Goal: Task Accomplishment & Management: Use online tool/utility

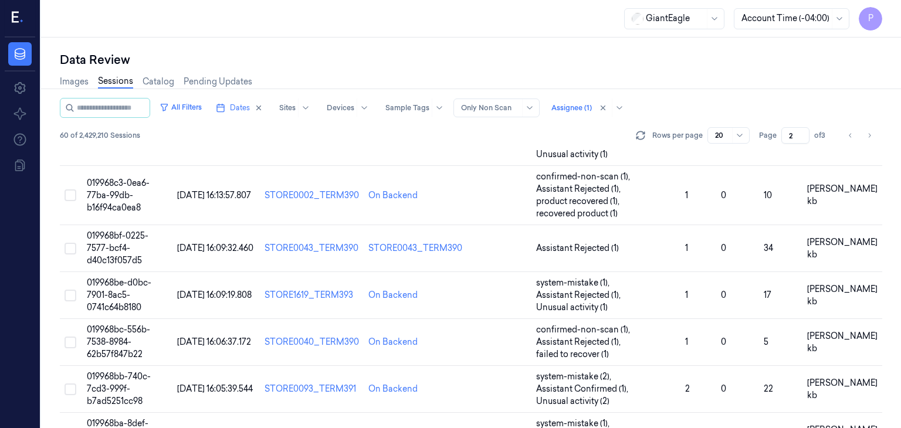
scroll to position [352, 0]
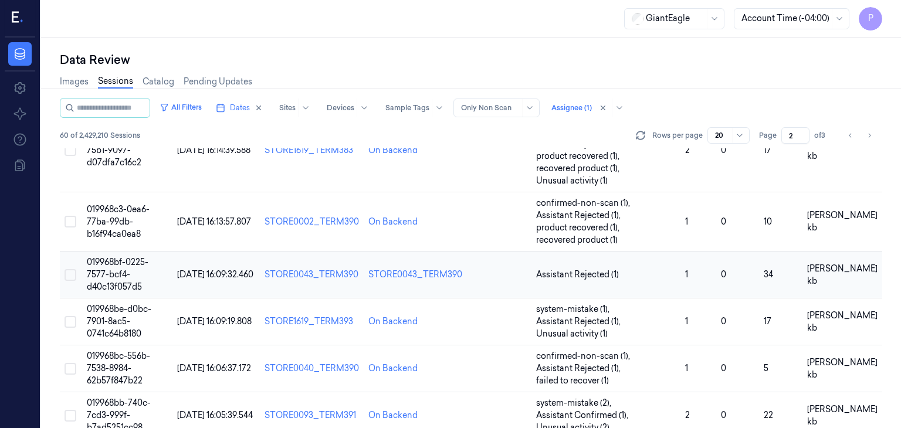
click at [118, 273] on span "019968bf-0225-7577-bcf4-d40c13f057d5" at bounding box center [118, 274] width 62 height 35
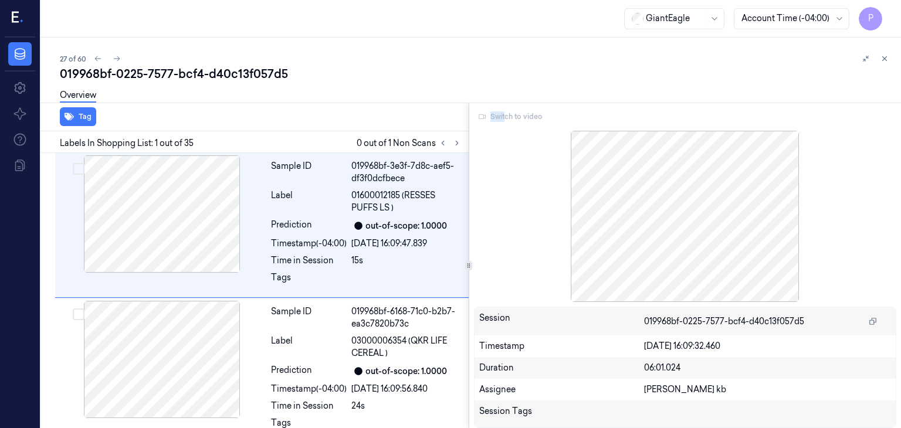
click at [503, 120] on div "Switch to video" at bounding box center [685, 116] width 423 height 19
click at [513, 116] on div "Switch to video" at bounding box center [685, 116] width 423 height 19
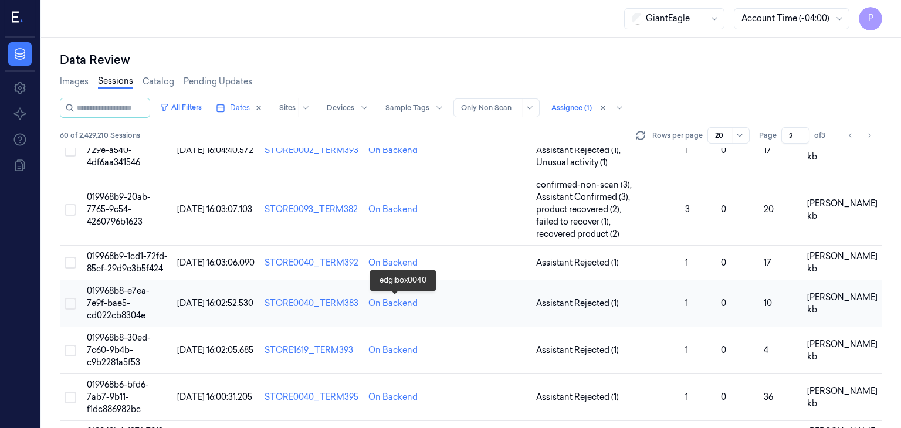
scroll to position [662, 0]
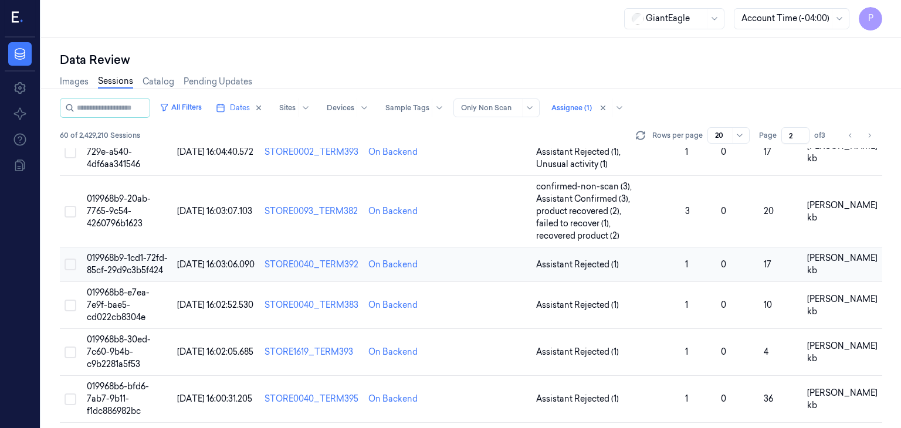
click at [150, 260] on span "019968b9-1cd1-72fd-85cf-29d9c3b5f424" at bounding box center [127, 264] width 81 height 23
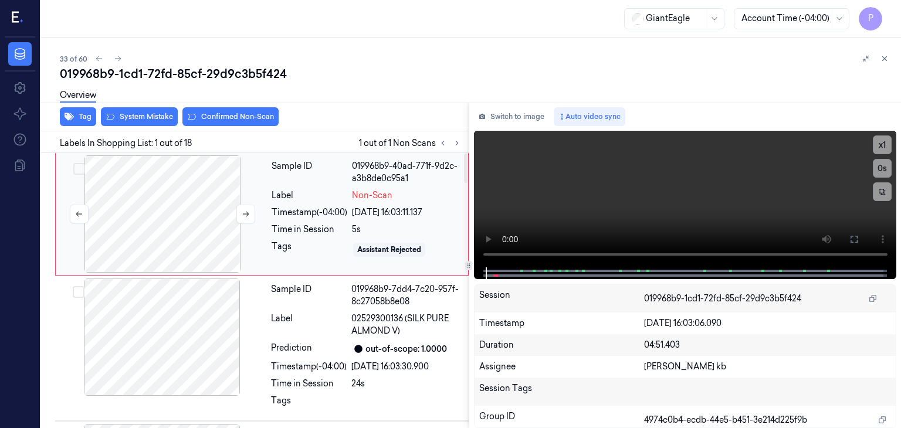
click at [185, 231] on div at bounding box center [162, 213] width 209 height 117
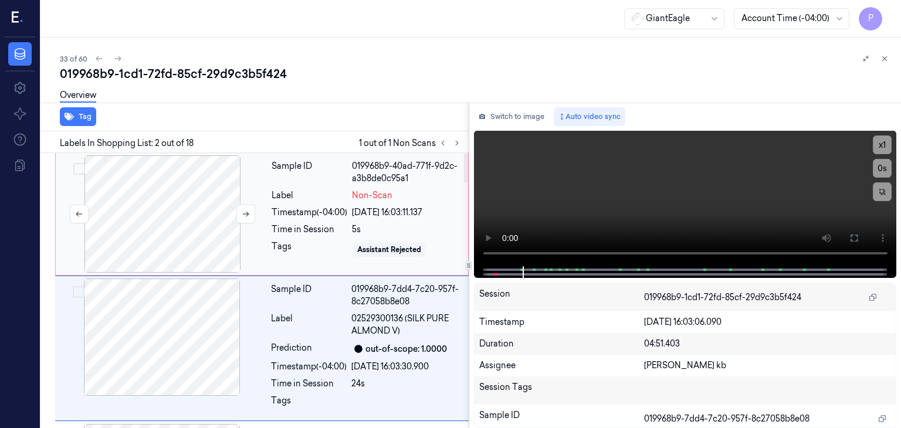
click at [168, 212] on div at bounding box center [162, 213] width 209 height 117
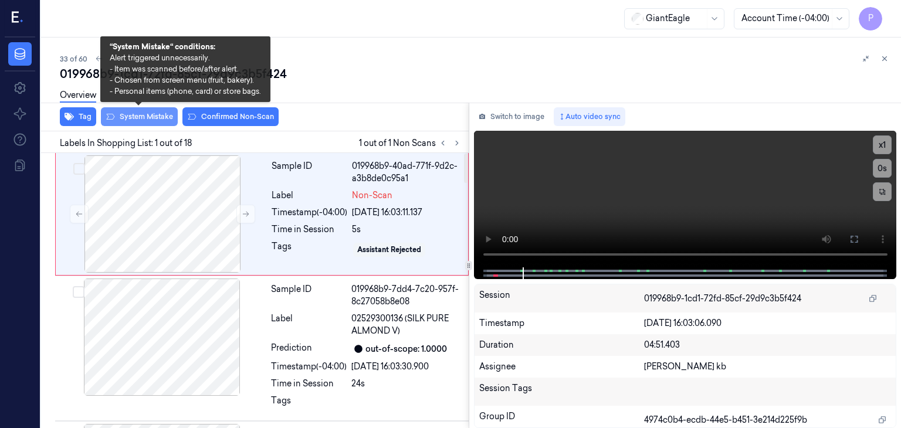
click at [157, 113] on button "System Mistake" at bounding box center [139, 116] width 77 height 19
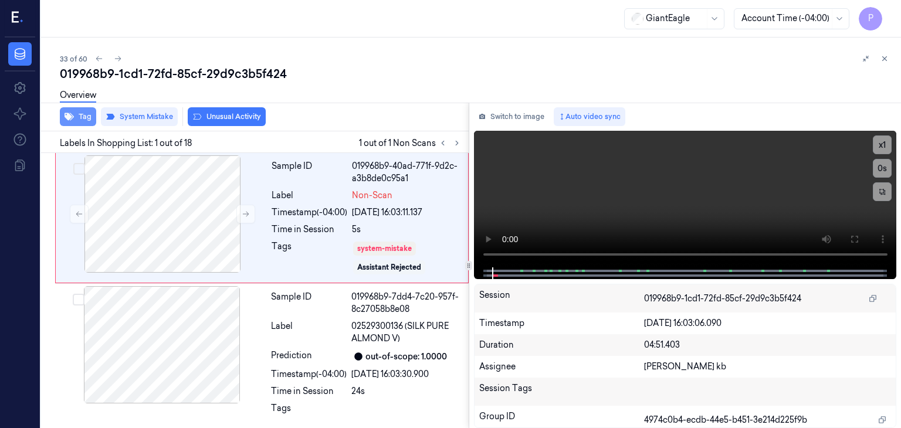
click at [88, 114] on button "Tag" at bounding box center [78, 116] width 36 height 19
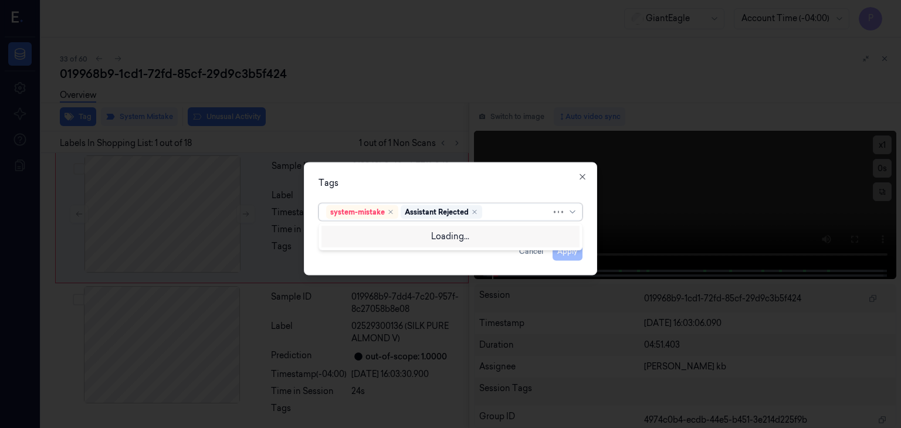
click at [508, 211] on div at bounding box center [517, 212] width 67 height 12
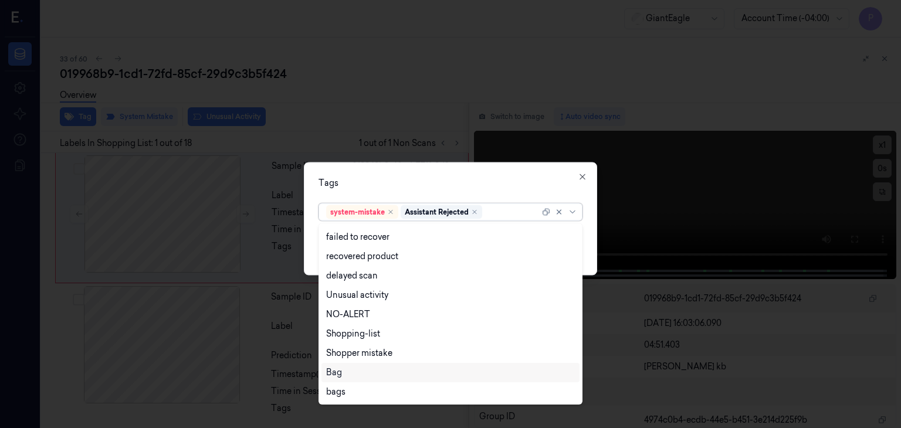
click at [342, 374] on div "Bag" at bounding box center [450, 373] width 249 height 12
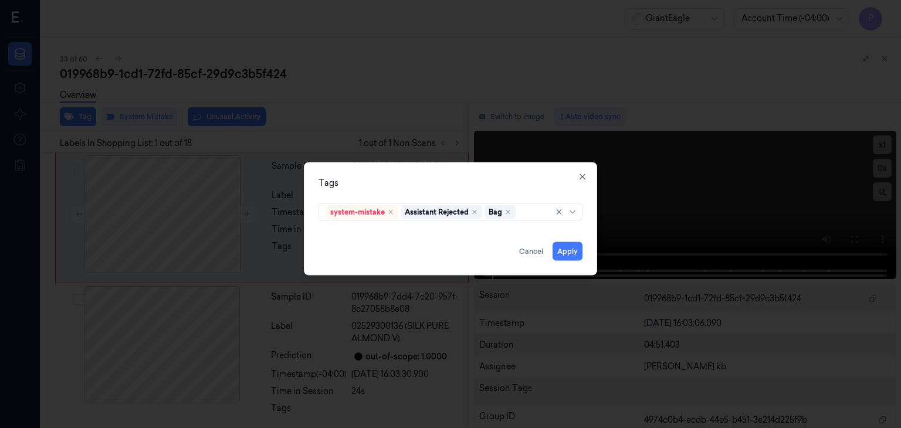
click at [523, 181] on div "Tags" at bounding box center [450, 183] width 264 height 12
click at [571, 252] on button "Apply" at bounding box center [567, 251] width 30 height 19
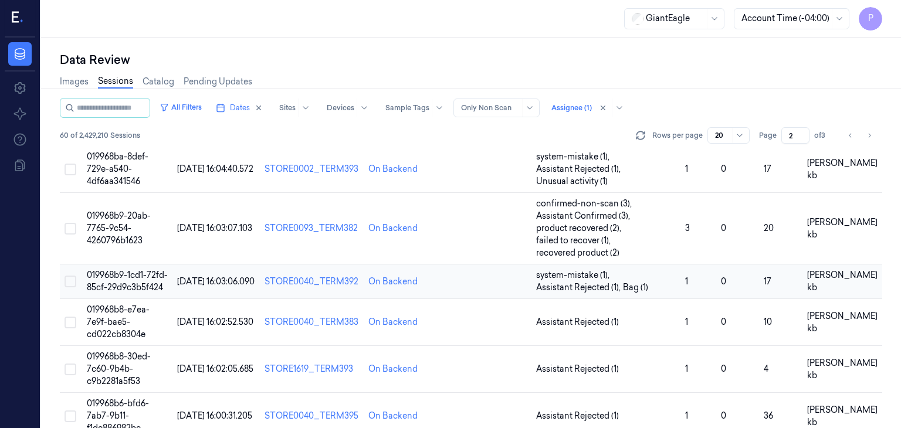
scroll to position [762, 0]
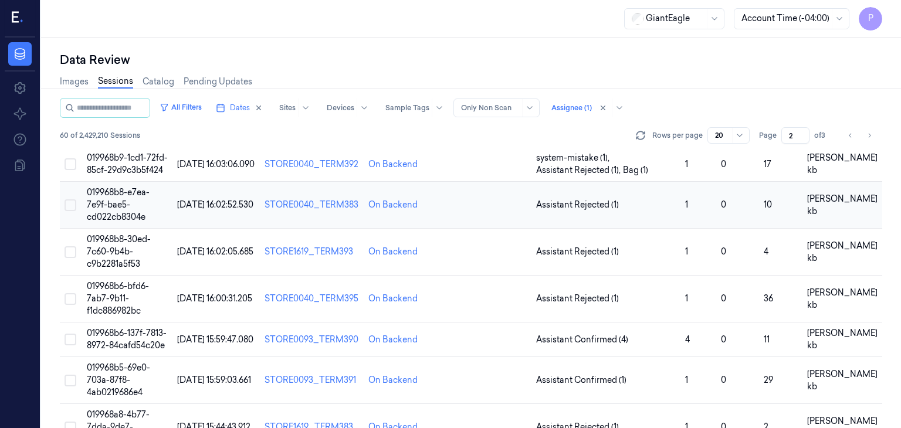
click at [107, 196] on td "019968b8-e7ea-7e9f-bae5-cd022cb8304e" at bounding box center [127, 205] width 90 height 47
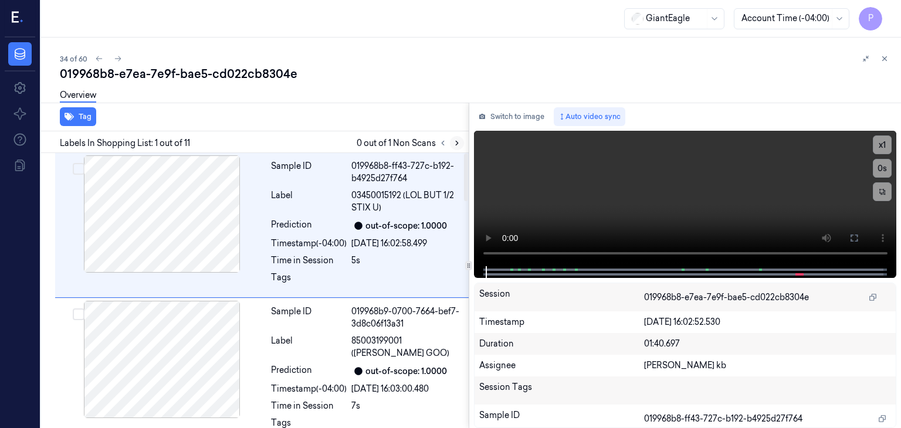
click at [456, 143] on icon at bounding box center [457, 143] width 8 height 8
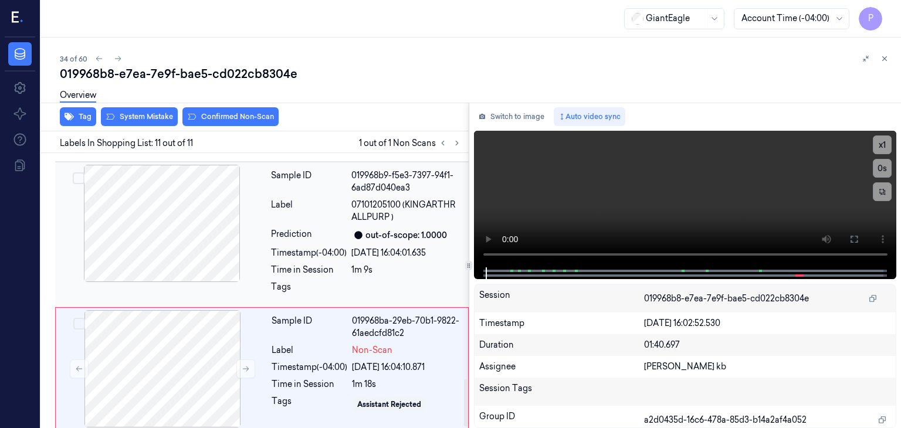
scroll to position [1303, 0]
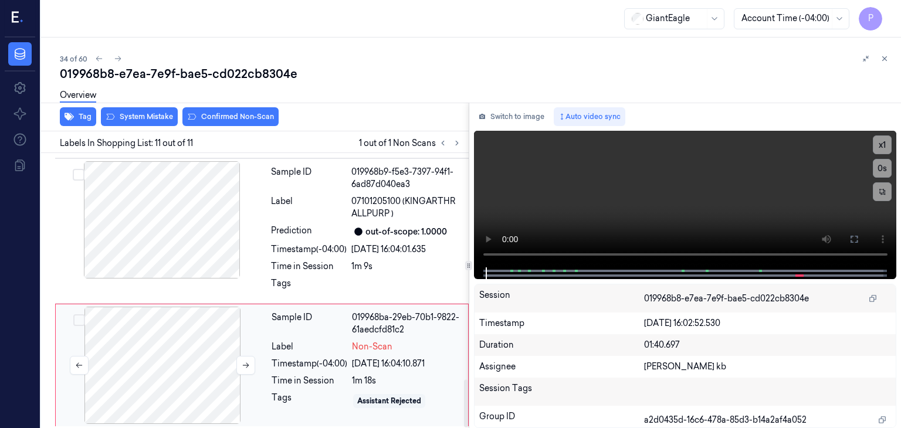
click at [177, 341] on div at bounding box center [162, 365] width 209 height 117
click at [135, 111] on div "Overview" at bounding box center [476, 97] width 832 height 30
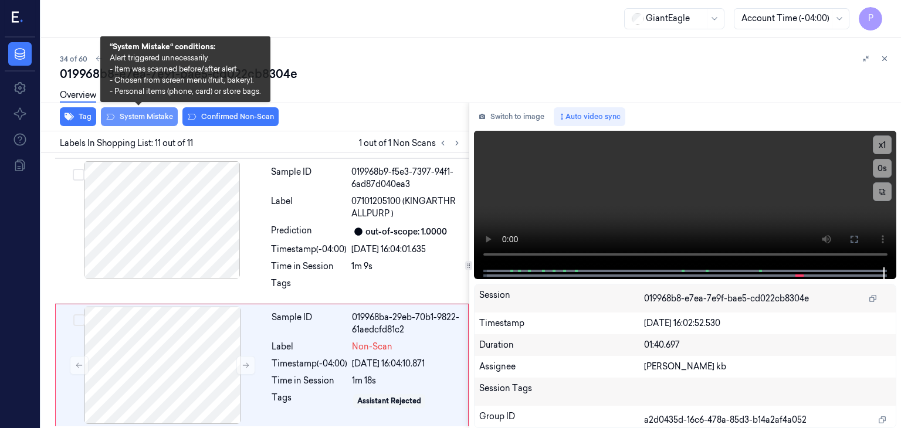
click at [157, 113] on button "System Mistake" at bounding box center [139, 116] width 77 height 19
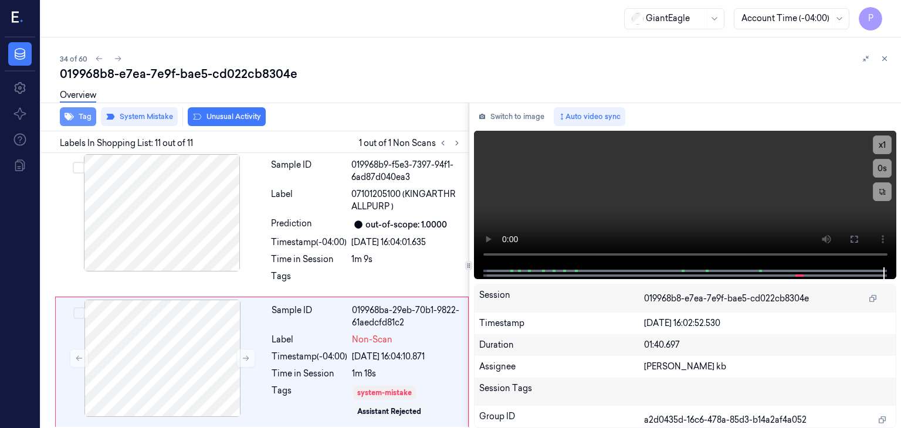
click at [91, 113] on button "Tag" at bounding box center [78, 116] width 36 height 19
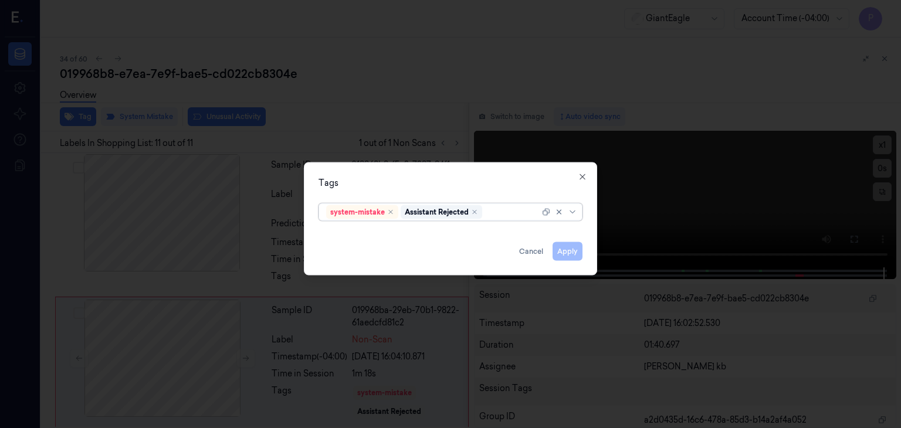
click at [507, 208] on div at bounding box center [511, 212] width 55 height 12
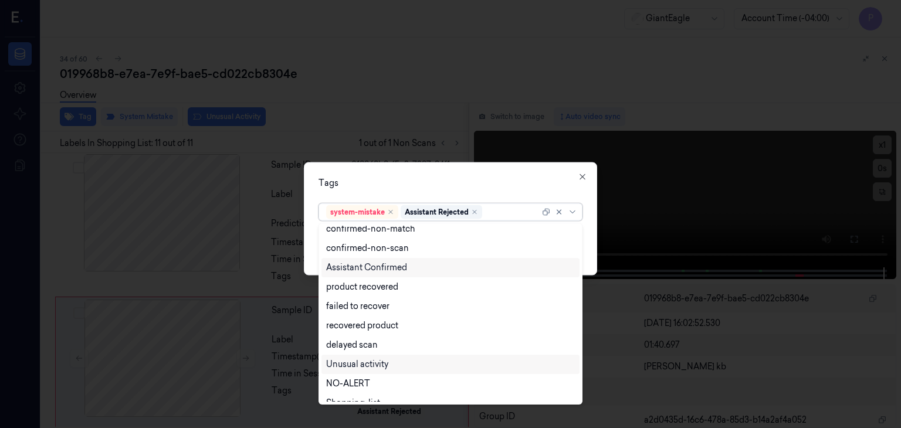
scroll to position [95, 0]
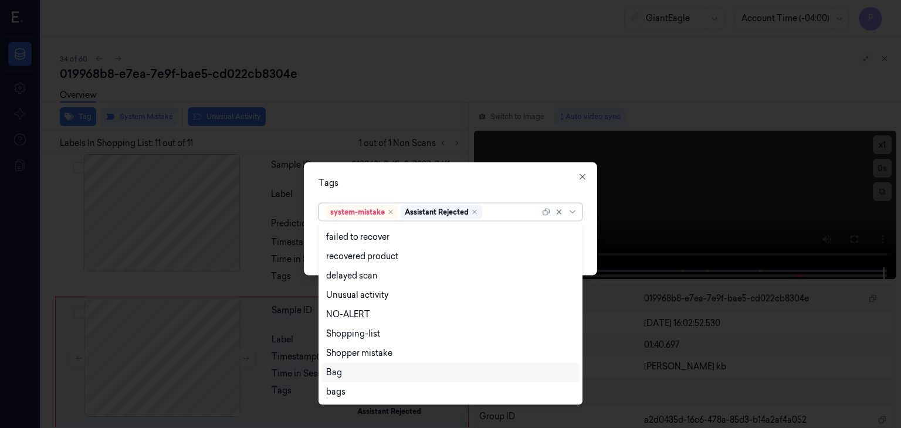
click at [340, 375] on div "Bag" at bounding box center [334, 373] width 16 height 12
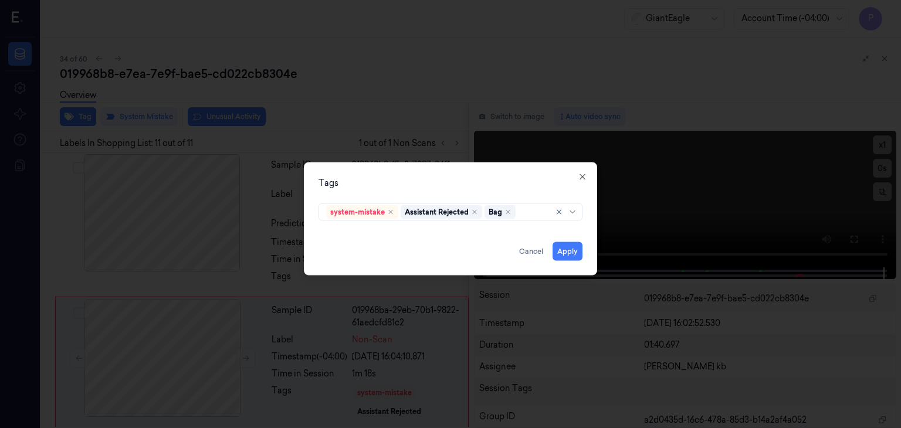
click at [458, 173] on div "Tags system-mistake Assistant Rejected Bag Apply Cancel Close" at bounding box center [450, 218] width 293 height 113
click at [564, 247] on button "Apply" at bounding box center [567, 251] width 30 height 19
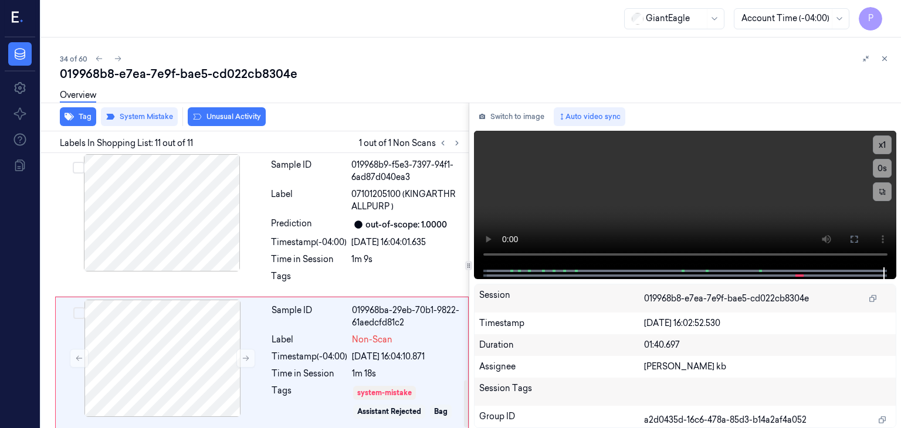
scroll to position [1325, 0]
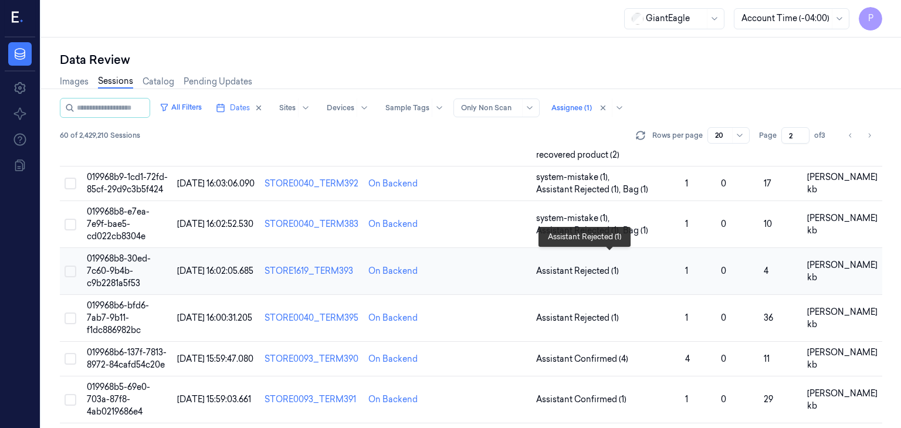
scroll to position [821, 0]
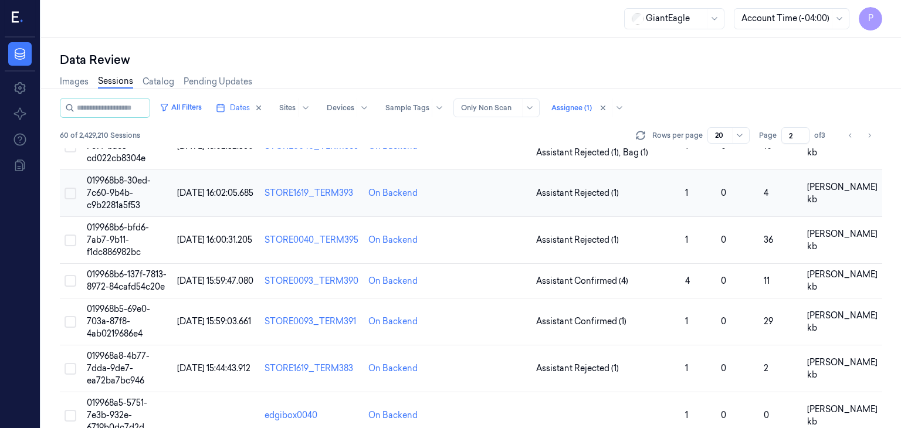
click at [117, 188] on span "019968b8-30ed-7c60-9b4b-c9b2281a5f53" at bounding box center [119, 192] width 64 height 35
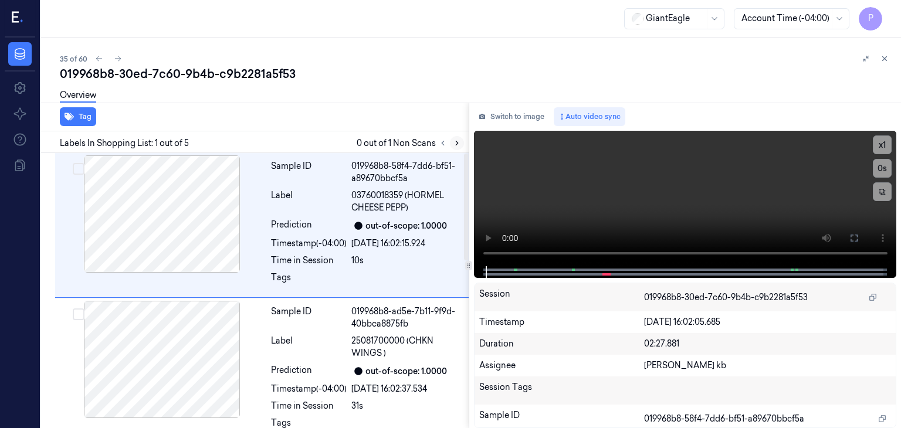
click at [456, 145] on icon at bounding box center [457, 143] width 8 height 8
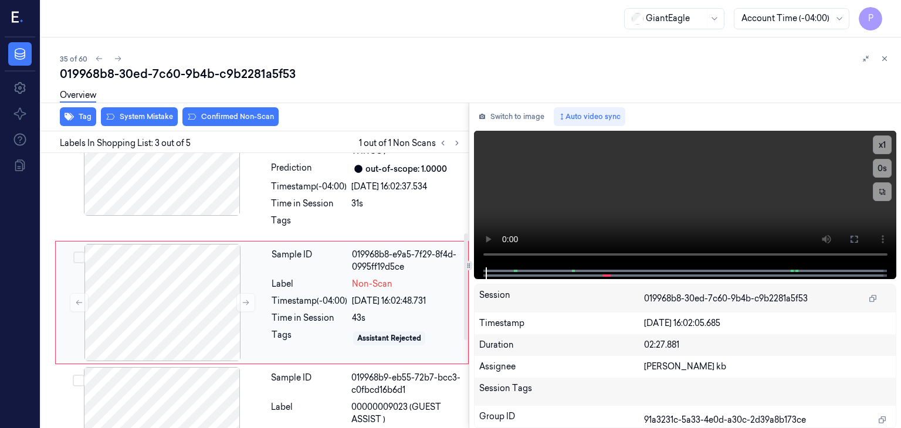
scroll to position [213, 0]
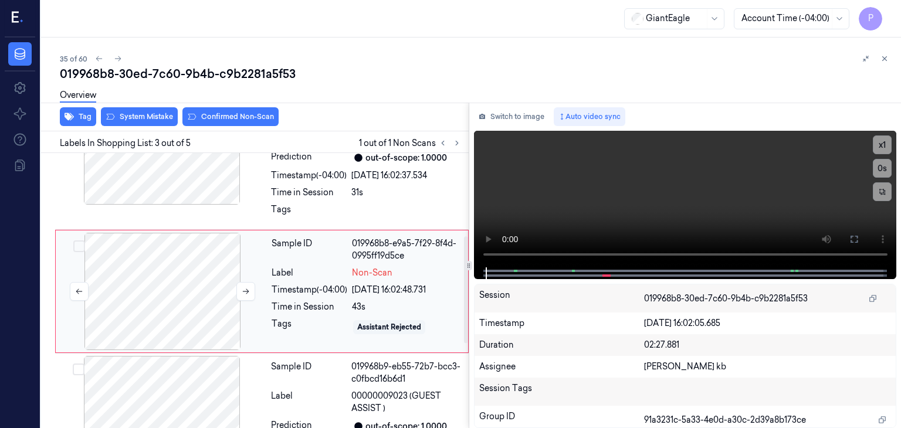
click at [201, 274] on div at bounding box center [162, 291] width 209 height 117
click at [246, 290] on icon at bounding box center [246, 291] width 8 height 8
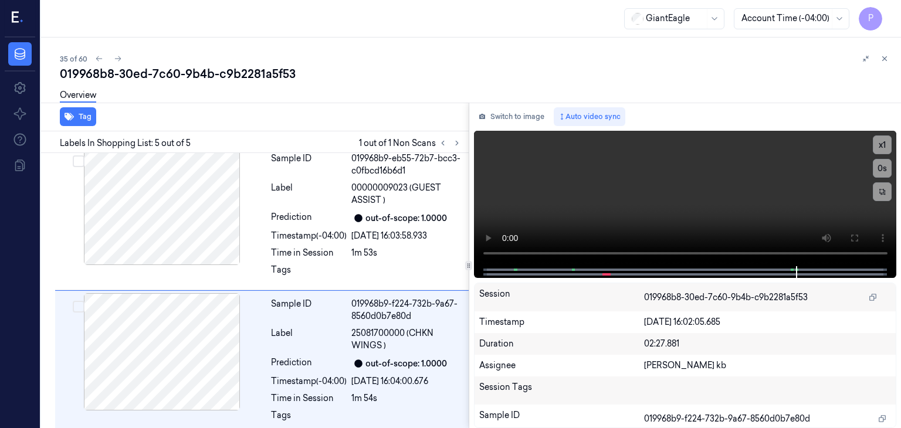
scroll to position [432, 0]
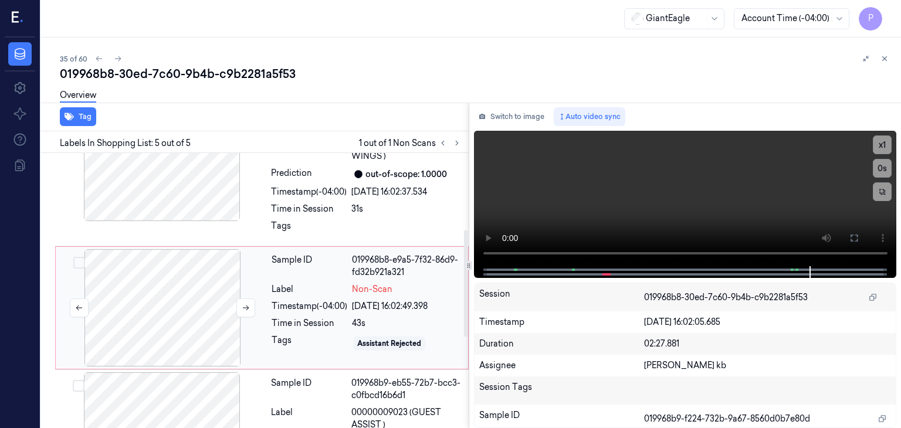
click at [211, 291] on div at bounding box center [162, 307] width 209 height 117
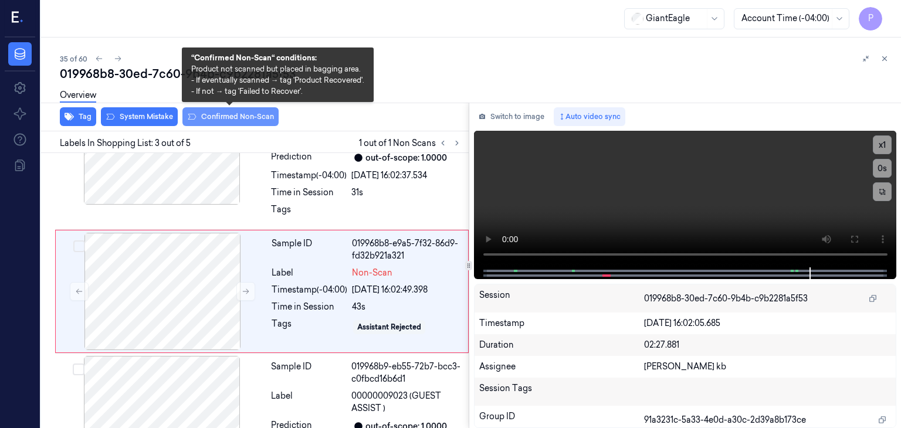
click at [260, 117] on button "Confirmed Non-Scan" at bounding box center [230, 116] width 96 height 19
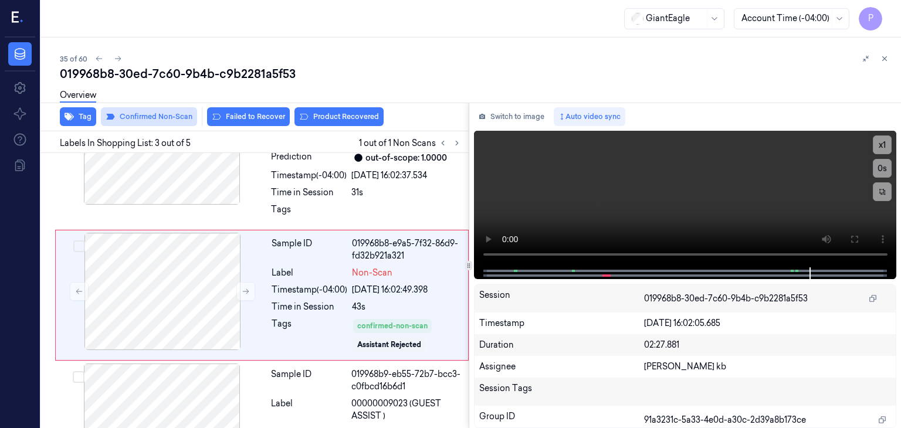
scroll to position [217, 0]
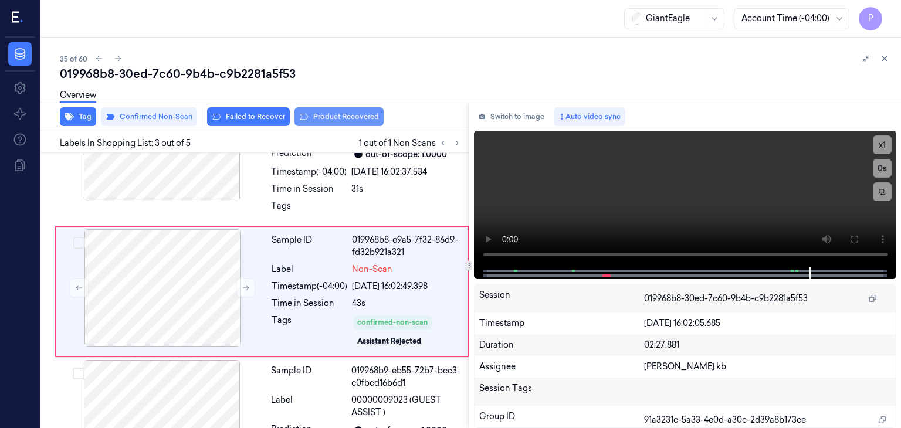
click at [328, 113] on button "Product Recovered" at bounding box center [338, 116] width 89 height 19
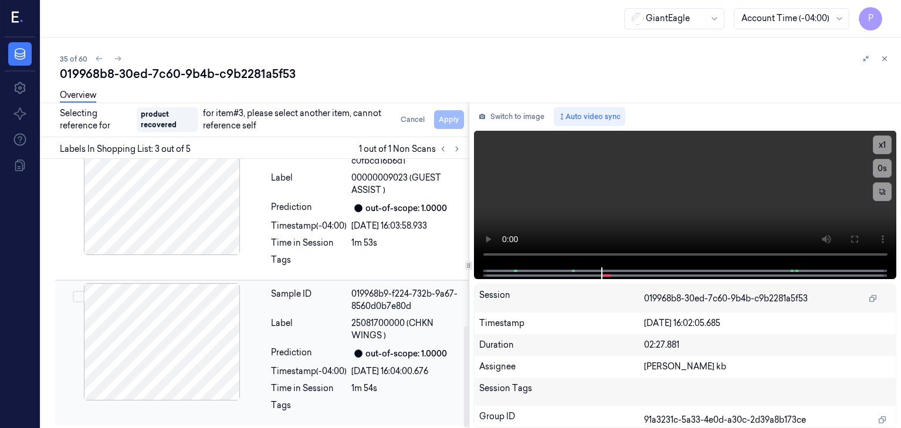
click at [150, 331] on div at bounding box center [161, 341] width 209 height 117
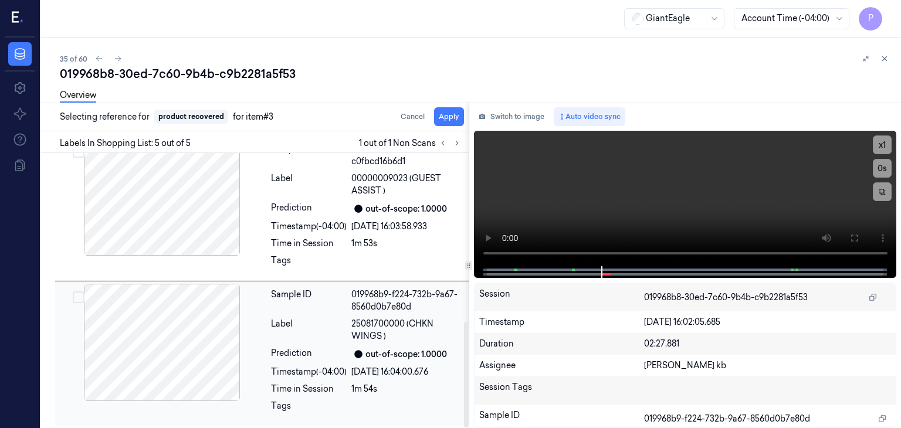
click at [82, 296] on button "Select row" at bounding box center [79, 297] width 12 height 12
click at [452, 116] on button "Apply" at bounding box center [449, 116] width 30 height 19
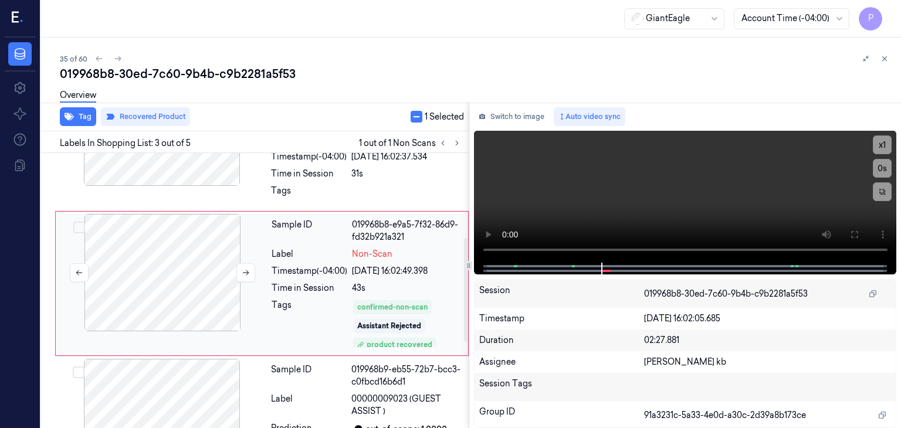
scroll to position [225, 0]
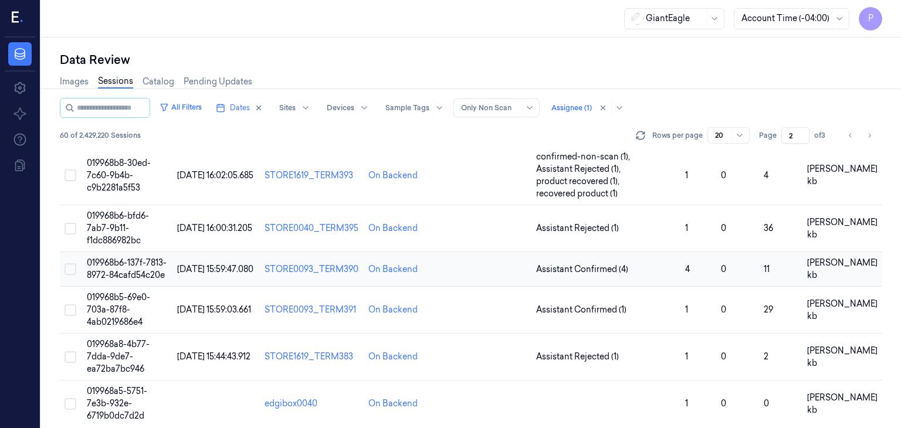
scroll to position [850, 0]
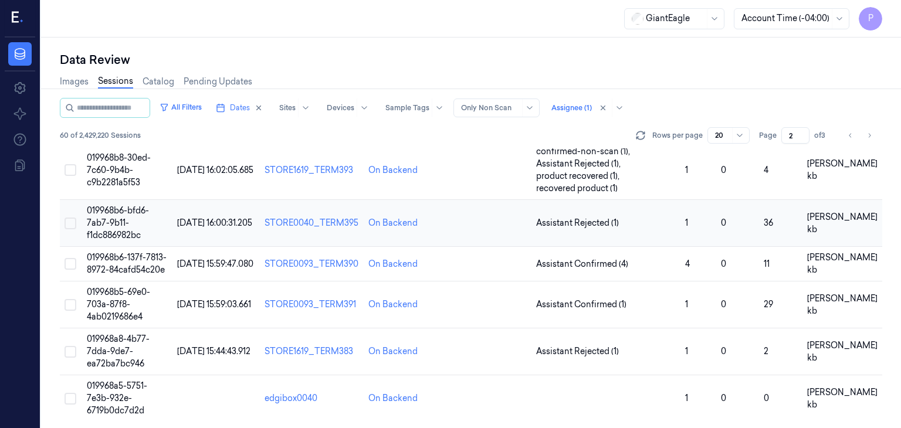
click at [111, 211] on span "019968b6-bfd6-7ab7-9b11-f1dc886982bc" at bounding box center [118, 222] width 62 height 35
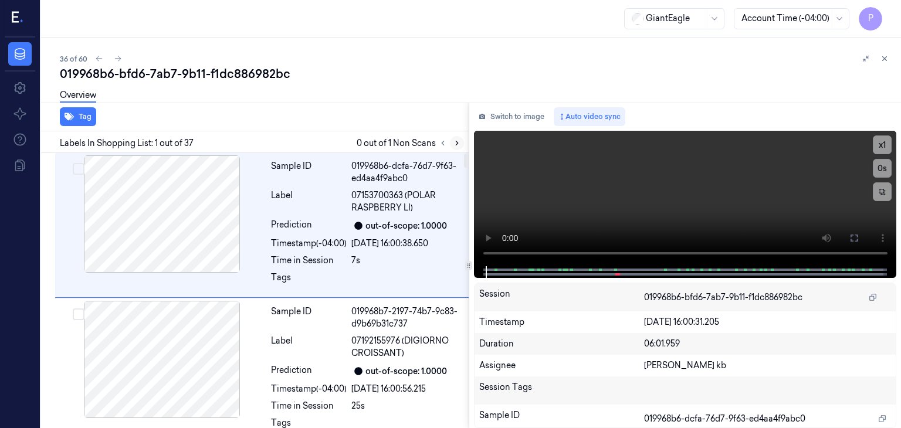
click at [457, 141] on icon at bounding box center [457, 143] width 8 height 8
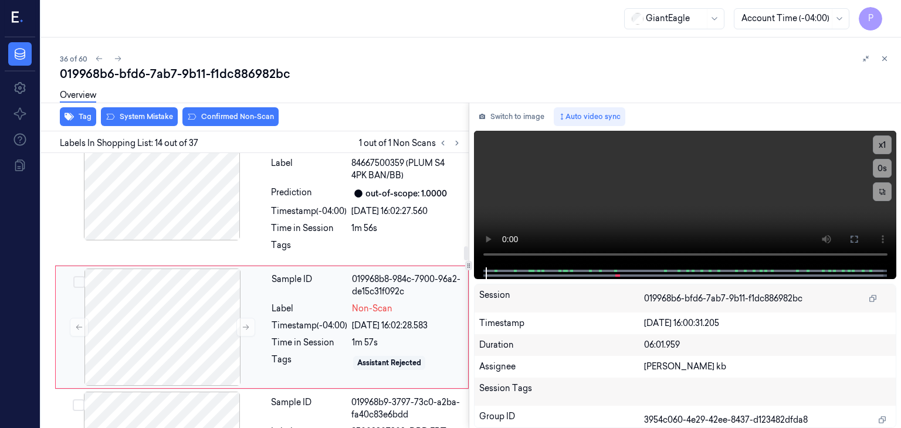
scroll to position [1811, 0]
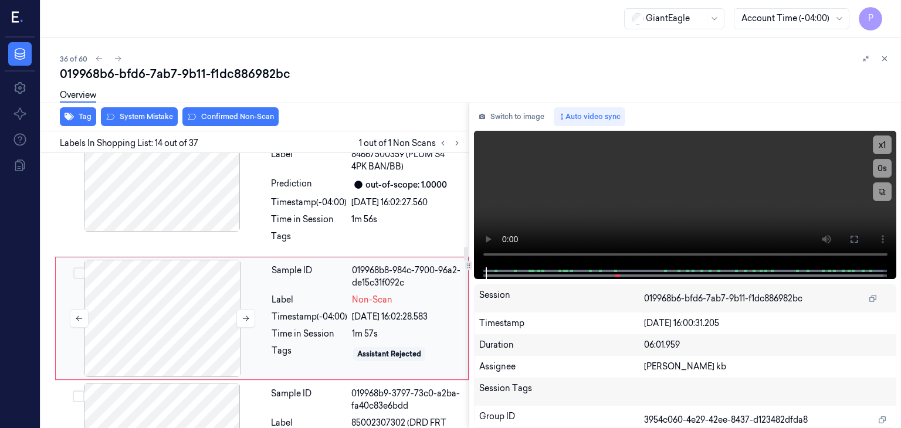
click at [199, 295] on div at bounding box center [162, 318] width 209 height 117
click at [249, 314] on icon at bounding box center [246, 318] width 8 height 8
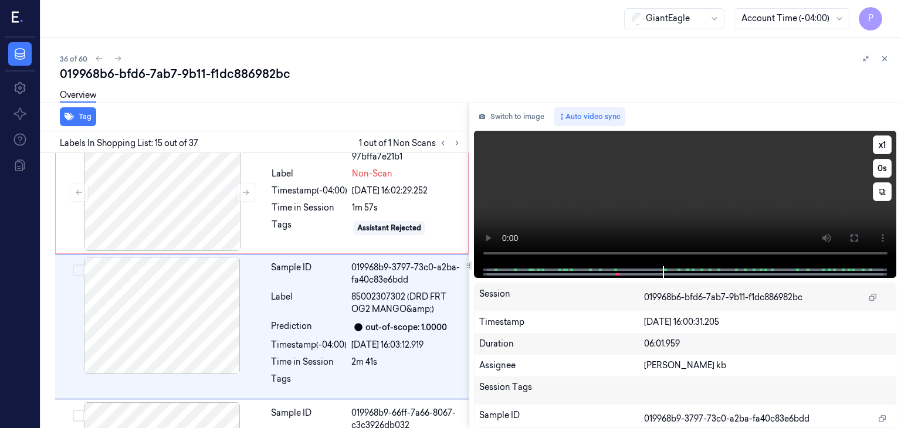
scroll to position [1945, 0]
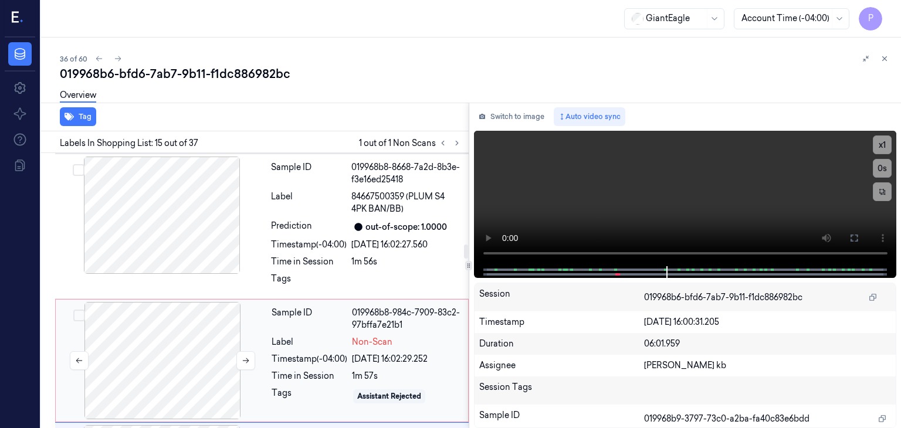
click at [183, 302] on div at bounding box center [162, 360] width 209 height 117
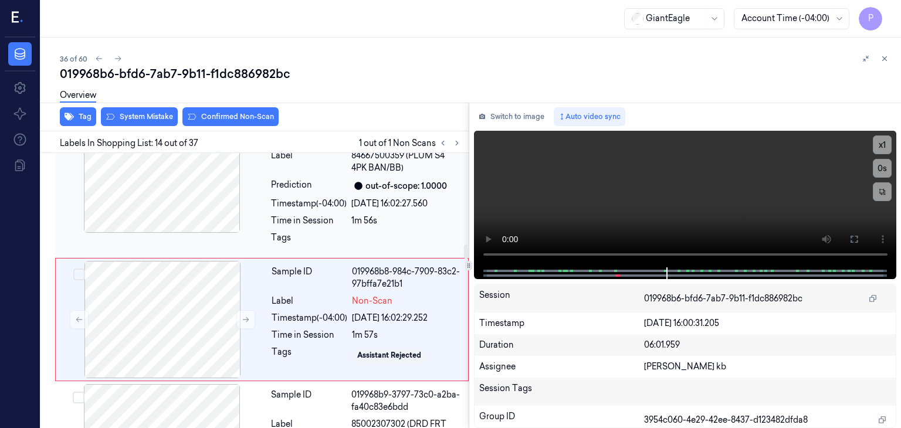
scroll to position [1811, 0]
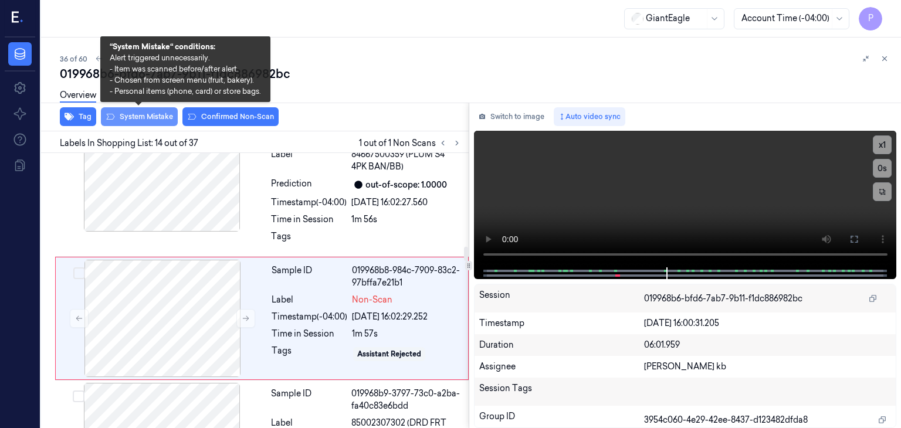
click at [160, 118] on button "System Mistake" at bounding box center [139, 116] width 77 height 19
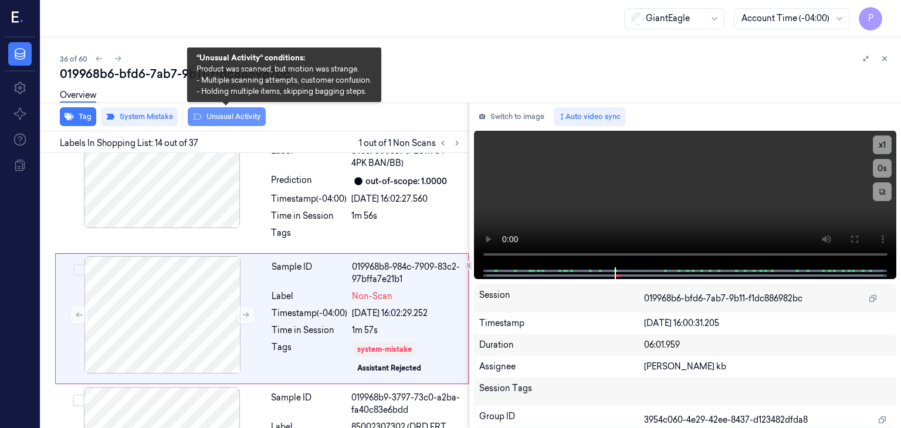
click at [223, 116] on button "Unusual Activity" at bounding box center [227, 116] width 78 height 19
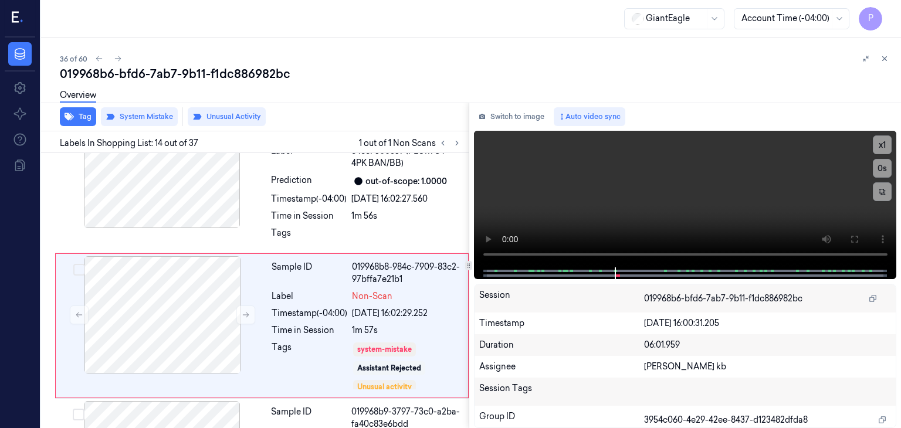
scroll to position [1822, 0]
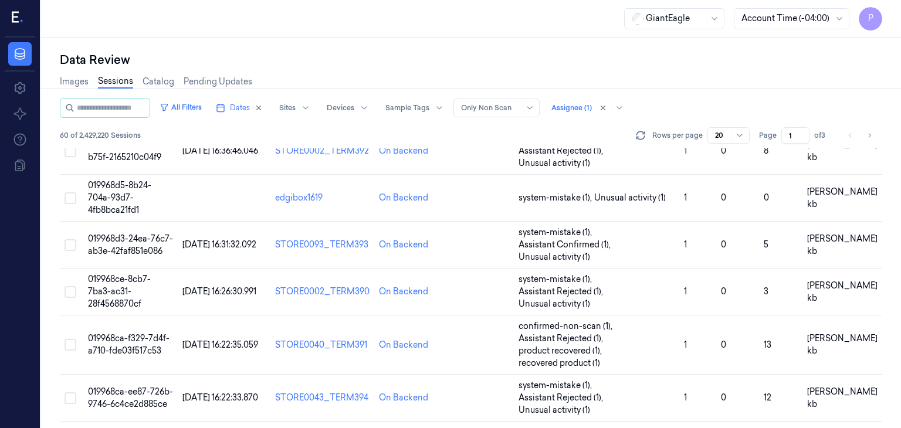
scroll to position [641, 0]
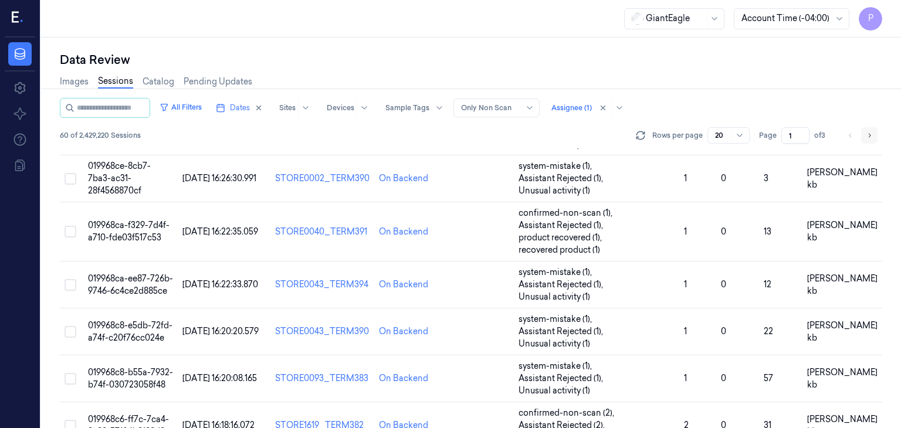
click at [872, 135] on icon "Go to next page" at bounding box center [869, 135] width 7 height 9
type input "2"
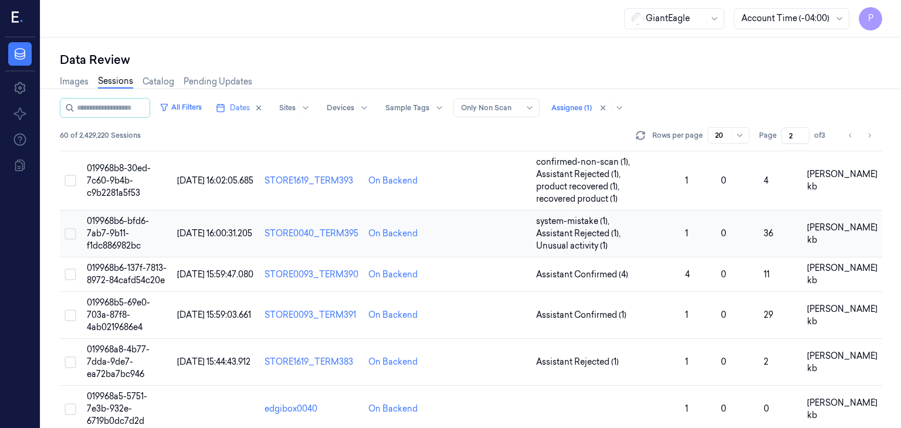
scroll to position [850, 0]
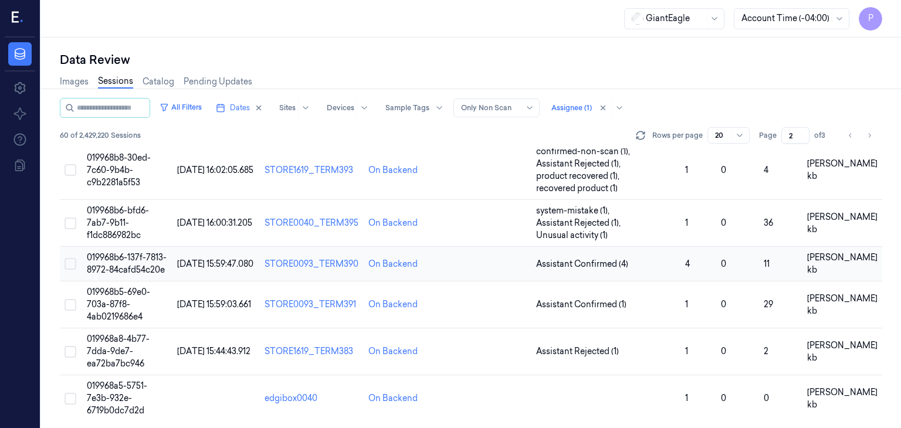
click at [124, 256] on span "019968b6-137f-7813-8972-84cafd54c20e" at bounding box center [127, 263] width 80 height 23
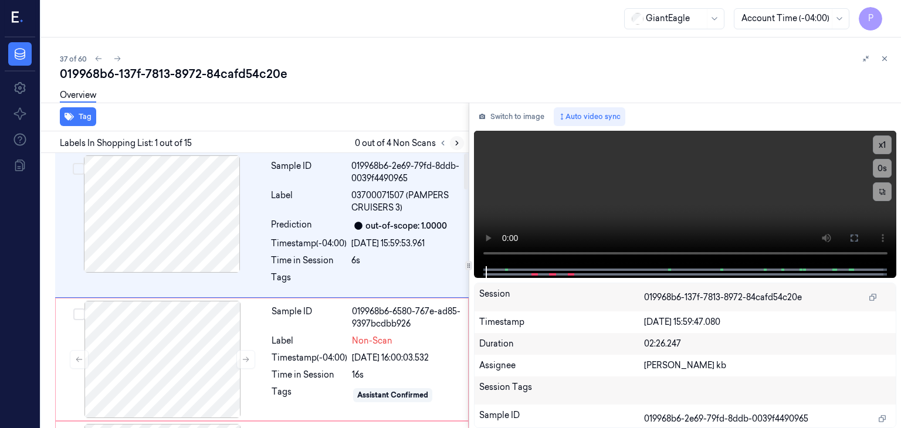
click at [454, 143] on icon at bounding box center [457, 143] width 8 height 8
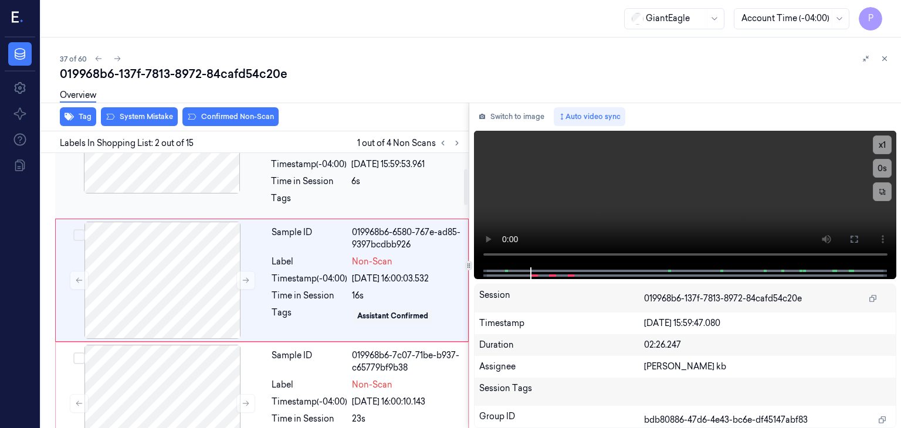
scroll to position [68, 0]
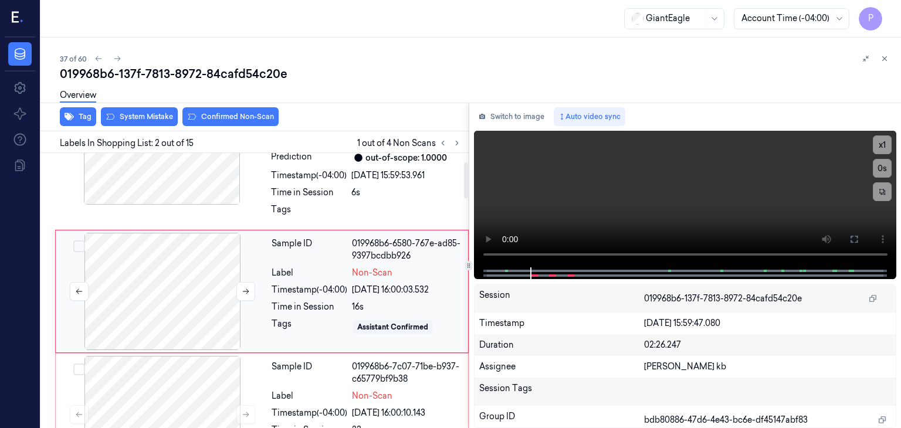
click at [165, 268] on div at bounding box center [162, 291] width 209 height 117
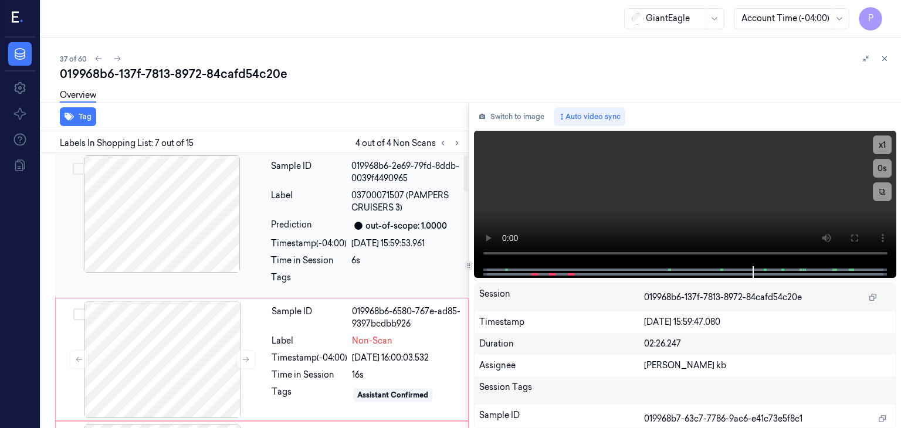
scroll to position [59, 0]
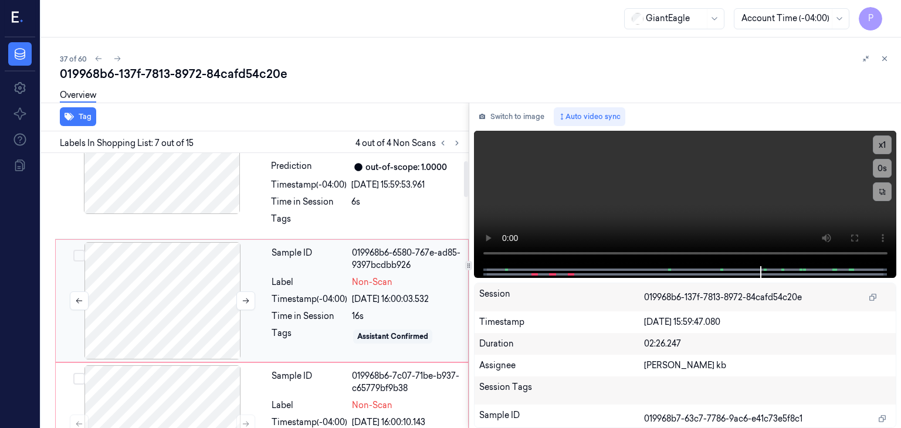
click at [195, 284] on div at bounding box center [162, 300] width 209 height 117
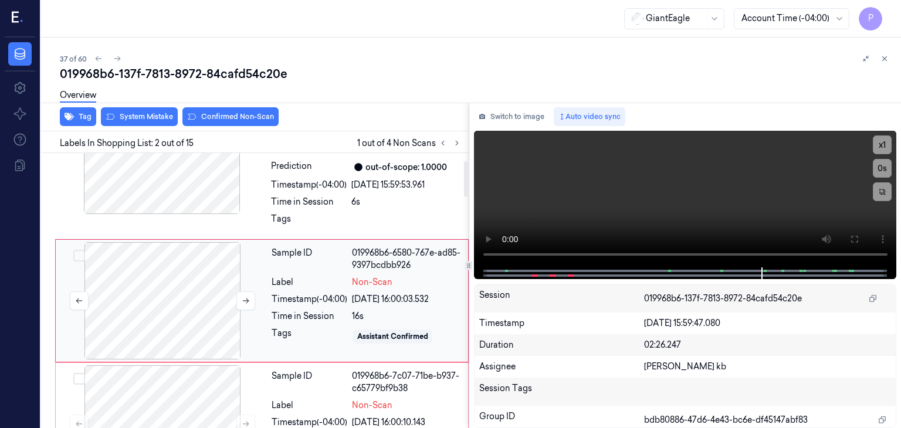
scroll to position [68, 0]
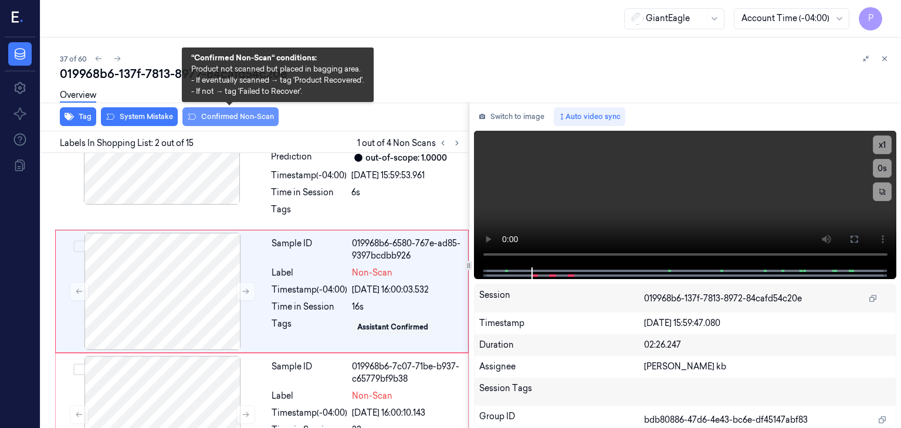
click at [251, 116] on button "Confirmed Non-Scan" at bounding box center [230, 116] width 96 height 19
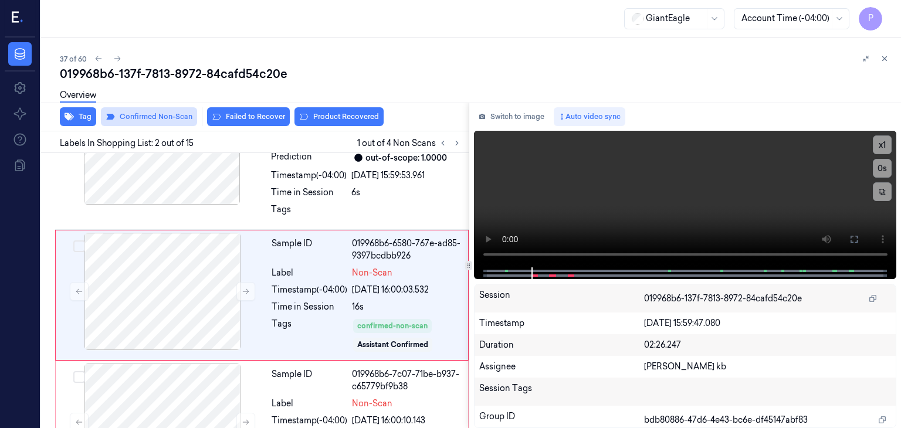
scroll to position [72, 0]
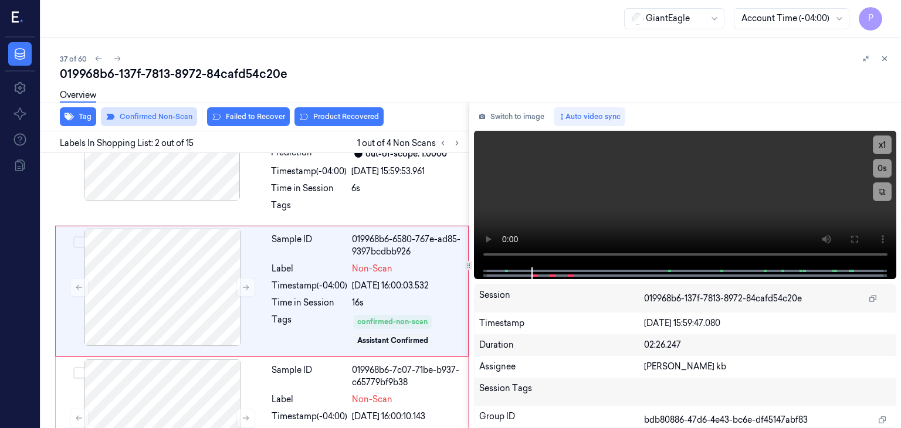
click at [251, 115] on button "Failed to Recover" at bounding box center [248, 116] width 83 height 19
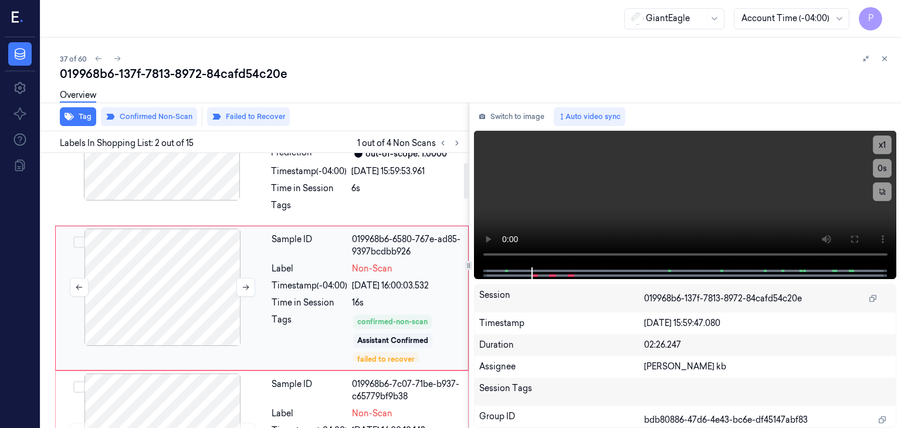
scroll to position [79, 0]
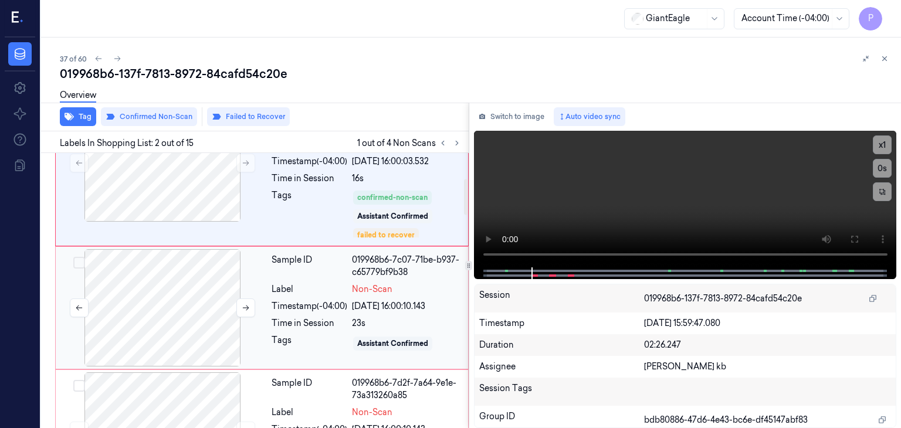
click at [187, 296] on div at bounding box center [162, 307] width 209 height 117
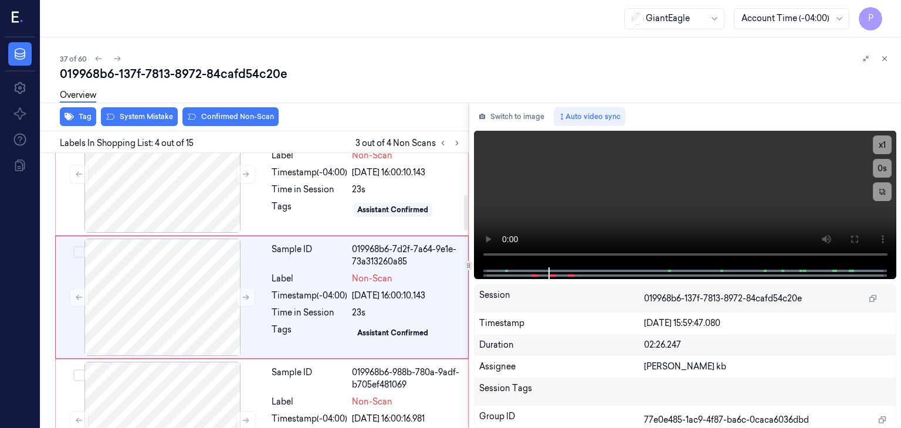
scroll to position [335, 0]
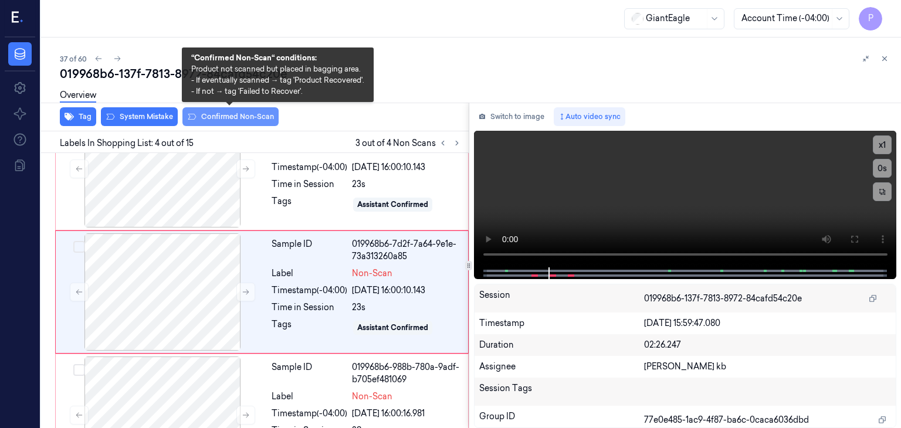
click at [223, 114] on button "Confirmed Non-Scan" at bounding box center [230, 116] width 96 height 19
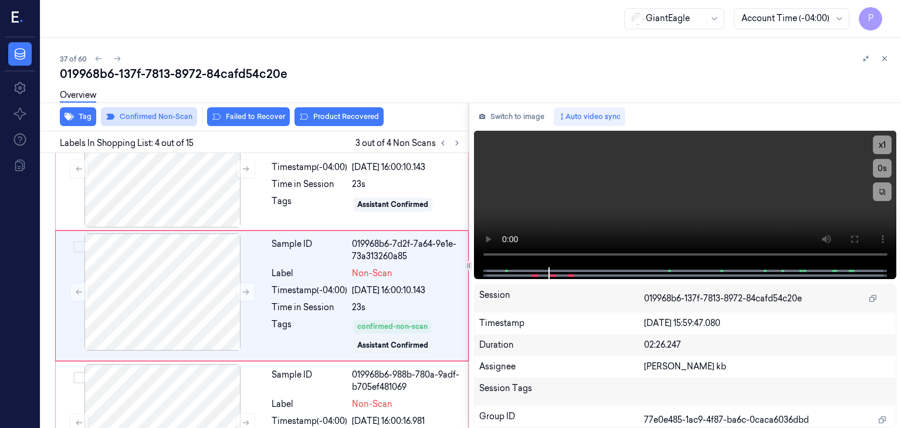
scroll to position [340, 0]
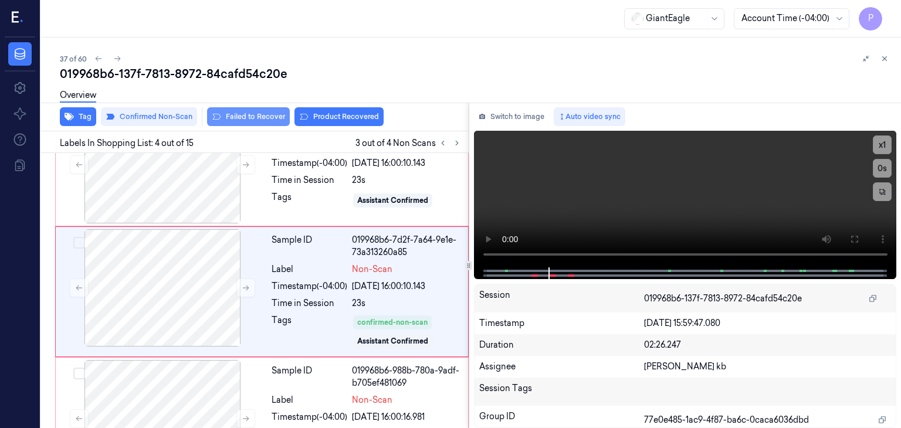
click at [242, 114] on button "Failed to Recover" at bounding box center [248, 116] width 83 height 19
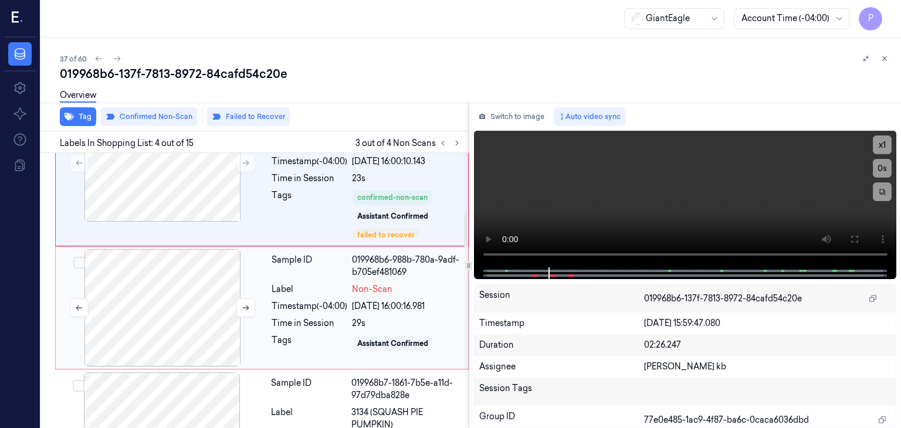
click at [199, 275] on div at bounding box center [162, 307] width 209 height 117
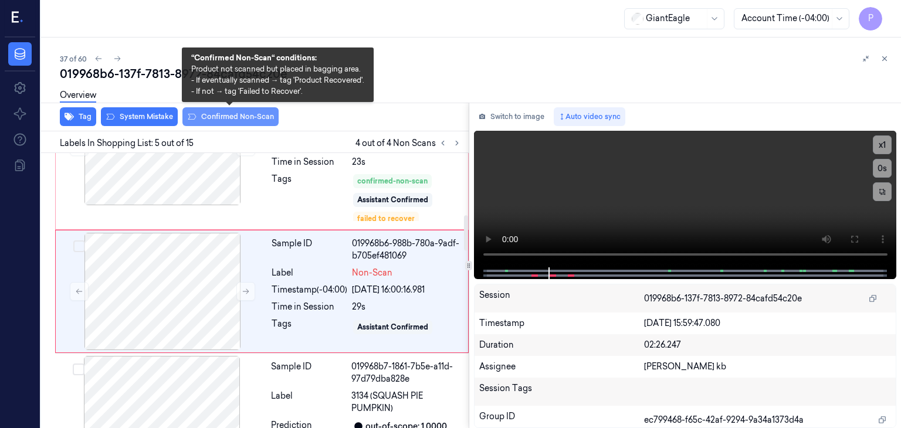
click at [234, 120] on button "Confirmed Non-Scan" at bounding box center [230, 116] width 96 height 19
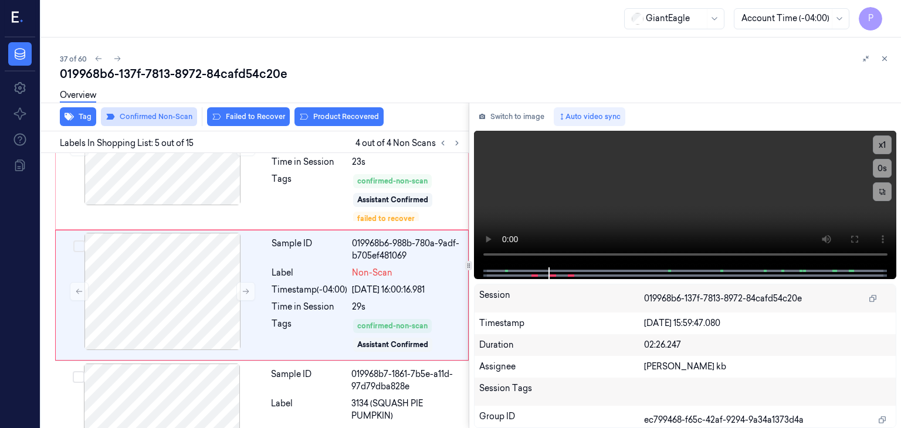
scroll to position [484, 0]
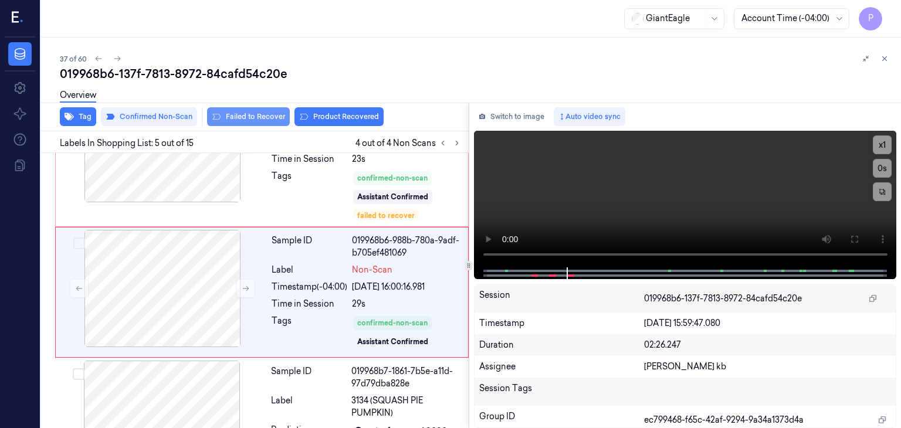
click at [250, 111] on button "Failed to Recover" at bounding box center [248, 116] width 83 height 19
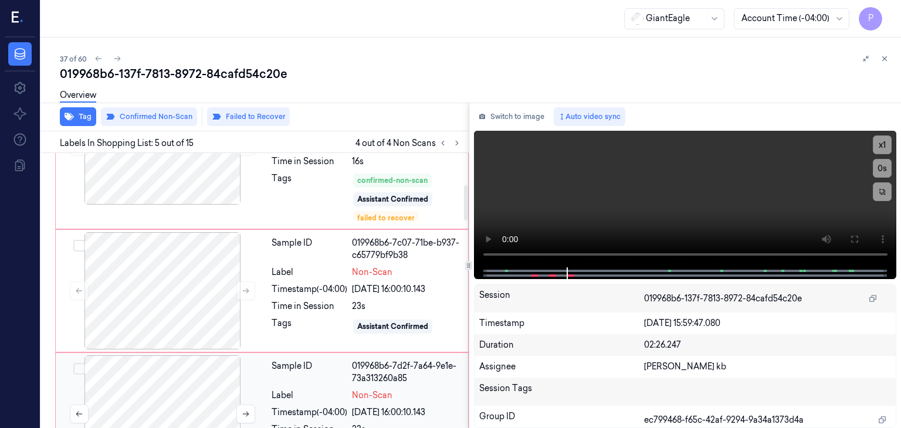
scroll to position [198, 0]
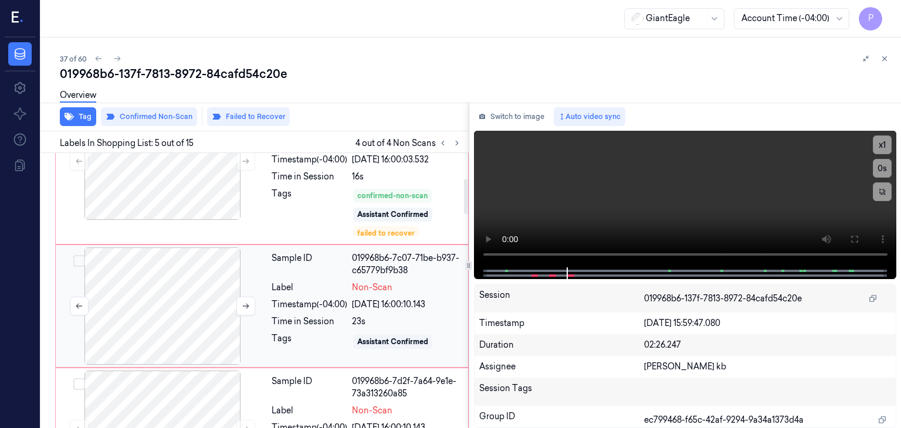
click at [176, 305] on div at bounding box center [162, 305] width 209 height 117
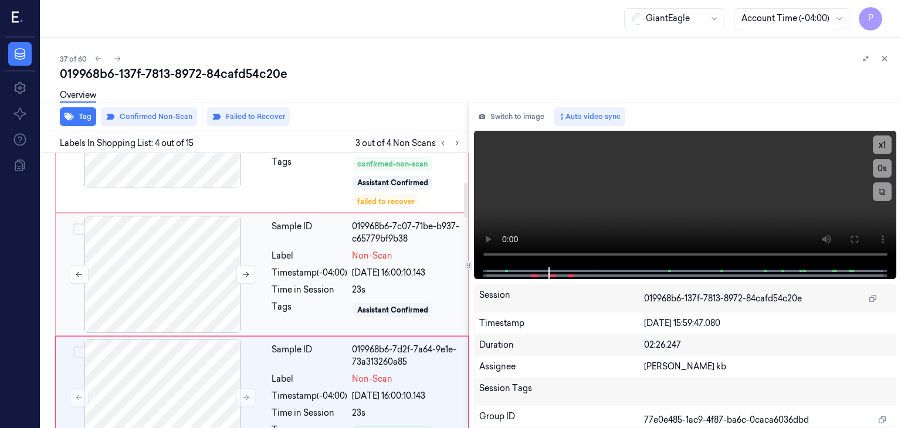
click at [174, 247] on div at bounding box center [162, 274] width 209 height 117
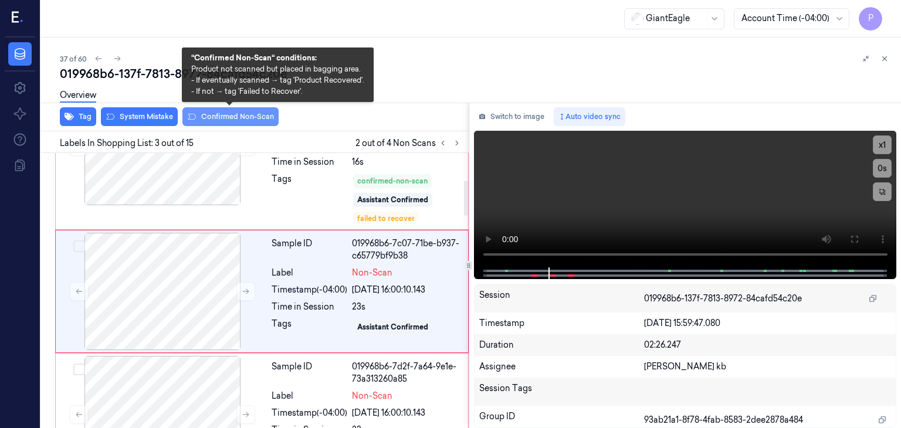
click at [228, 113] on button "Confirmed Non-Scan" at bounding box center [230, 116] width 96 height 19
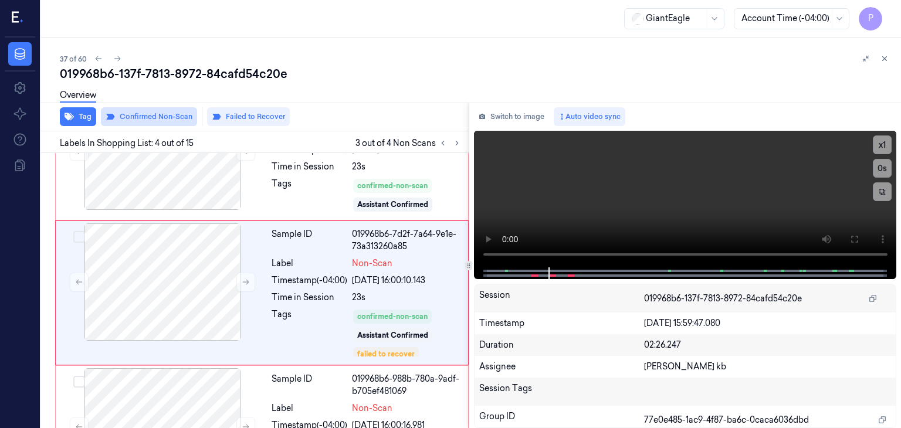
scroll to position [354, 0]
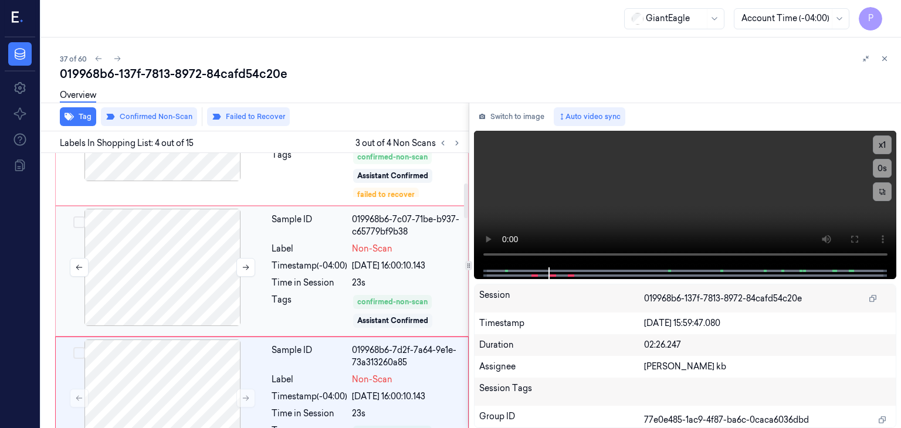
click at [195, 260] on div at bounding box center [162, 267] width 209 height 117
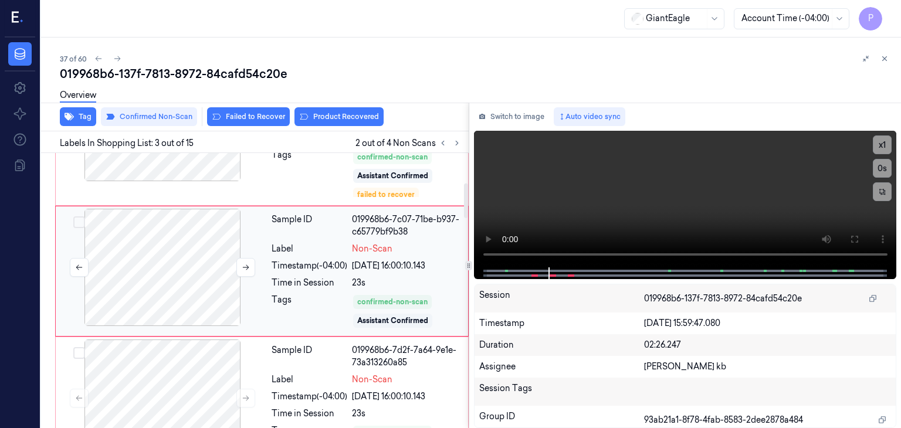
scroll to position [216, 0]
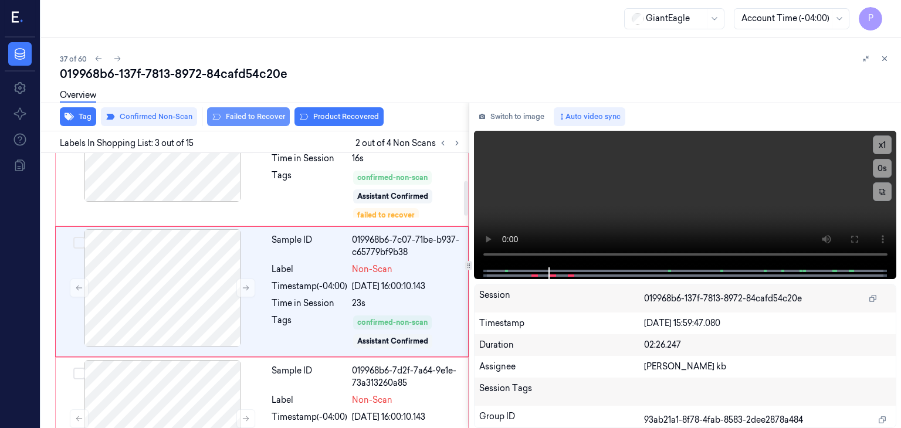
click at [267, 115] on button "Failed to Recover" at bounding box center [248, 116] width 83 height 19
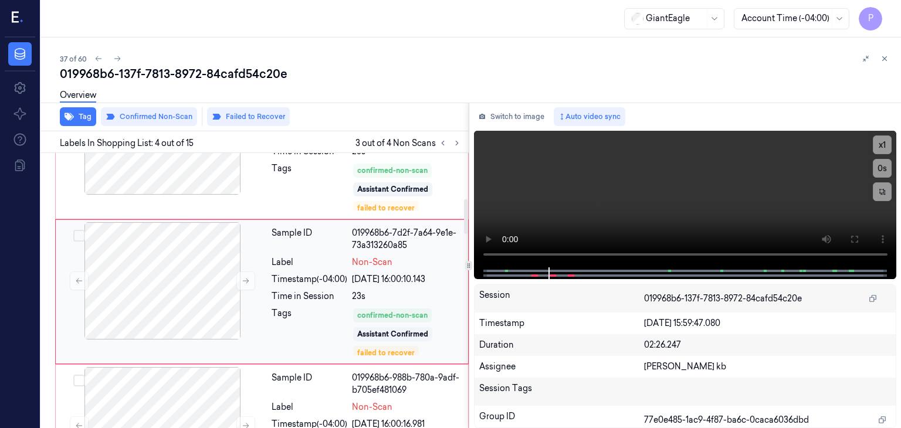
scroll to position [368, 0]
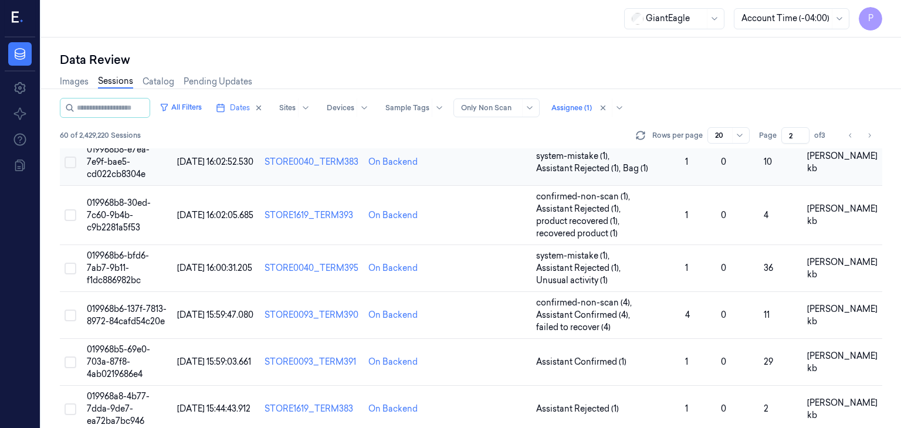
scroll to position [863, 0]
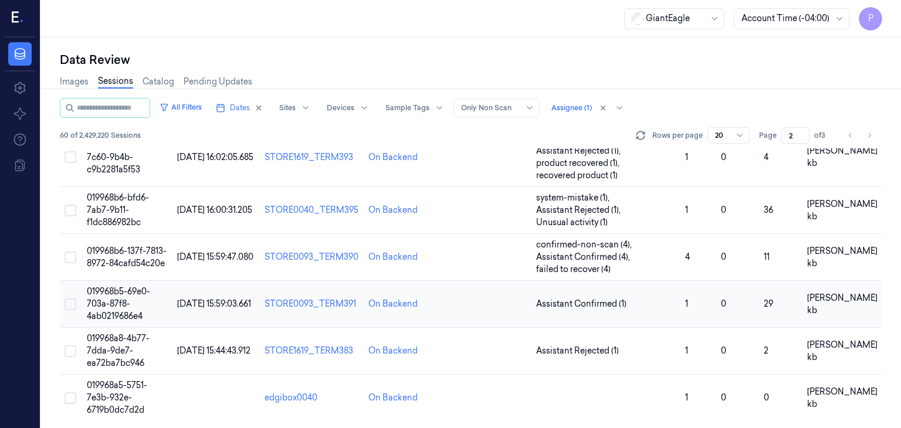
click at [117, 299] on span "019968b5-69e0-703a-87f8-4ab0219686e4" at bounding box center [118, 303] width 63 height 35
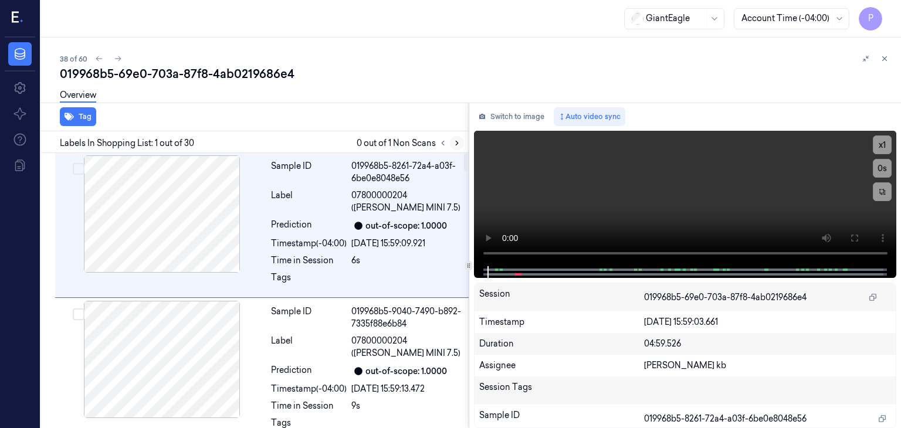
click at [455, 141] on icon at bounding box center [457, 143] width 8 height 8
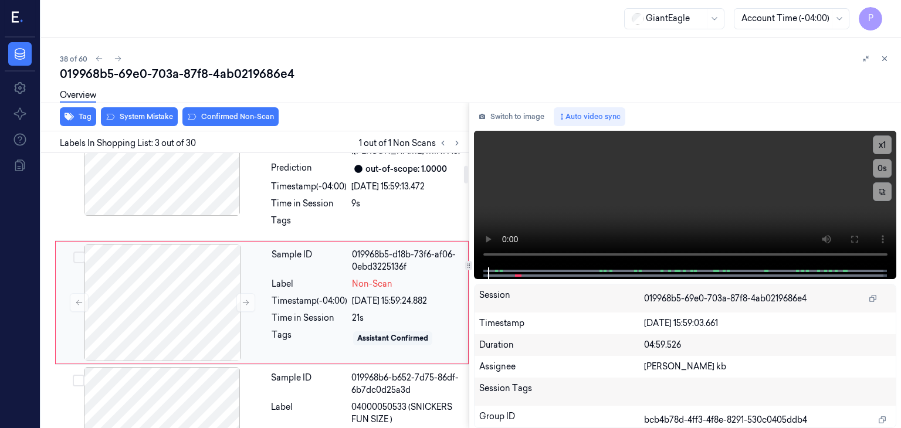
scroll to position [213, 0]
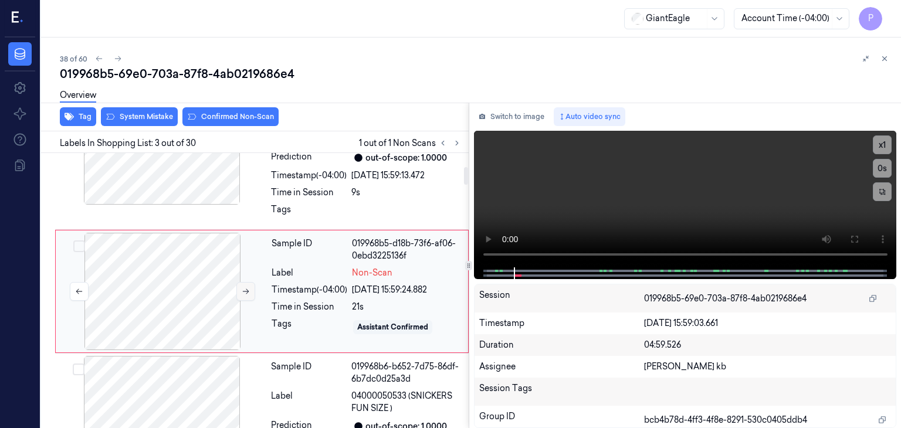
click at [239, 287] on button at bounding box center [245, 291] width 19 height 19
click at [191, 273] on div at bounding box center [162, 291] width 209 height 117
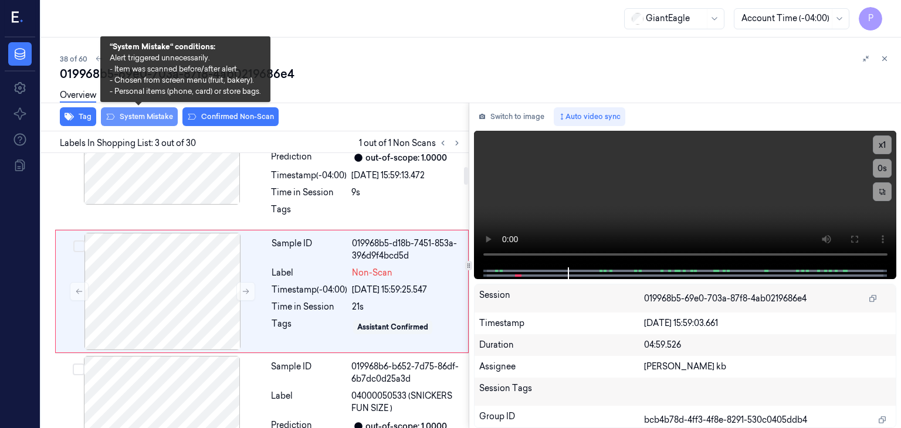
click at [153, 115] on button "System Mistake" at bounding box center [139, 116] width 77 height 19
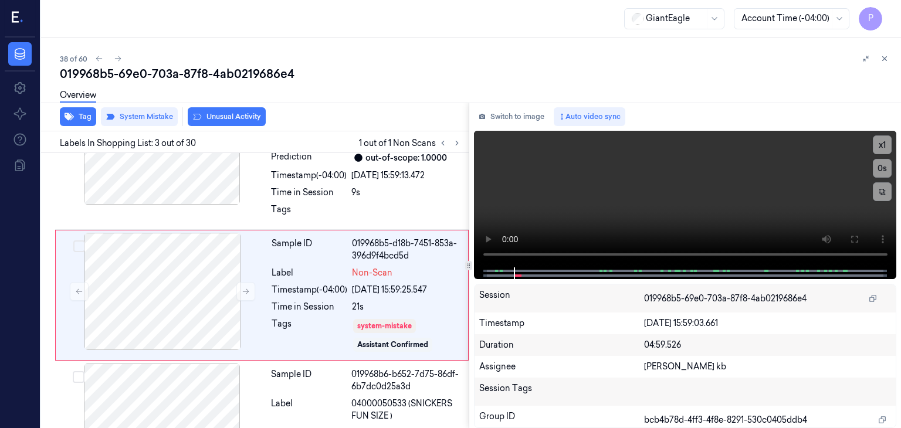
scroll to position [217, 0]
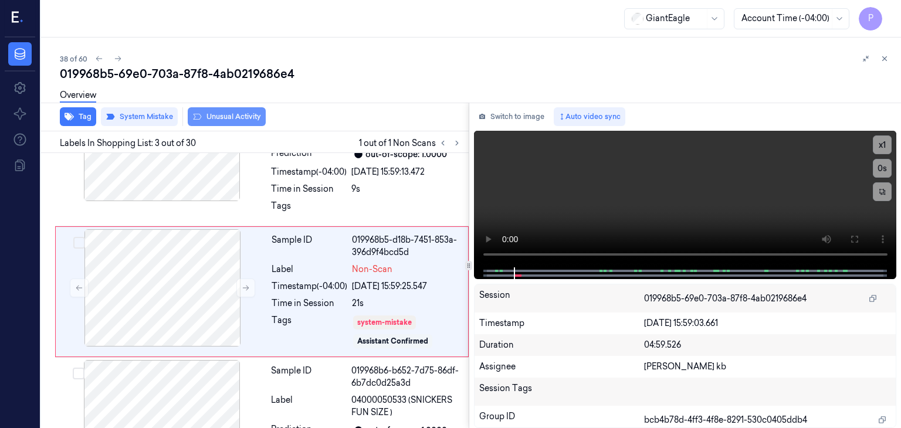
click at [249, 117] on button "Unusual Activity" at bounding box center [227, 116] width 78 height 19
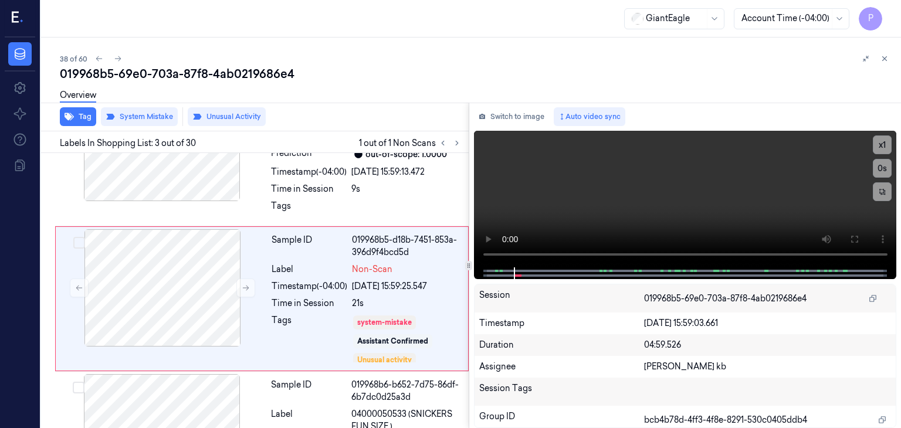
scroll to position [225, 0]
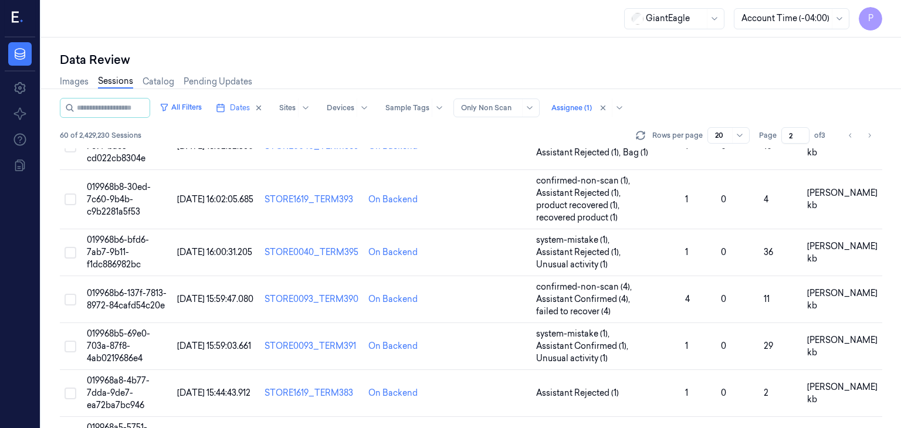
scroll to position [863, 0]
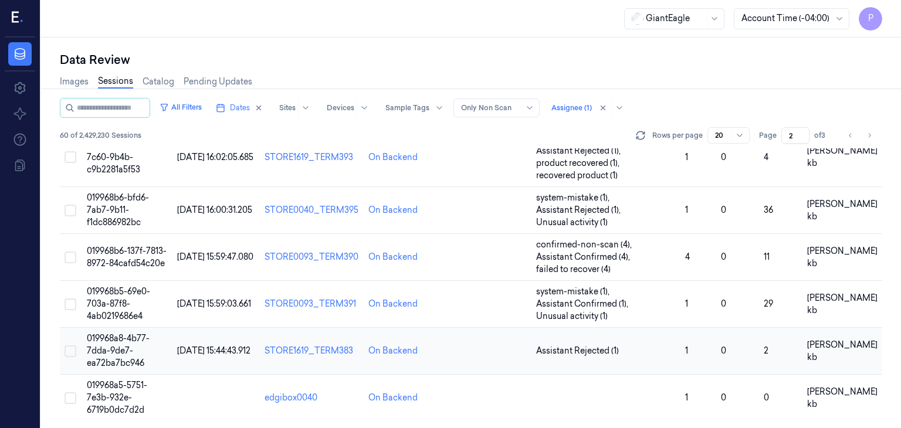
click at [120, 343] on span "019968a8-4b77-7dda-9de7-ea72ba7bc946" at bounding box center [118, 350] width 63 height 35
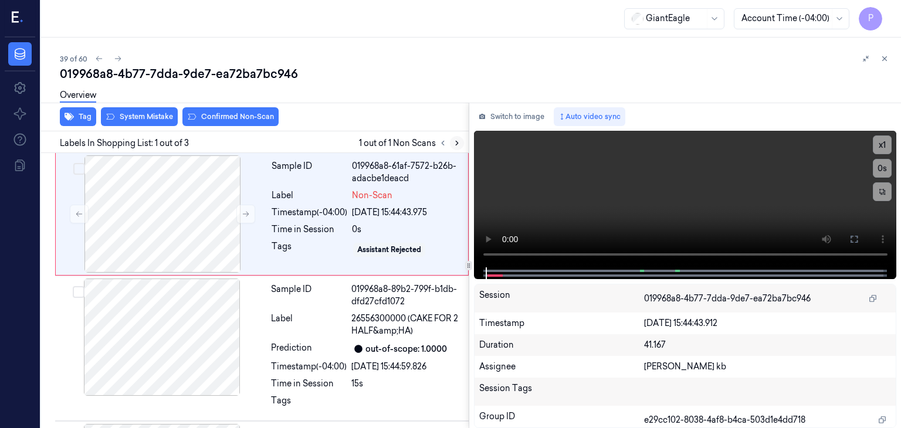
click at [455, 140] on icon at bounding box center [457, 143] width 8 height 8
click at [206, 216] on div at bounding box center [162, 213] width 209 height 117
click at [209, 200] on div at bounding box center [162, 213] width 209 height 117
click at [232, 111] on div "Overview" at bounding box center [476, 97] width 832 height 30
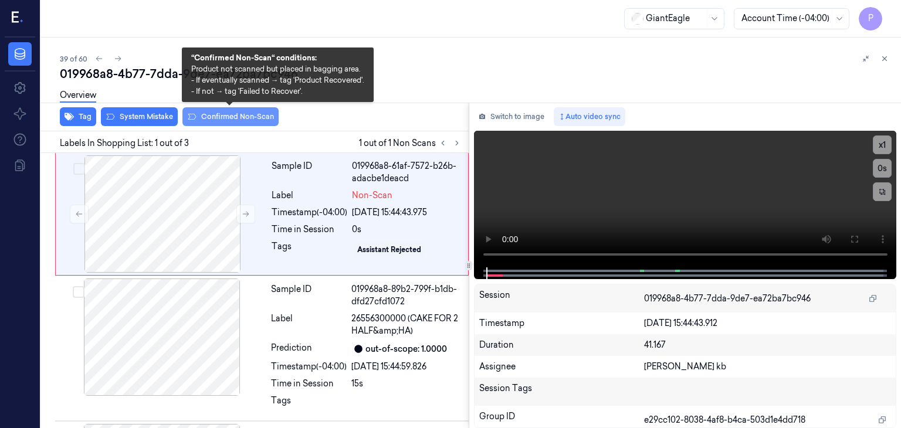
click at [244, 118] on button "Confirmed Non-Scan" at bounding box center [230, 116] width 96 height 19
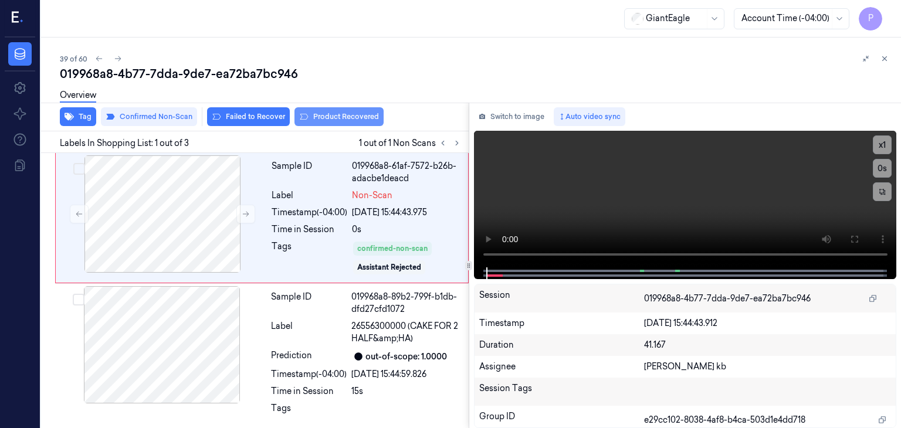
click at [329, 115] on button "Product Recovered" at bounding box center [338, 116] width 89 height 19
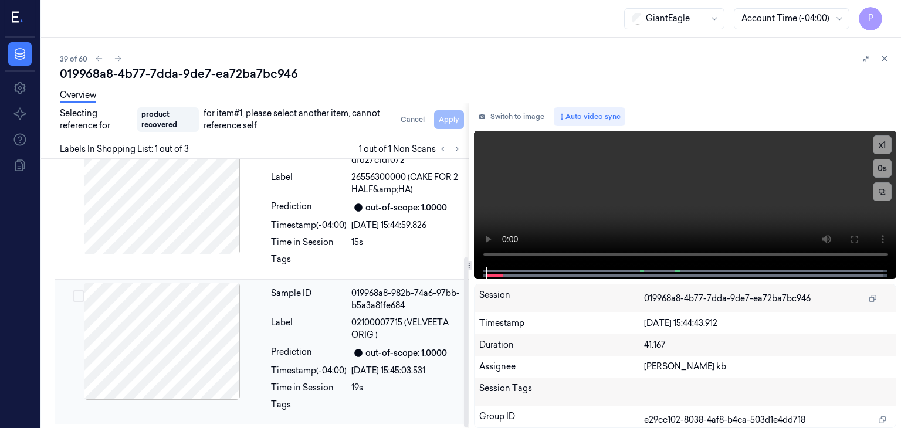
click at [140, 323] on div at bounding box center [161, 341] width 209 height 117
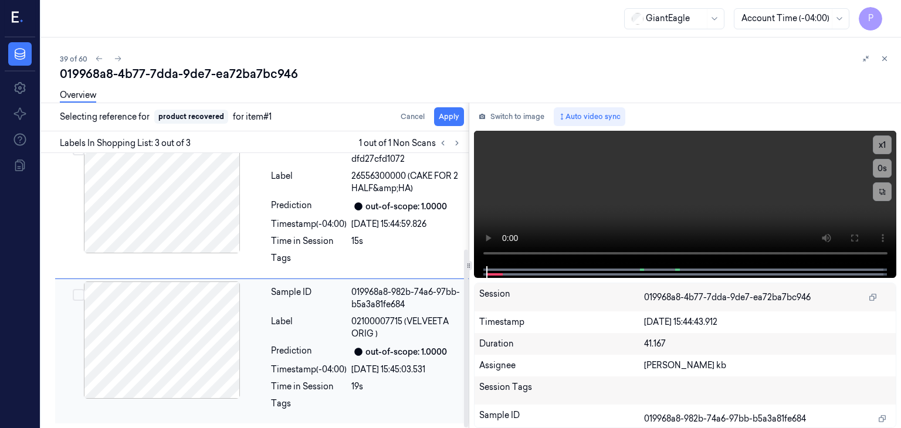
scroll to position [148, 0]
click at [77, 294] on button "Select row" at bounding box center [79, 297] width 12 height 12
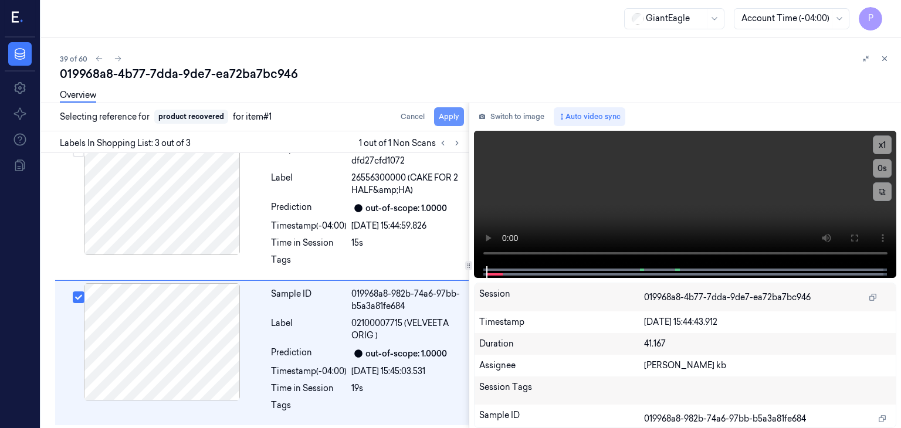
click at [446, 118] on button "Apply" at bounding box center [449, 116] width 30 height 19
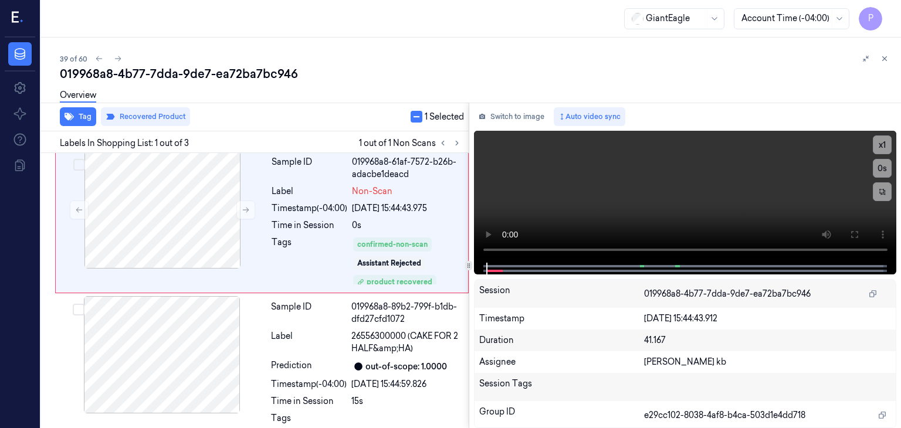
scroll to position [0, 0]
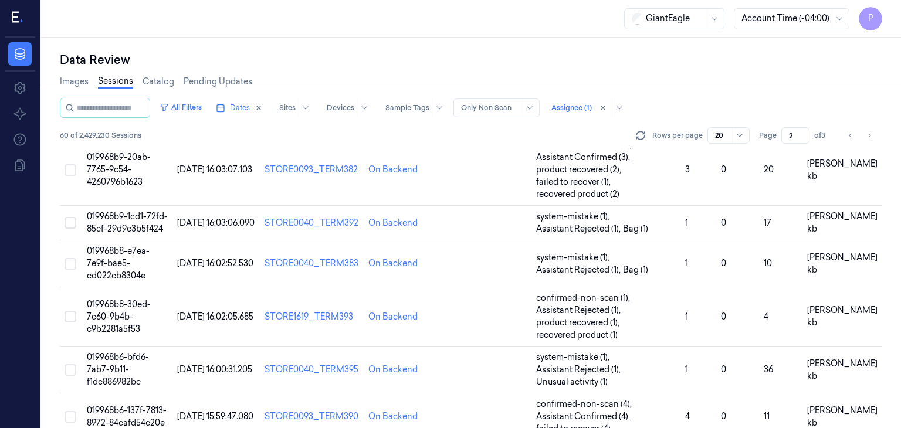
scroll to position [875, 0]
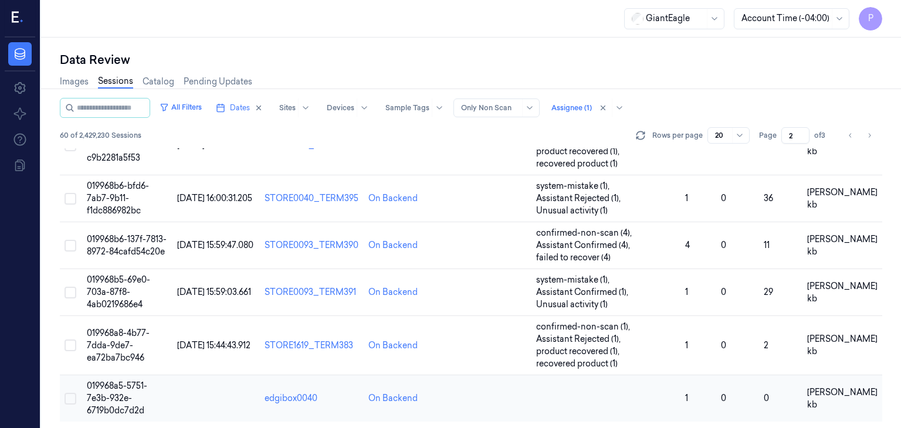
click at [111, 393] on span "019968a5-5751-7e3b-932e-6719b0dc7d2d" at bounding box center [117, 398] width 60 height 35
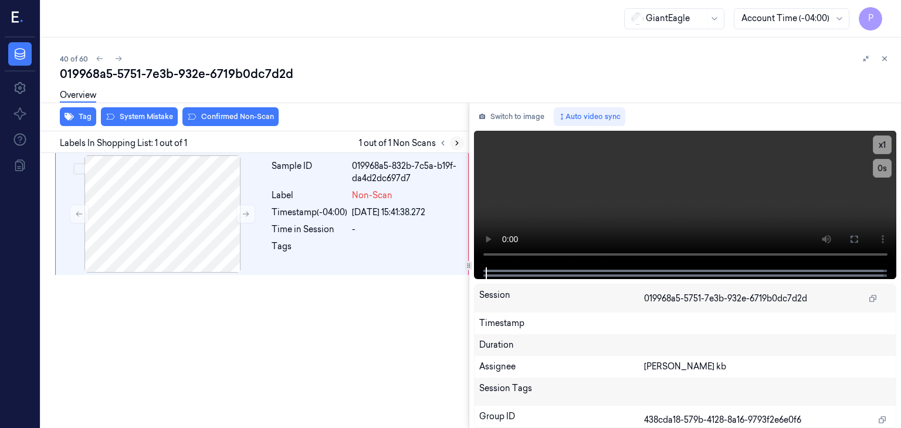
click at [455, 140] on icon at bounding box center [457, 143] width 8 height 8
click at [215, 208] on div at bounding box center [162, 213] width 209 height 117
click at [211, 206] on div at bounding box center [162, 213] width 209 height 117
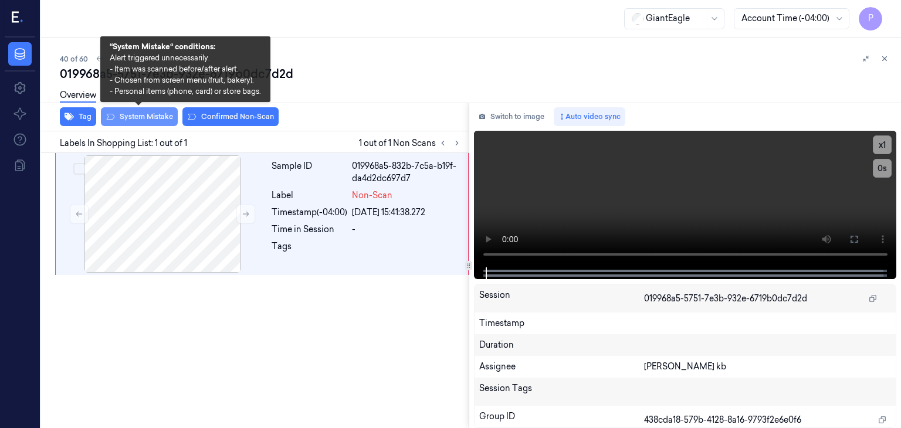
click at [138, 114] on button "System Mistake" at bounding box center [139, 116] width 77 height 19
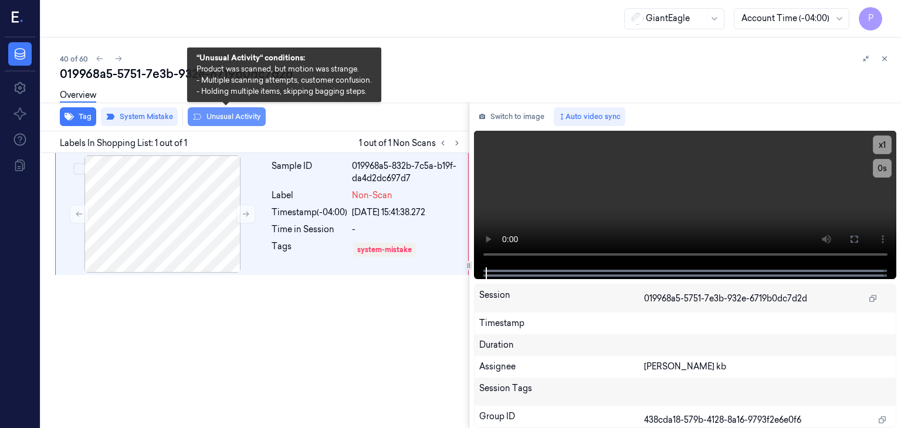
click at [242, 115] on button "Unusual Activity" at bounding box center [227, 116] width 78 height 19
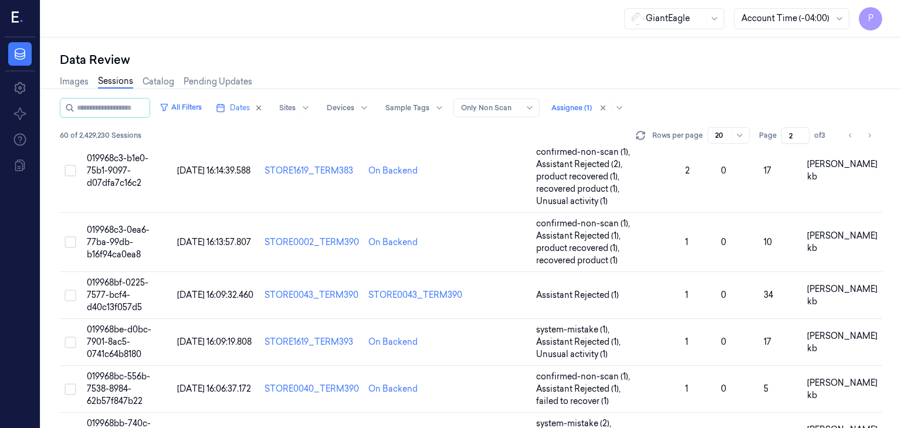
scroll to position [352, 0]
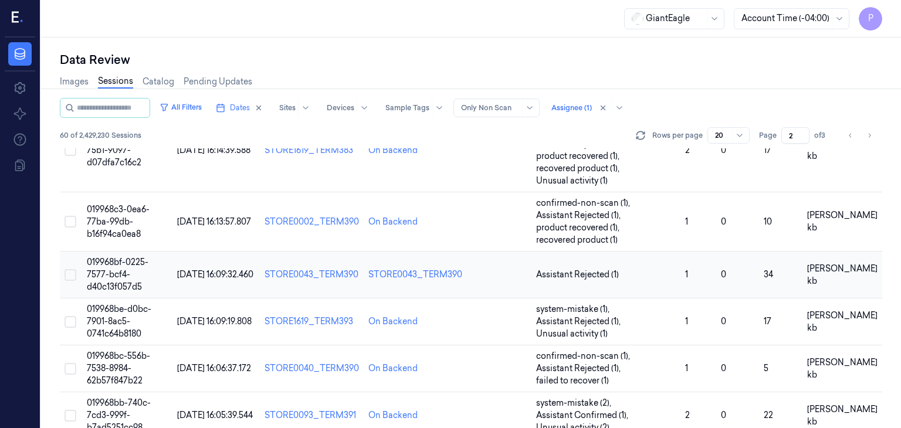
click at [116, 274] on span "019968bf-0225-7577-bcf4-d40c13f057d5" at bounding box center [118, 274] width 62 height 35
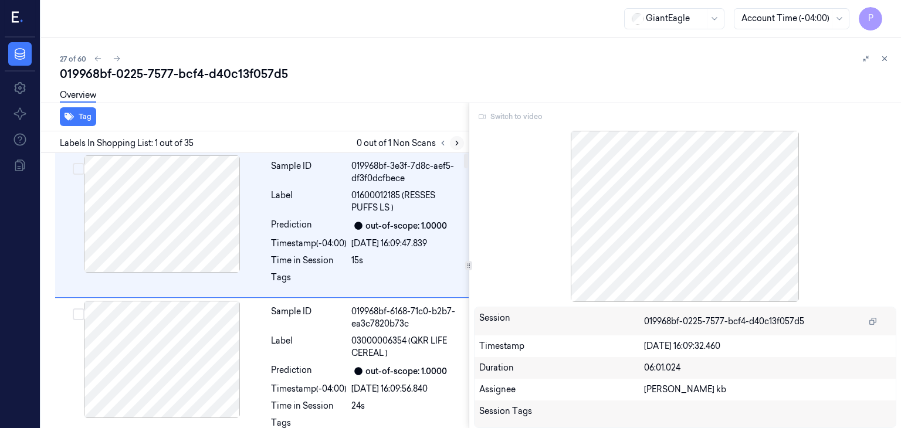
click at [455, 144] on icon at bounding box center [457, 143] width 8 height 8
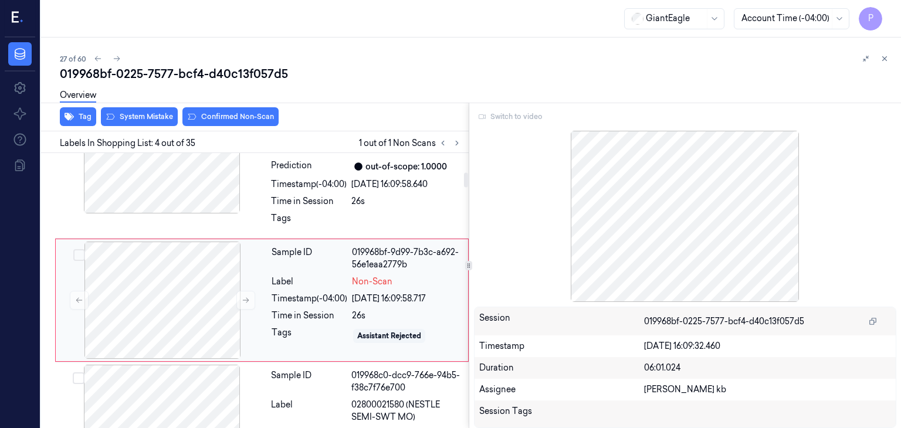
scroll to position [359, 0]
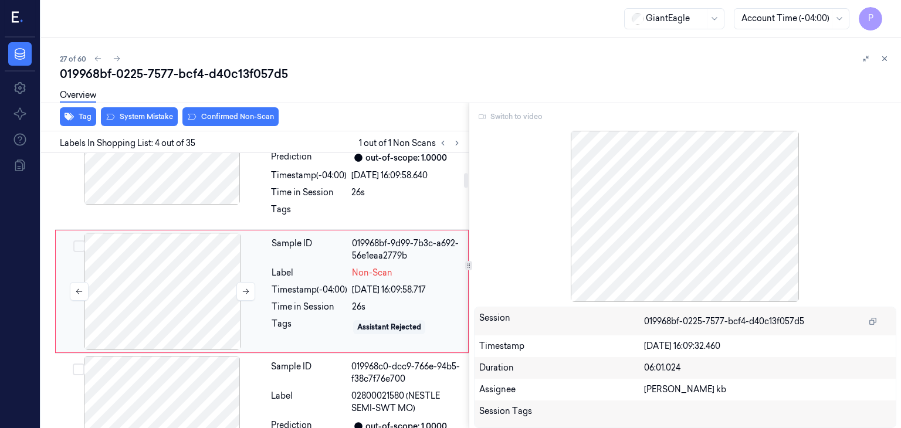
click at [211, 274] on div at bounding box center [162, 291] width 209 height 117
click at [510, 117] on div "Switch to video" at bounding box center [685, 116] width 423 height 19
click at [512, 116] on div "Switch to video" at bounding box center [685, 116] width 423 height 19
click at [513, 117] on div "Switch to video" at bounding box center [685, 116] width 423 height 19
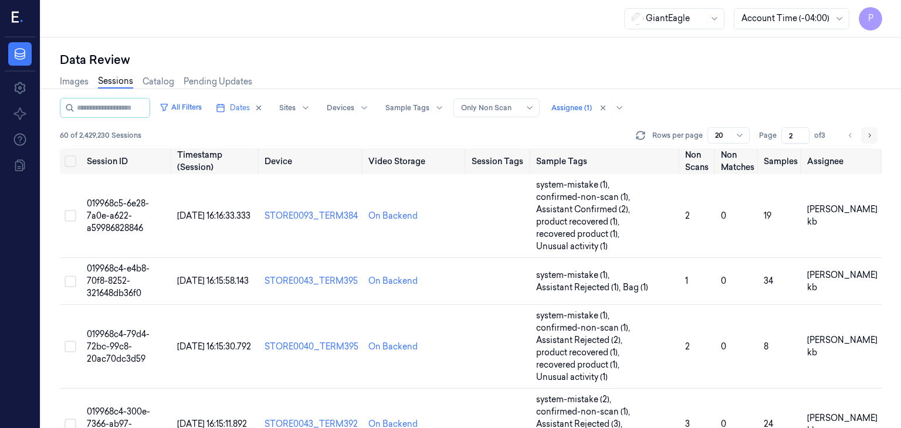
click at [870, 134] on icon "Go to next page" at bounding box center [870, 135] width 2 height 4
type input "3"
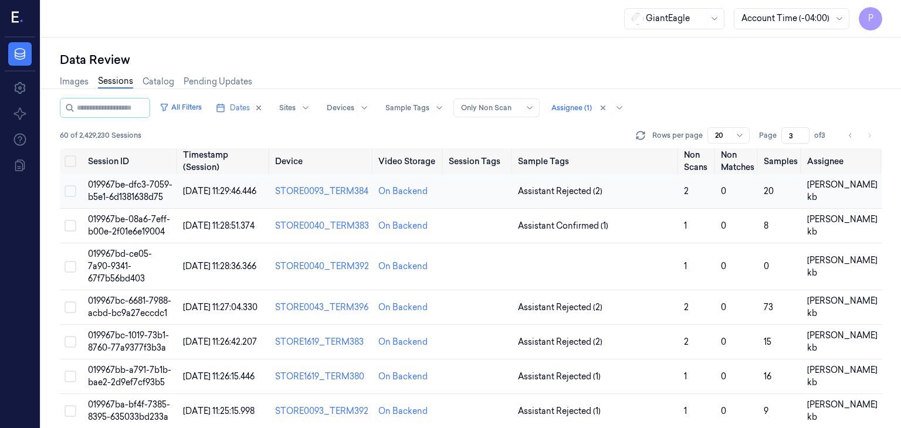
click at [142, 185] on span "019967be-dfc3-7059-b5e1-6d1381638d75" at bounding box center [130, 190] width 84 height 23
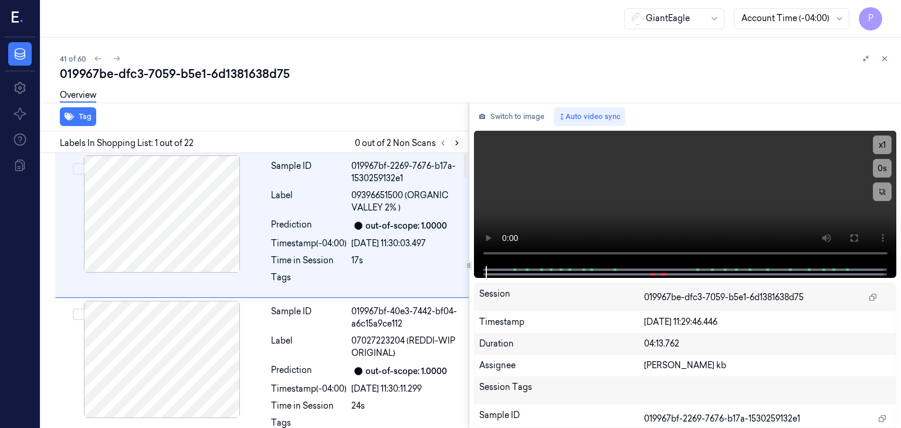
click at [459, 141] on icon at bounding box center [457, 143] width 8 height 8
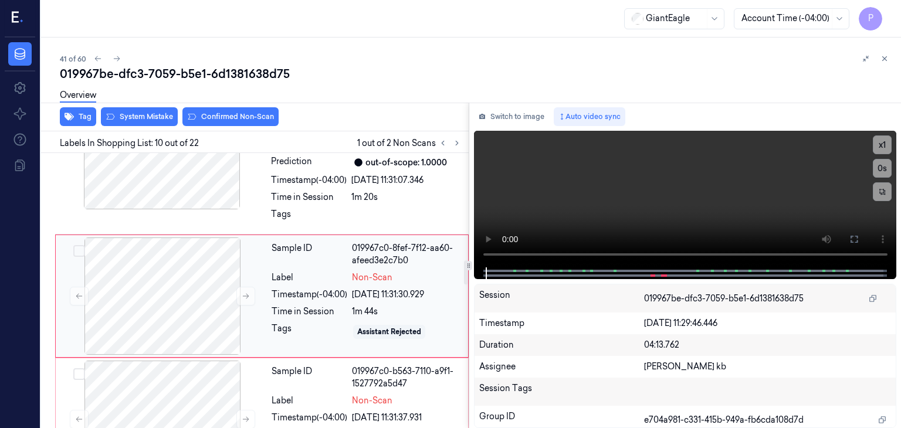
scroll to position [1230, 0]
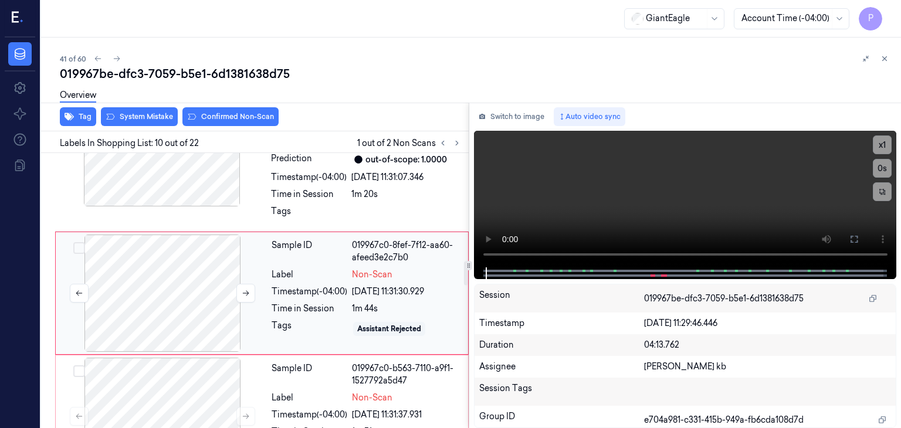
click at [169, 283] on div at bounding box center [162, 293] width 209 height 117
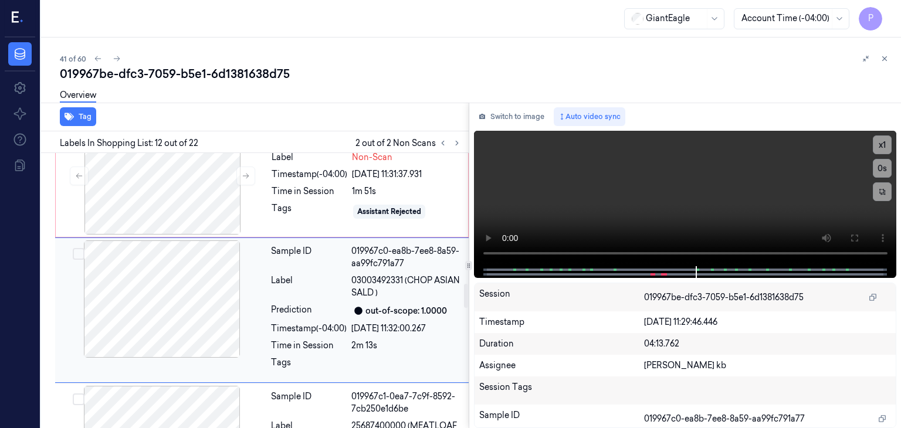
scroll to position [1487, 0]
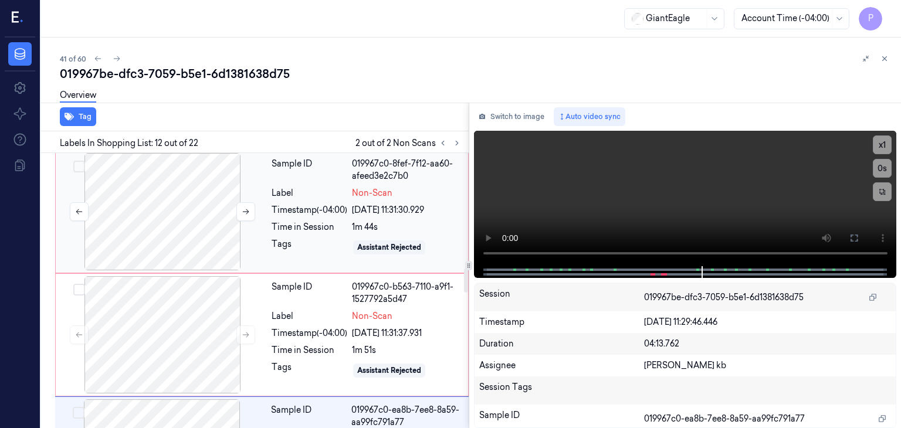
click at [181, 195] on div at bounding box center [162, 211] width 209 height 117
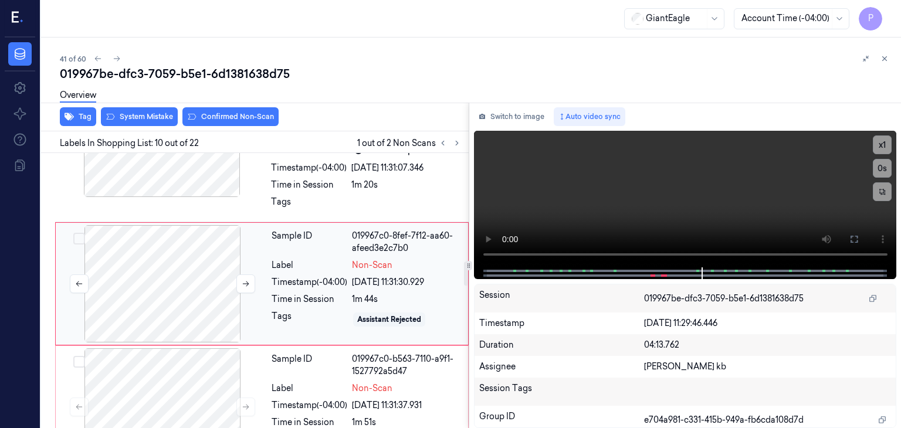
scroll to position [1230, 0]
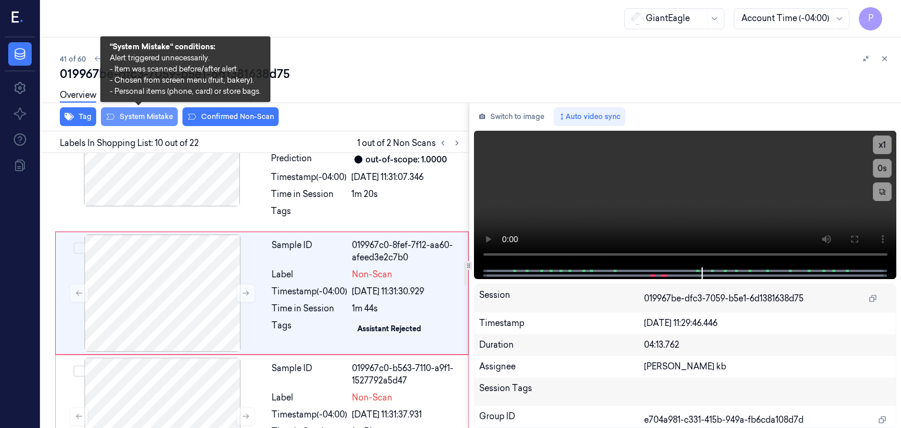
click at [161, 116] on button "System Mistake" at bounding box center [139, 116] width 77 height 19
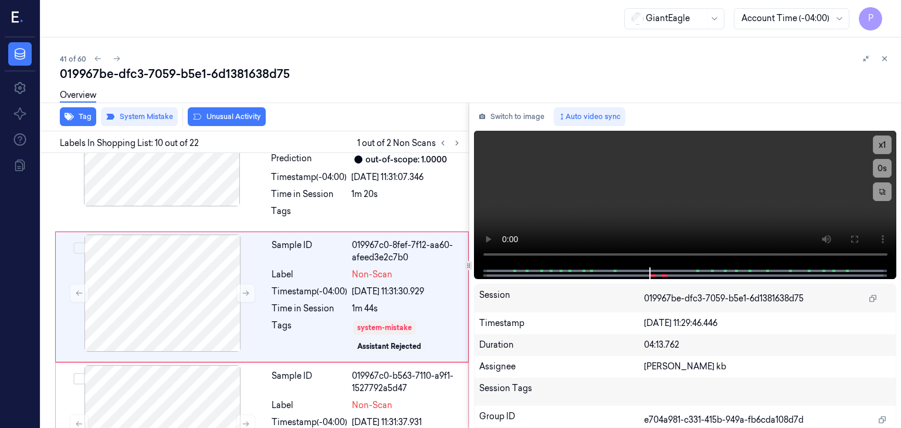
scroll to position [1234, 0]
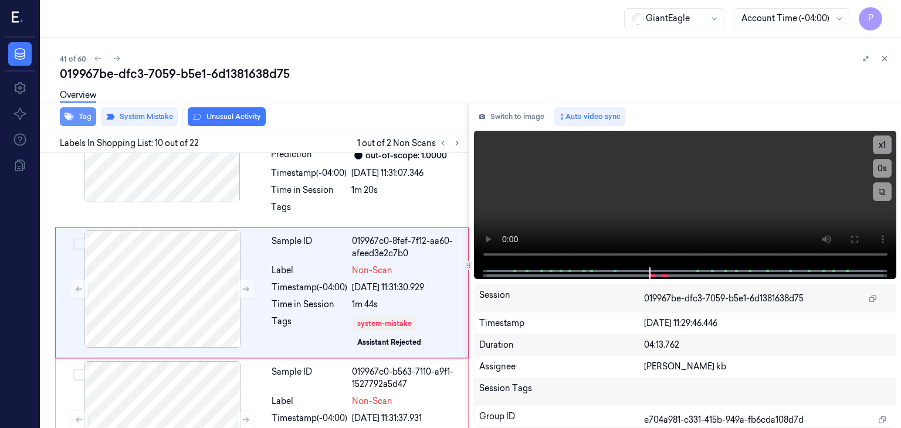
click at [82, 115] on button "Tag" at bounding box center [78, 116] width 36 height 19
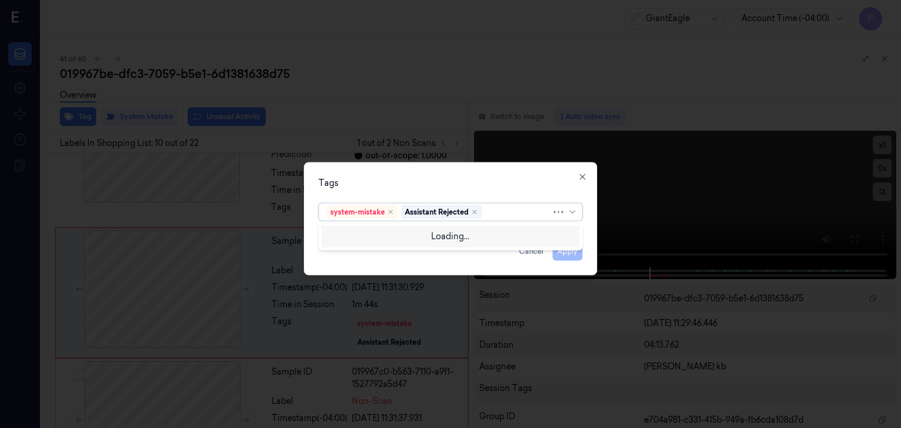
click at [509, 209] on div at bounding box center [517, 212] width 67 height 12
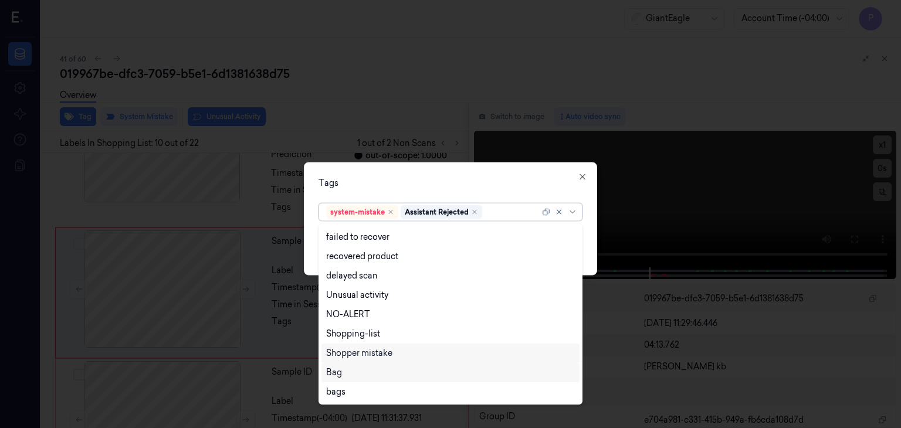
click at [334, 370] on div "Bag" at bounding box center [334, 373] width 16 height 12
click at [518, 176] on div "Tags option Bag, selected. 13 results available. Use Up and Down to choose opti…" at bounding box center [450, 218] width 293 height 113
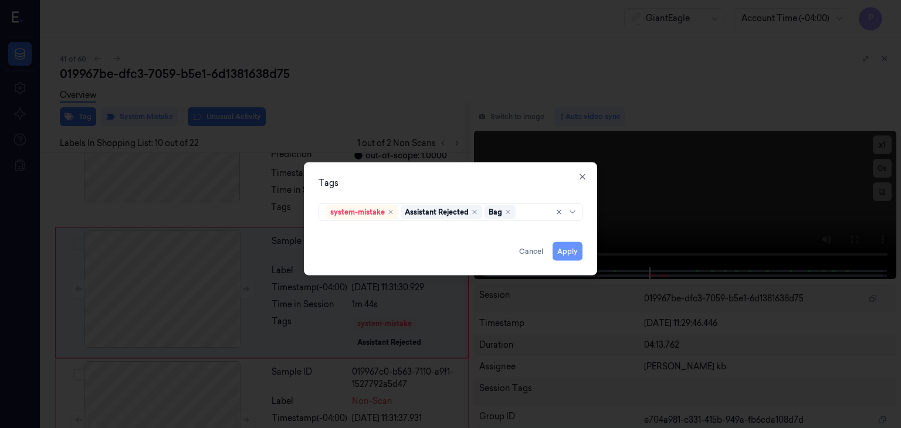
click at [571, 250] on button "Apply" at bounding box center [567, 251] width 30 height 19
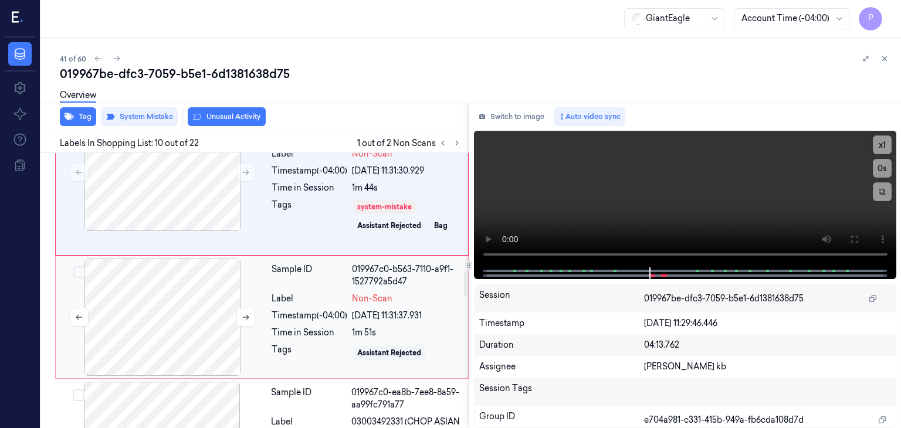
scroll to position [1358, 0]
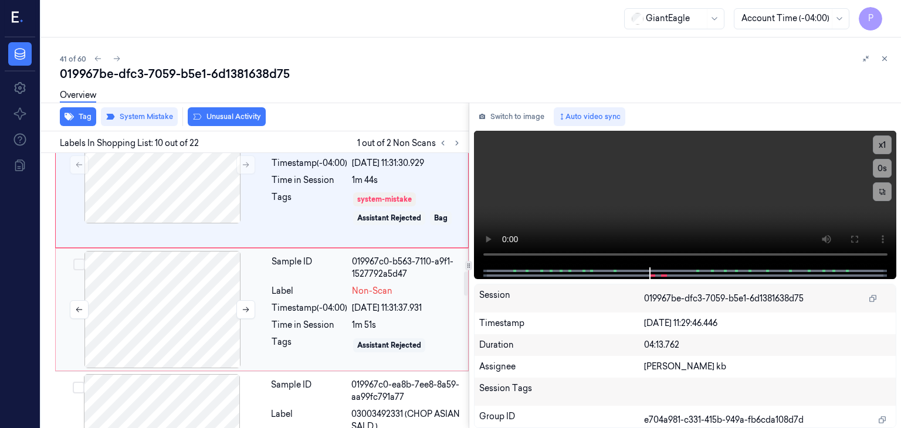
click at [176, 303] on div at bounding box center [162, 309] width 209 height 117
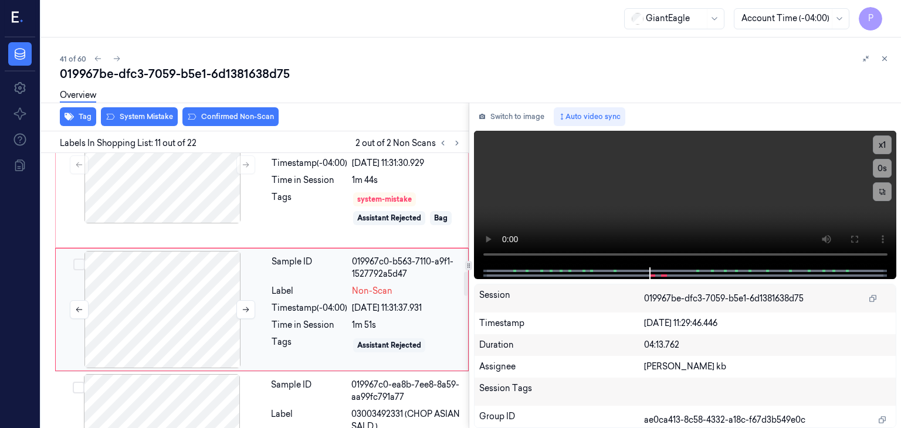
scroll to position [1375, 0]
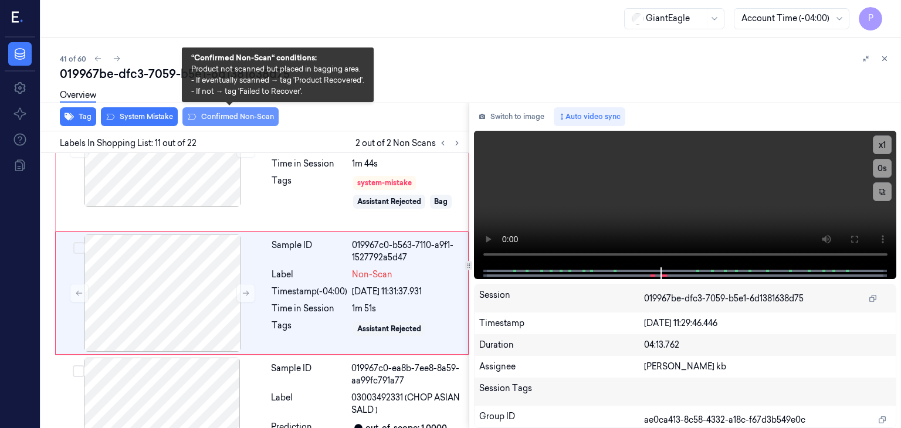
click at [231, 118] on button "Confirmed Non-Scan" at bounding box center [230, 116] width 96 height 19
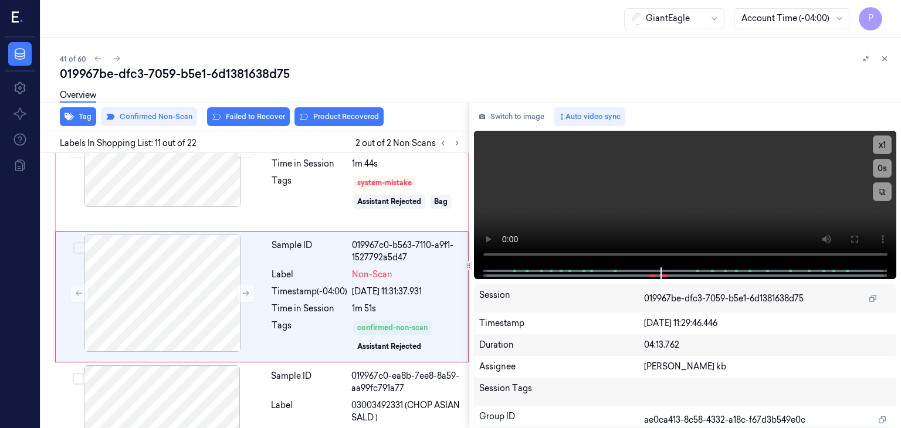
scroll to position [1378, 0]
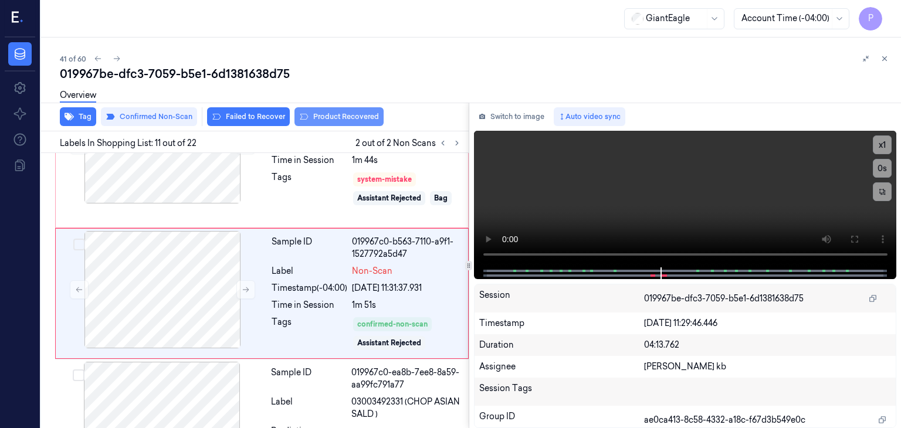
click at [351, 116] on button "Product Recovered" at bounding box center [338, 116] width 89 height 19
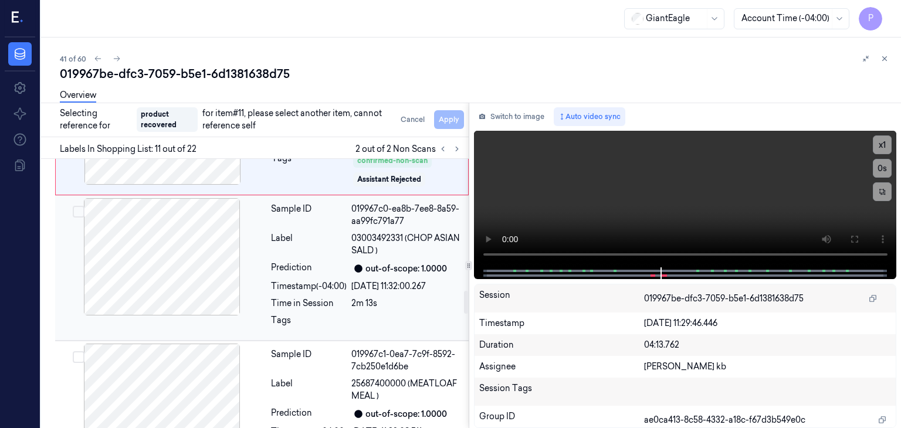
scroll to position [1554, 0]
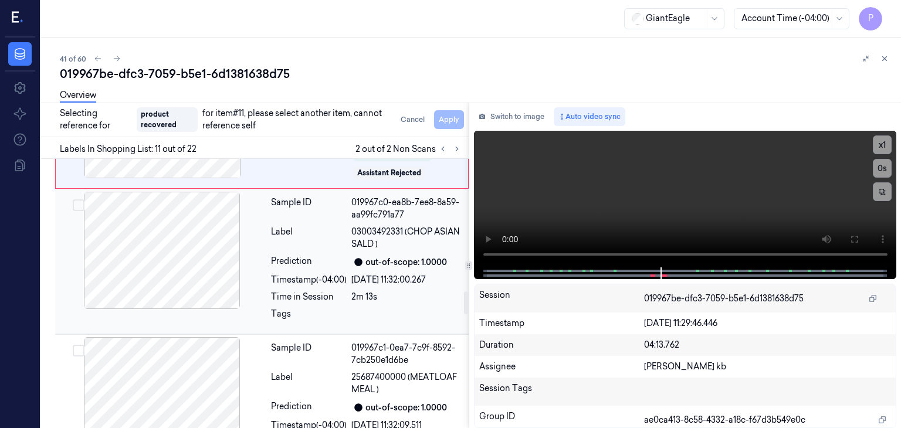
click at [82, 201] on button "Select row" at bounding box center [79, 205] width 12 height 12
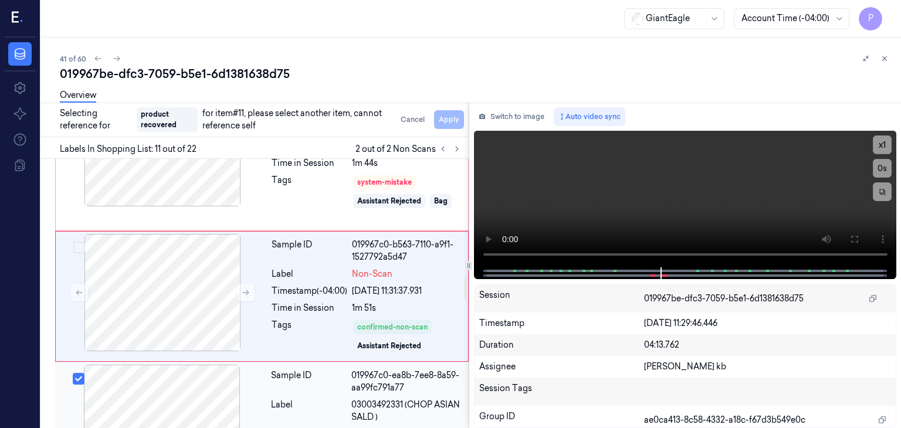
click at [196, 384] on div at bounding box center [161, 423] width 209 height 117
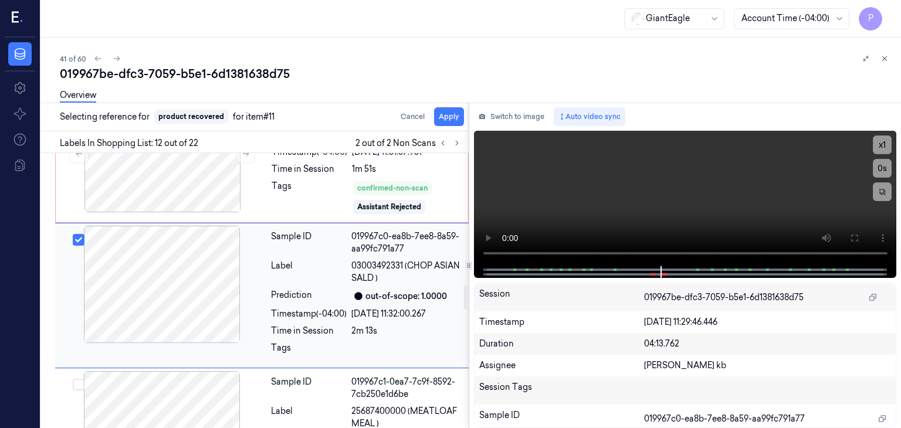
scroll to position [1515, 0]
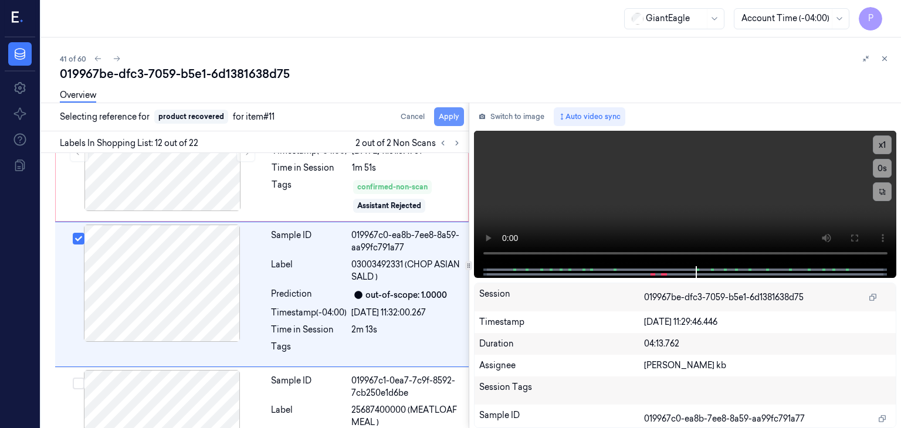
click at [449, 113] on button "Apply" at bounding box center [449, 116] width 30 height 19
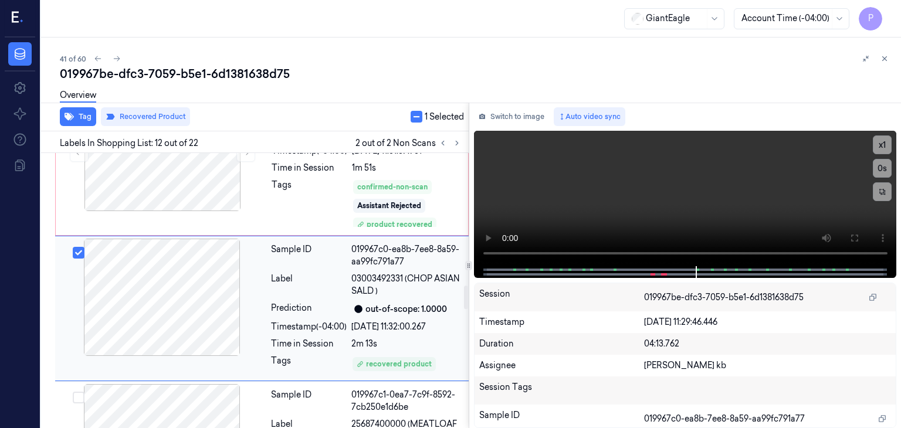
scroll to position [1530, 0]
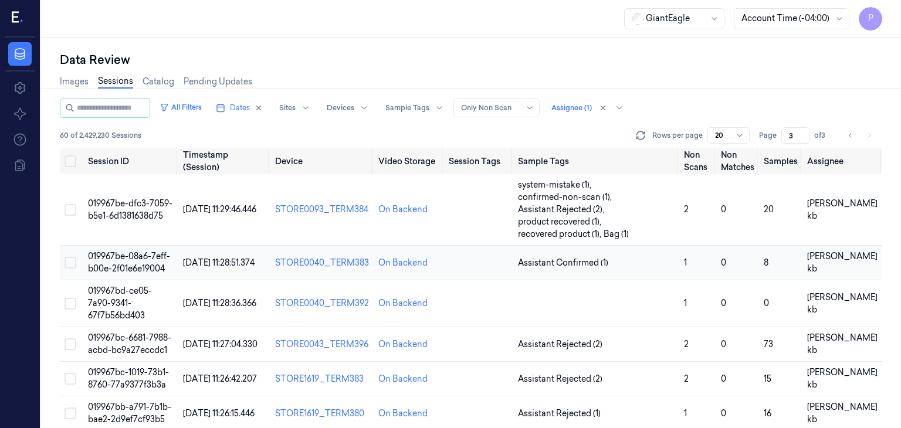
click at [138, 256] on span "019967be-08a6-7eff-b00e-2f01e6e19004" at bounding box center [129, 262] width 82 height 23
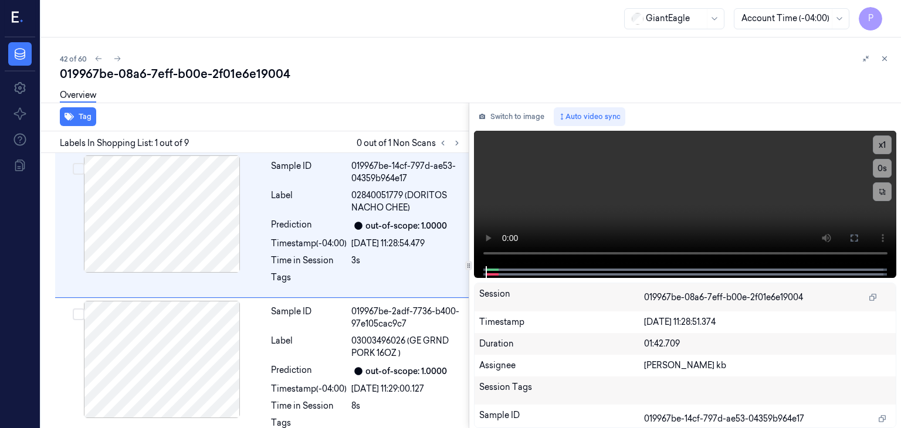
drag, startPoint x: 246, startPoint y: 1, endPoint x: 471, endPoint y: 36, distance: 227.4
click at [522, 59] on div "42 of 60" at bounding box center [476, 59] width 832 height 14
drag, startPoint x: 333, startPoint y: 0, endPoint x: 544, endPoint y: 69, distance: 222.0
click at [558, 75] on div "019967be-08a6-7eff-b00e-2f01e6e19004" at bounding box center [476, 74] width 832 height 16
click at [458, 141] on icon at bounding box center [457, 143] width 8 height 8
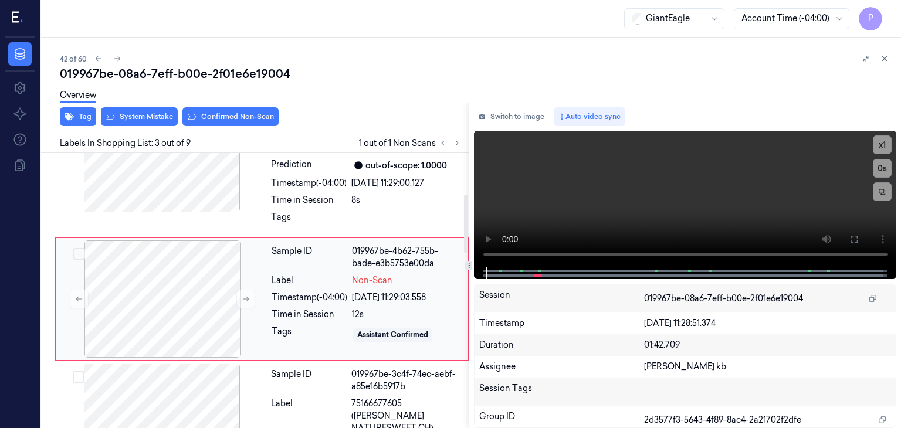
scroll to position [213, 0]
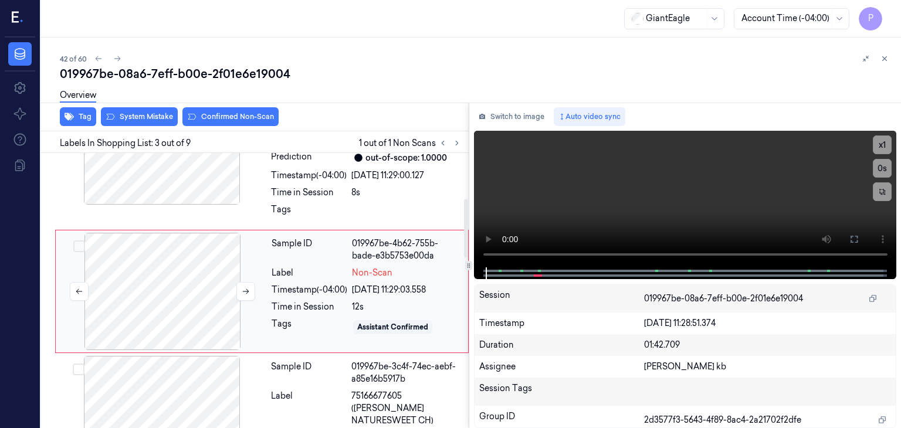
click at [200, 284] on div at bounding box center [162, 291] width 209 height 117
click at [248, 290] on icon at bounding box center [246, 291] width 6 height 5
click at [192, 273] on div at bounding box center [162, 291] width 209 height 117
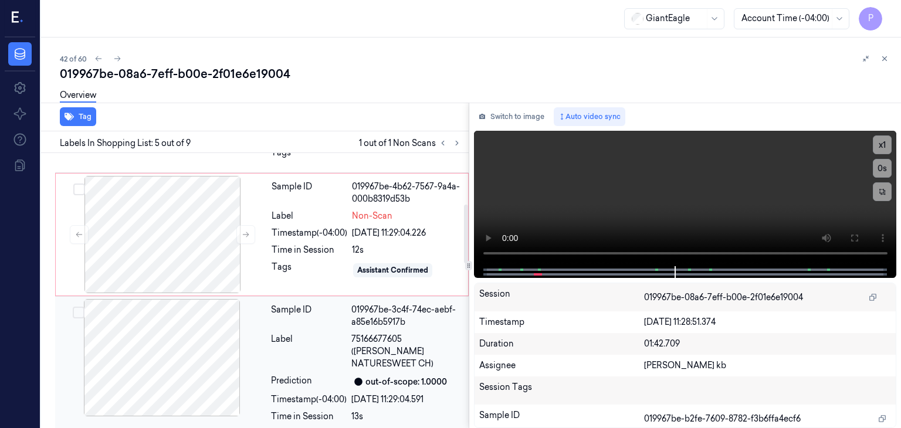
scroll to position [199, 0]
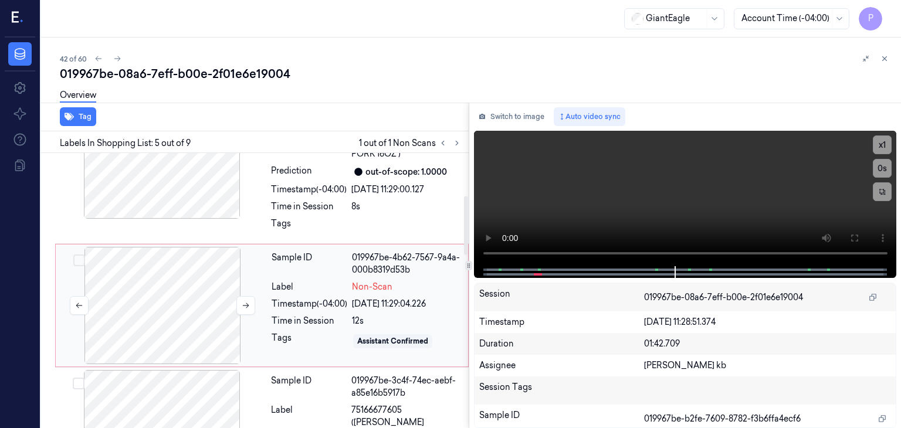
click at [201, 301] on div at bounding box center [162, 305] width 209 height 117
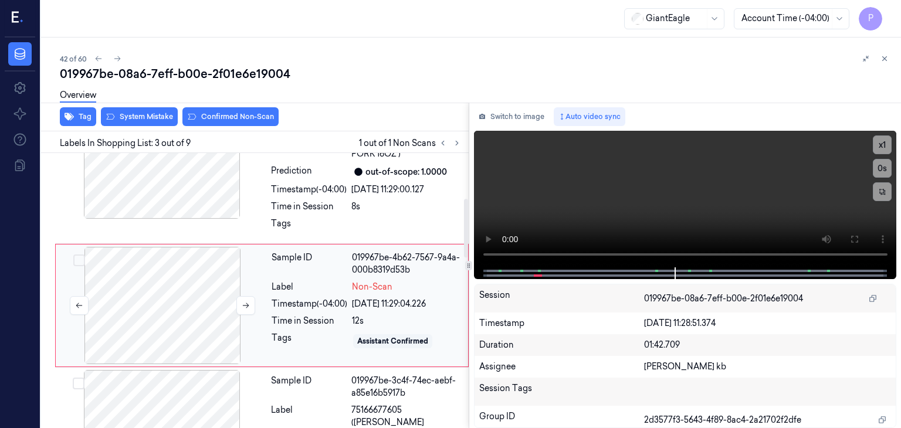
scroll to position [213, 0]
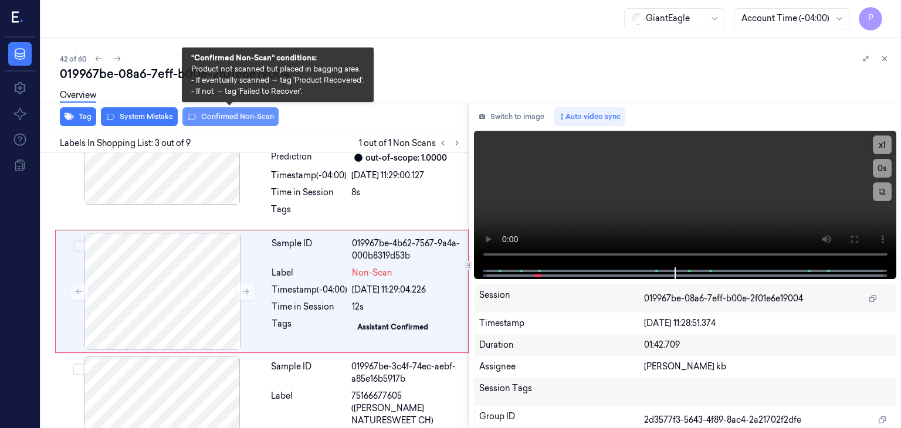
click at [249, 115] on button "Confirmed Non-Scan" at bounding box center [230, 116] width 96 height 19
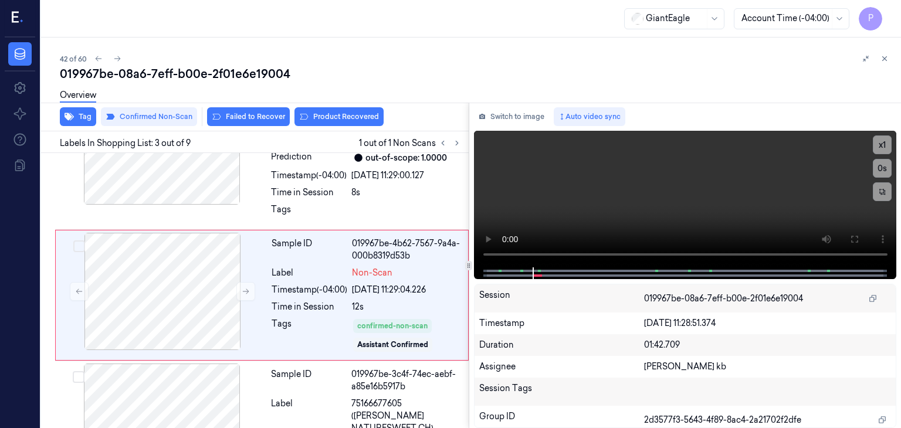
scroll to position [217, 0]
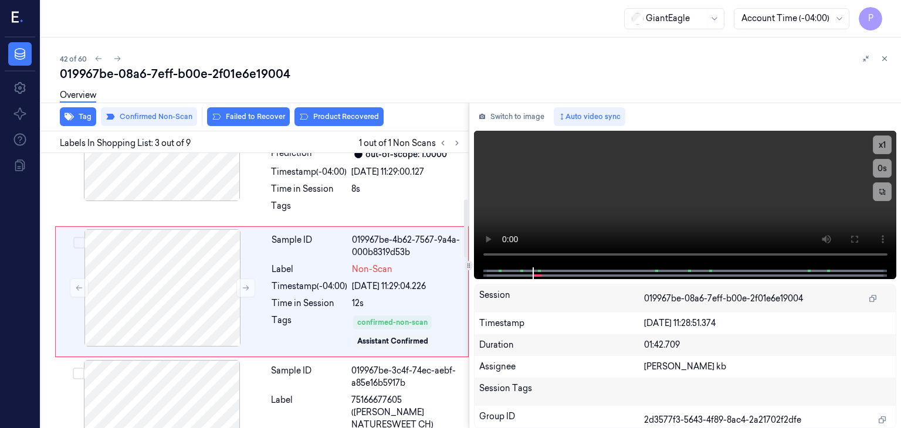
click at [347, 108] on div "Overview" at bounding box center [476, 97] width 832 height 30
click at [348, 113] on button "Product Recovered" at bounding box center [338, 116] width 89 height 19
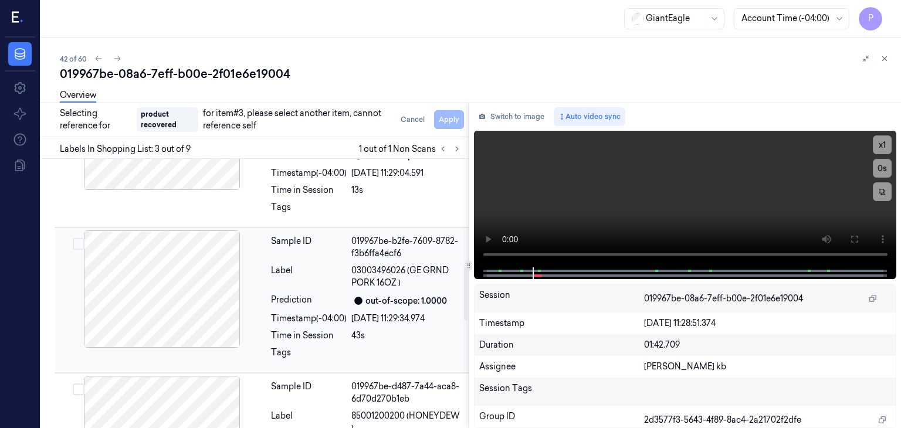
click at [121, 273] on div at bounding box center [161, 288] width 209 height 117
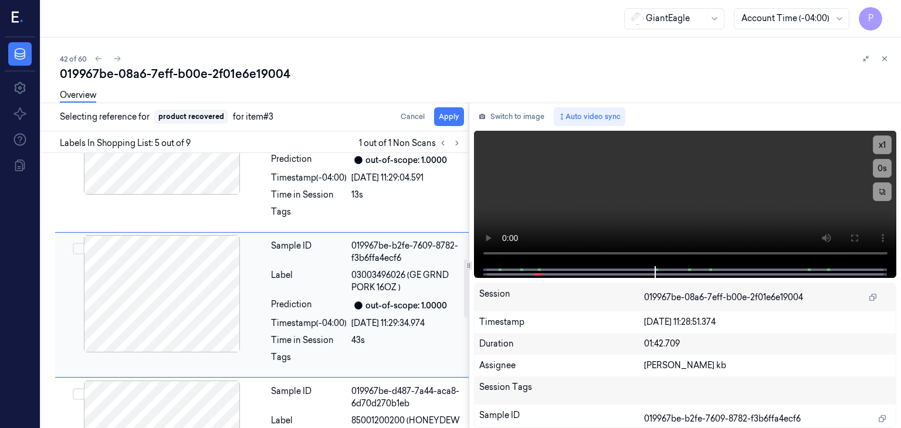
click at [82, 243] on button "Select row" at bounding box center [79, 249] width 12 height 12
click at [449, 118] on button "Apply" at bounding box center [449, 116] width 30 height 19
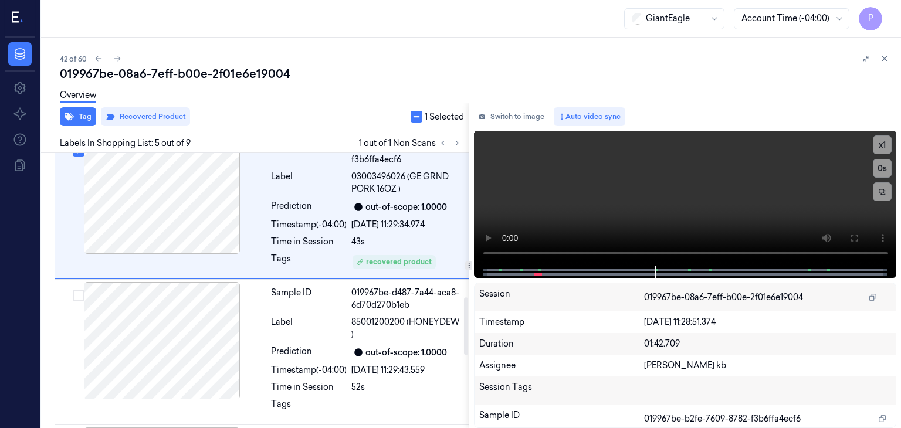
scroll to position [586, 0]
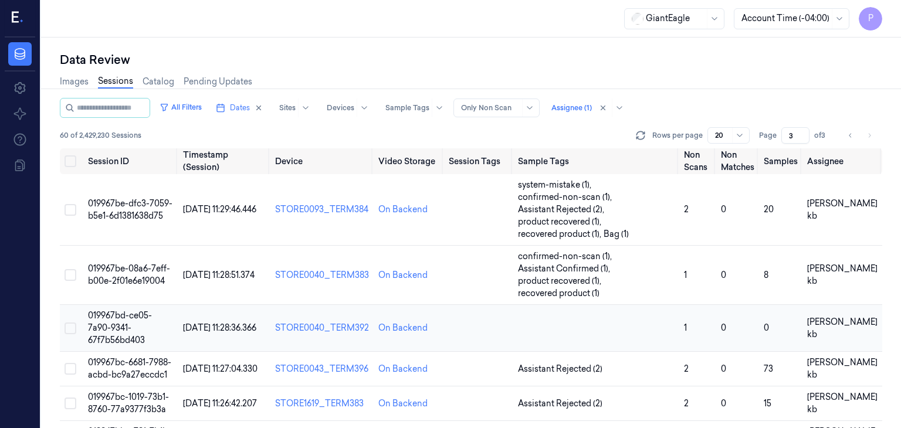
click at [113, 319] on span "019967bd-ce05-7a90-9341-67f7b56bd403" at bounding box center [120, 327] width 64 height 35
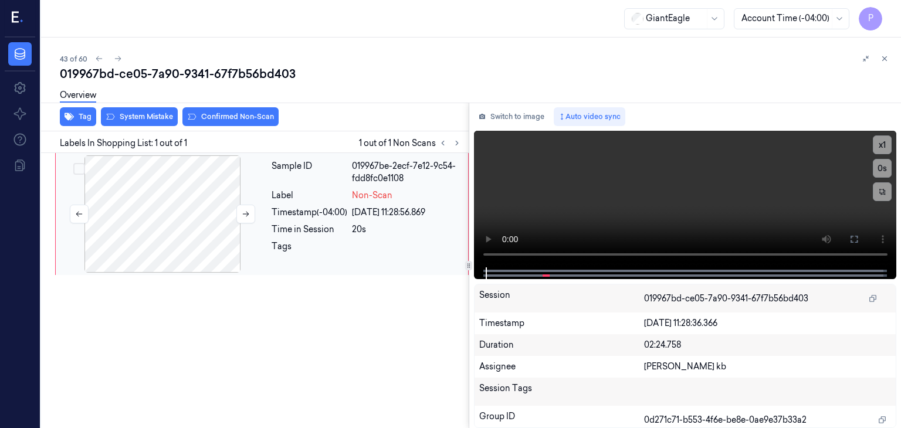
click at [205, 202] on div at bounding box center [162, 213] width 209 height 117
click at [181, 213] on div at bounding box center [162, 213] width 209 height 117
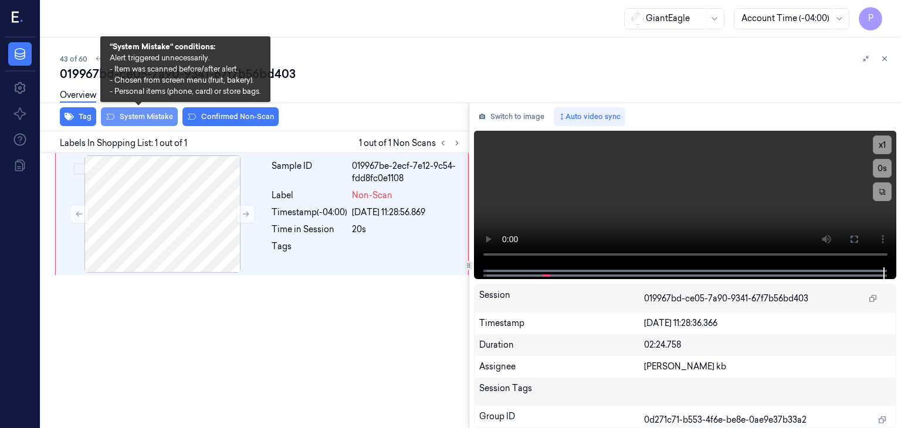
click at [152, 117] on button "System Mistake" at bounding box center [139, 116] width 77 height 19
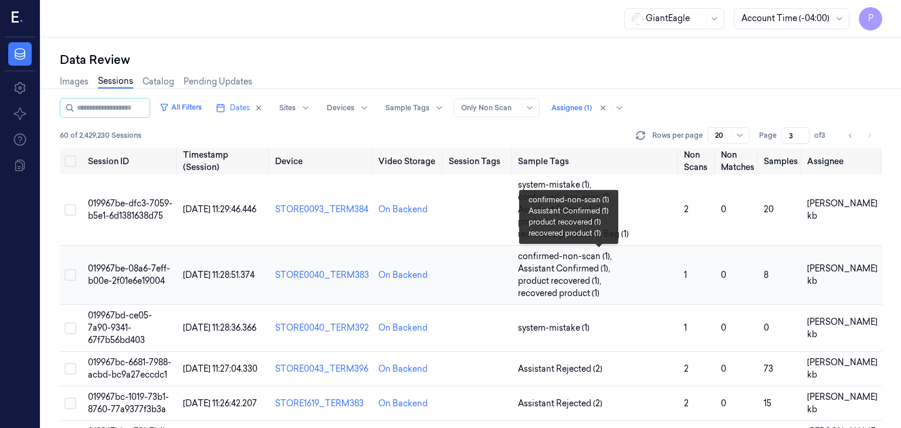
scroll to position [59, 0]
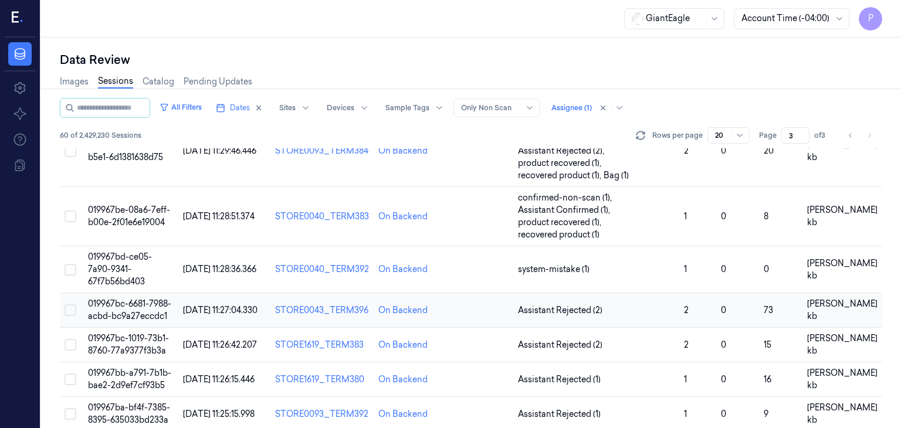
click at [136, 306] on span "019967bc-6681-7988-acbd-bc9a27eccdc1" at bounding box center [129, 310] width 83 height 23
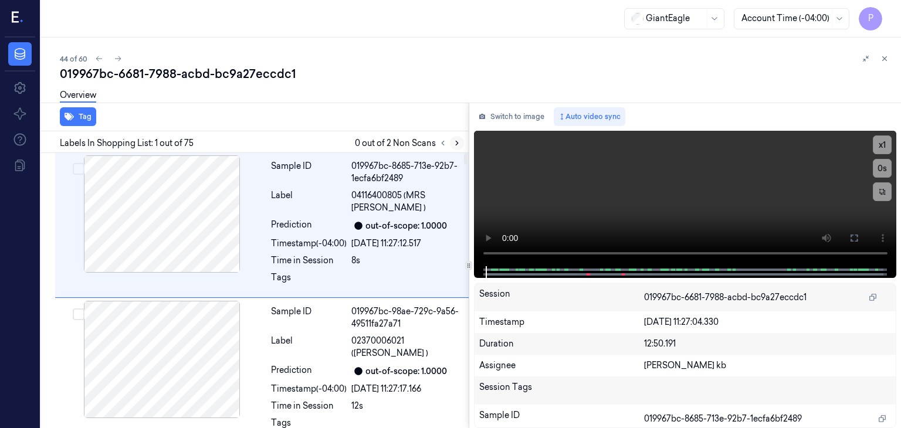
click at [453, 143] on icon at bounding box center [457, 143] width 8 height 8
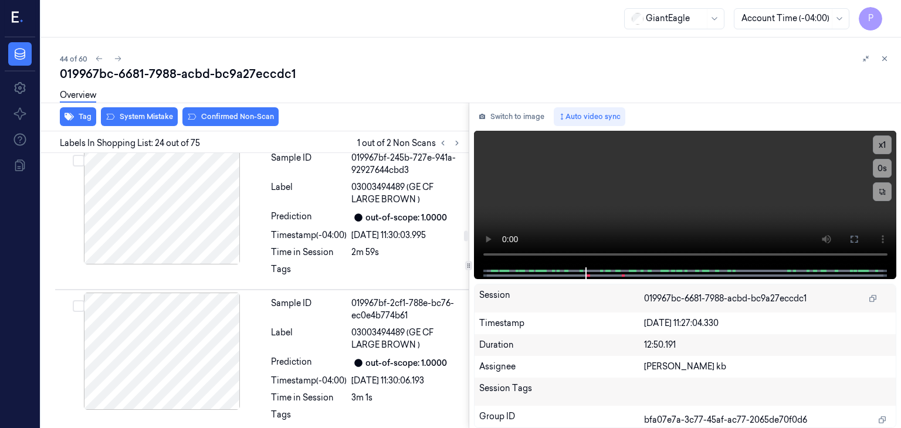
scroll to position [3263, 0]
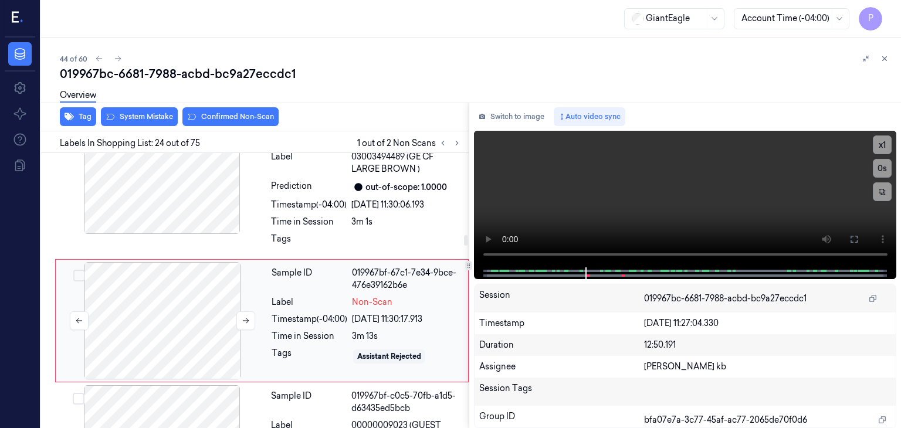
click at [184, 285] on div at bounding box center [162, 320] width 209 height 117
click at [250, 311] on button at bounding box center [245, 320] width 19 height 19
click at [171, 287] on div at bounding box center [162, 320] width 209 height 117
click at [176, 279] on div at bounding box center [162, 320] width 209 height 117
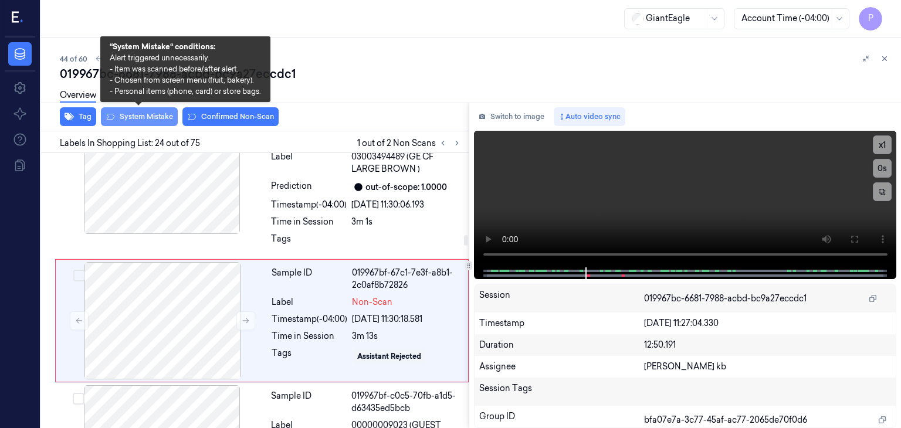
click at [161, 120] on button "System Mistake" at bounding box center [139, 116] width 77 height 19
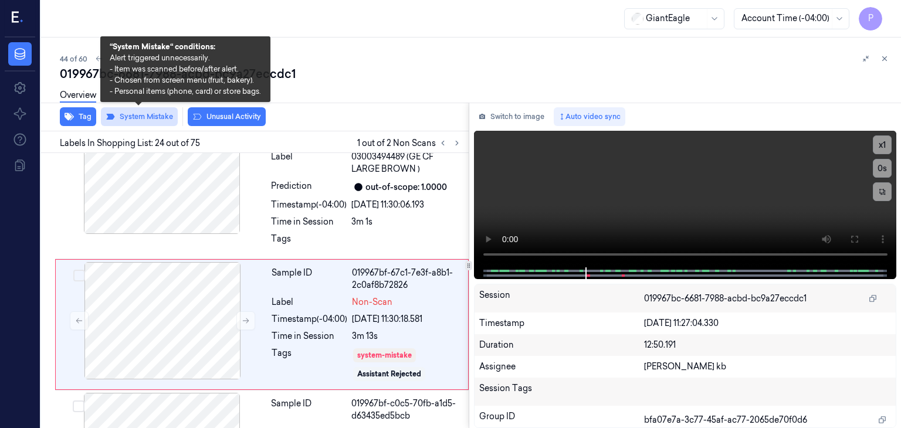
scroll to position [3267, 0]
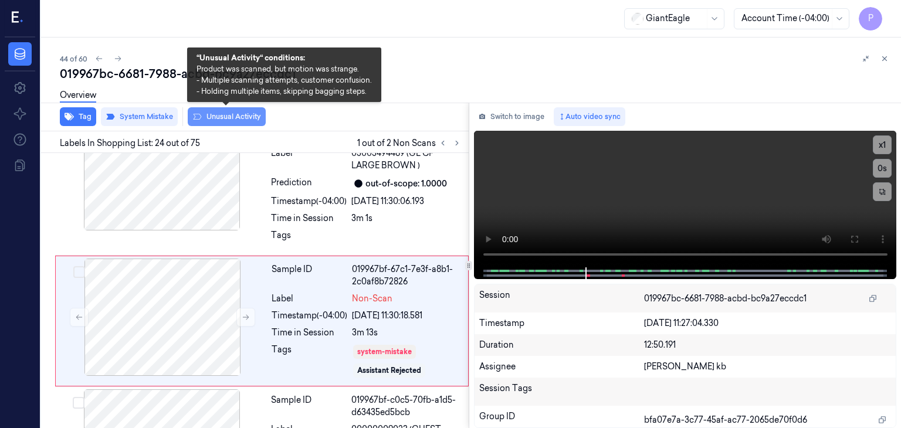
click at [226, 113] on button "Unusual Activity" at bounding box center [227, 116] width 78 height 19
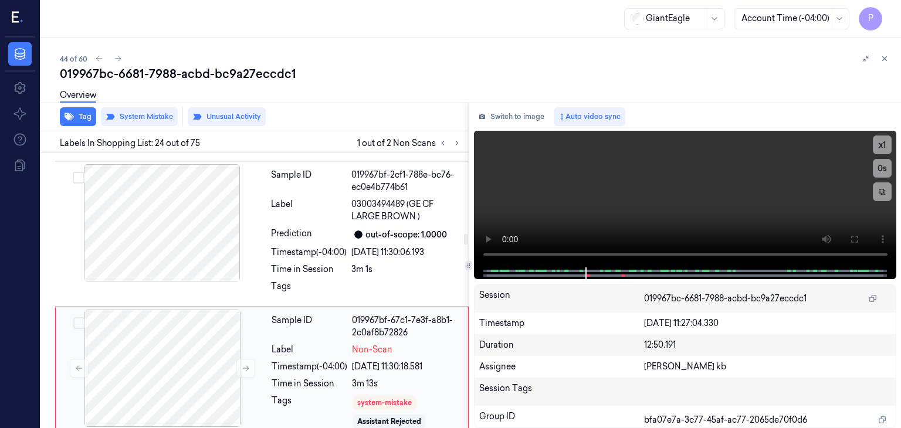
scroll to position [3215, 0]
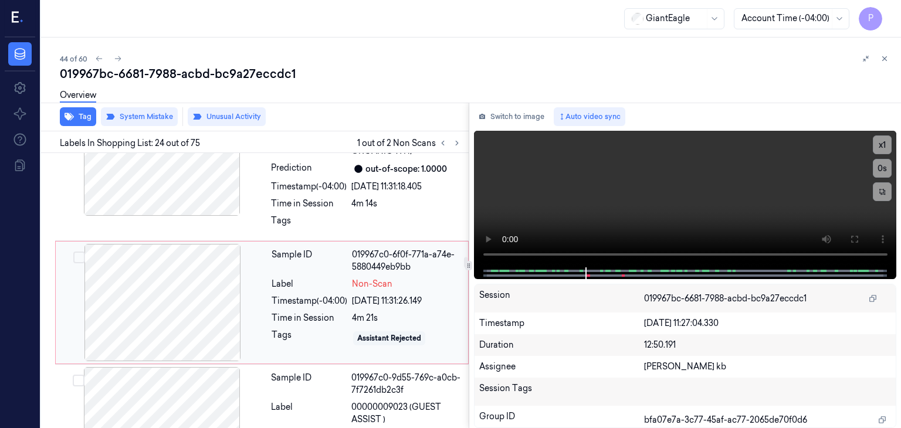
click at [191, 255] on div at bounding box center [162, 302] width 209 height 117
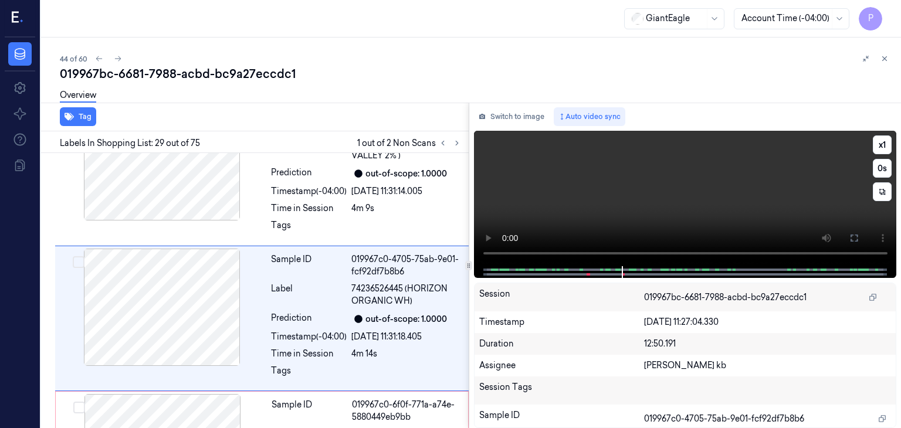
scroll to position [4000, 0]
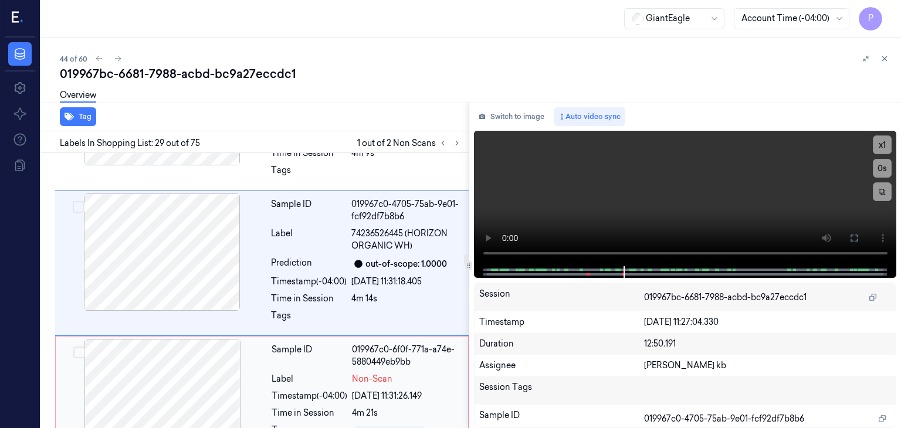
click at [192, 347] on div at bounding box center [162, 397] width 209 height 117
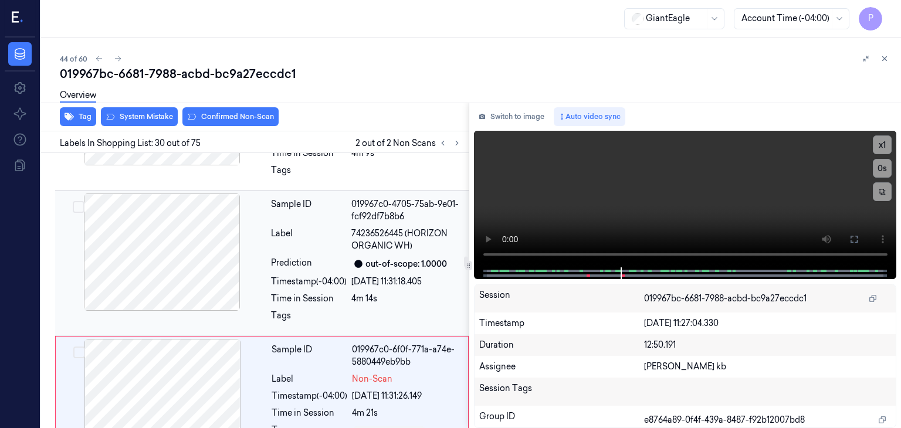
scroll to position [4133, 0]
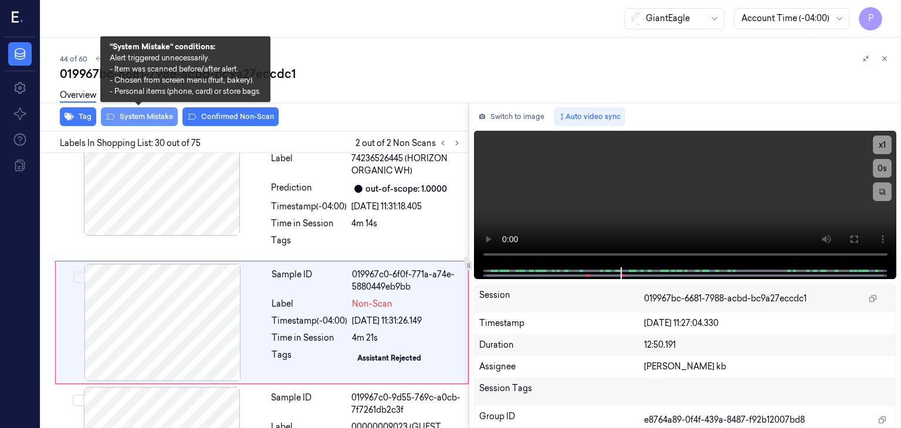
click at [162, 118] on button "System Mistake" at bounding box center [139, 116] width 77 height 19
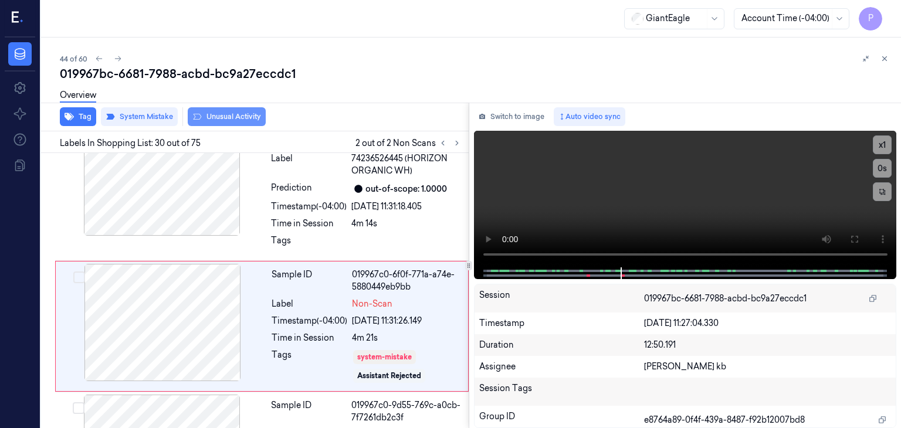
scroll to position [4138, 0]
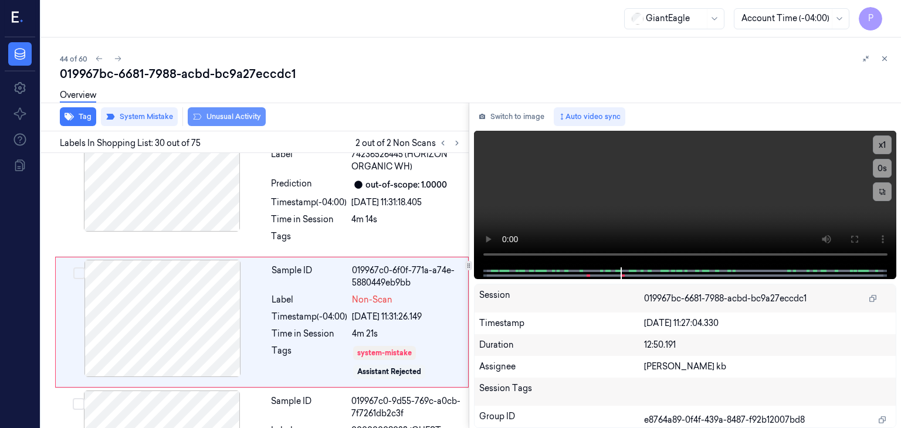
click at [225, 116] on button "Unusual Activity" at bounding box center [227, 116] width 78 height 19
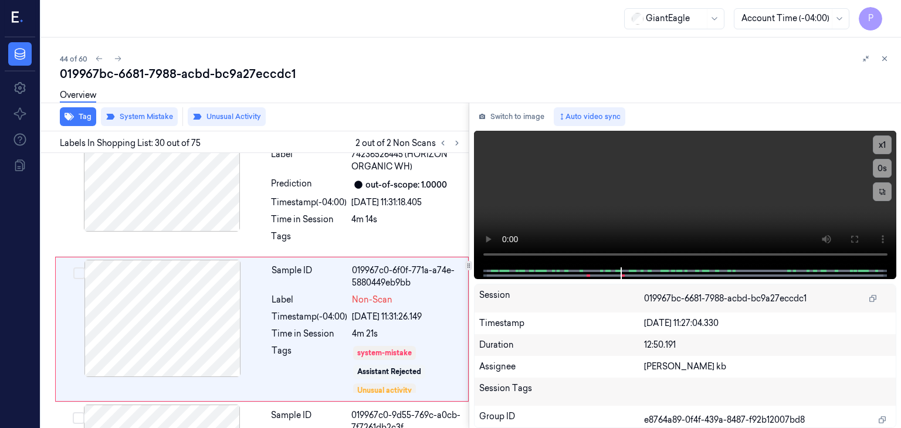
scroll to position [4145, 0]
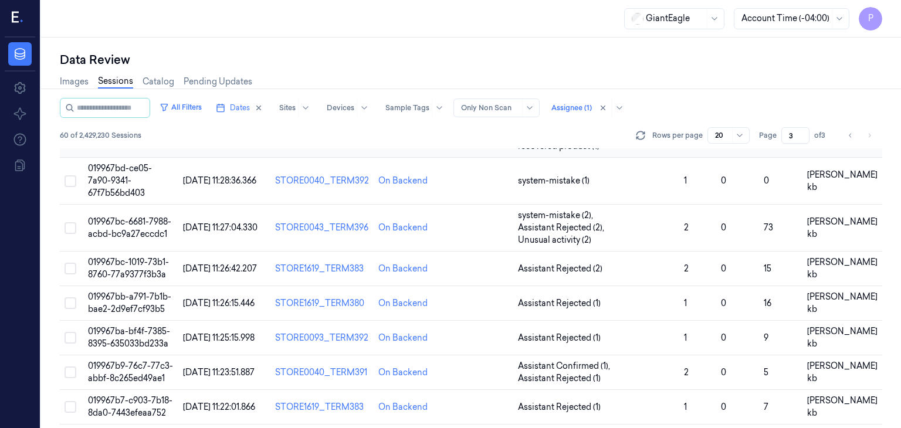
scroll to position [176, 0]
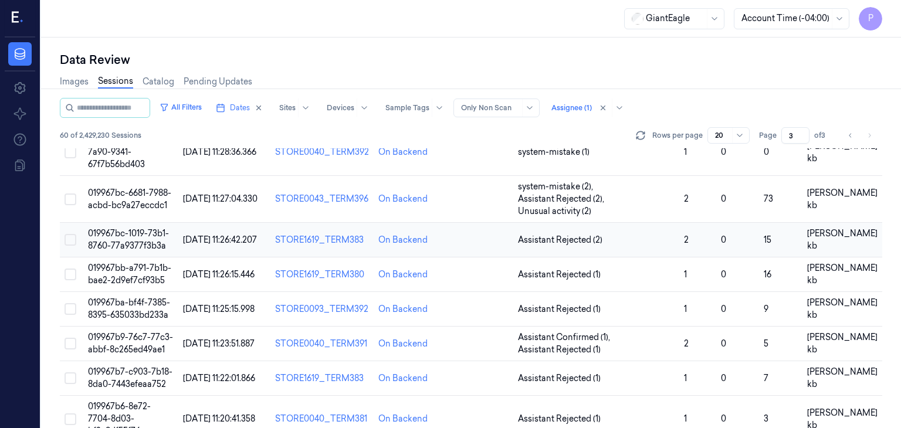
click at [127, 233] on span "019967bc-1019-73b1-8760-77a9377f3b3a" at bounding box center [128, 239] width 81 height 23
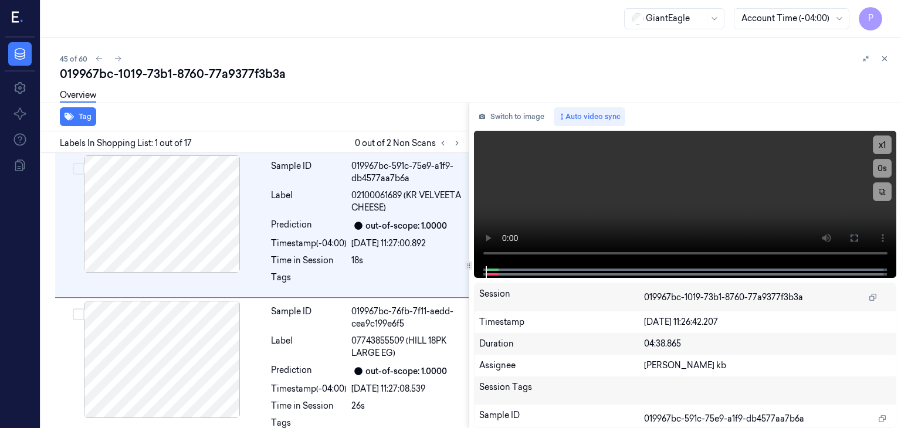
drag, startPoint x: 257, startPoint y: 0, endPoint x: 602, endPoint y: 65, distance: 350.8
click at [602, 65] on div "45 of 60" at bounding box center [476, 59] width 832 height 14
click at [456, 144] on icon at bounding box center [457, 143] width 8 height 8
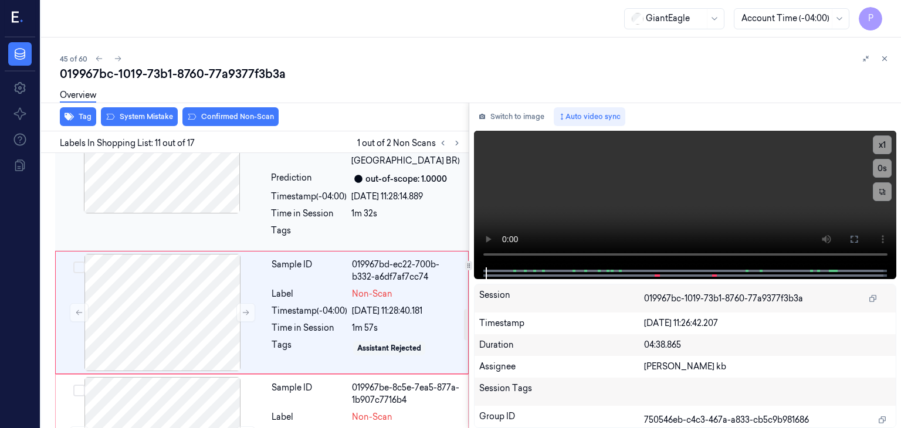
scroll to position [1388, 0]
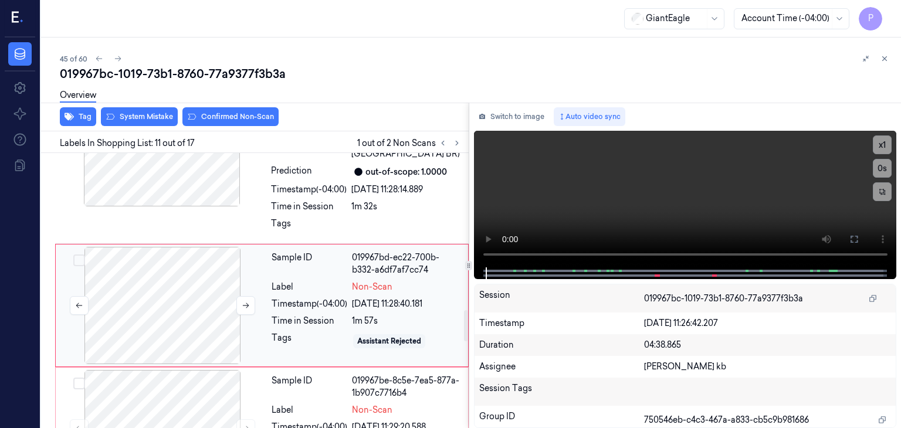
click at [194, 273] on div at bounding box center [162, 305] width 209 height 117
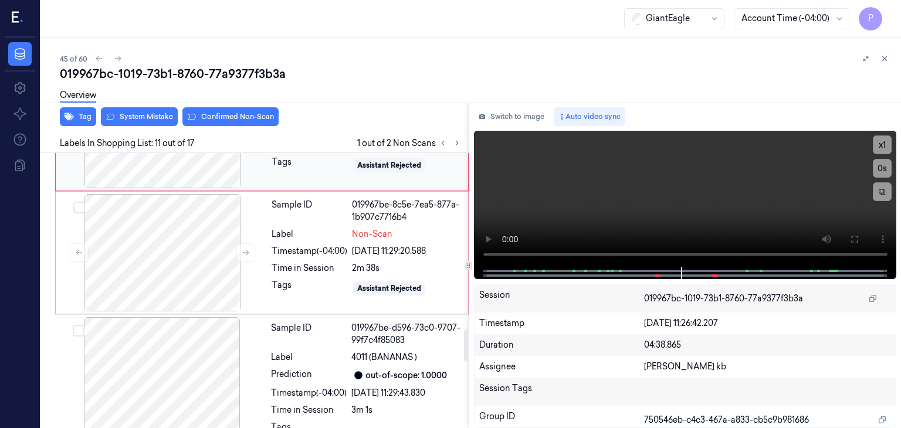
scroll to position [1505, 0]
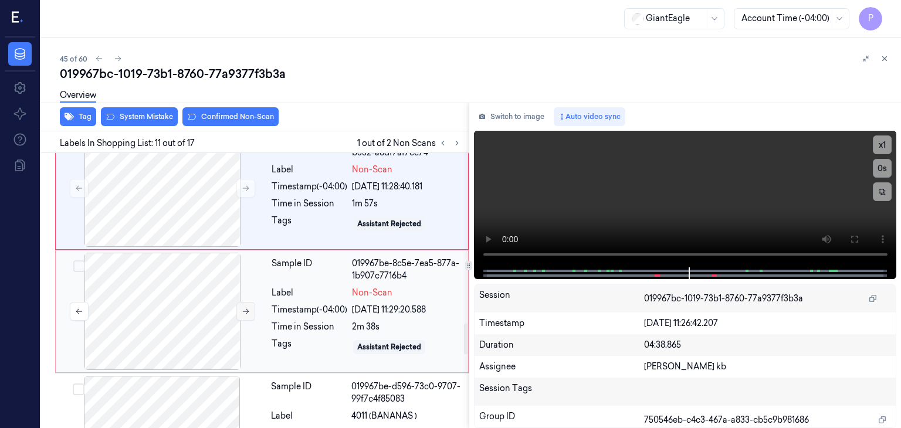
click at [247, 307] on icon at bounding box center [246, 311] width 8 height 8
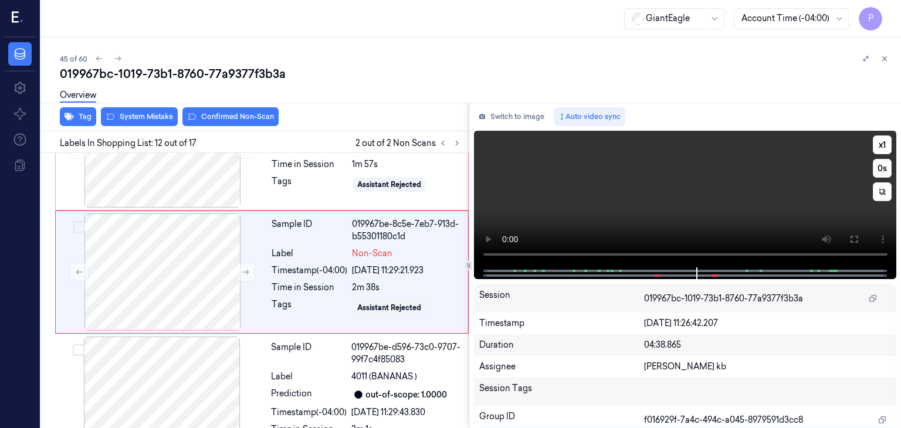
scroll to position [1511, 0]
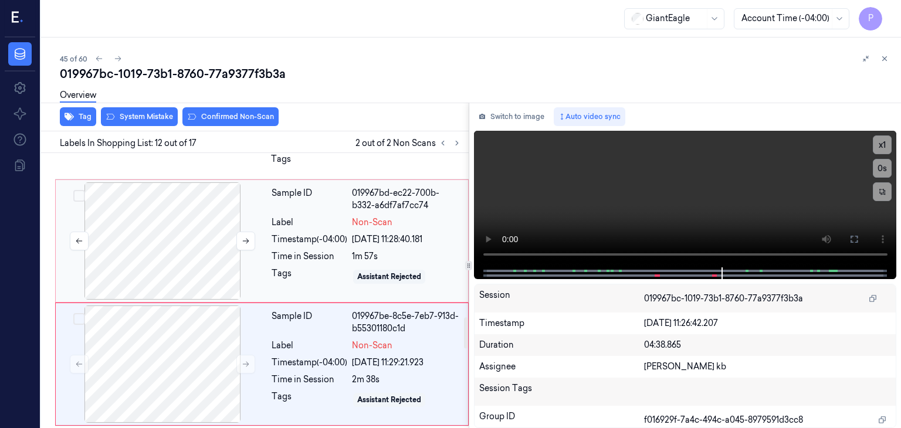
click at [190, 211] on div at bounding box center [162, 240] width 209 height 117
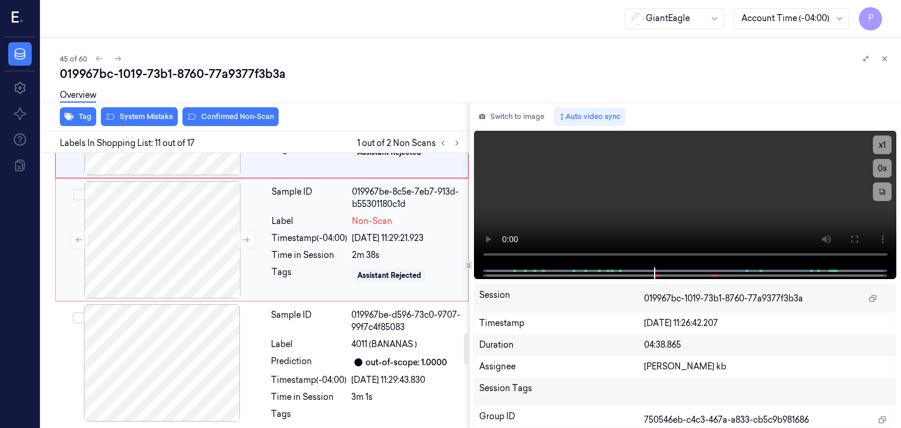
scroll to position [1564, 0]
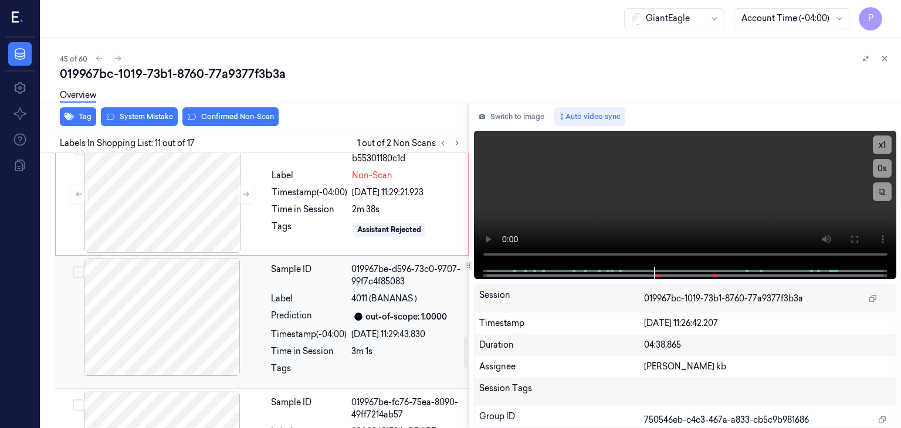
click at [198, 291] on div at bounding box center [161, 317] width 209 height 117
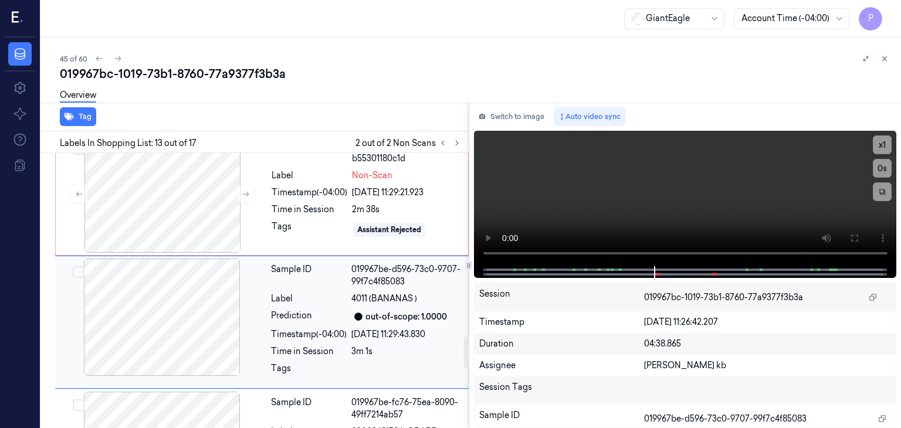
scroll to position [1639, 0]
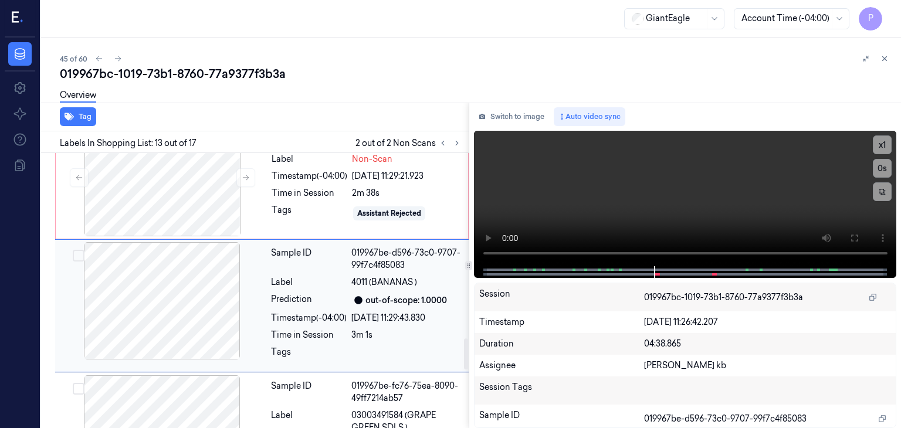
click at [234, 289] on div at bounding box center [161, 300] width 209 height 117
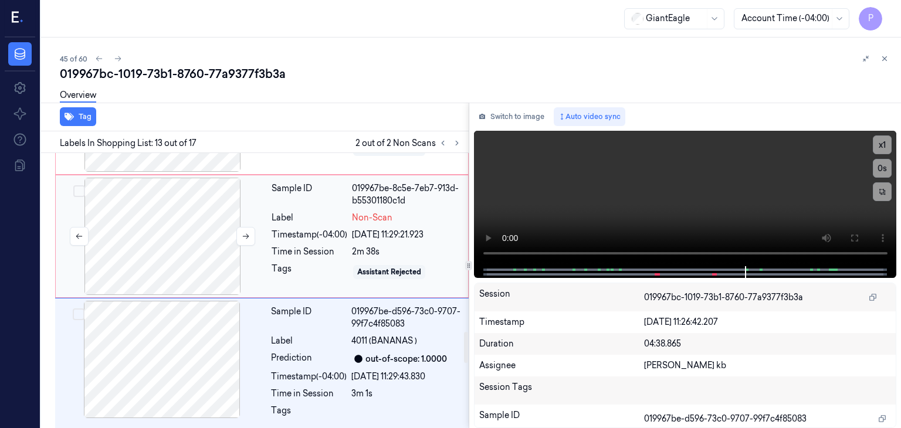
click at [218, 227] on div at bounding box center [162, 236] width 209 height 117
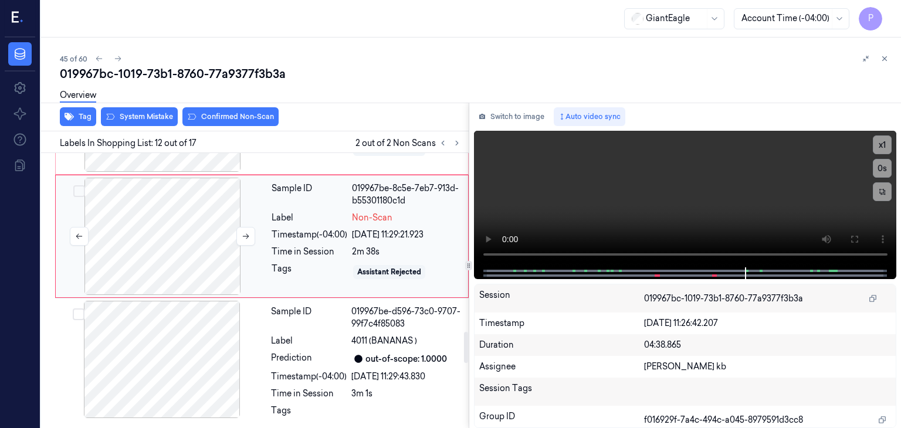
scroll to position [1511, 0]
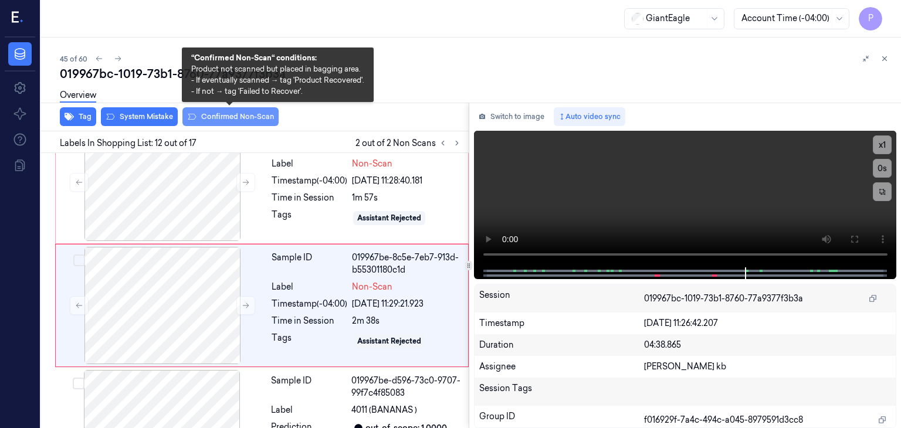
click at [221, 116] on button "Confirmed Non-Scan" at bounding box center [230, 116] width 96 height 19
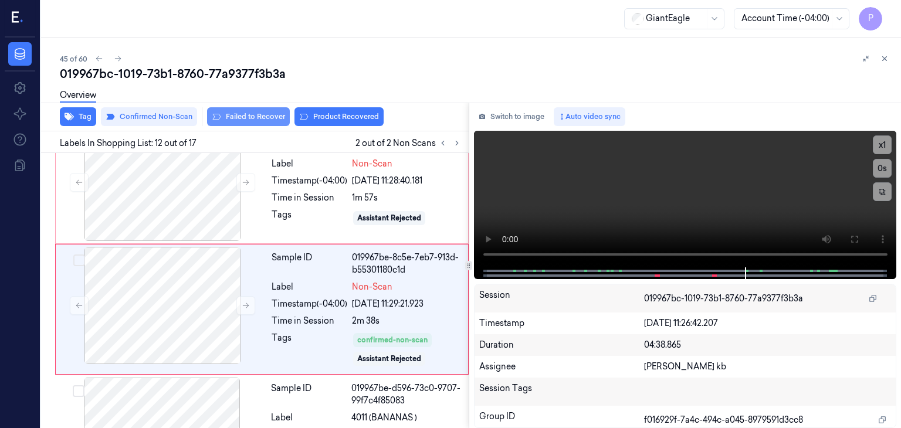
scroll to position [1514, 0]
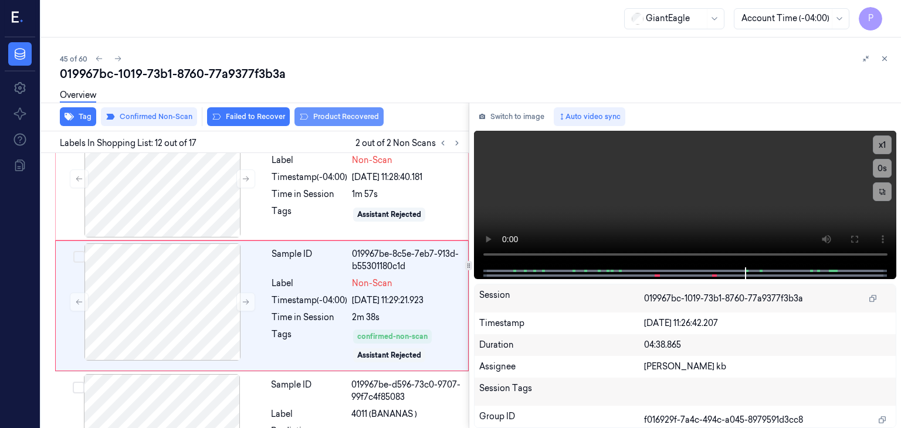
click at [325, 113] on button "Product Recovered" at bounding box center [338, 116] width 89 height 19
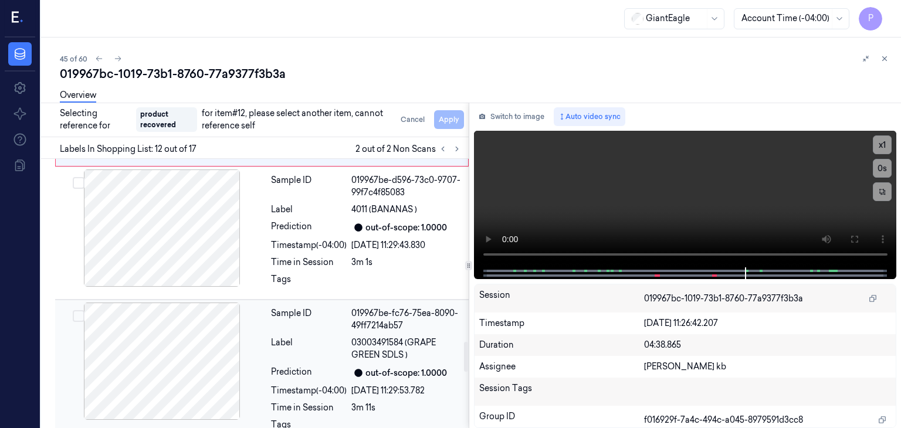
scroll to position [1749, 0]
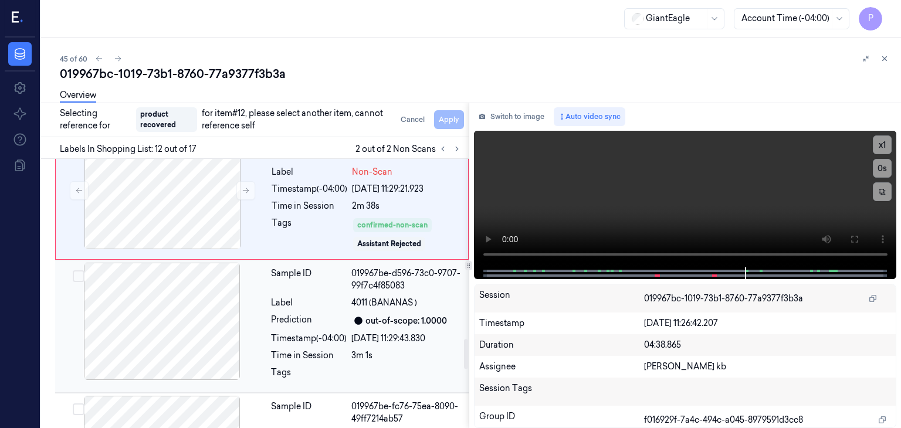
click at [178, 278] on div at bounding box center [161, 321] width 209 height 117
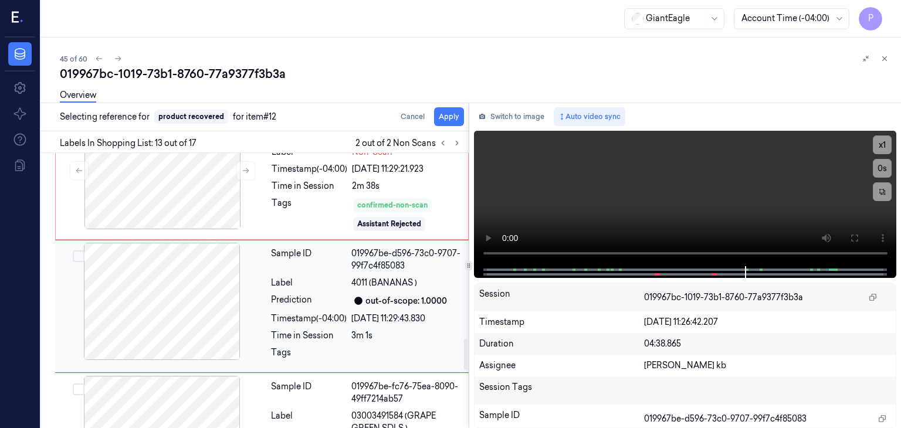
click at [81, 250] on button "Select row" at bounding box center [79, 256] width 12 height 12
click at [443, 118] on button "Apply" at bounding box center [449, 116] width 30 height 19
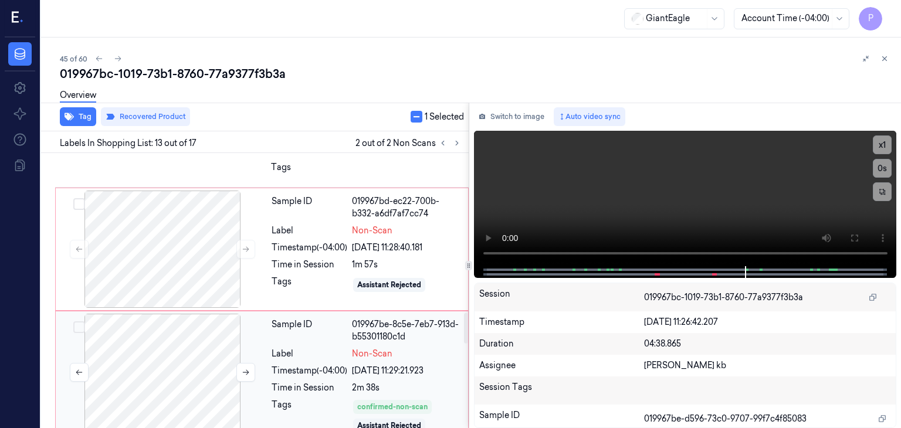
scroll to position [1426, 0]
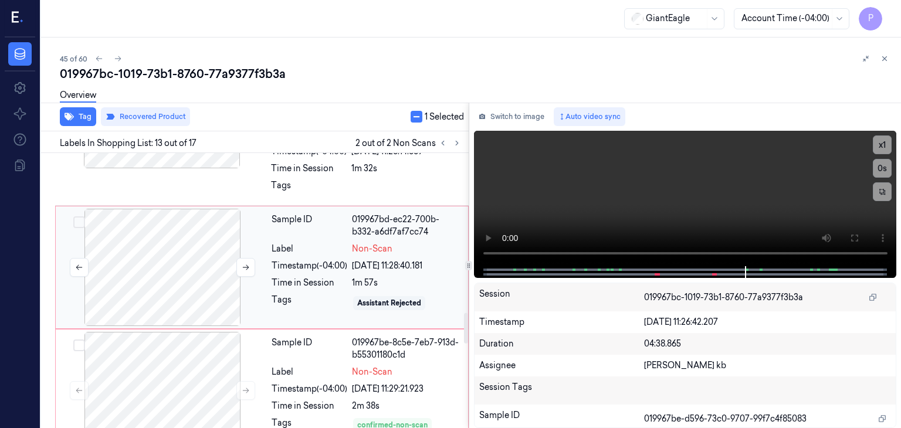
click at [183, 228] on div at bounding box center [162, 267] width 209 height 117
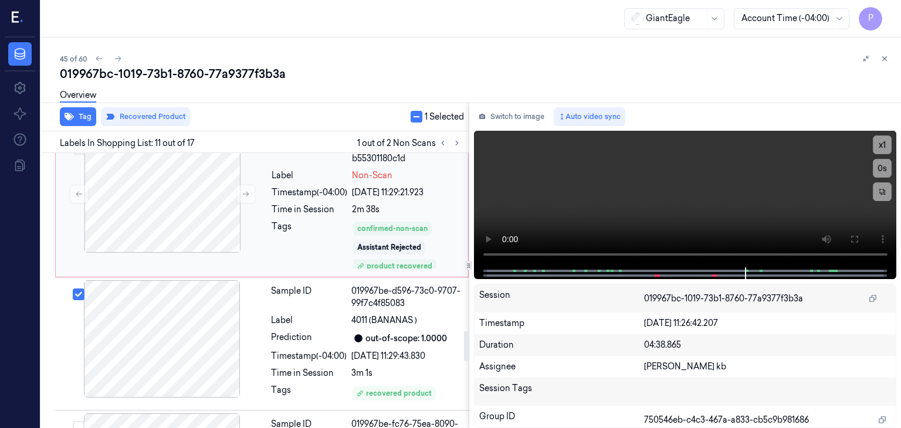
scroll to position [1564, 0]
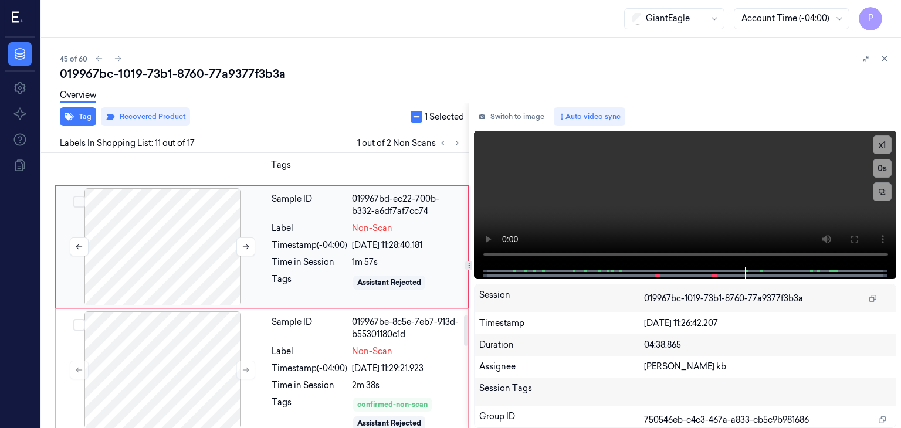
click at [192, 213] on div at bounding box center [162, 246] width 209 height 117
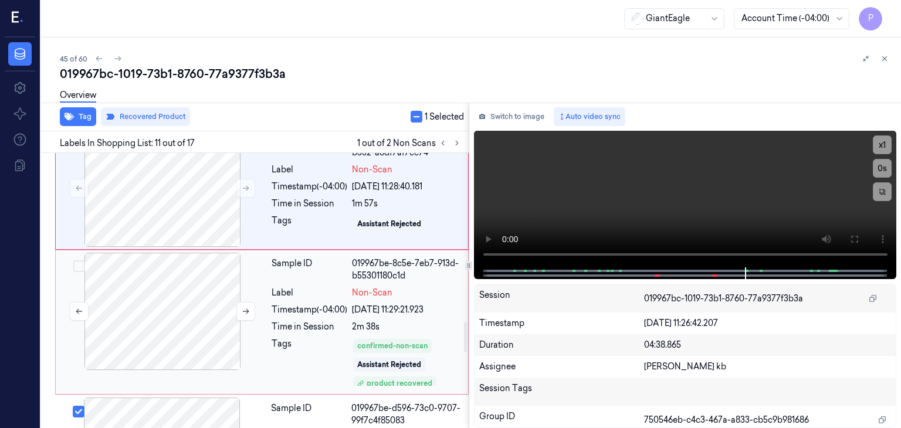
click at [212, 277] on div at bounding box center [162, 311] width 209 height 117
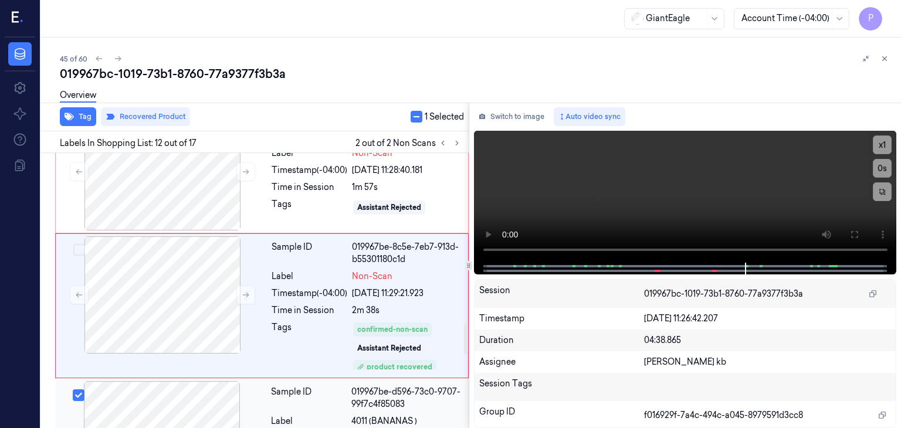
click at [80, 389] on button "Select row" at bounding box center [79, 395] width 12 height 12
click at [257, 117] on button "Product Recovered" at bounding box center [251, 116] width 89 height 19
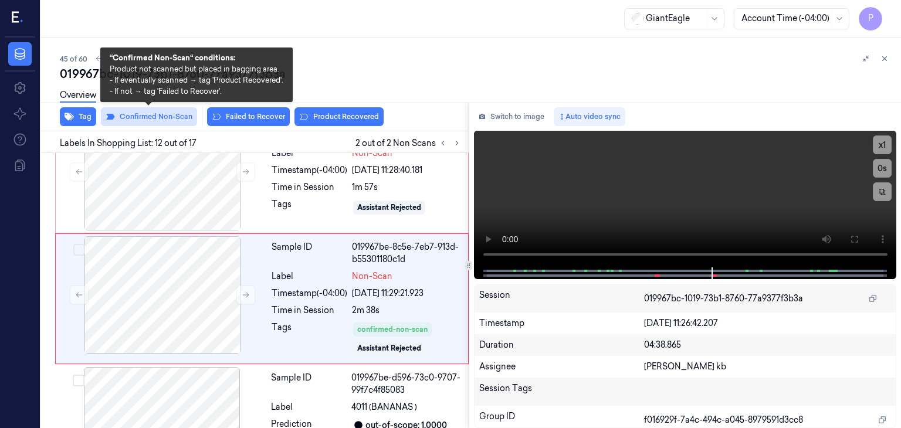
scroll to position [1514, 0]
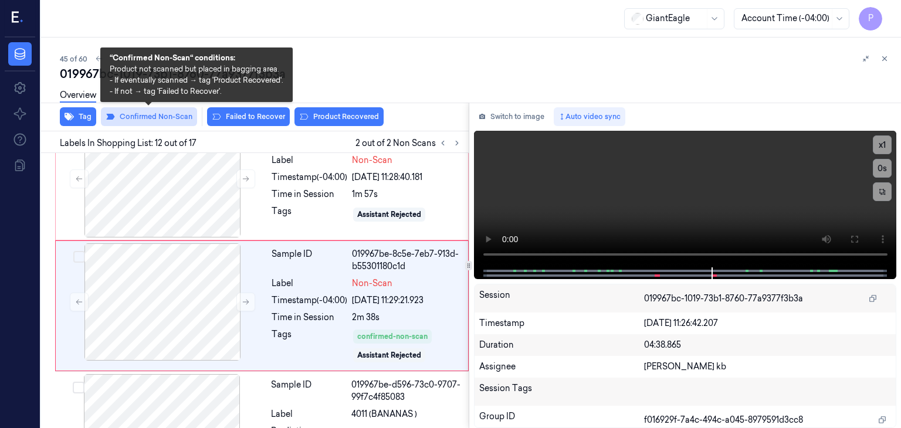
click at [168, 117] on button "Confirmed Non-Scan" at bounding box center [149, 116] width 96 height 19
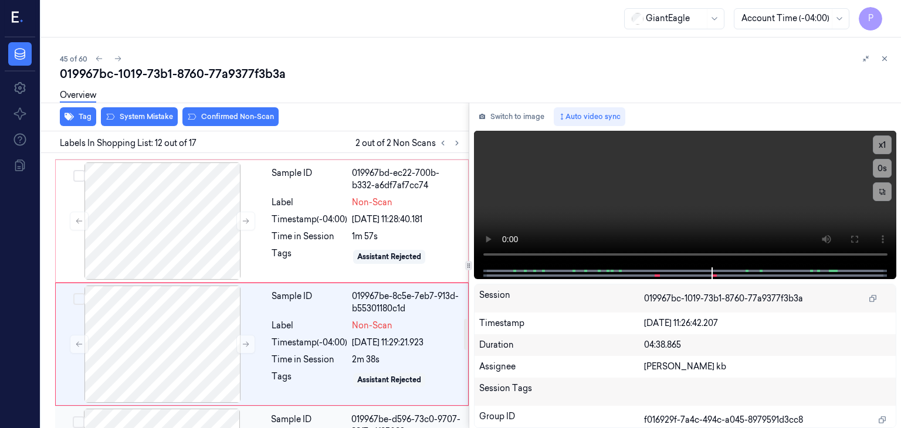
scroll to position [1452, 0]
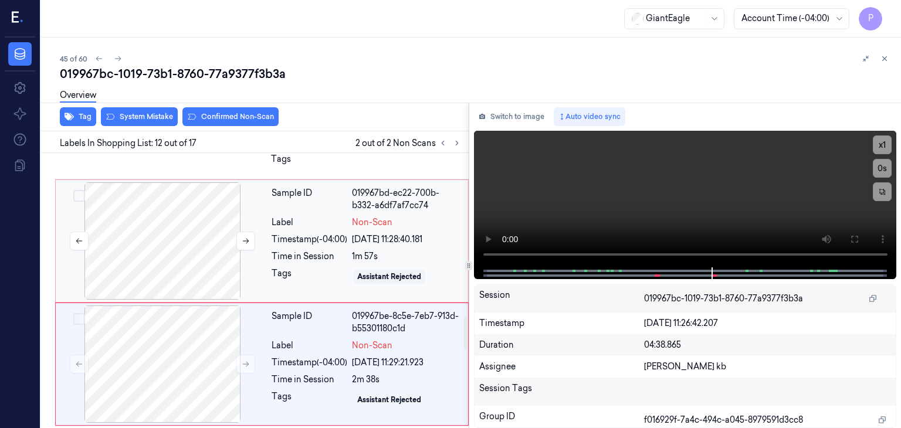
click at [207, 194] on div at bounding box center [162, 240] width 209 height 117
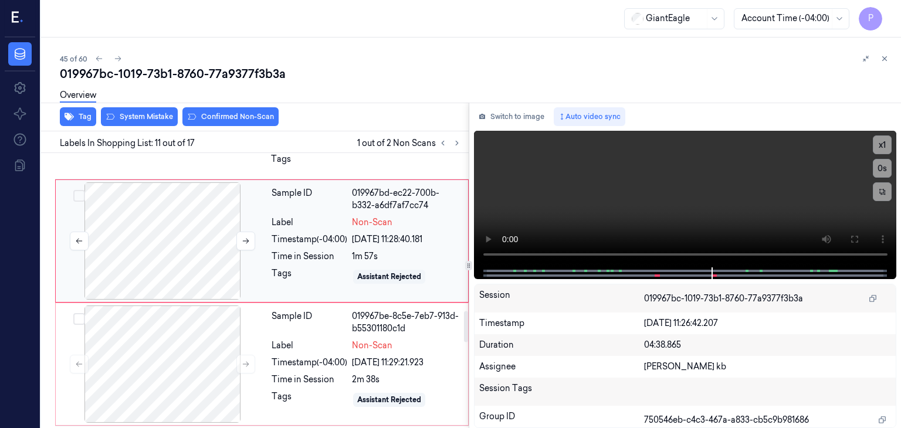
scroll to position [1388, 0]
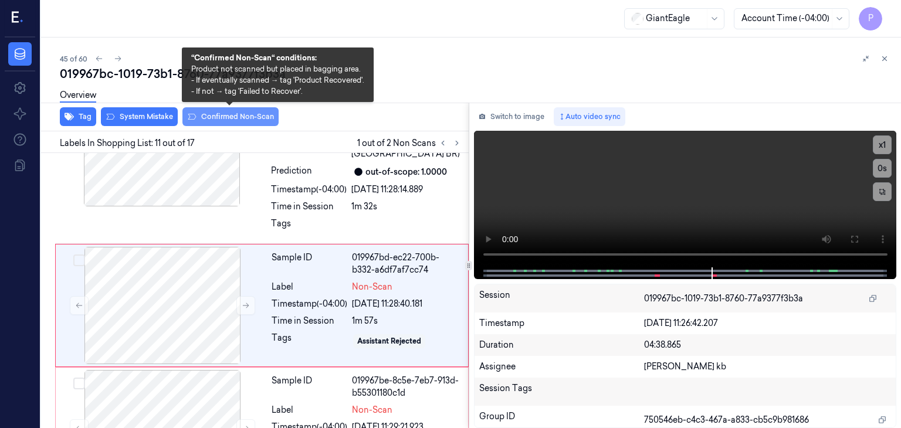
click at [229, 120] on button "Confirmed Non-Scan" at bounding box center [230, 116] width 96 height 19
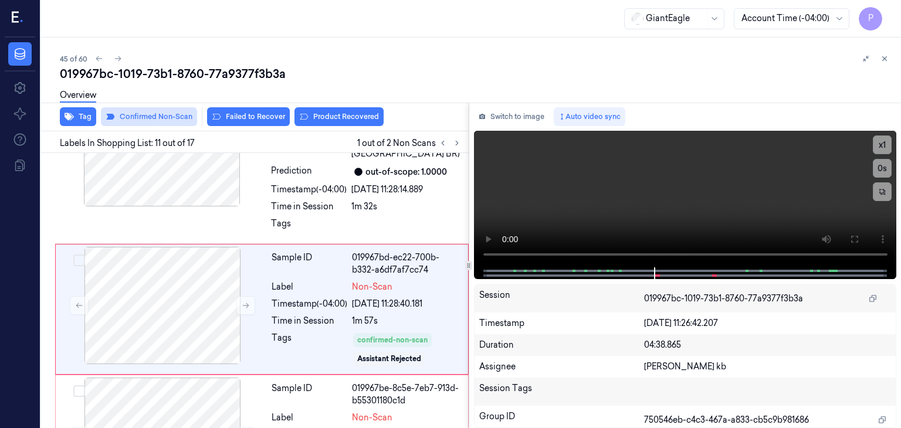
scroll to position [1391, 0]
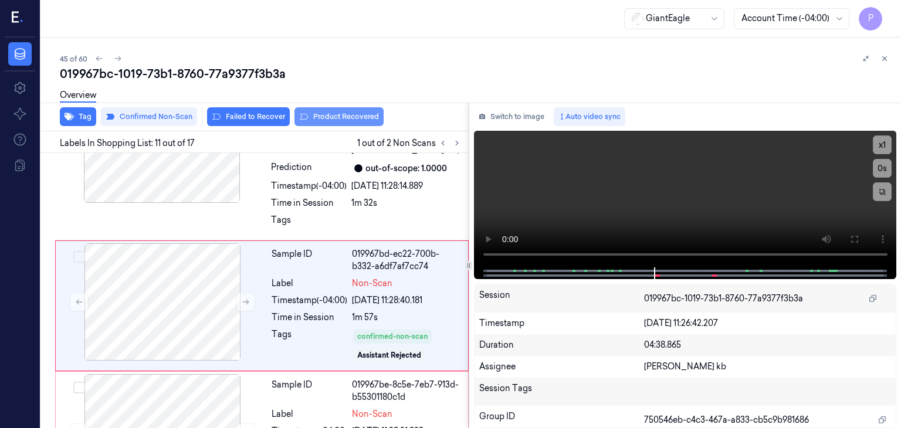
click at [356, 116] on button "Product Recovered" at bounding box center [338, 116] width 89 height 19
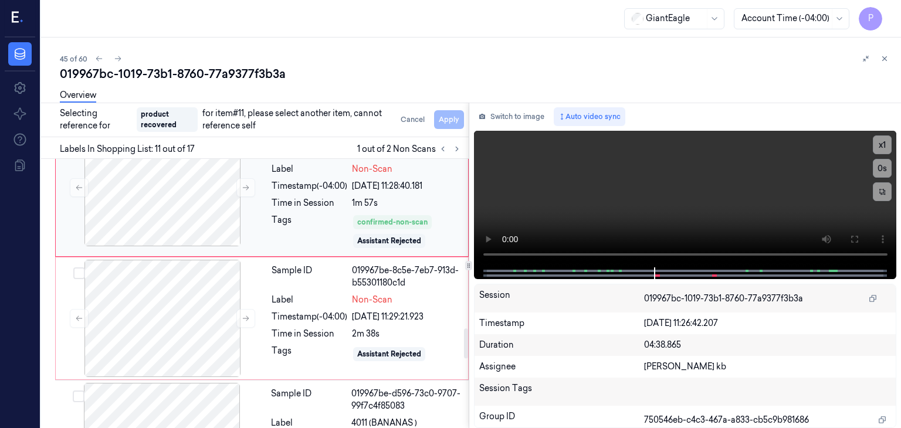
scroll to position [1570, 0]
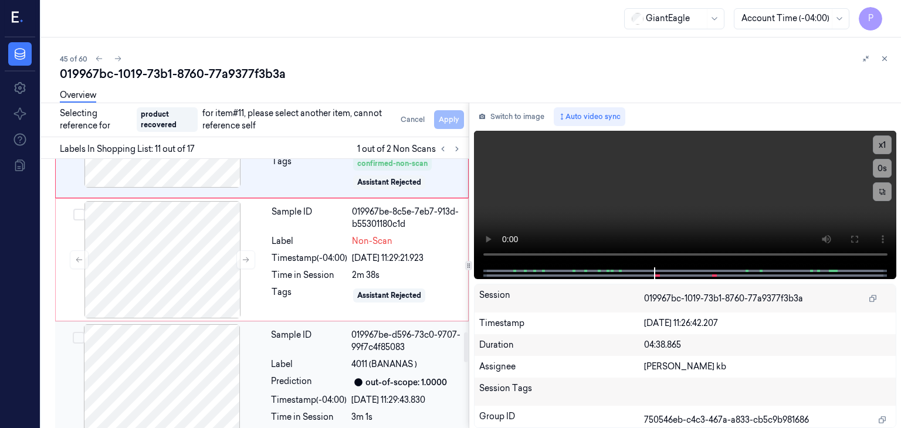
drag, startPoint x: 194, startPoint y: 359, endPoint x: 185, endPoint y: 352, distance: 10.9
click at [194, 357] on div at bounding box center [161, 382] width 209 height 117
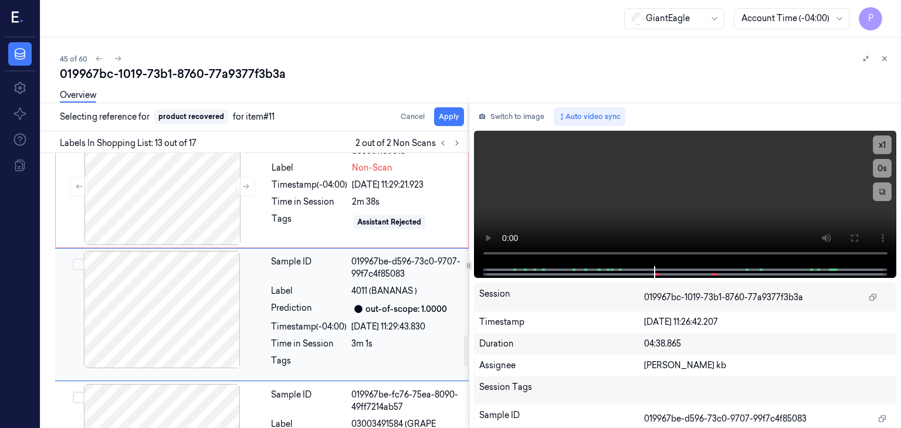
scroll to position [1646, 0]
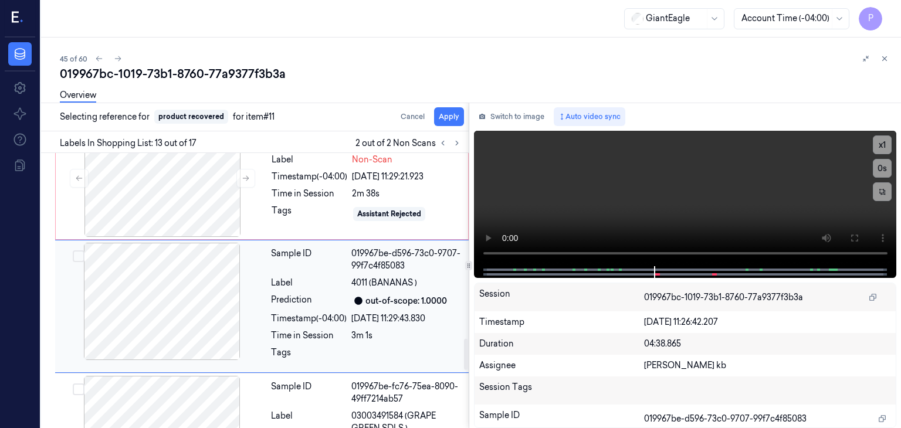
click at [80, 250] on button "Select row" at bounding box center [79, 256] width 12 height 12
click at [449, 118] on button "Apply" at bounding box center [449, 116] width 30 height 19
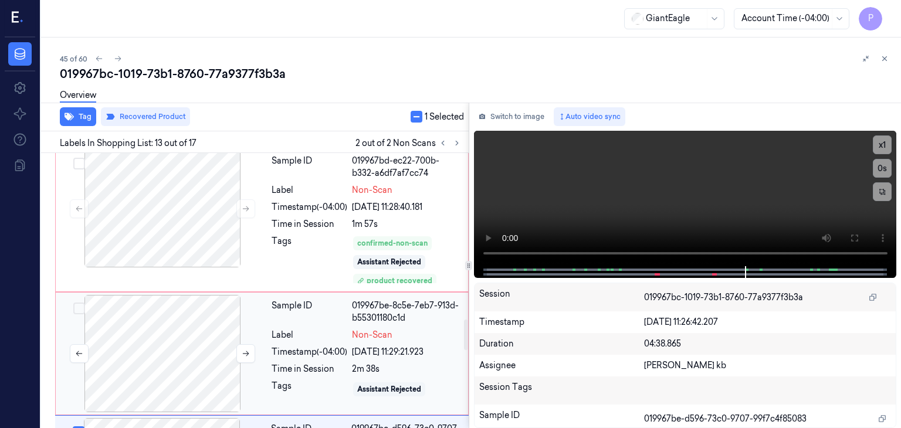
click at [206, 331] on div at bounding box center [162, 353] width 209 height 117
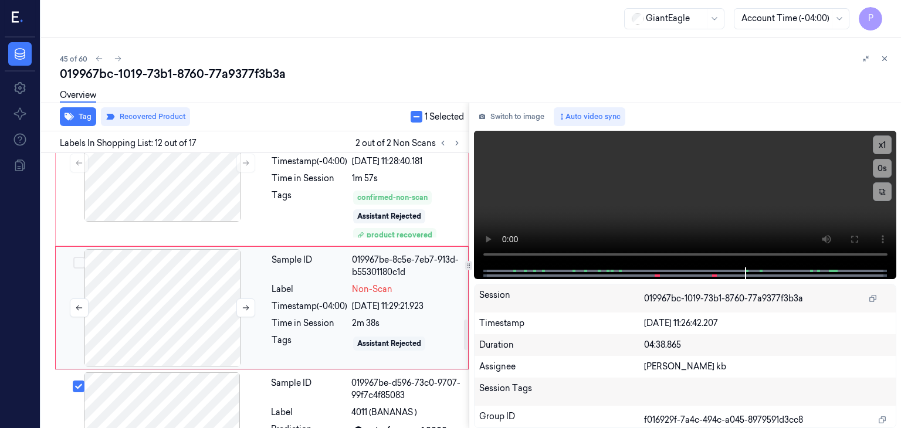
scroll to position [1532, 0]
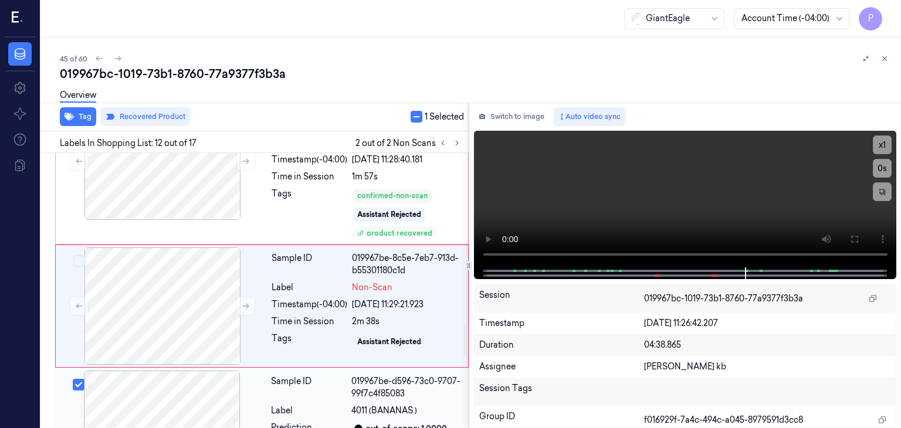
click at [79, 379] on button "Select row" at bounding box center [79, 385] width 12 height 12
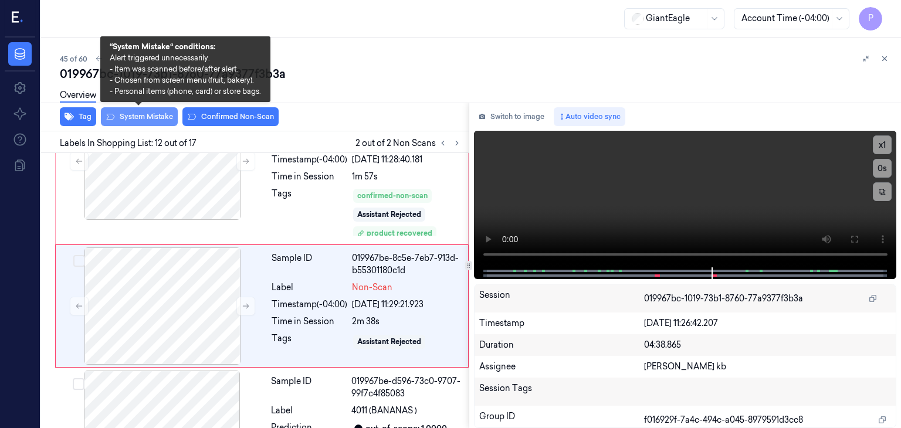
click at [150, 111] on button "System Mistake" at bounding box center [139, 116] width 77 height 19
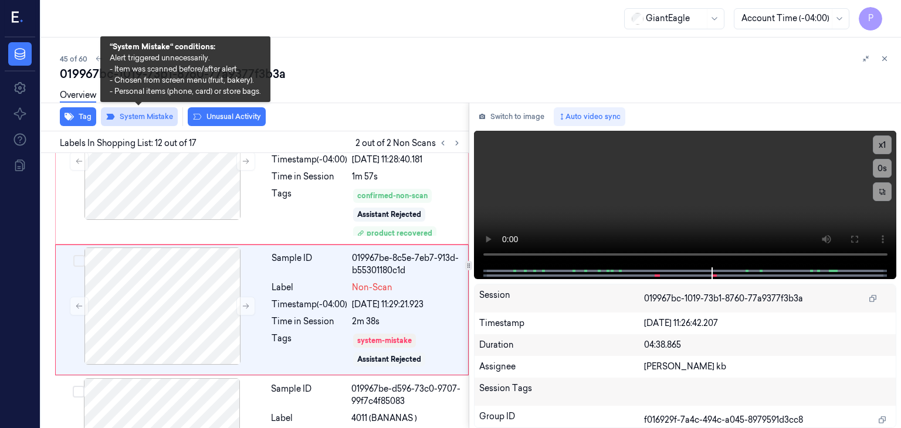
scroll to position [1536, 0]
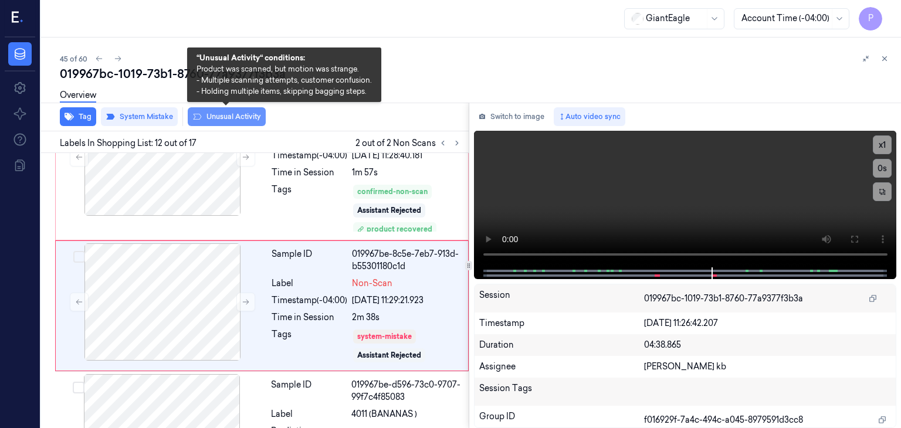
click at [225, 114] on button "Unusual Activity" at bounding box center [227, 116] width 78 height 19
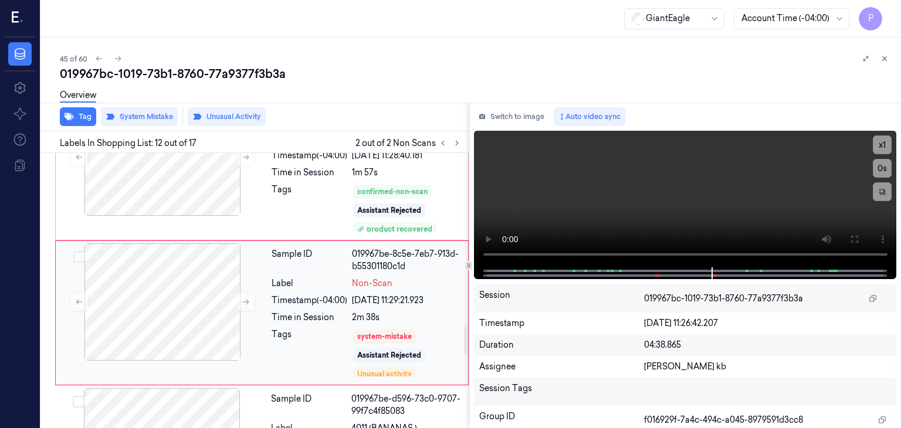
scroll to position [1543, 0]
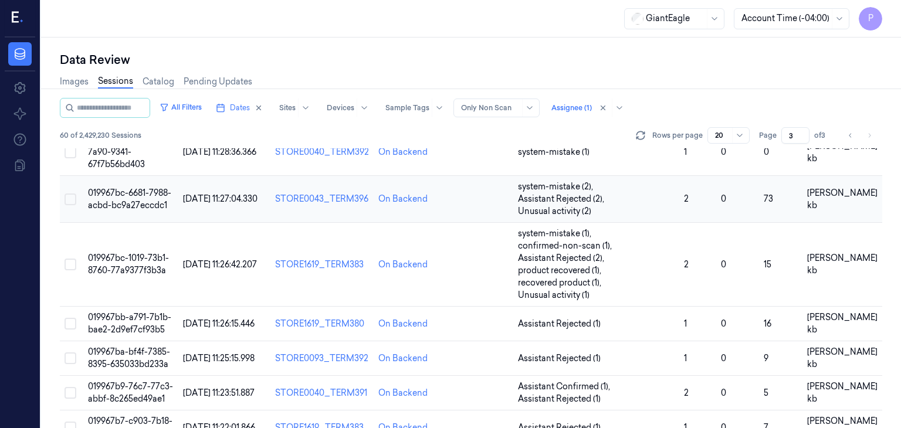
scroll to position [235, 0]
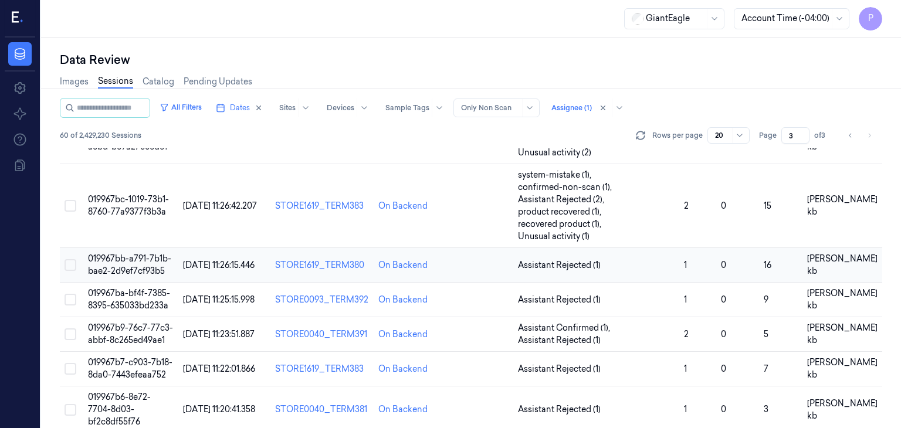
click at [131, 253] on span "019967bb-a791-7b1b-bae2-2d9ef7cf93b5" at bounding box center [129, 264] width 83 height 23
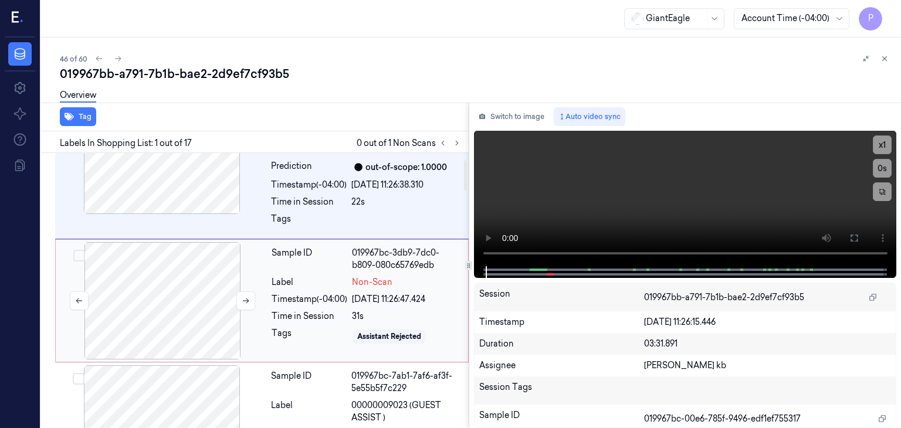
click at [198, 297] on div at bounding box center [162, 300] width 209 height 117
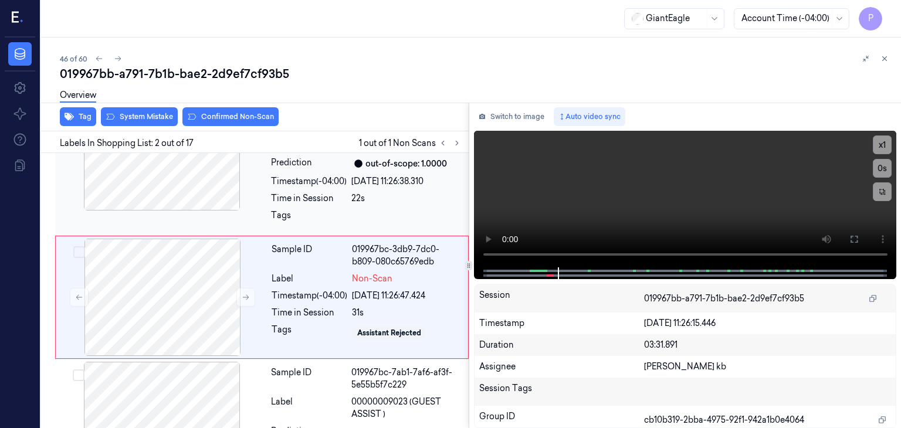
scroll to position [68, 0]
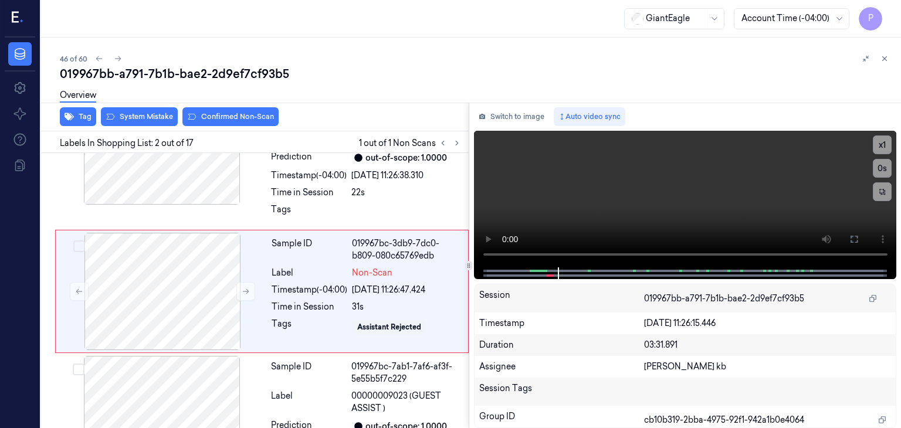
click at [160, 110] on div "Overview" at bounding box center [476, 97] width 832 height 30
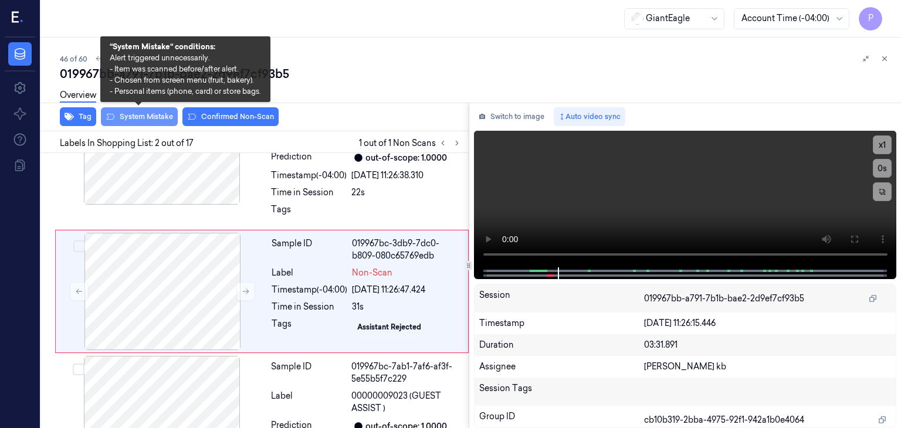
click at [161, 116] on button "System Mistake" at bounding box center [139, 116] width 77 height 19
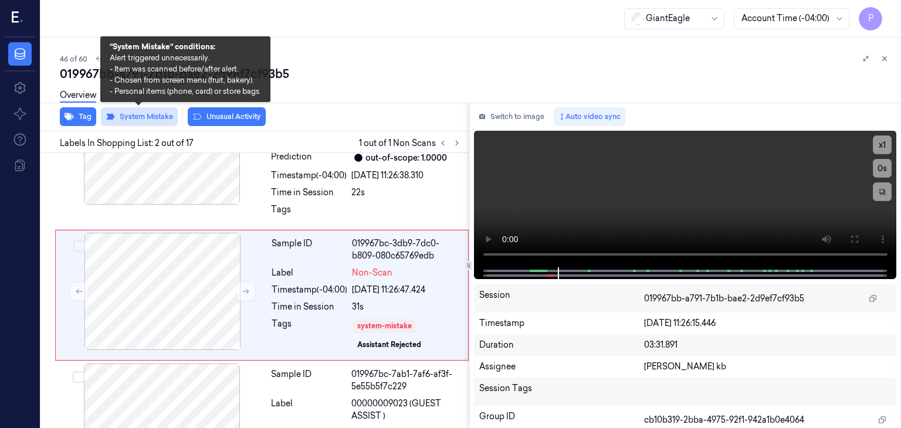
scroll to position [72, 0]
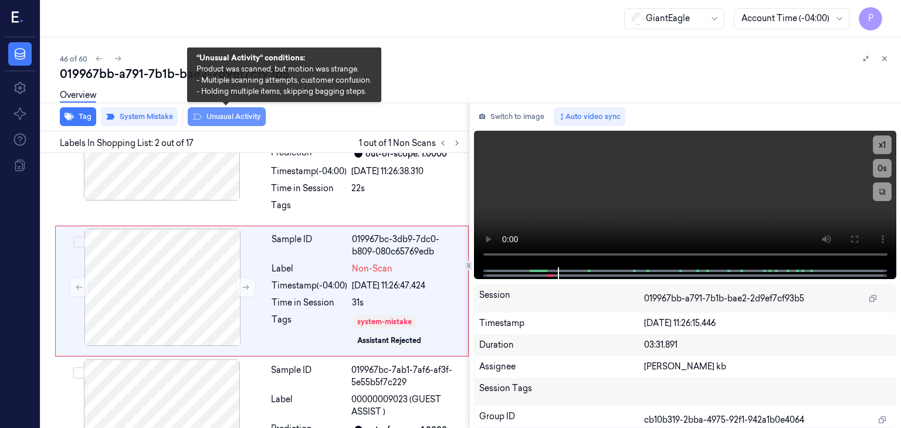
click at [225, 113] on button "Unusual Activity" at bounding box center [227, 116] width 78 height 19
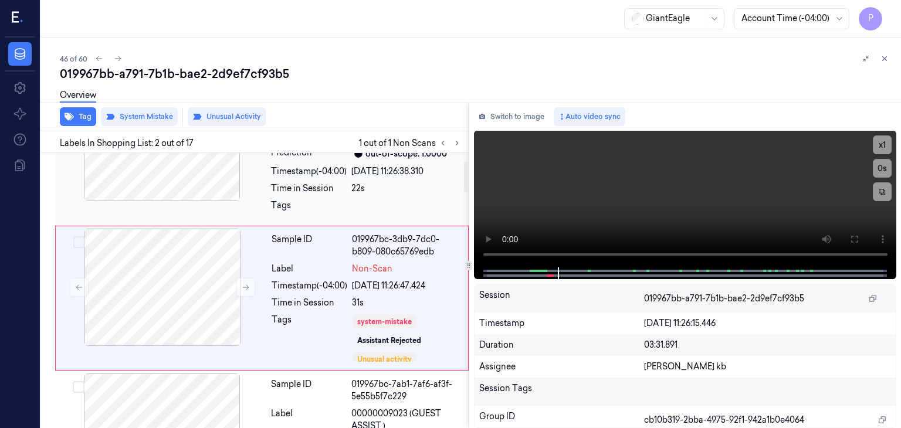
scroll to position [79, 0]
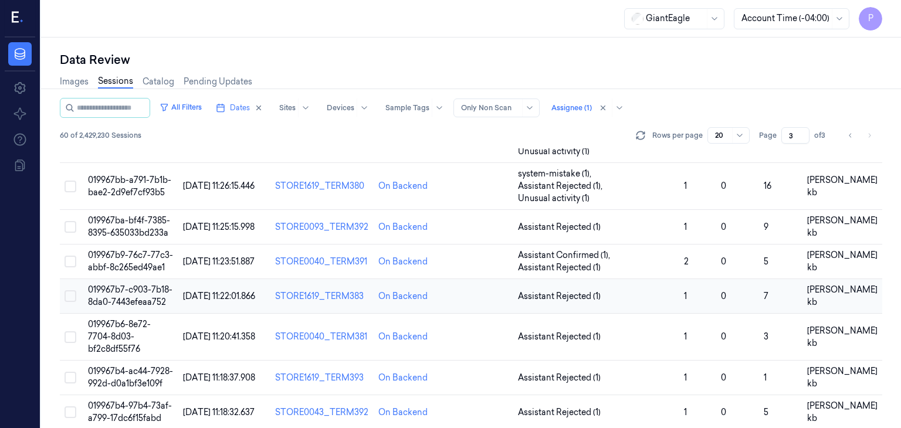
scroll to position [293, 0]
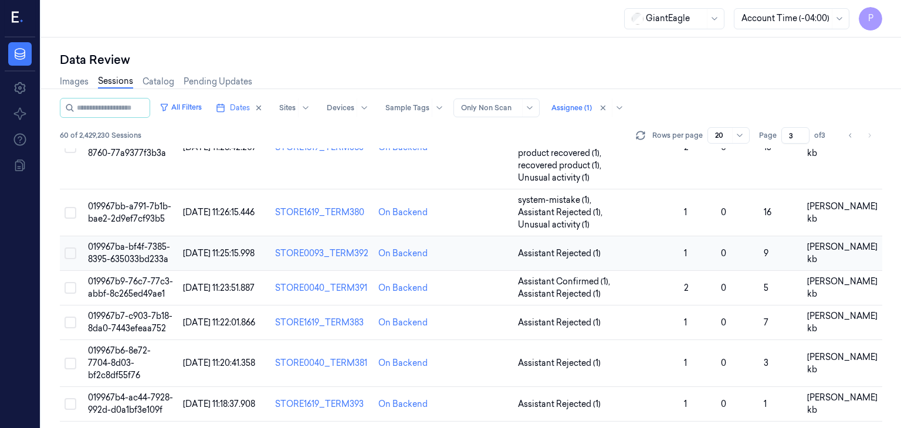
click at [135, 242] on span "019967ba-bf4f-7385-8395-635033bd233a" at bounding box center [129, 253] width 82 height 23
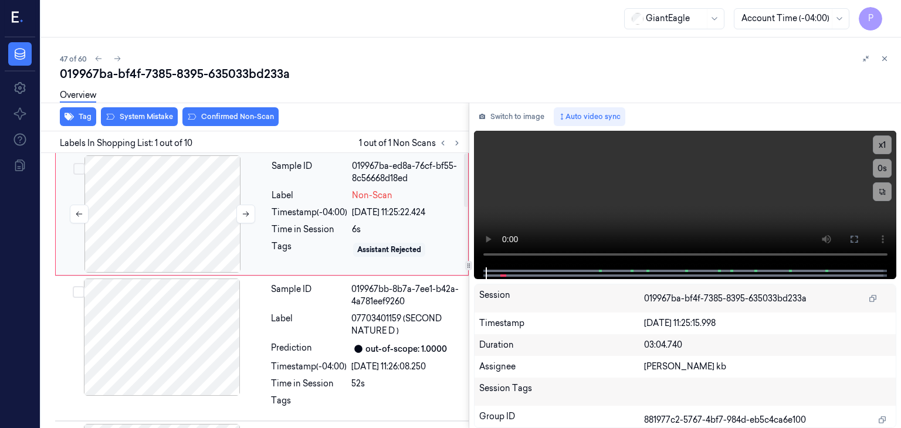
click at [204, 219] on div at bounding box center [162, 213] width 209 height 117
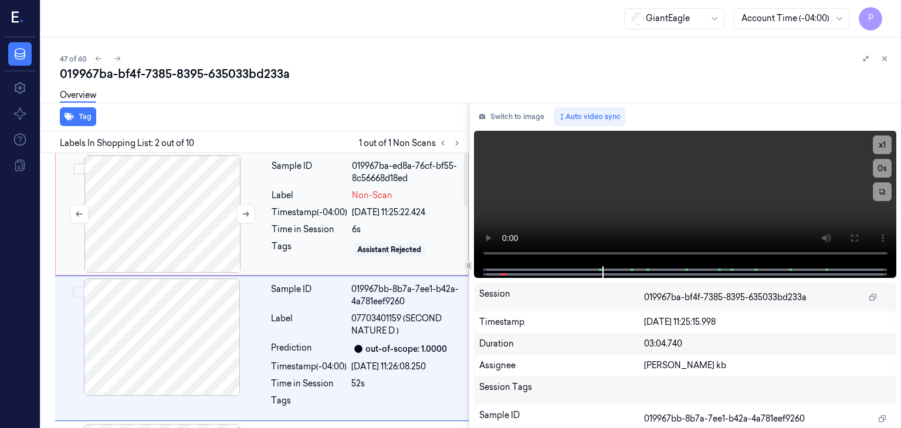
click at [187, 196] on div at bounding box center [162, 213] width 209 height 117
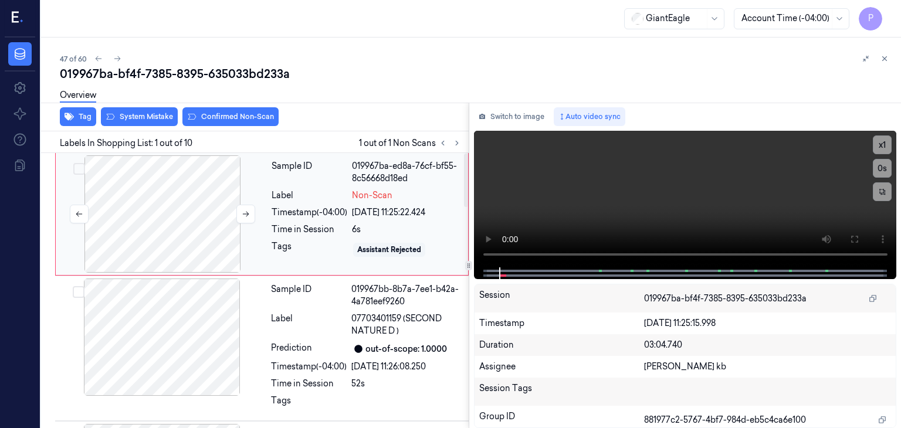
click at [181, 199] on div at bounding box center [162, 213] width 209 height 117
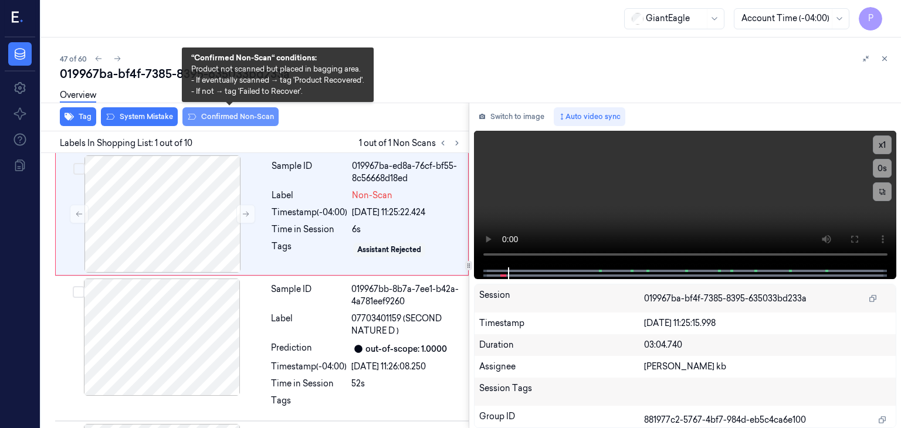
click at [234, 115] on button "Confirmed Non-Scan" at bounding box center [230, 116] width 96 height 19
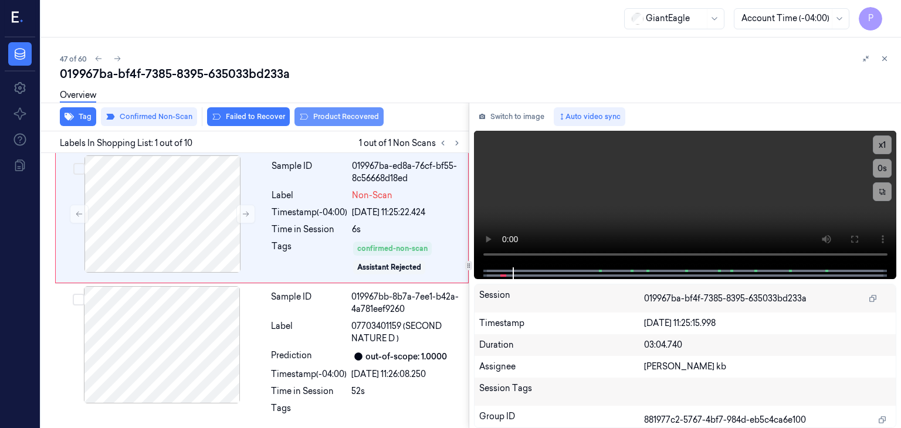
click at [328, 118] on button "Product Recovered" at bounding box center [338, 116] width 89 height 19
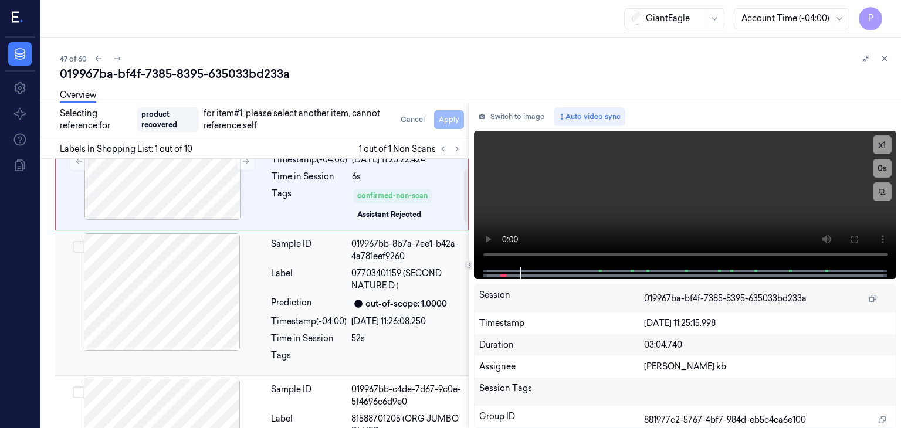
click at [195, 286] on div at bounding box center [161, 291] width 209 height 117
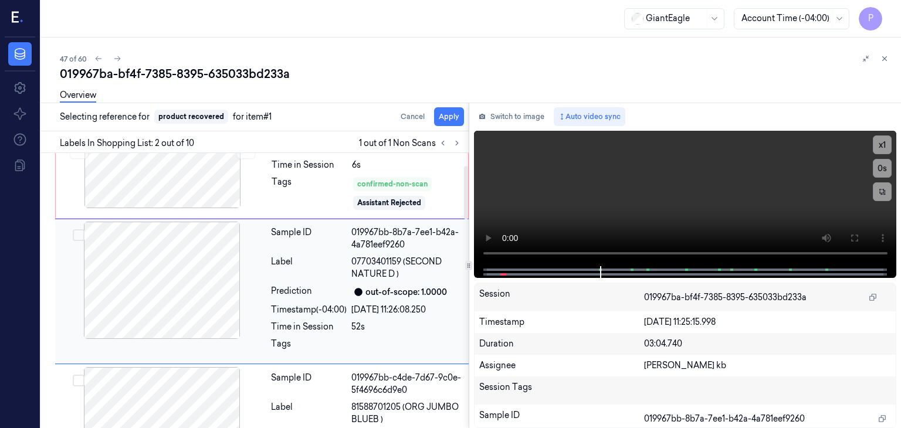
click at [76, 235] on button "Select row" at bounding box center [79, 235] width 12 height 12
click at [446, 116] on button "Apply" at bounding box center [449, 116] width 30 height 19
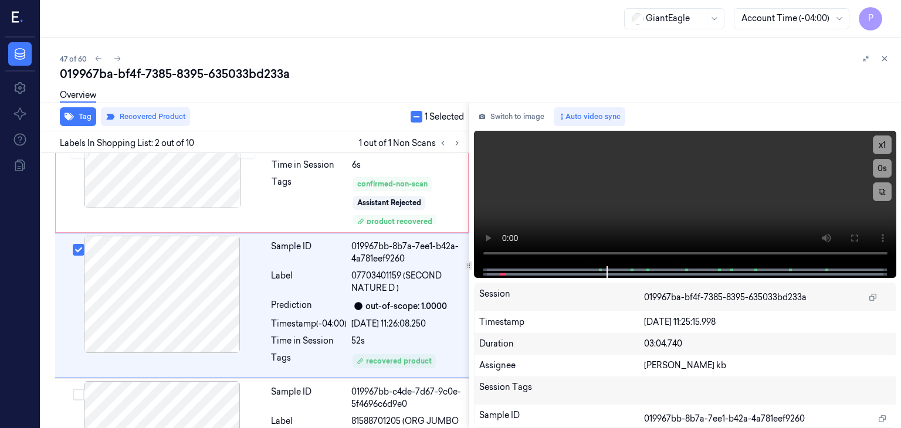
scroll to position [79, 0]
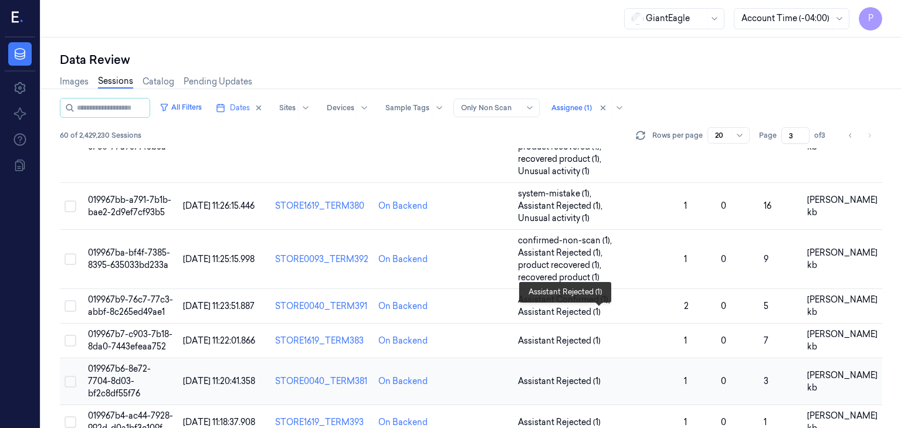
scroll to position [293, 0]
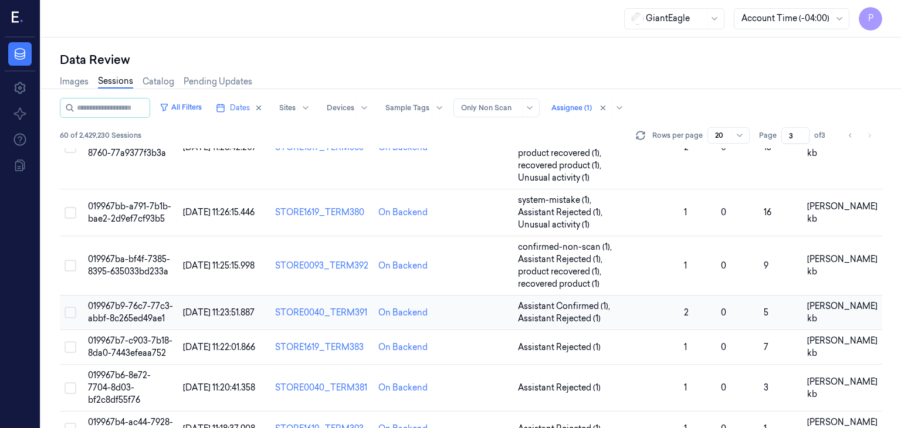
click at [146, 301] on span "019967b9-76c7-77c3-abbf-8c265ed49ae1" at bounding box center [130, 312] width 85 height 23
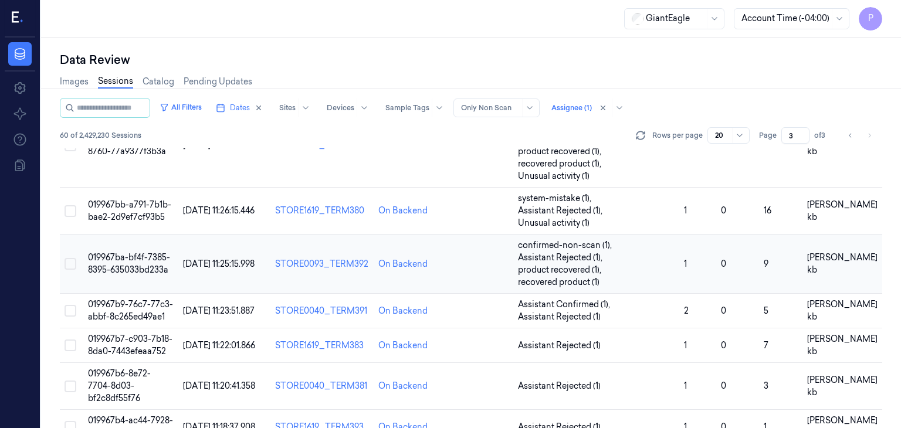
scroll to position [352, 0]
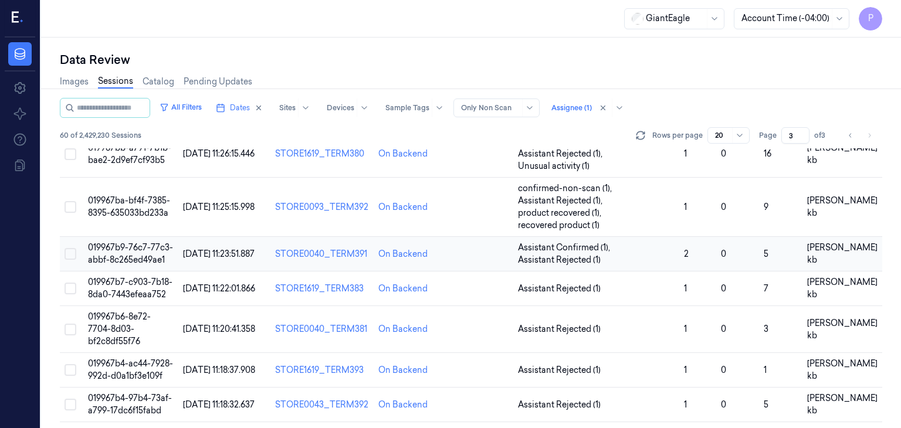
click at [139, 242] on span "019967b9-76c7-77c3-abbf-8c265ed49ae1" at bounding box center [130, 253] width 85 height 23
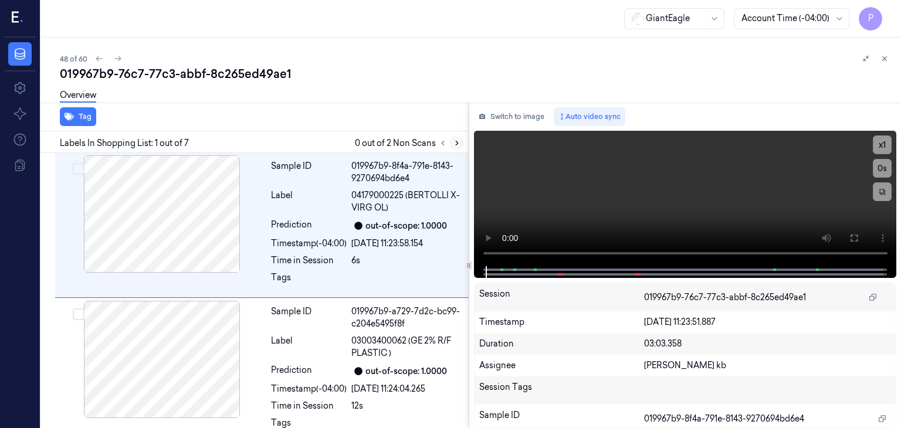
click at [460, 143] on icon at bounding box center [457, 143] width 8 height 8
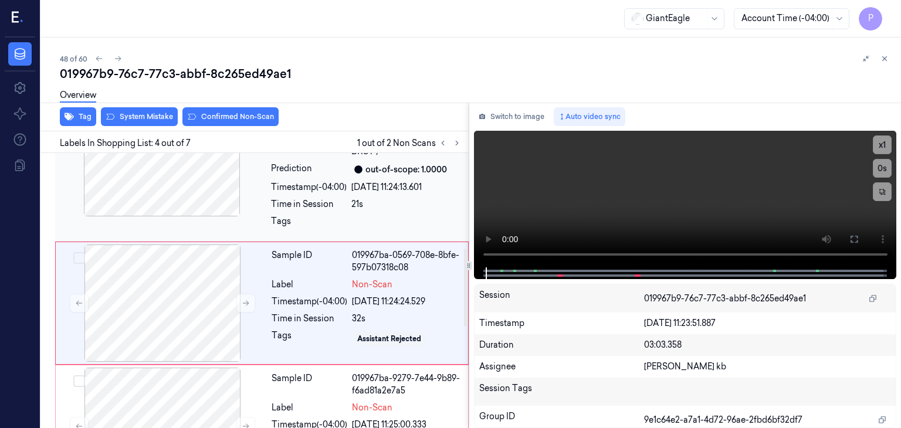
scroll to position [359, 0]
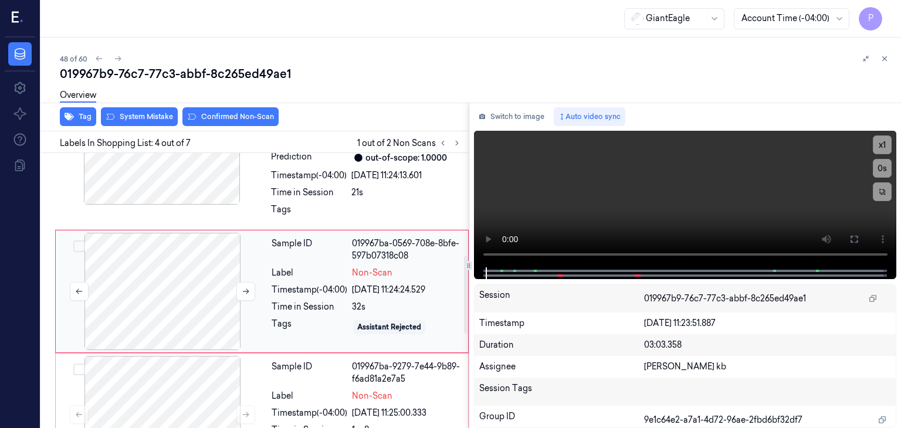
click at [209, 287] on div at bounding box center [162, 291] width 209 height 117
click at [169, 276] on div at bounding box center [162, 291] width 209 height 117
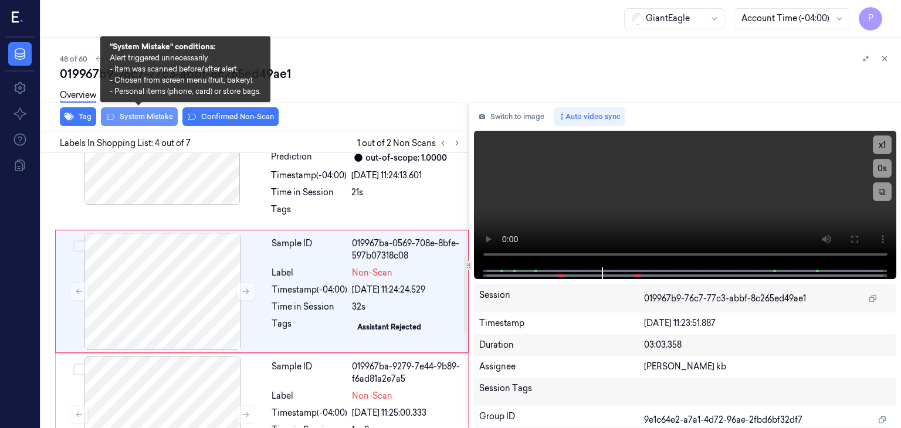
click at [161, 118] on button "System Mistake" at bounding box center [139, 116] width 77 height 19
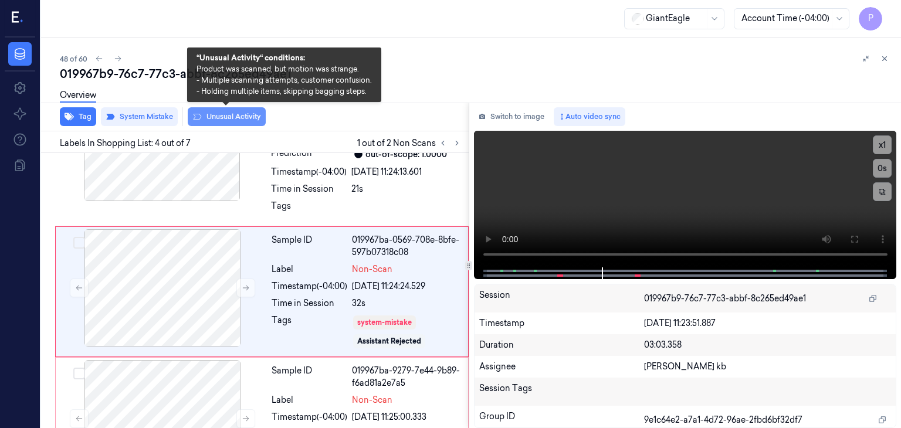
click at [232, 113] on button "Unusual Activity" at bounding box center [227, 116] width 78 height 19
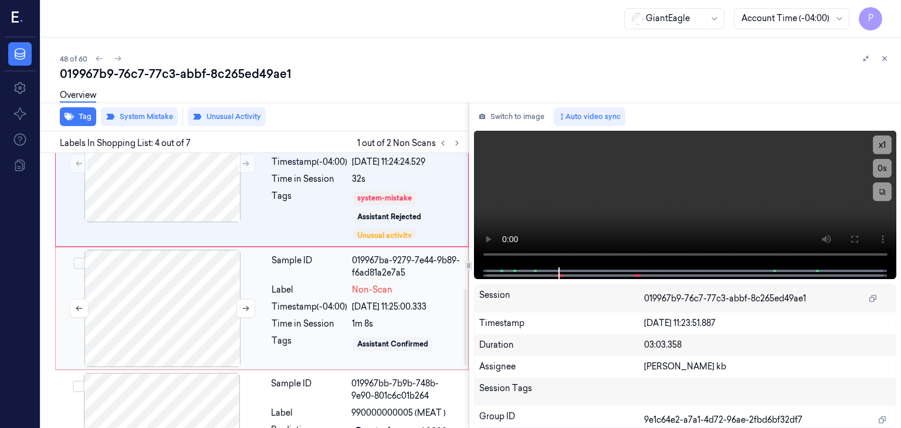
click at [198, 298] on div at bounding box center [162, 308] width 209 height 117
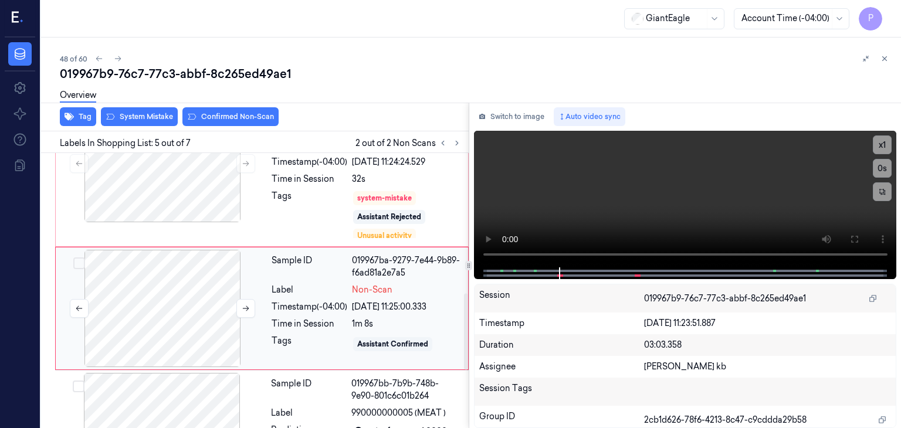
scroll to position [503, 0]
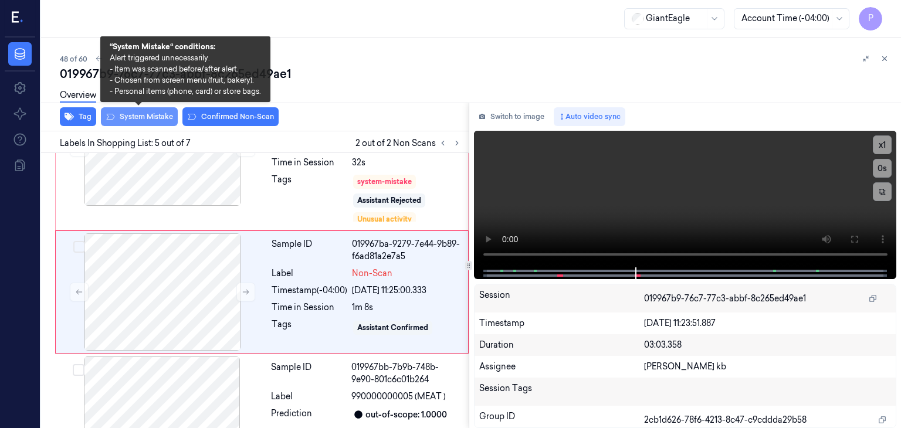
click at [159, 116] on button "System Mistake" at bounding box center [139, 116] width 77 height 19
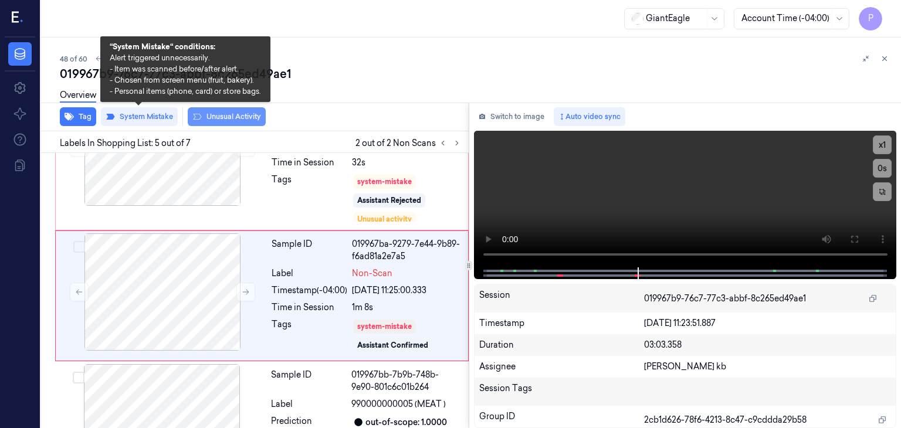
scroll to position [507, 0]
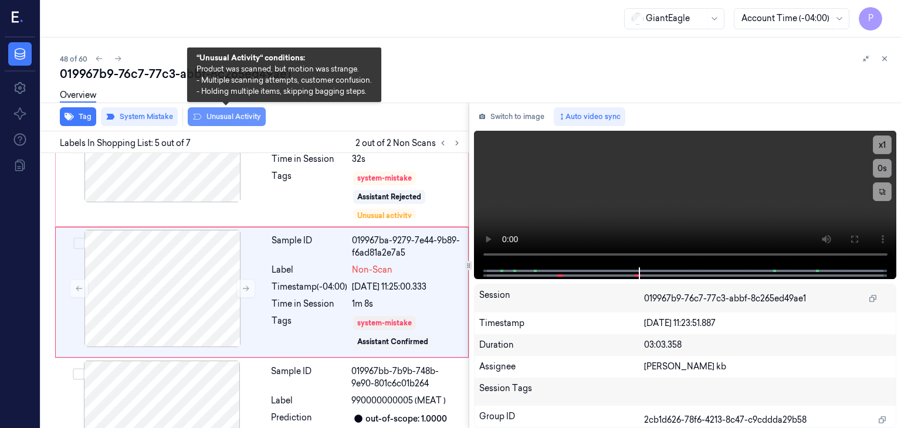
click at [217, 113] on button "Unusual Activity" at bounding box center [227, 116] width 78 height 19
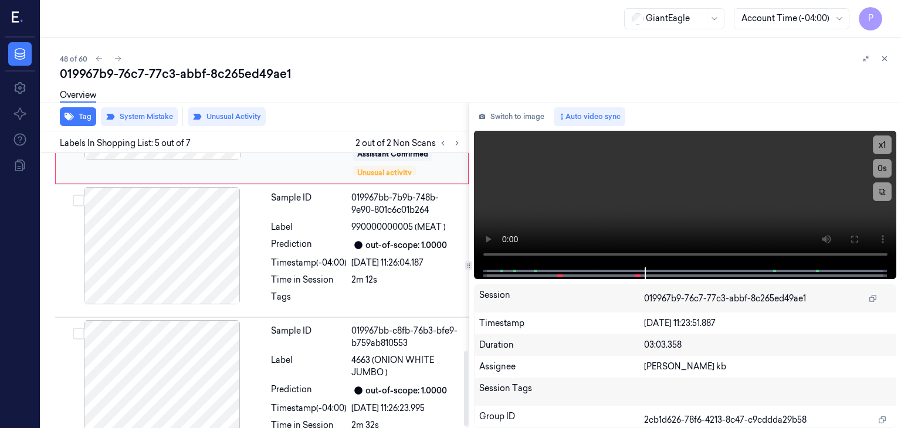
scroll to position [731, 0]
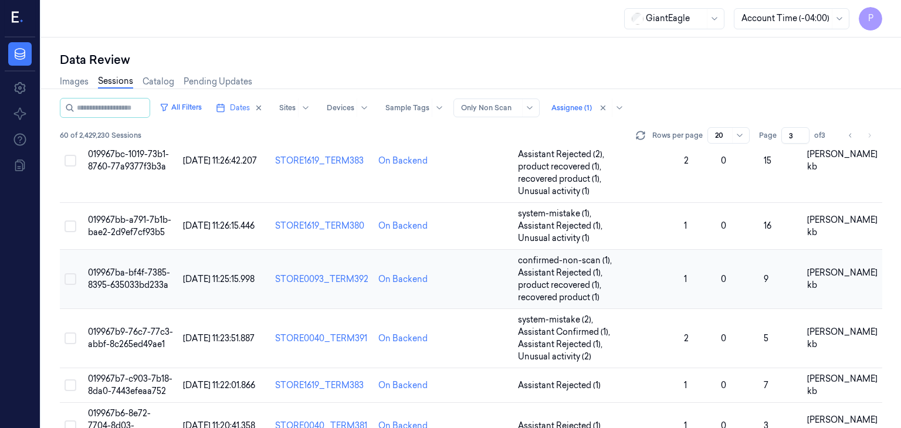
scroll to position [352, 0]
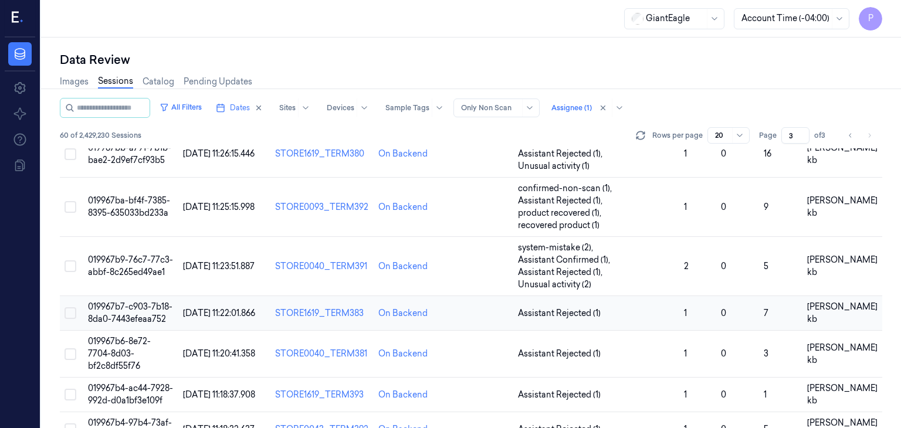
click at [143, 301] on span "019967b7-c903-7b18-8da0-7443efeaa752" at bounding box center [130, 312] width 84 height 23
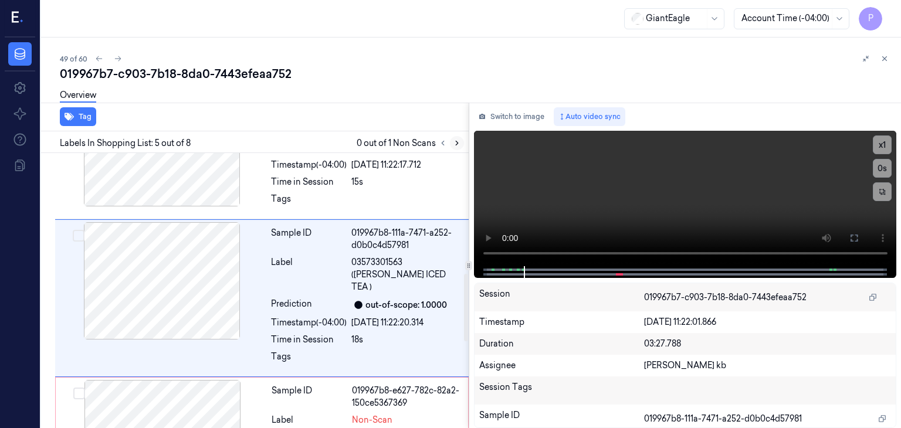
click at [455, 141] on icon at bounding box center [457, 143] width 8 height 8
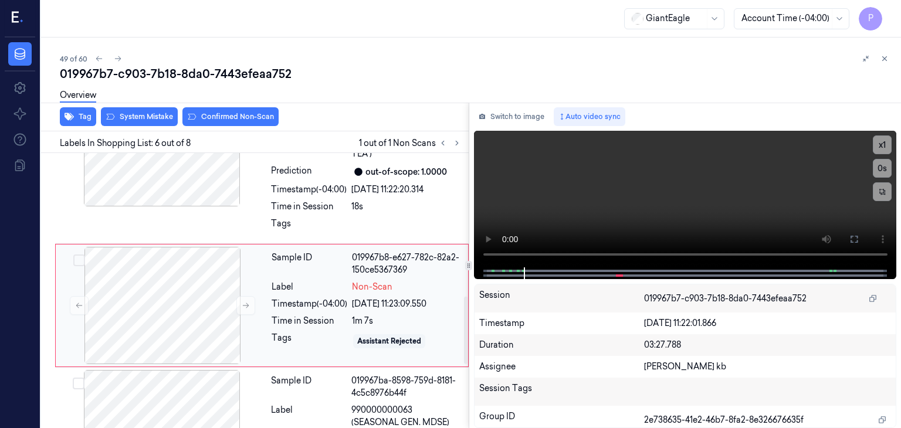
scroll to position [625, 0]
click at [206, 269] on div at bounding box center [162, 304] width 209 height 117
click at [249, 300] on icon at bounding box center [246, 304] width 8 height 8
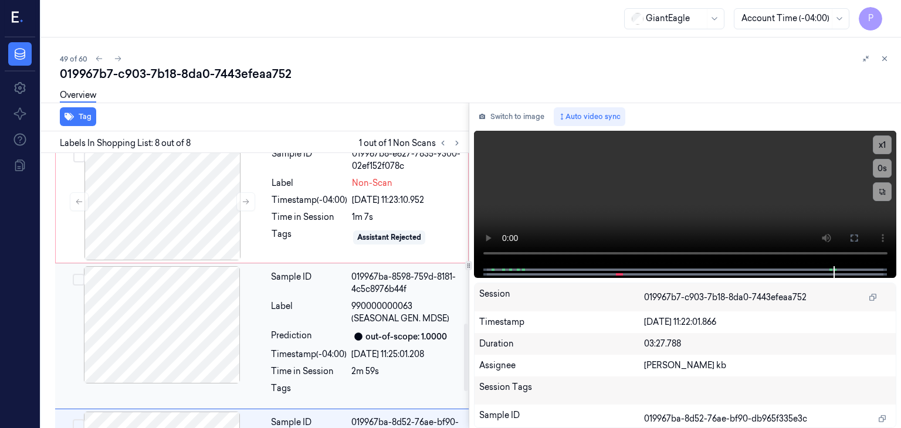
scroll to position [667, 0]
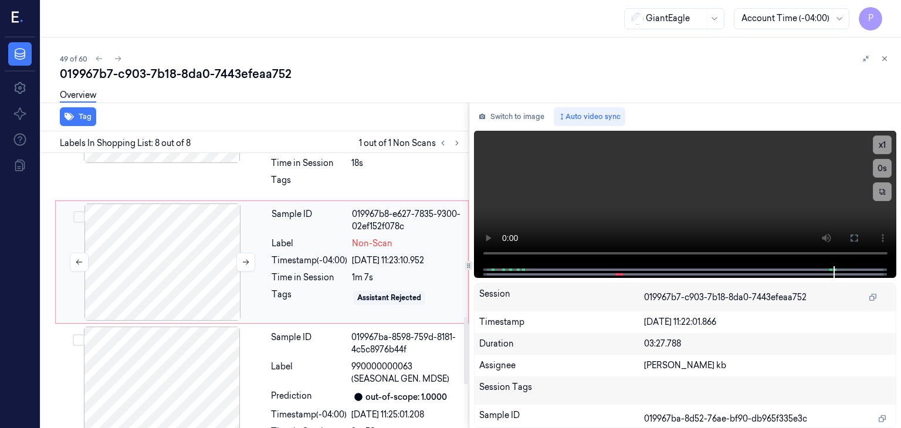
click at [197, 241] on div at bounding box center [162, 262] width 209 height 117
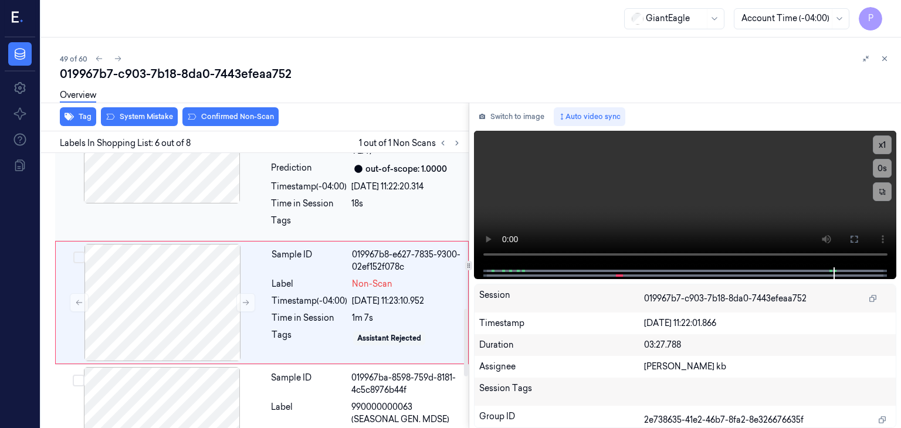
scroll to position [625, 0]
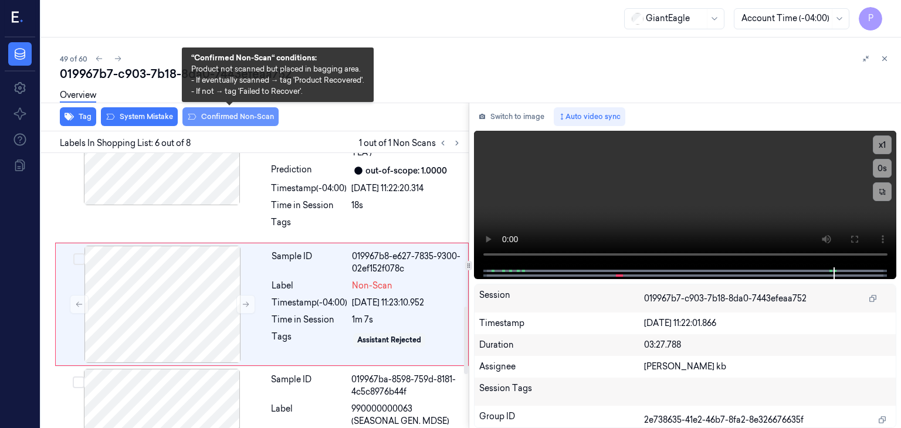
click at [226, 113] on button "Confirmed Non-Scan" at bounding box center [230, 116] width 96 height 19
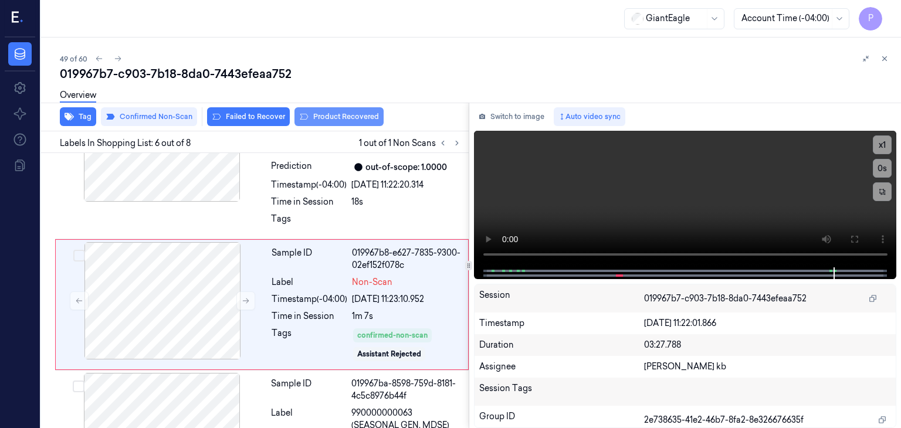
click at [319, 113] on button "Product Recovered" at bounding box center [338, 116] width 89 height 19
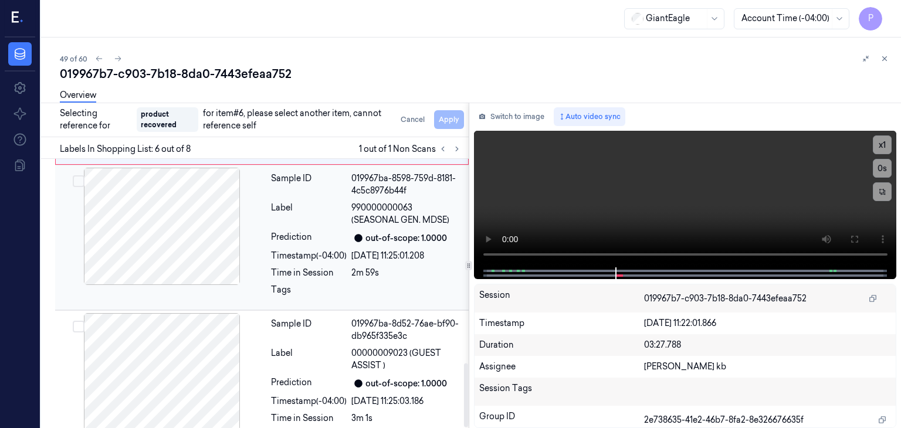
scroll to position [856, 0]
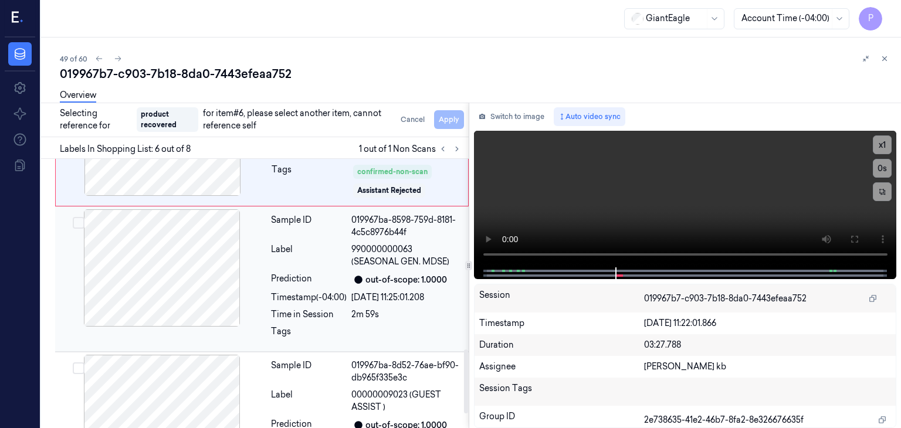
drag, startPoint x: 168, startPoint y: 273, endPoint x: 164, endPoint y: 267, distance: 6.7
click at [168, 273] on div at bounding box center [161, 267] width 209 height 117
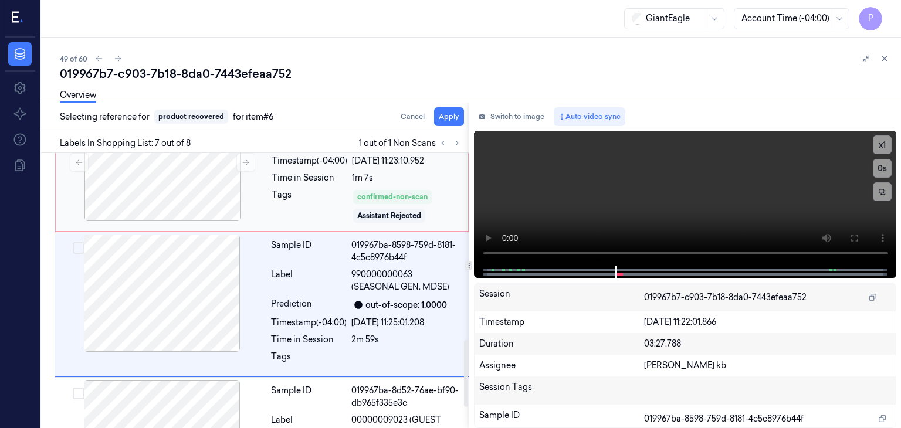
scroll to position [766, 0]
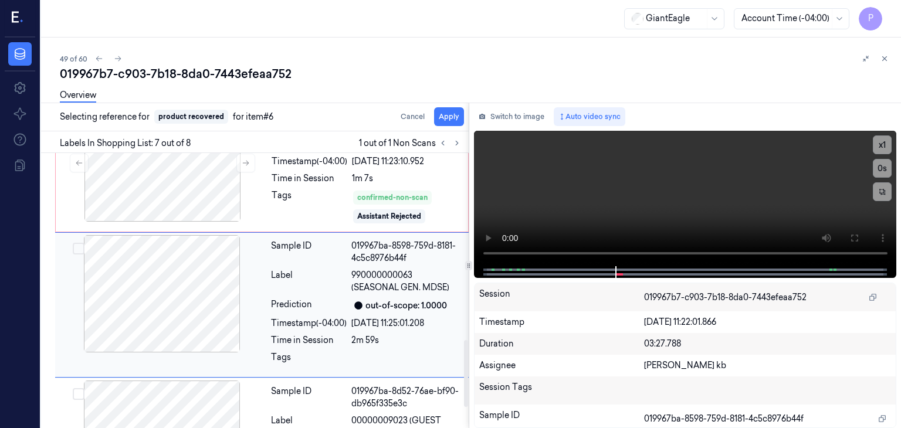
click at [78, 243] on button "Select row" at bounding box center [79, 249] width 12 height 12
click at [450, 114] on button "Apply" at bounding box center [449, 116] width 30 height 19
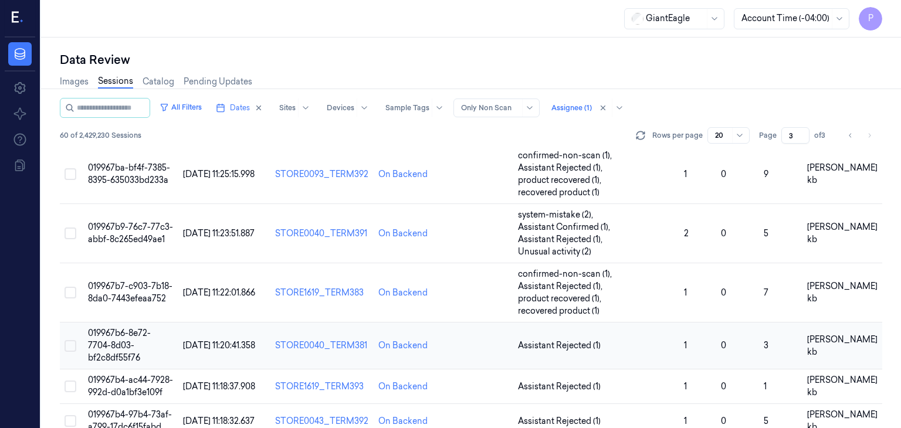
scroll to position [411, 0]
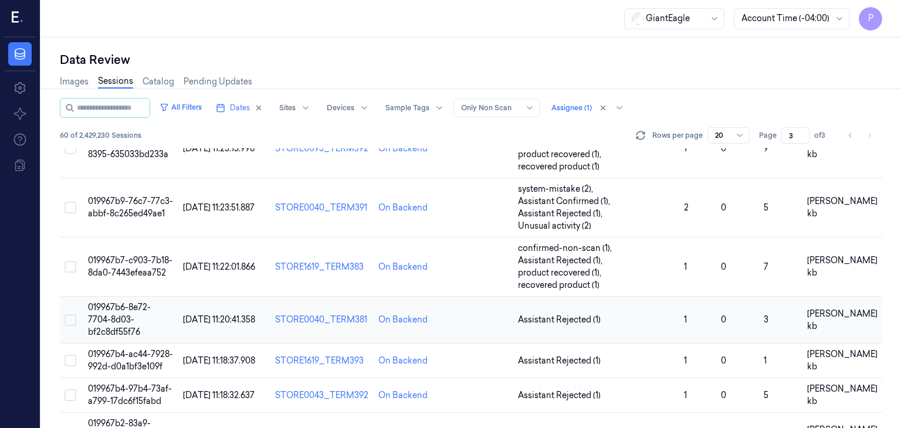
click at [142, 297] on td "019967b6-8e72-7704-8d03-bf2c8df55f76" at bounding box center [130, 320] width 94 height 47
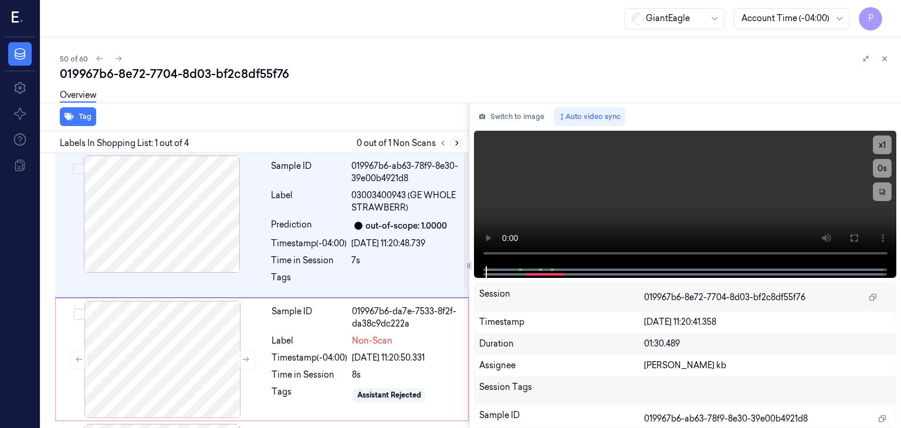
click at [455, 143] on icon at bounding box center [457, 143] width 8 height 8
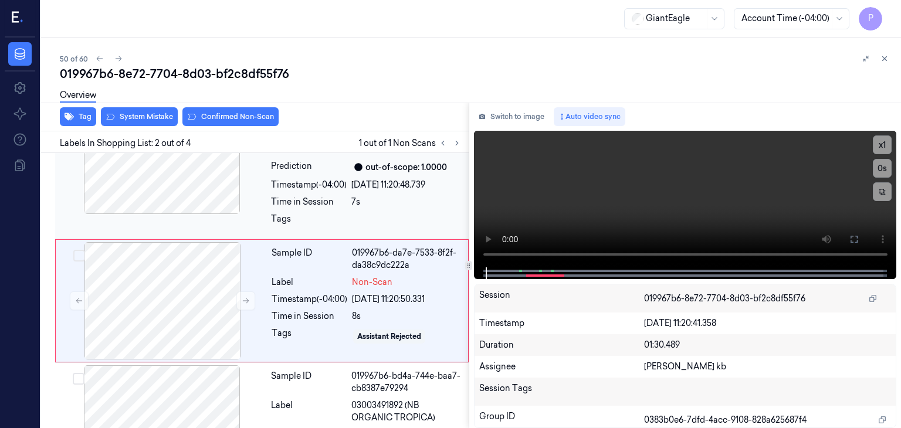
scroll to position [68, 0]
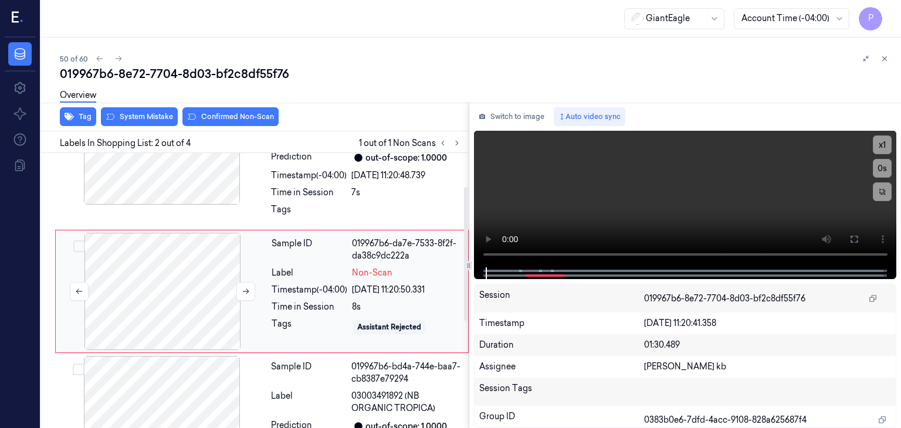
click at [209, 290] on div at bounding box center [162, 291] width 209 height 117
click at [245, 284] on button at bounding box center [245, 291] width 19 height 19
click at [250, 291] on button at bounding box center [245, 291] width 19 height 19
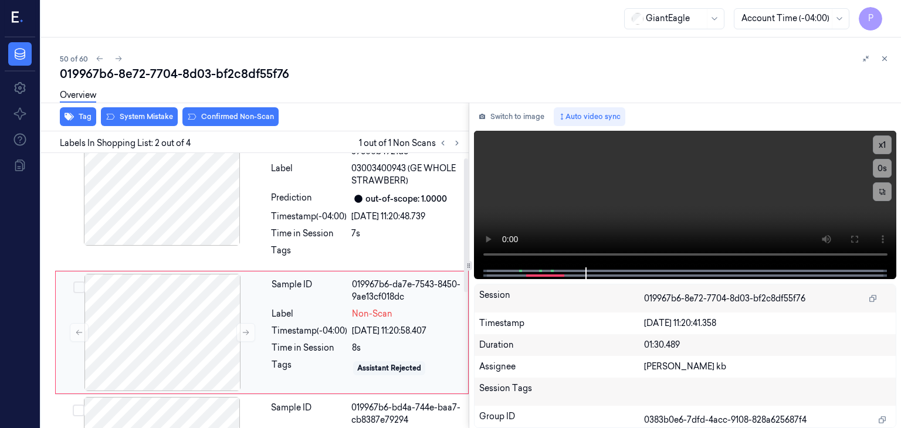
scroll to position [9, 0]
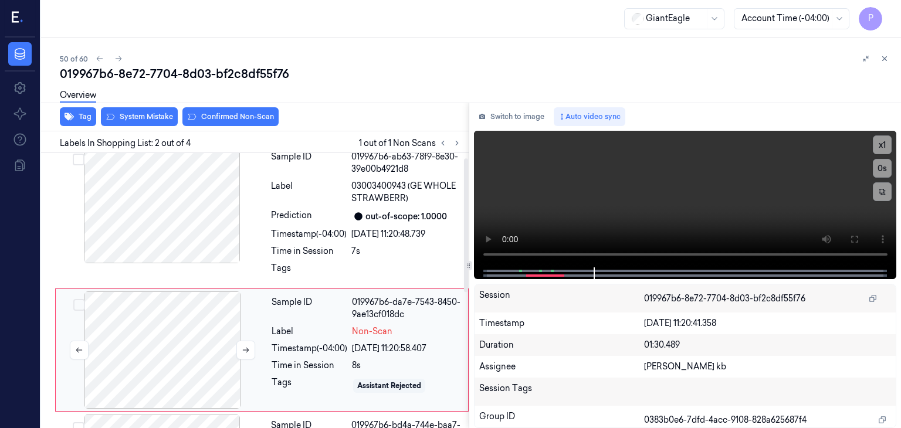
click at [160, 342] on div at bounding box center [162, 349] width 209 height 117
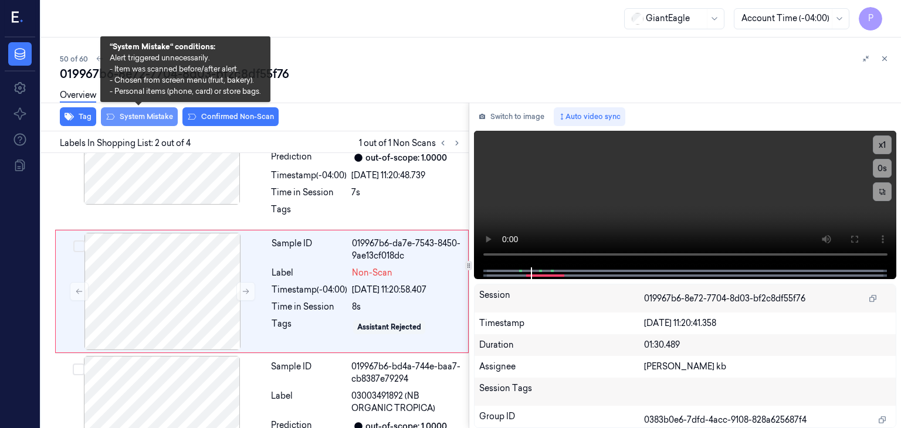
click at [153, 115] on button "System Mistake" at bounding box center [139, 116] width 77 height 19
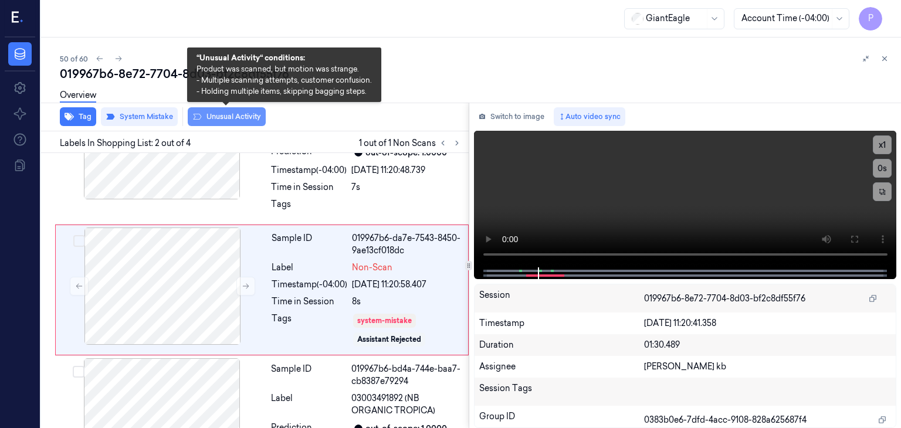
click at [213, 114] on div "Tag System Mistake Unusual Activity" at bounding box center [252, 117] width 432 height 29
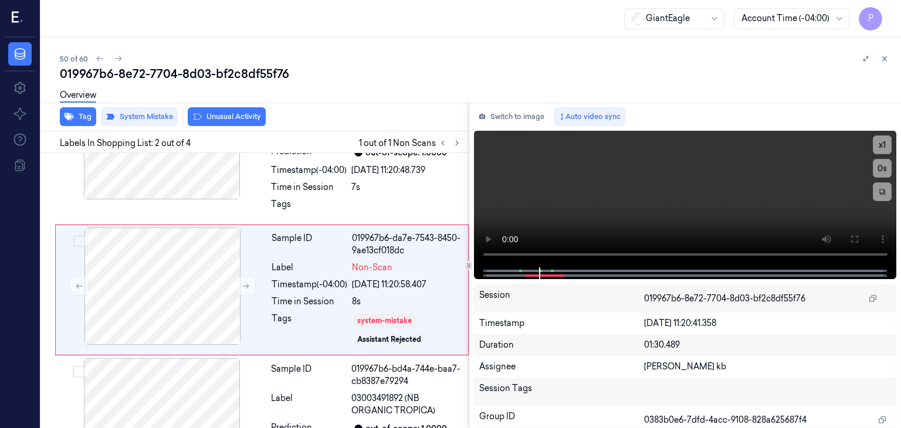
scroll to position [72, 0]
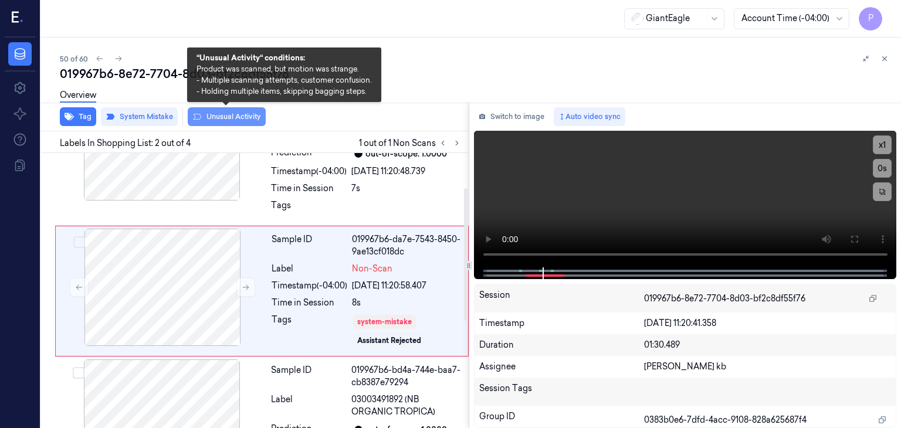
click at [250, 120] on button "Unusual Activity" at bounding box center [227, 116] width 78 height 19
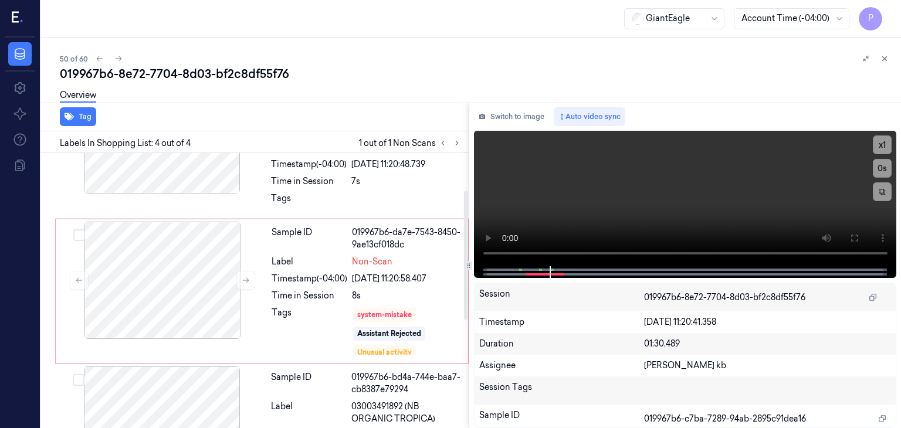
scroll to position [79, 0]
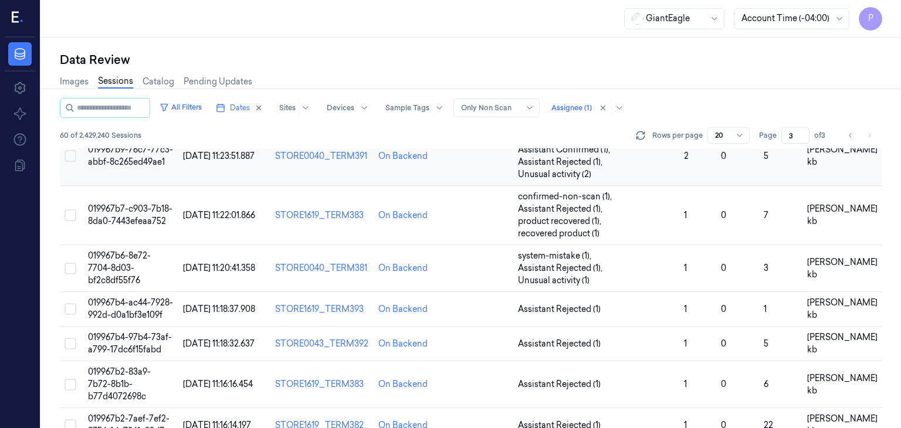
scroll to position [469, 0]
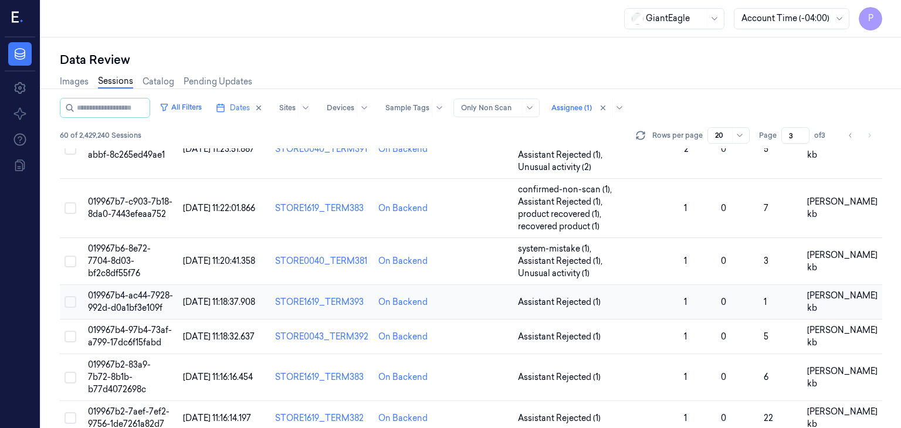
click at [113, 285] on td "019967b4-ac44-7928-992d-d0a1bf3e109f" at bounding box center [130, 302] width 94 height 35
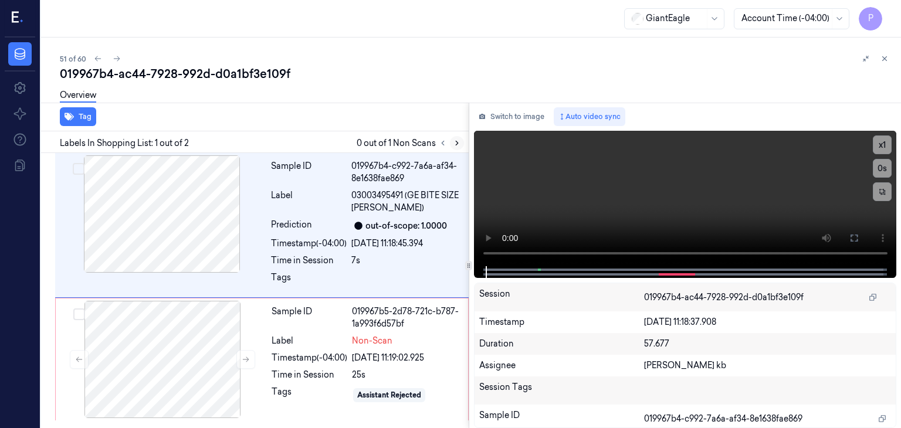
click at [457, 146] on button at bounding box center [457, 143] width 14 height 14
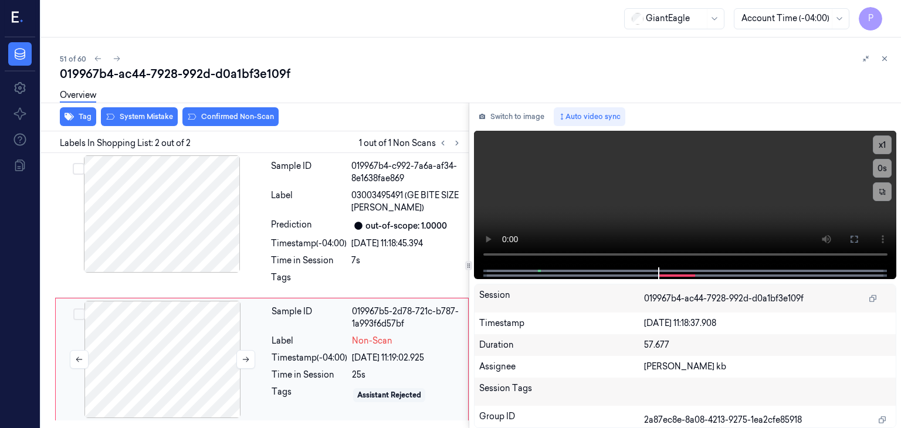
click at [182, 344] on div at bounding box center [162, 359] width 209 height 117
click at [246, 360] on icon at bounding box center [246, 359] width 8 height 8
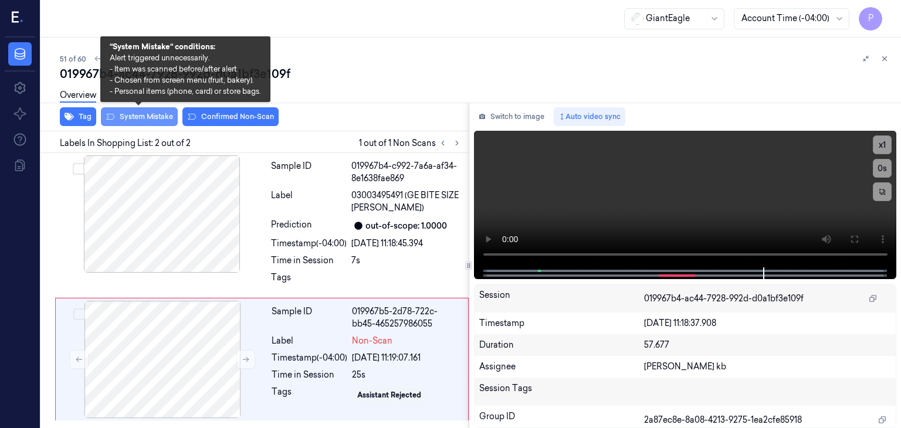
click at [155, 118] on button "System Mistake" at bounding box center [139, 116] width 77 height 19
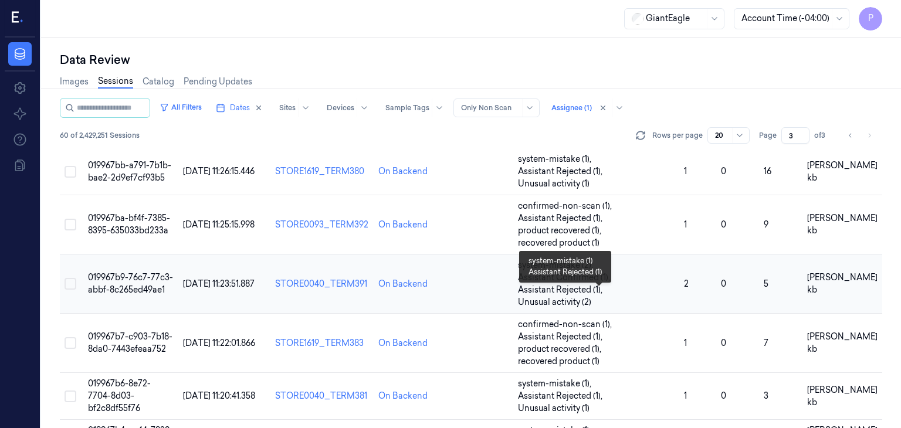
scroll to position [469, 0]
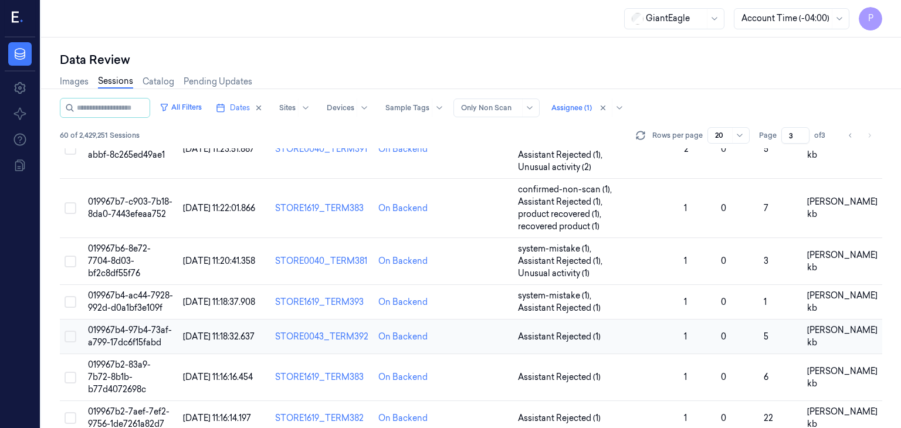
click at [138, 325] on span "019967b4-97b4-73af-a799-17dc6f15fabd" at bounding box center [130, 336] width 84 height 23
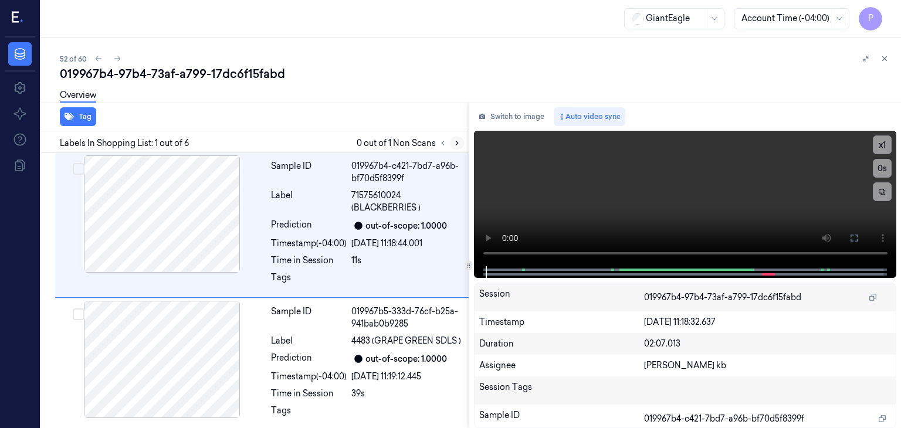
click at [455, 144] on icon at bounding box center [457, 143] width 8 height 8
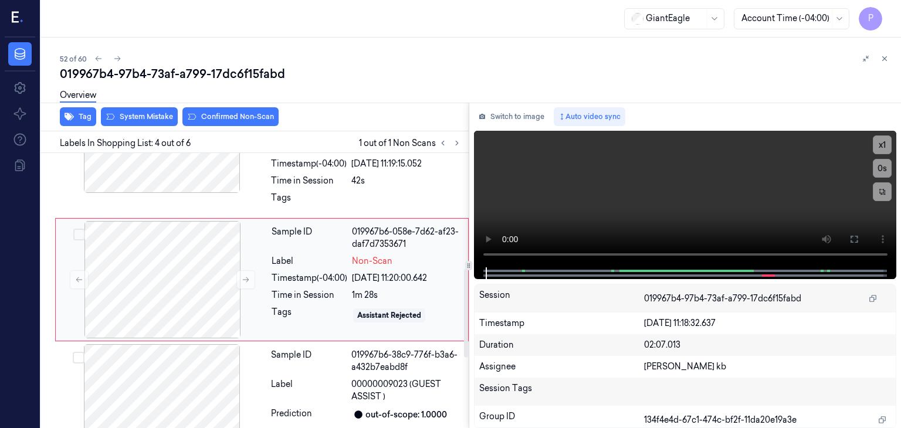
scroll to position [359, 0]
click at [187, 291] on div at bounding box center [162, 279] width 209 height 117
click at [243, 283] on icon at bounding box center [246, 279] width 8 height 8
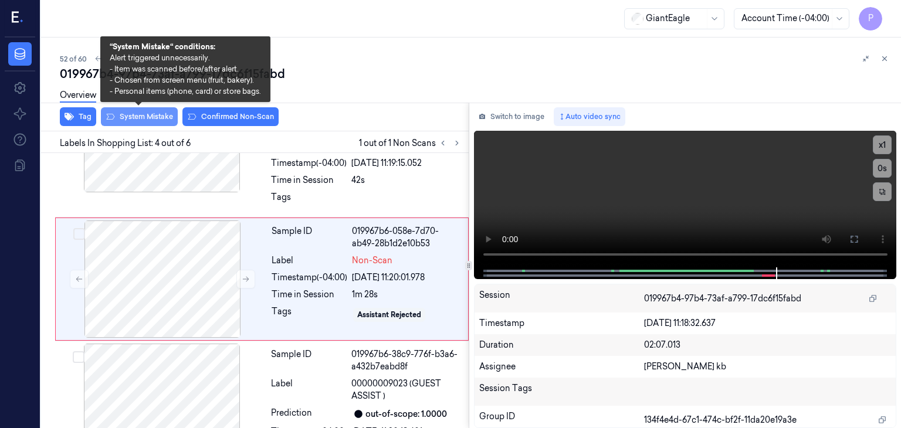
click at [148, 113] on button "System Mistake" at bounding box center [139, 116] width 77 height 19
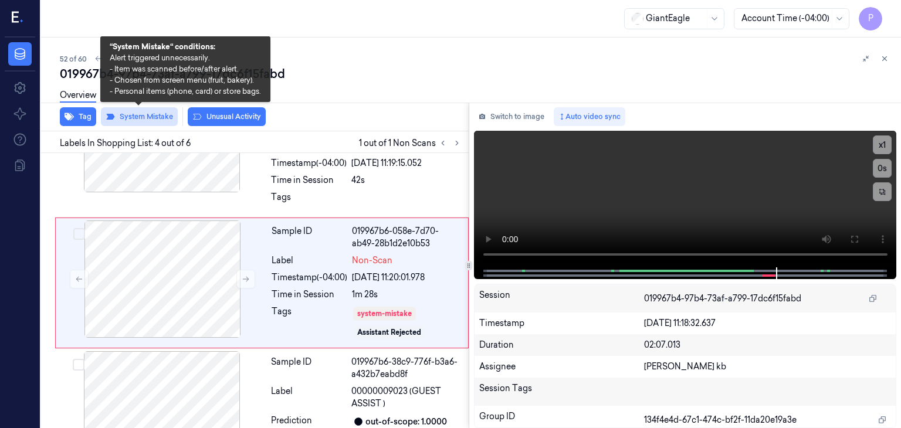
scroll to position [362, 0]
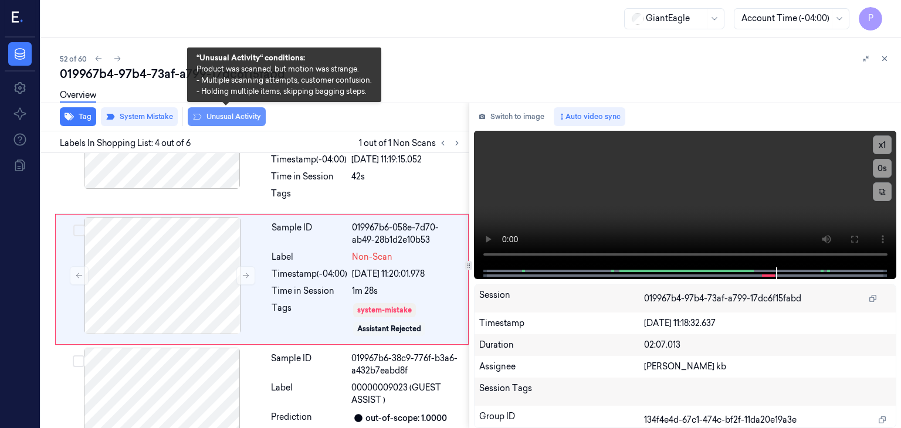
click at [222, 118] on button "Unusual Activity" at bounding box center [227, 116] width 78 height 19
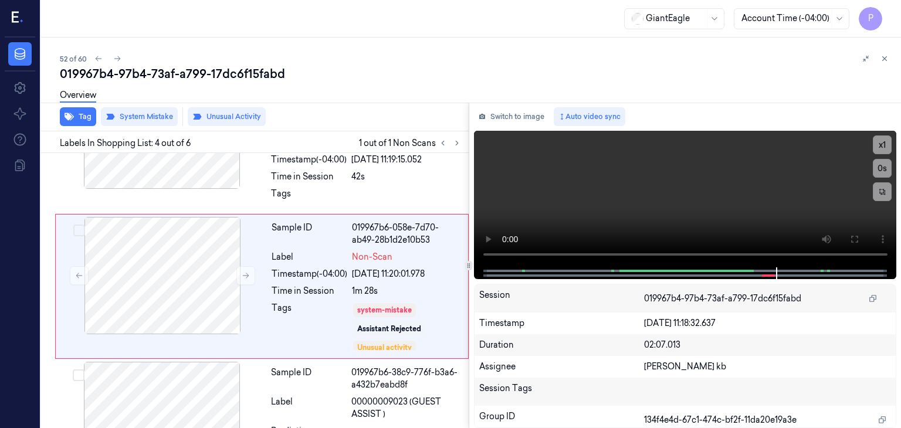
scroll to position [369, 0]
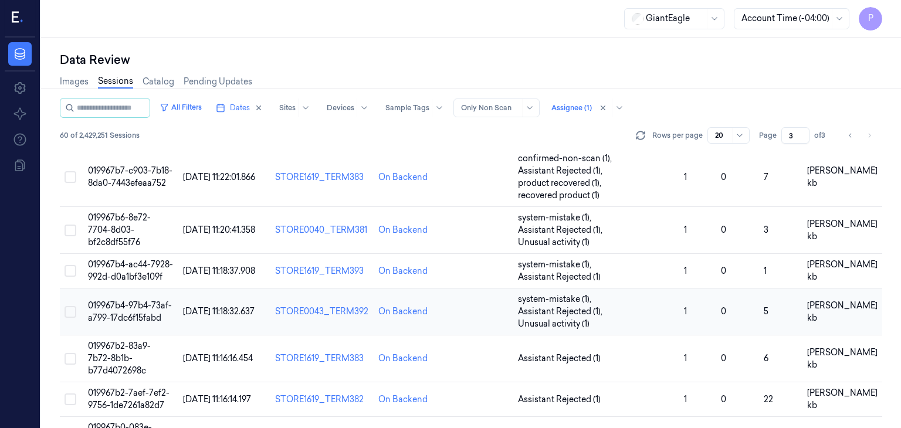
scroll to position [528, 0]
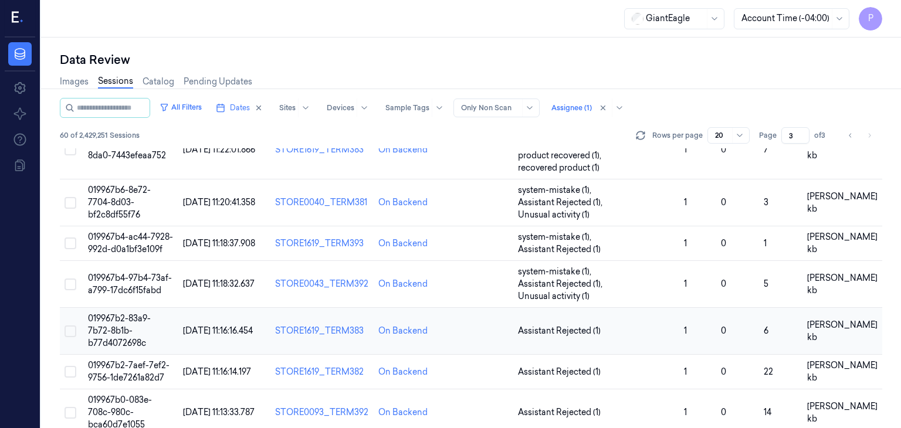
click at [133, 313] on span "019967b2-83a9-7b72-8b1b-b77d4072698c" at bounding box center [119, 330] width 63 height 35
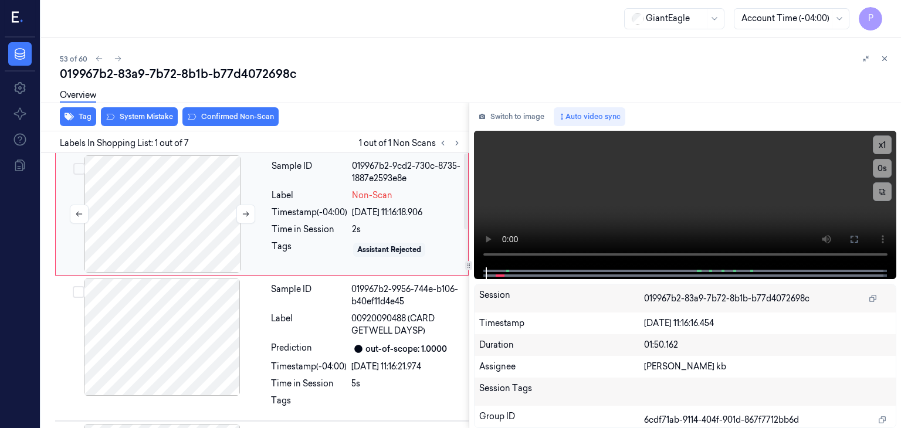
click at [192, 201] on div at bounding box center [162, 213] width 209 height 117
click at [204, 211] on div at bounding box center [162, 213] width 209 height 117
click at [249, 212] on icon at bounding box center [246, 214] width 8 height 8
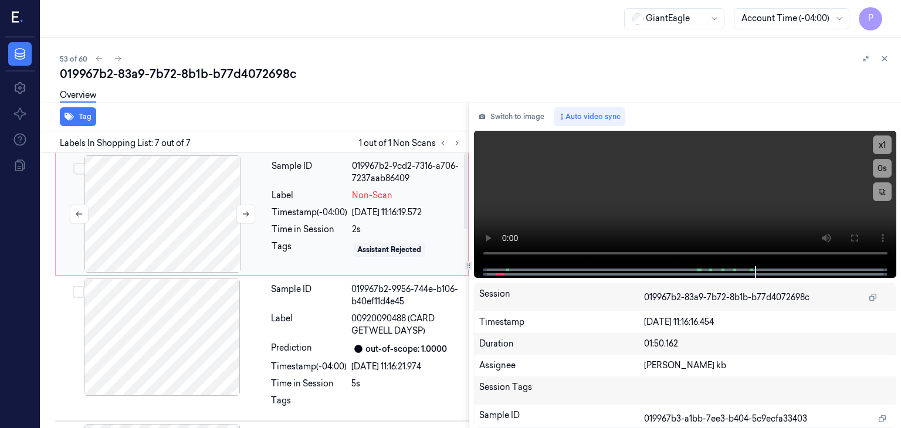
click at [195, 206] on div at bounding box center [162, 213] width 209 height 117
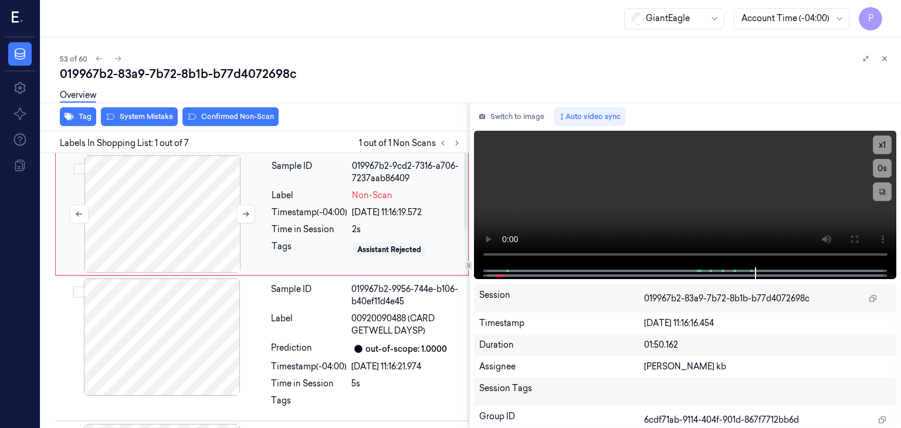
click at [188, 198] on div at bounding box center [162, 213] width 209 height 117
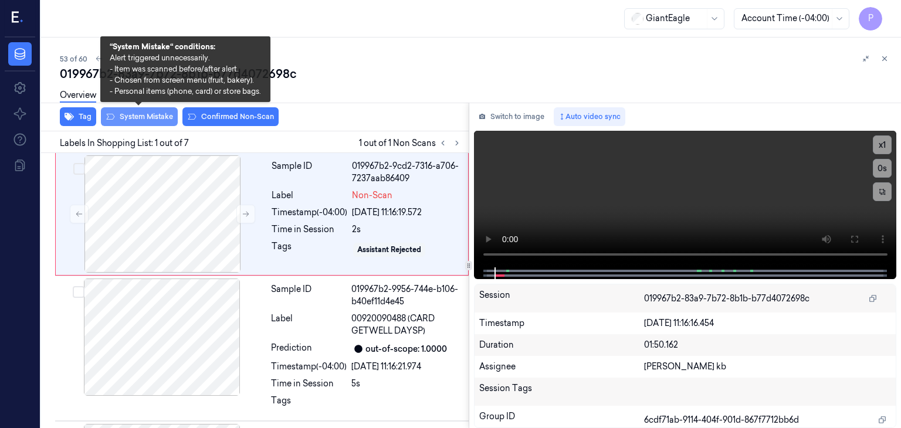
click at [151, 113] on button "System Mistake" at bounding box center [139, 116] width 77 height 19
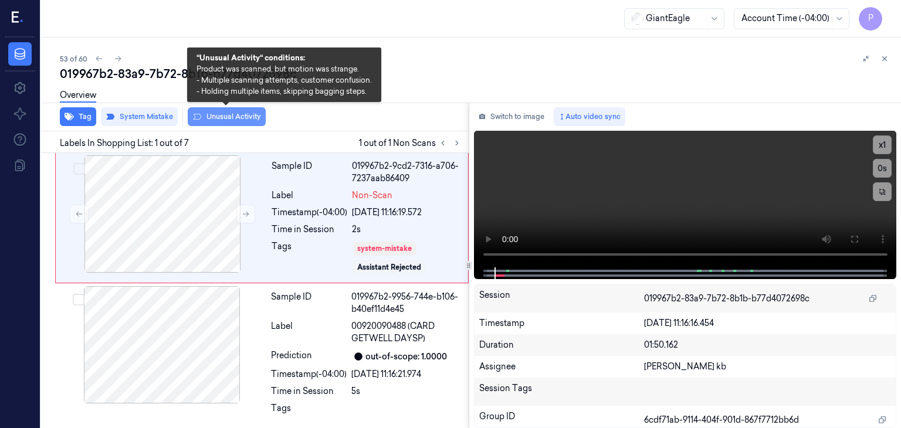
click at [234, 115] on button "Unusual Activity" at bounding box center [227, 116] width 78 height 19
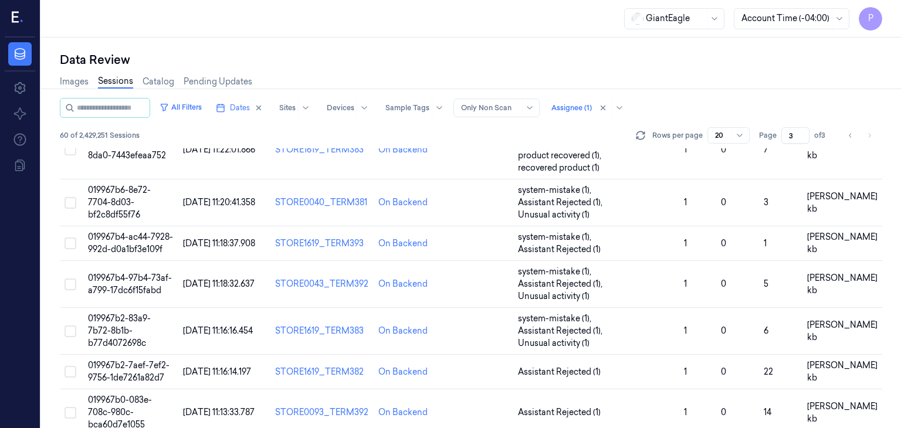
scroll to position [586, 0]
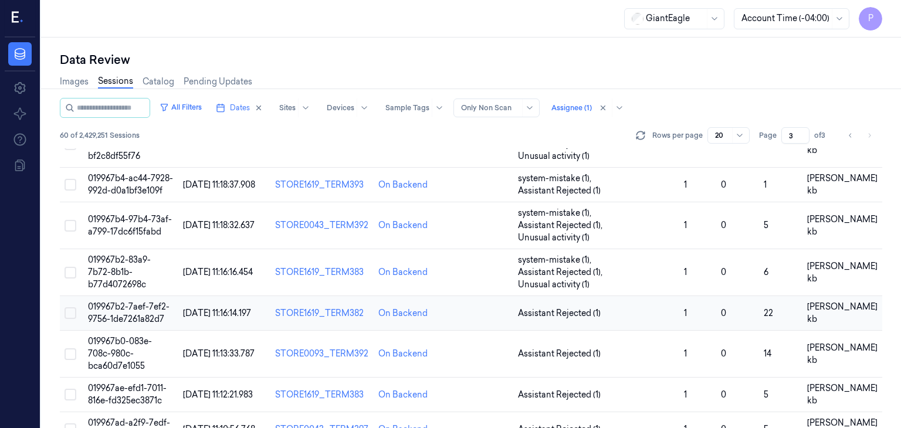
click at [130, 301] on span "019967b2-7aef-7ef2-9756-1de7261a82d7" at bounding box center [129, 312] width 82 height 23
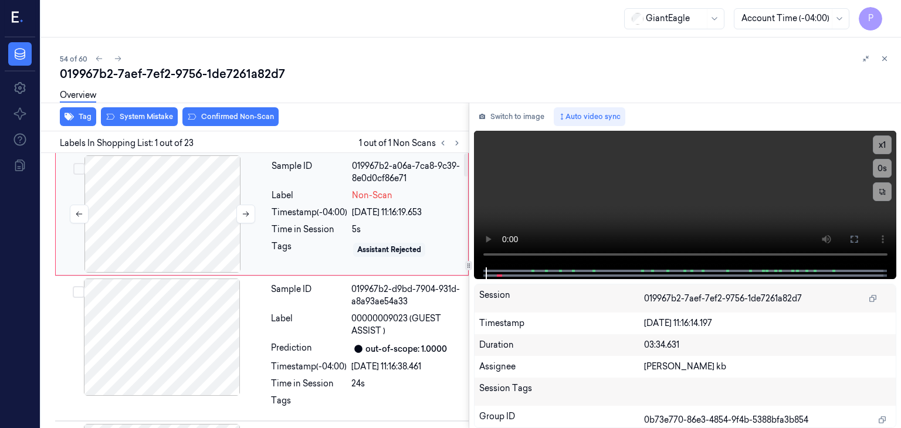
click at [162, 202] on div at bounding box center [162, 213] width 209 height 117
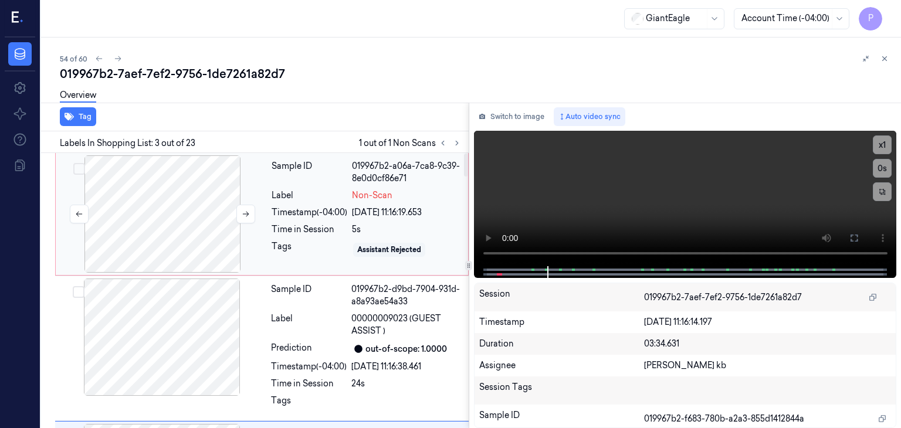
click at [162, 200] on div at bounding box center [162, 213] width 209 height 117
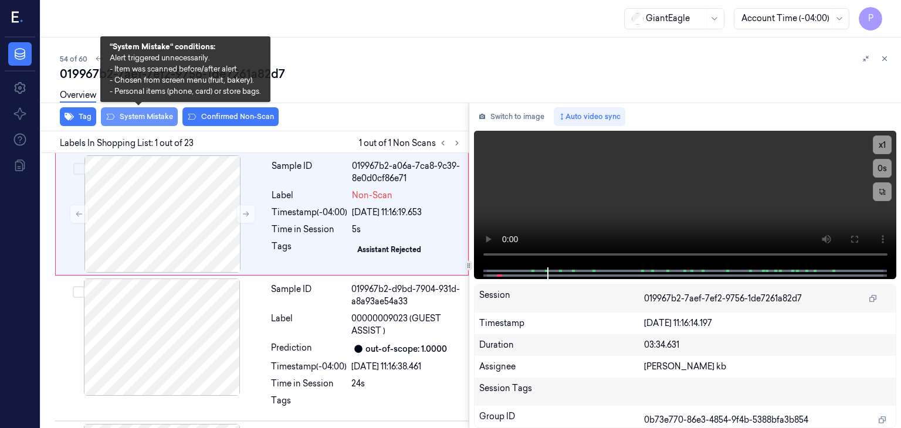
click at [138, 117] on button "System Mistake" at bounding box center [139, 116] width 77 height 19
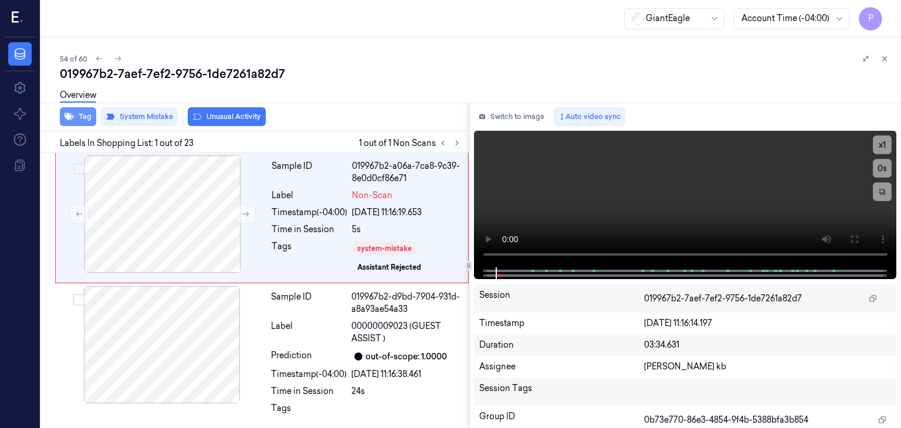
click at [89, 116] on button "Tag" at bounding box center [78, 116] width 36 height 19
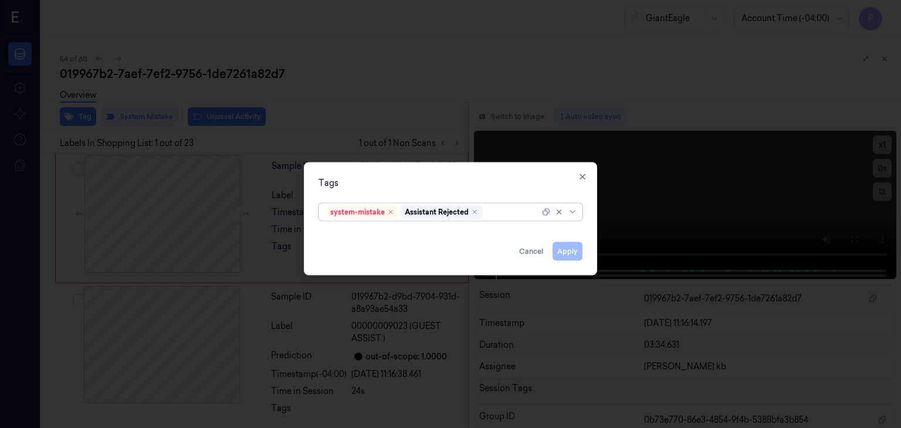
click at [500, 211] on div at bounding box center [511, 212] width 55 height 12
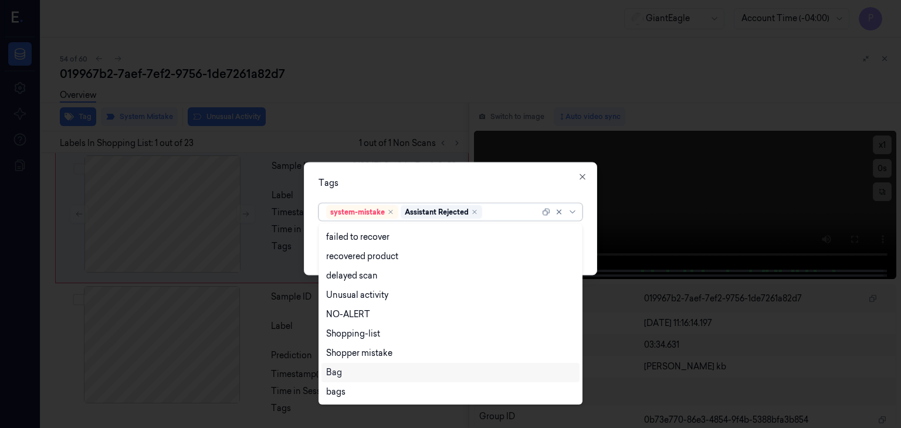
click at [333, 374] on div "Bag" at bounding box center [334, 373] width 16 height 12
click at [510, 186] on div "Tags" at bounding box center [450, 183] width 264 height 12
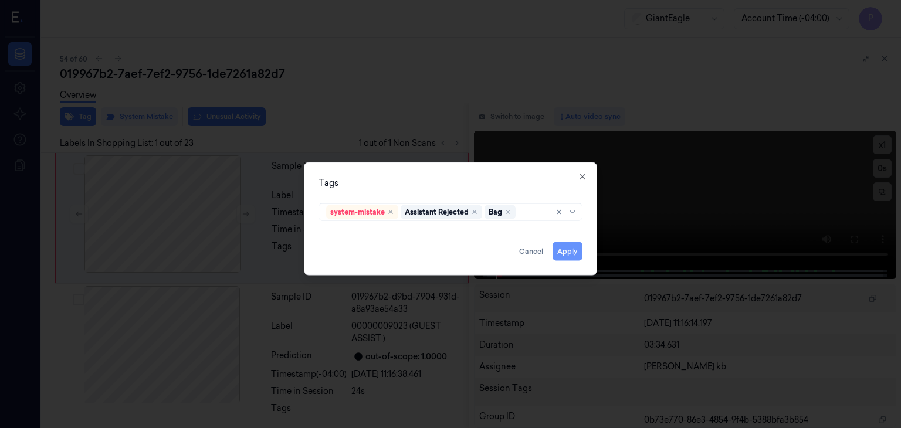
click at [574, 250] on button "Apply" at bounding box center [567, 251] width 30 height 19
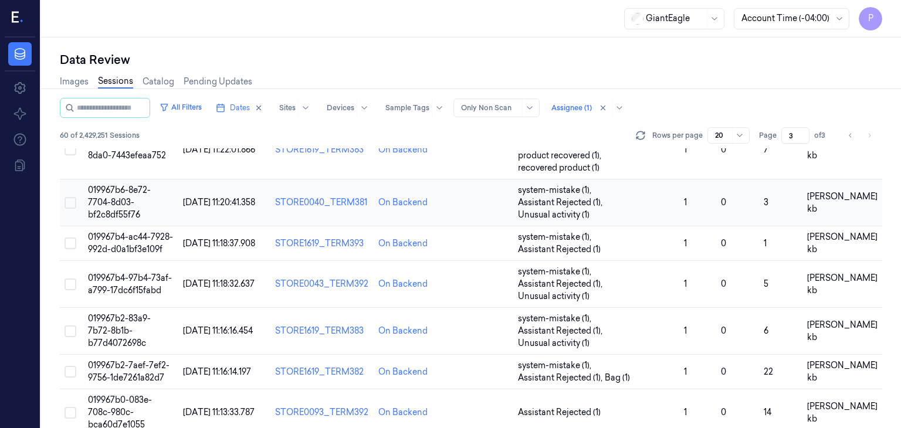
scroll to position [586, 0]
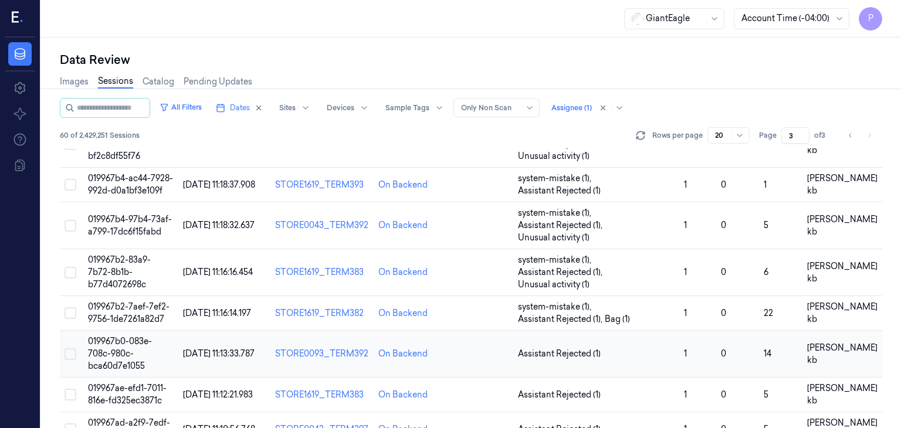
click at [117, 336] on span "019967b0-083e-708c-980c-bca60d7e1055" at bounding box center [120, 353] width 64 height 35
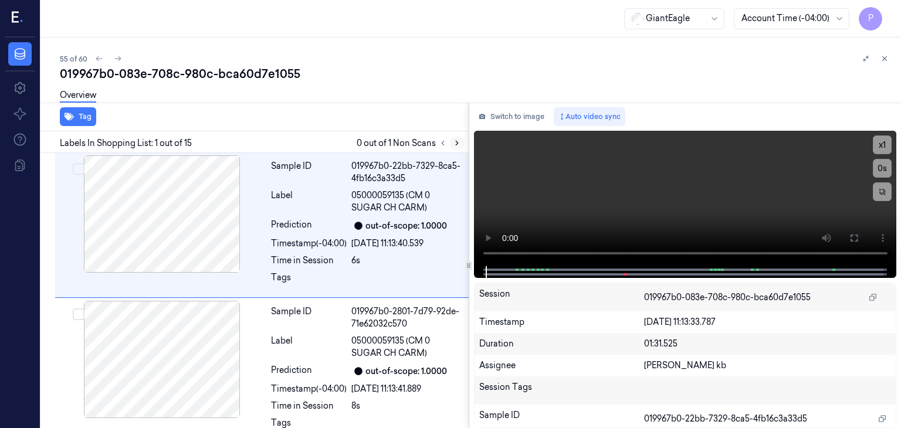
click at [453, 143] on icon at bounding box center [457, 143] width 8 height 8
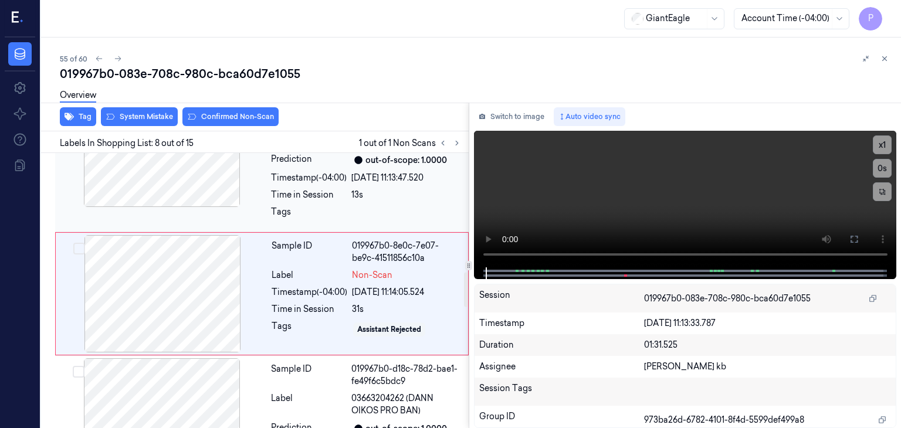
scroll to position [940, 0]
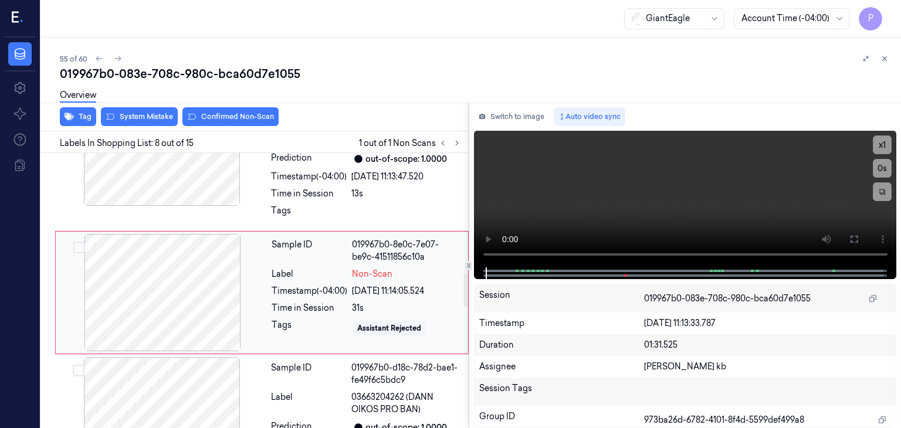
click at [148, 289] on div at bounding box center [162, 292] width 209 height 117
click at [213, 282] on div at bounding box center [162, 292] width 209 height 117
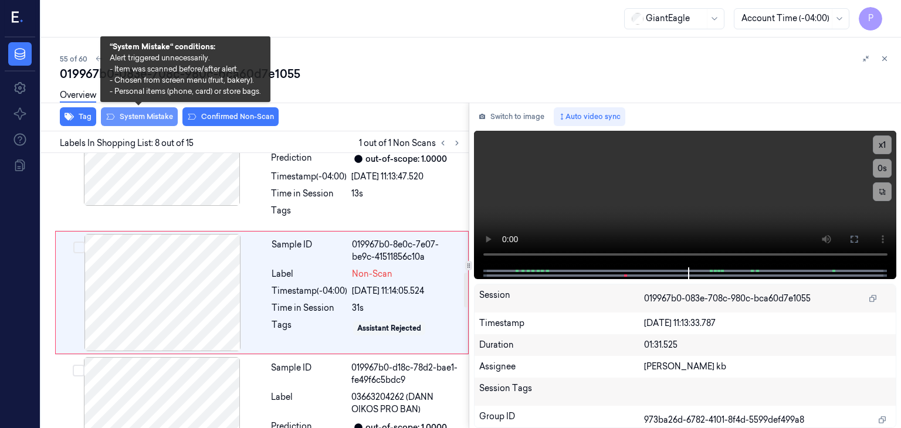
click at [158, 121] on button "System Mistake" at bounding box center [139, 116] width 77 height 19
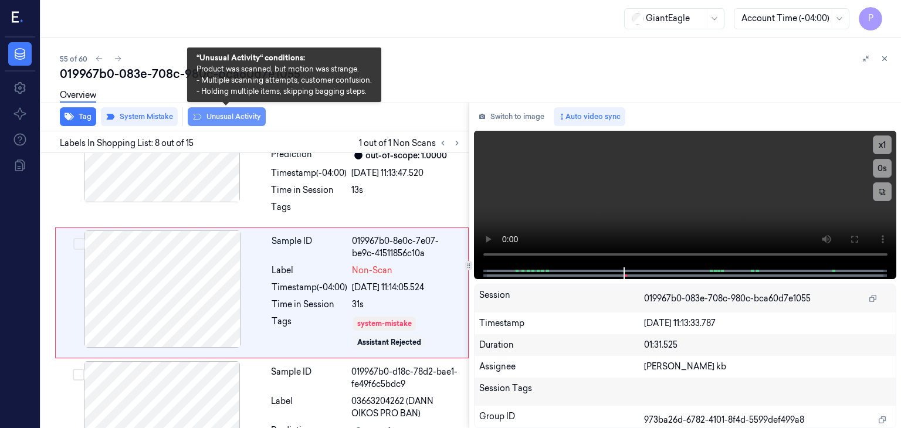
click at [212, 115] on button "Unusual Activity" at bounding box center [227, 116] width 78 height 19
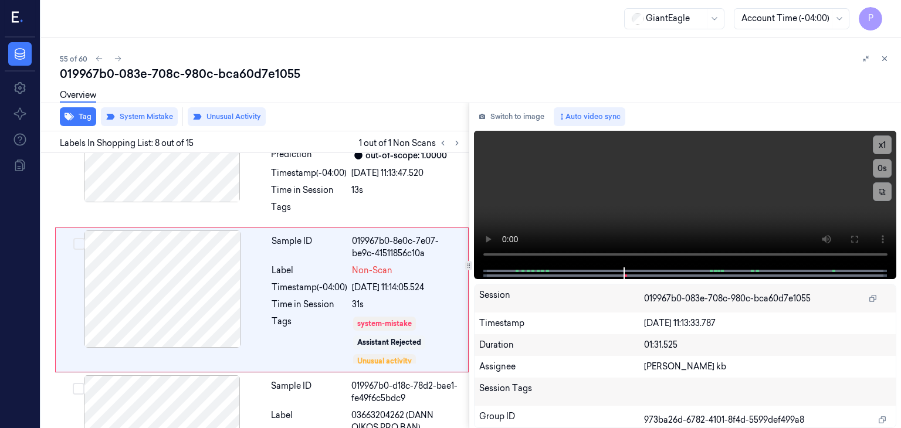
scroll to position [950, 0]
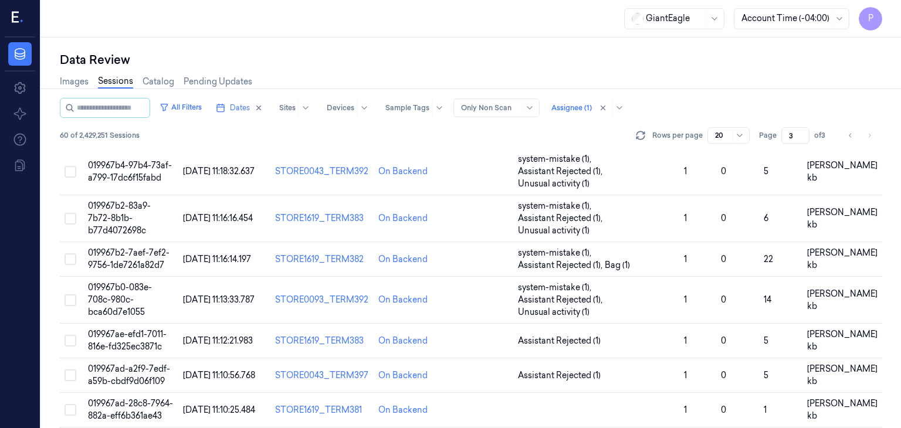
scroll to position [641, 0]
click at [127, 328] on span "019967ae-efd1-7011-816e-fd325ec3871c" at bounding box center [127, 339] width 79 height 23
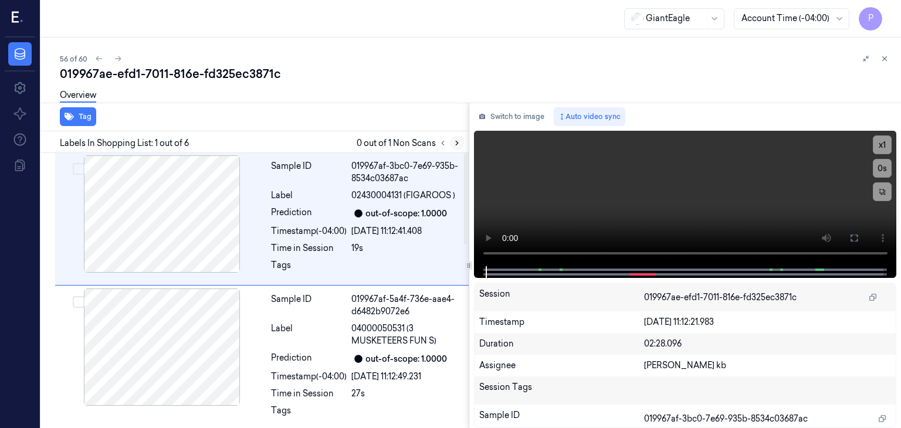
click at [456, 143] on icon at bounding box center [457, 143] width 8 height 8
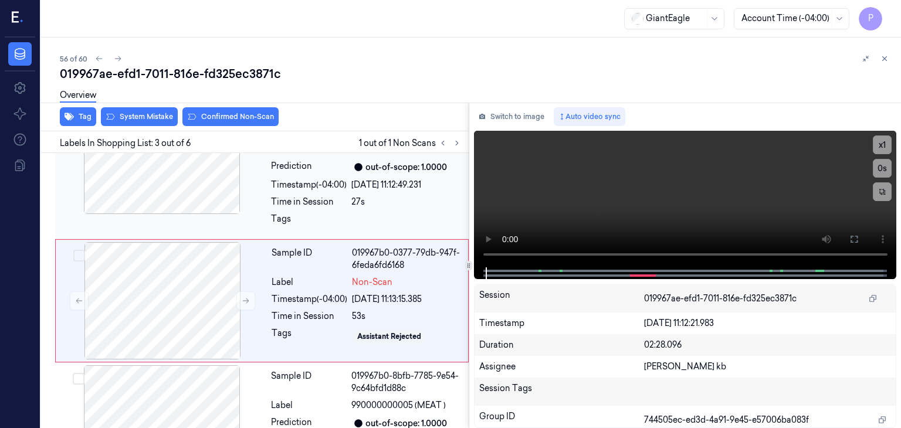
scroll to position [201, 0]
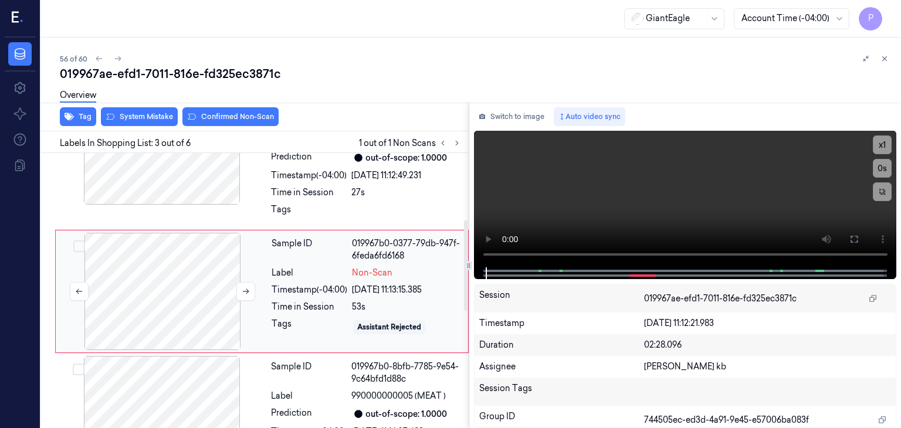
click at [189, 284] on div at bounding box center [162, 291] width 209 height 117
click at [249, 287] on icon at bounding box center [246, 291] width 8 height 8
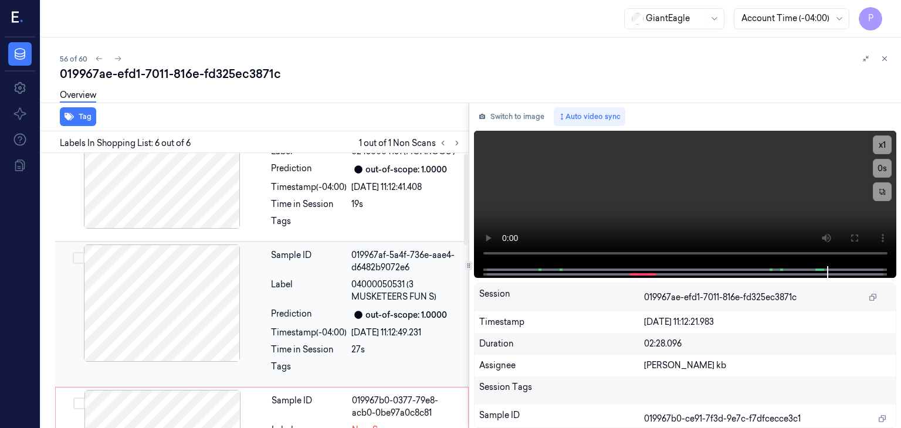
scroll to position [0, 0]
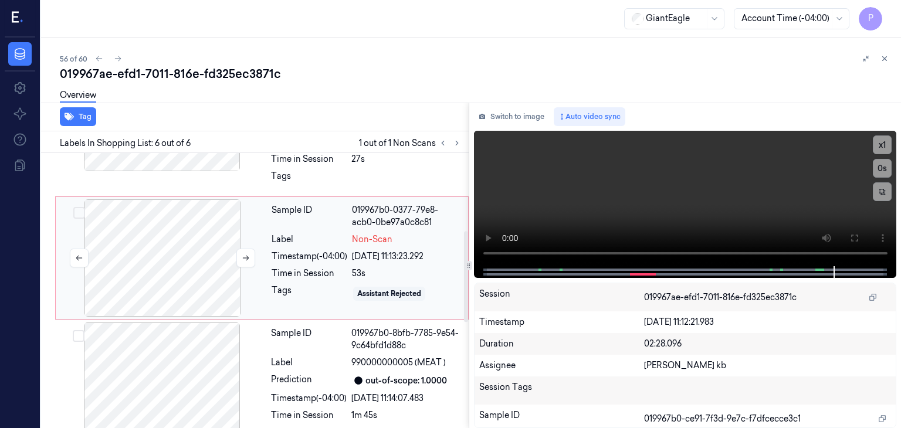
click at [194, 261] on div at bounding box center [162, 257] width 209 height 117
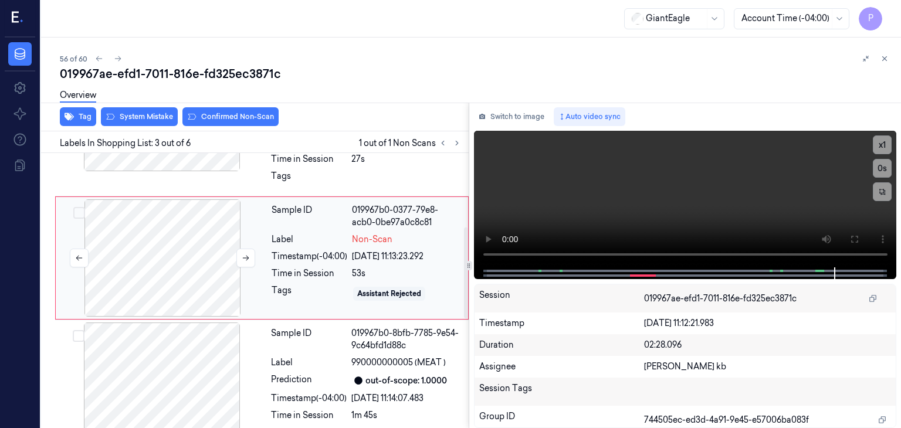
scroll to position [201, 0]
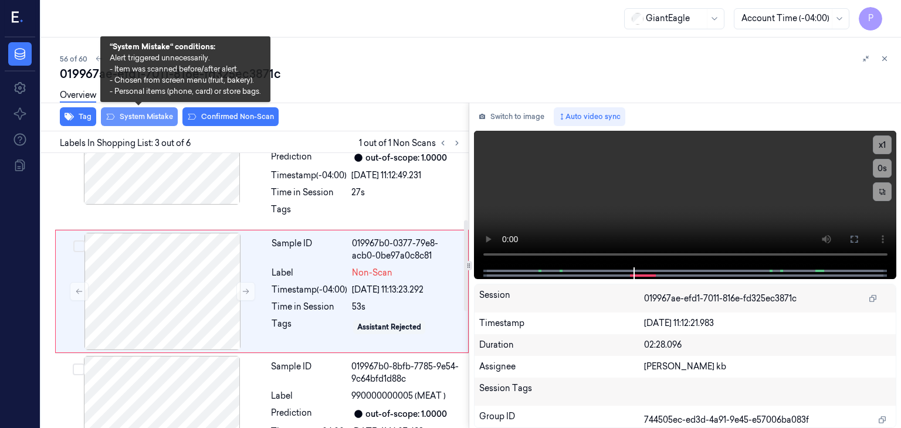
click at [161, 111] on button "System Mistake" at bounding box center [139, 116] width 77 height 19
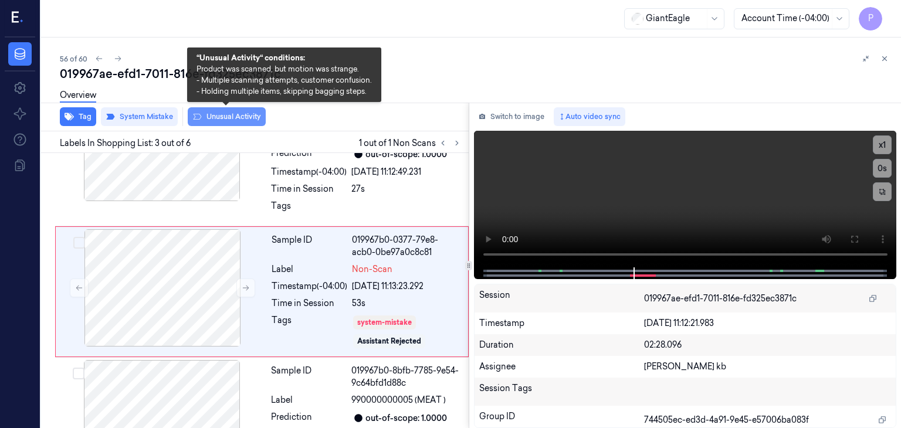
click at [222, 116] on button "Unusual Activity" at bounding box center [227, 116] width 78 height 19
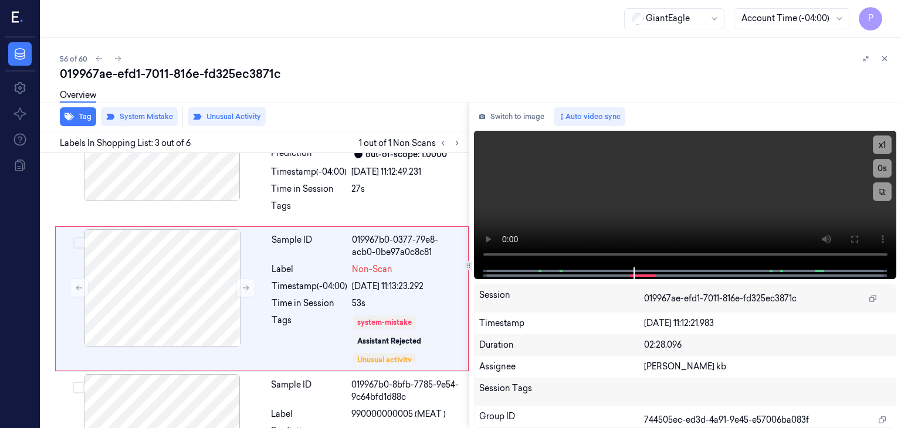
scroll to position [212, 0]
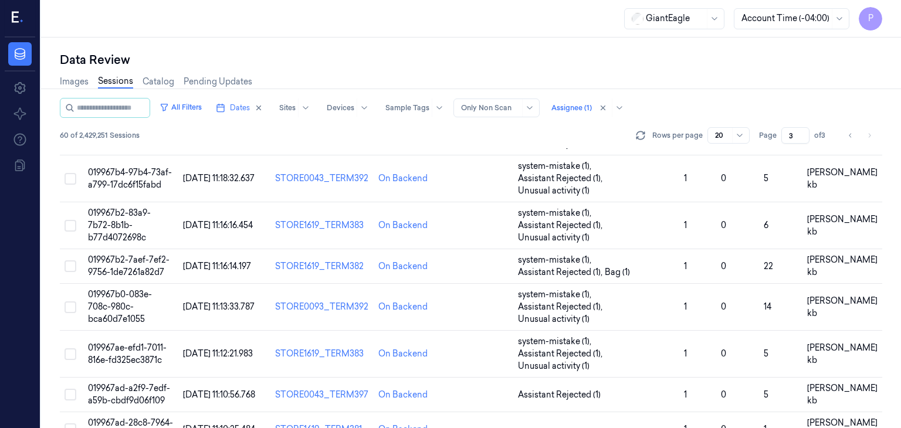
scroll to position [641, 0]
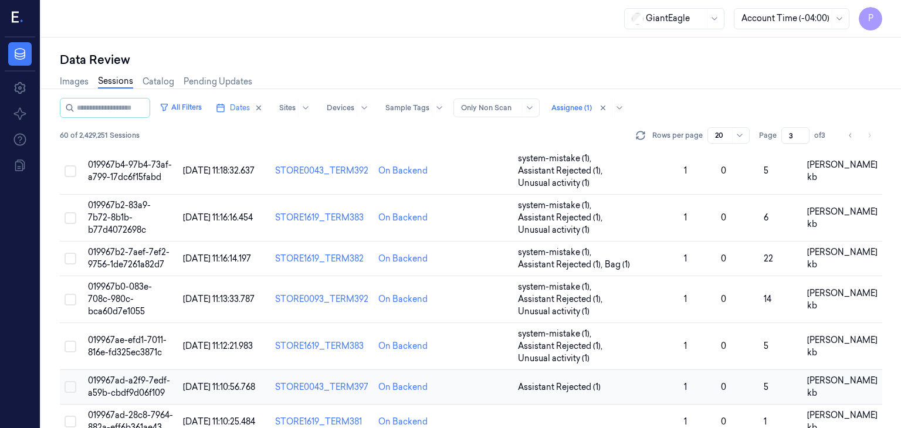
click at [133, 375] on span "019967ad-a2f9-7edf-a59b-cbdf9d06f109" at bounding box center [129, 386] width 82 height 23
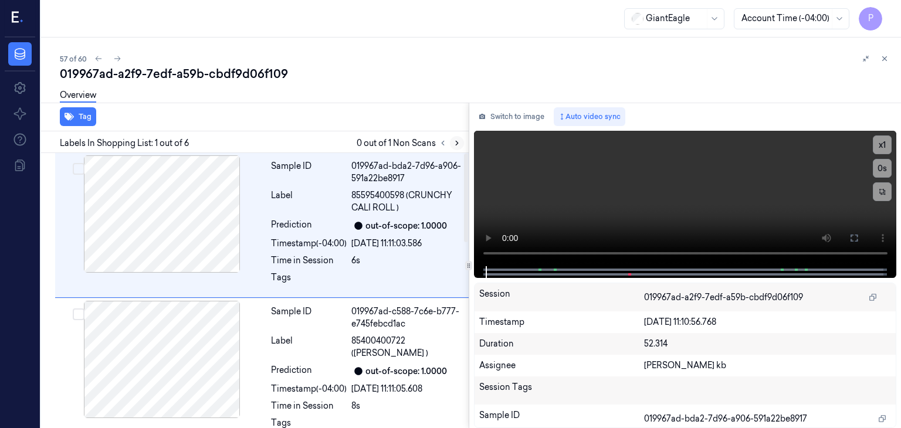
click at [453, 141] on icon at bounding box center [457, 143] width 8 height 8
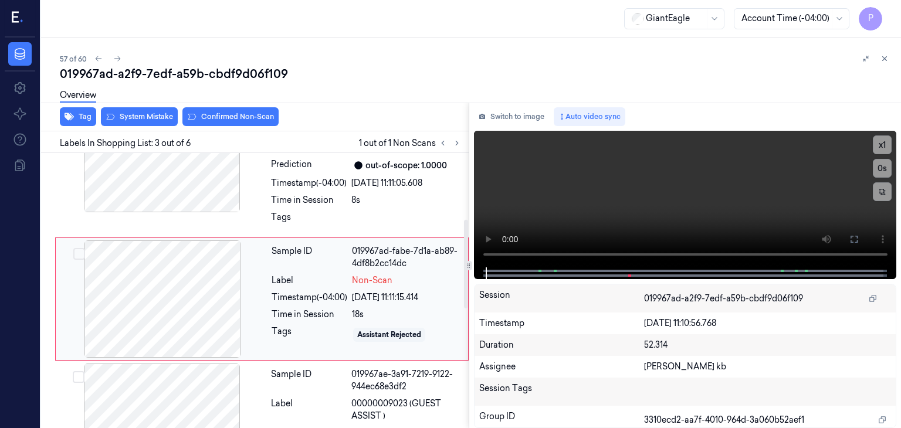
scroll to position [213, 0]
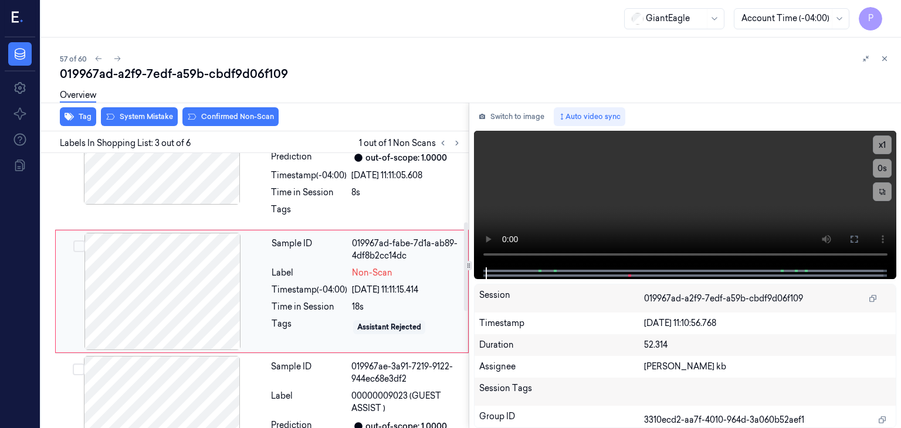
click at [189, 293] on div at bounding box center [162, 291] width 209 height 117
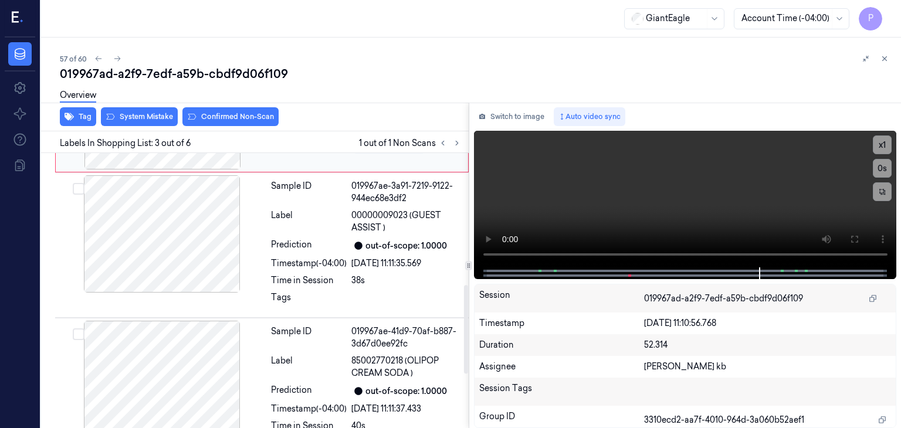
scroll to position [411, 0]
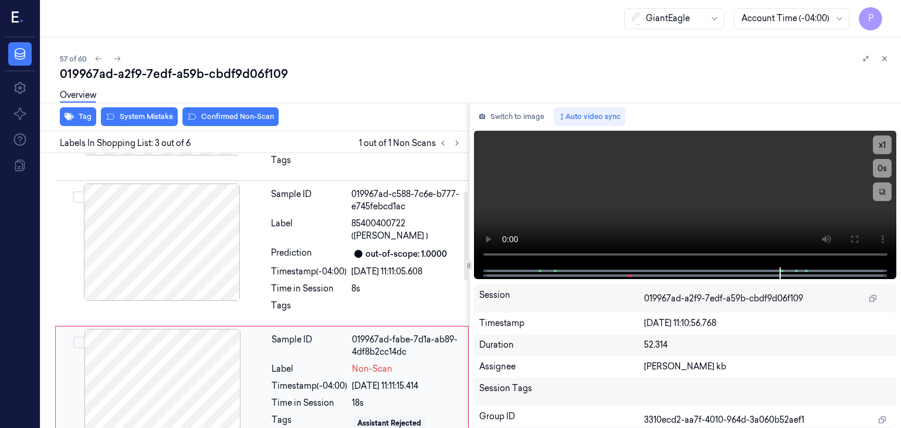
click at [184, 354] on div at bounding box center [162, 387] width 209 height 117
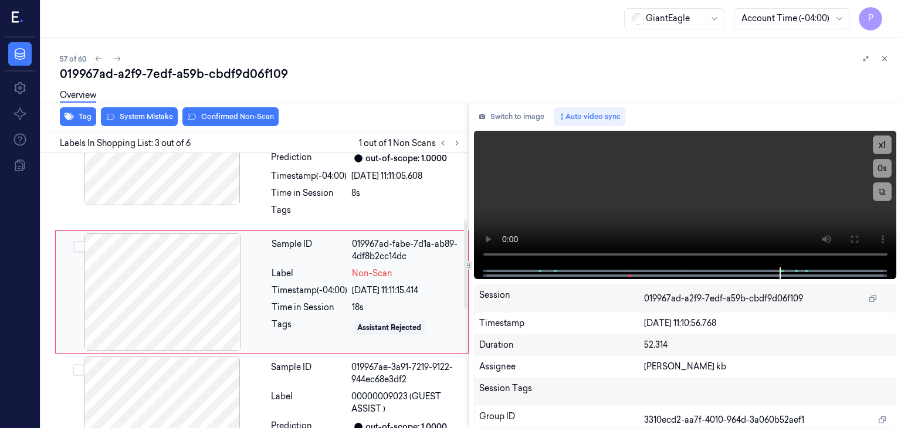
scroll to position [213, 0]
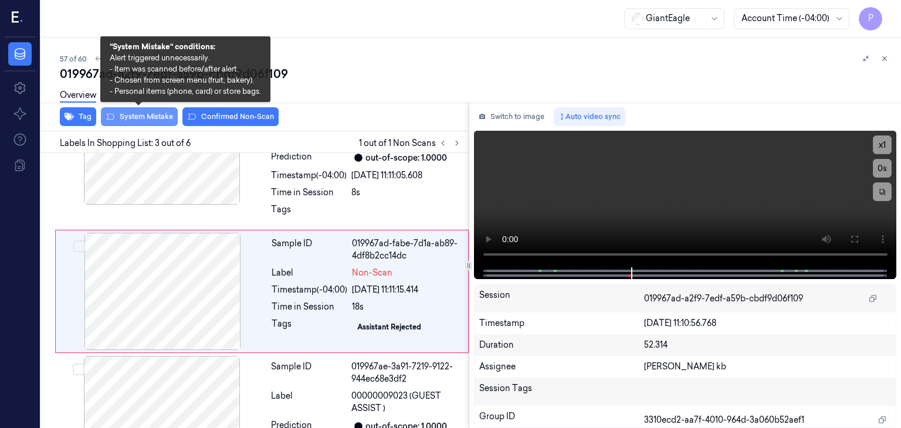
click at [169, 116] on button "System Mistake" at bounding box center [139, 116] width 77 height 19
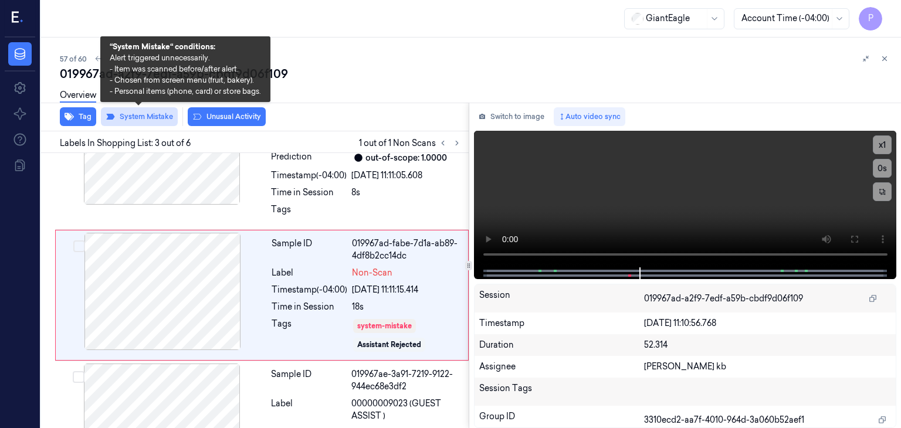
scroll to position [217, 0]
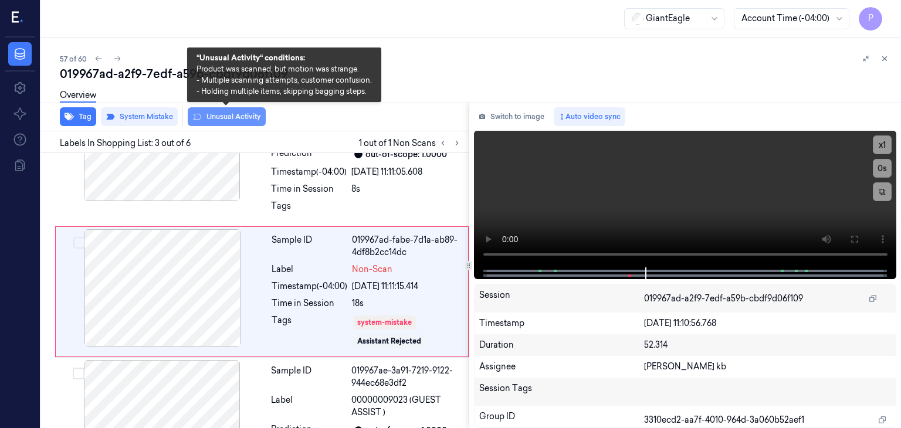
click at [221, 116] on button "Unusual Activity" at bounding box center [227, 116] width 78 height 19
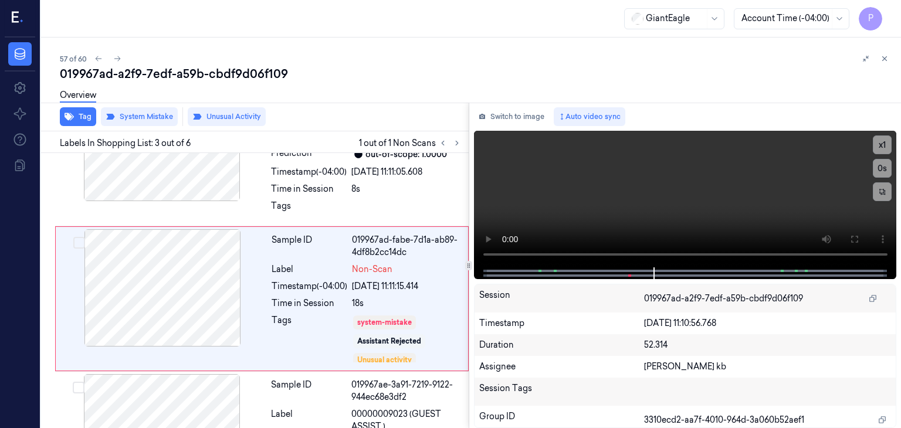
scroll to position [225, 0]
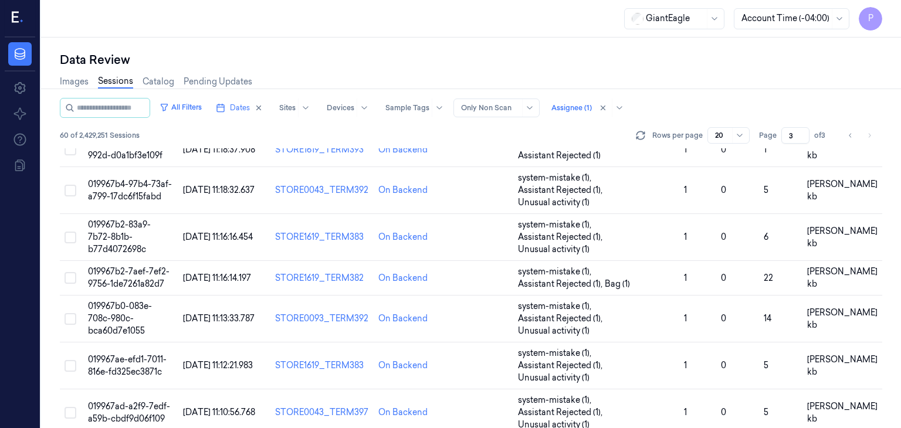
scroll to position [641, 0]
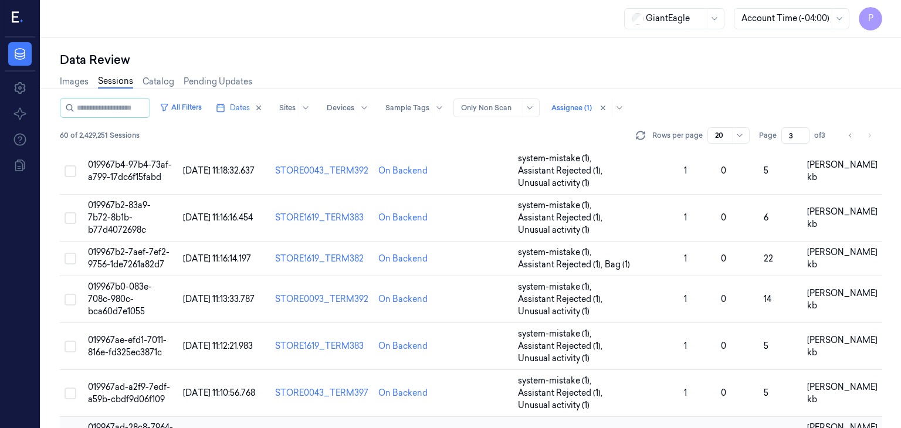
click at [135, 422] on span "019967ad-28c8-7964-882a-eff6b361ae43" at bounding box center [130, 433] width 85 height 23
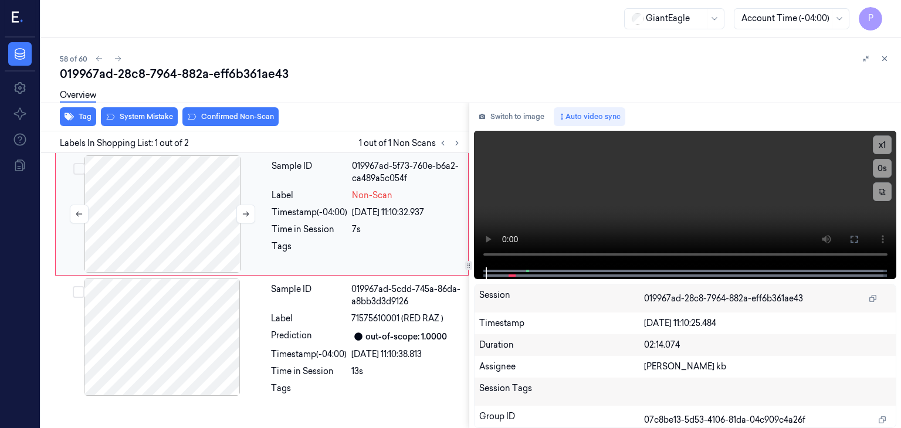
click at [187, 200] on div at bounding box center [162, 213] width 209 height 117
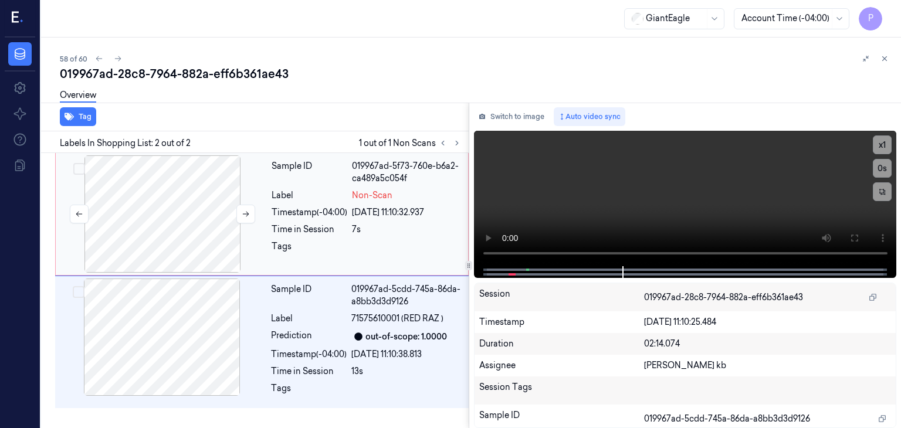
click at [198, 198] on div at bounding box center [162, 213] width 209 height 117
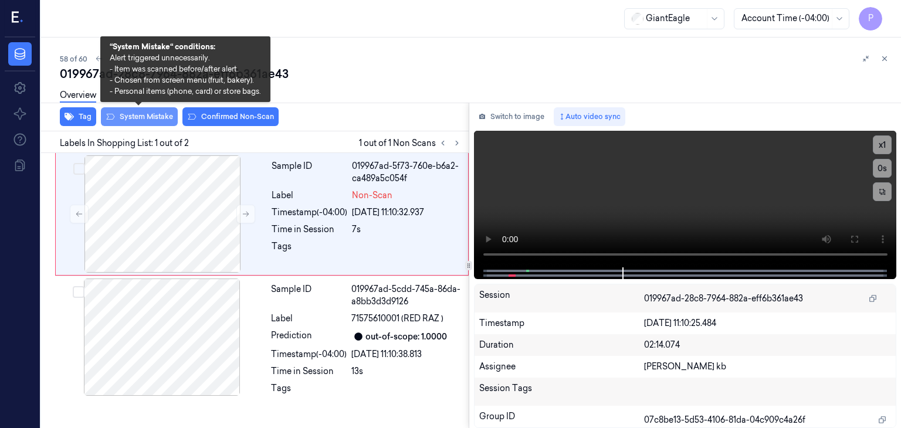
click at [158, 116] on button "System Mistake" at bounding box center [139, 116] width 77 height 19
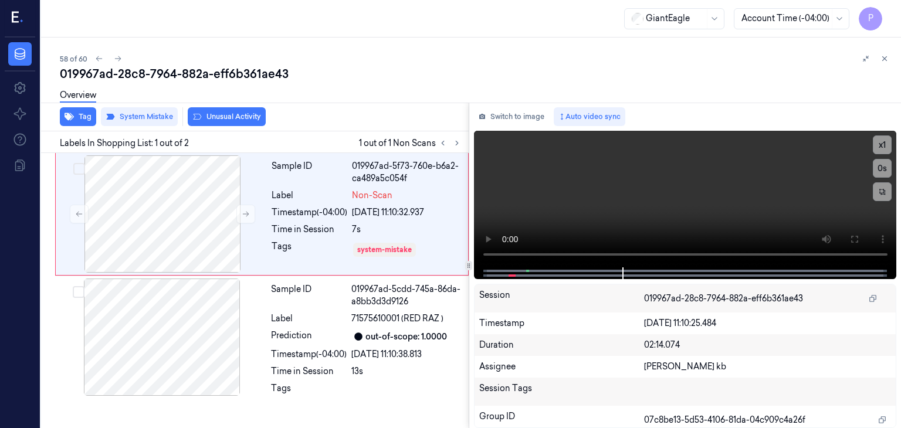
click at [248, 111] on div "Overview" at bounding box center [476, 97] width 832 height 30
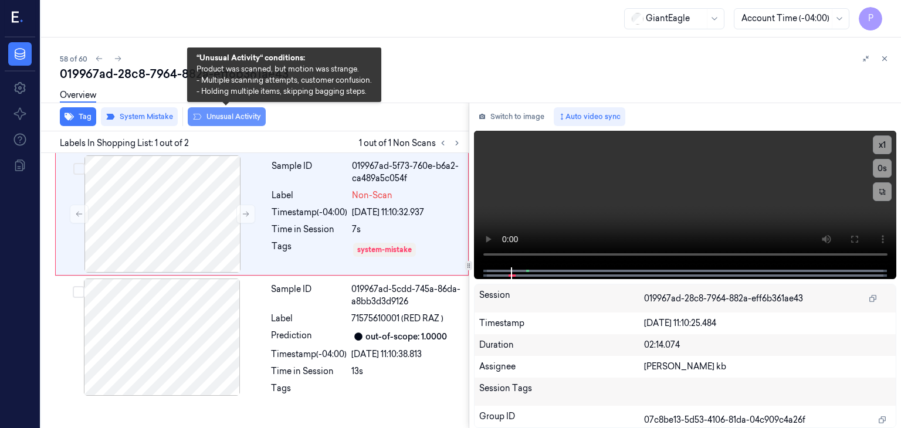
click at [245, 113] on button "Unusual Activity" at bounding box center [227, 116] width 78 height 19
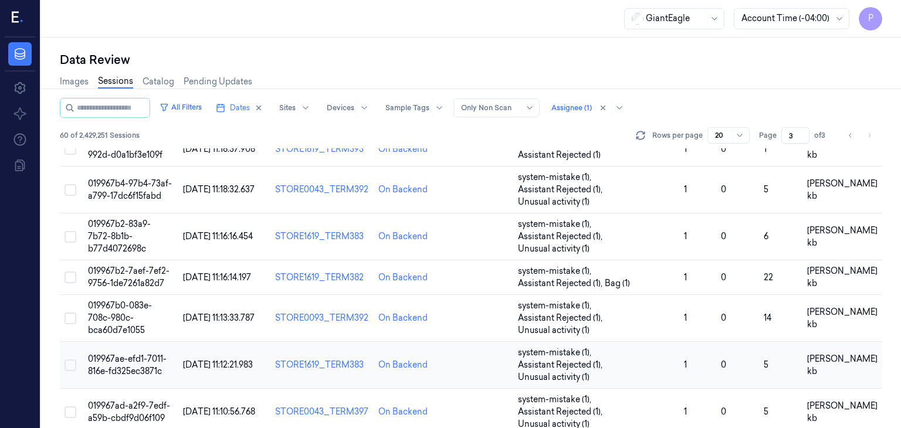
scroll to position [641, 0]
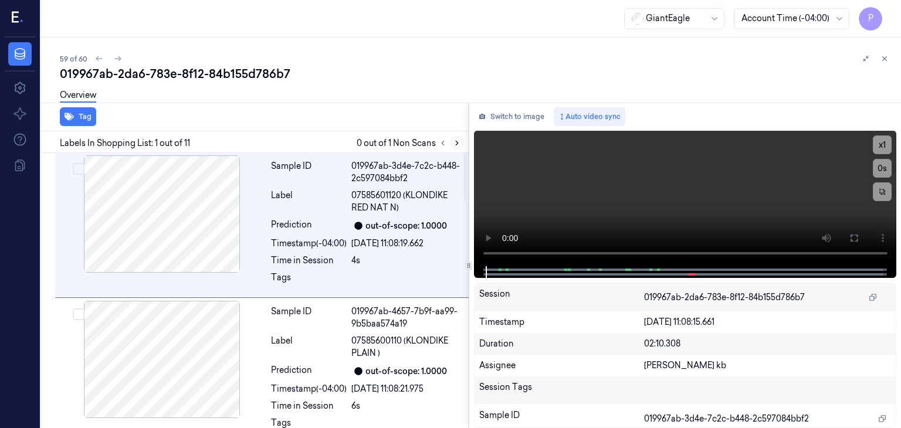
click at [456, 143] on icon at bounding box center [457, 143] width 8 height 8
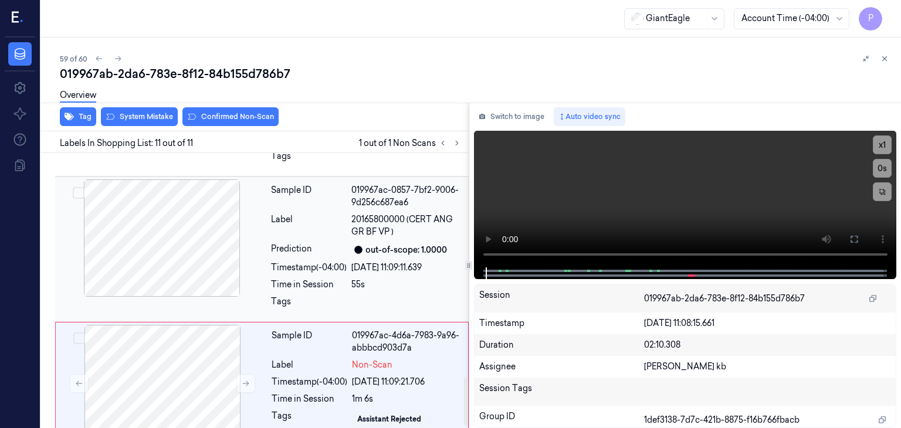
scroll to position [1303, 0]
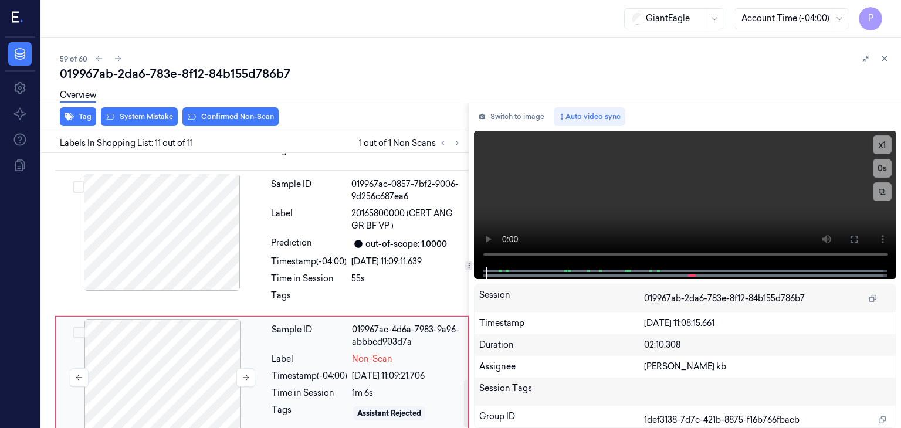
click at [218, 341] on div at bounding box center [162, 377] width 209 height 117
click at [245, 374] on icon at bounding box center [246, 378] width 8 height 8
click at [213, 331] on div at bounding box center [162, 377] width 209 height 117
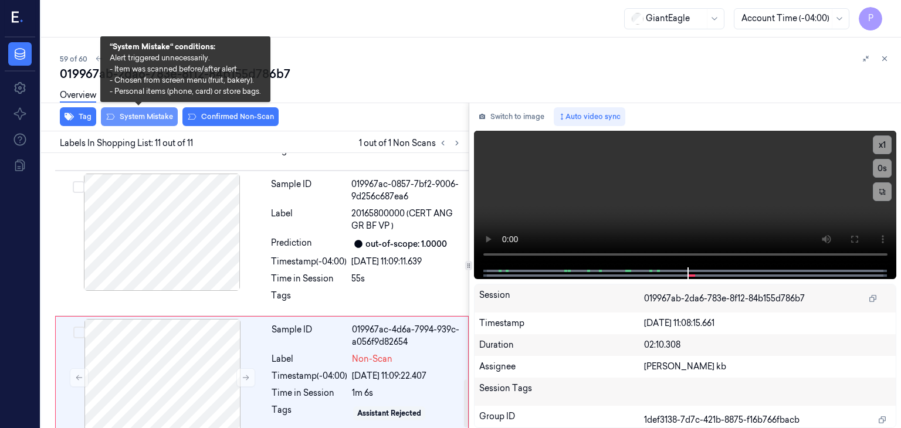
click at [162, 119] on button "System Mistake" at bounding box center [139, 116] width 77 height 19
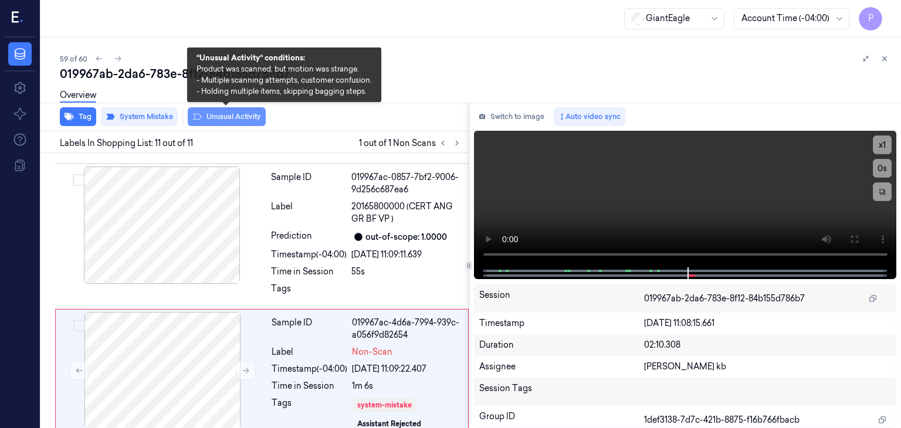
click at [244, 114] on button "Unusual Activity" at bounding box center [227, 116] width 78 height 19
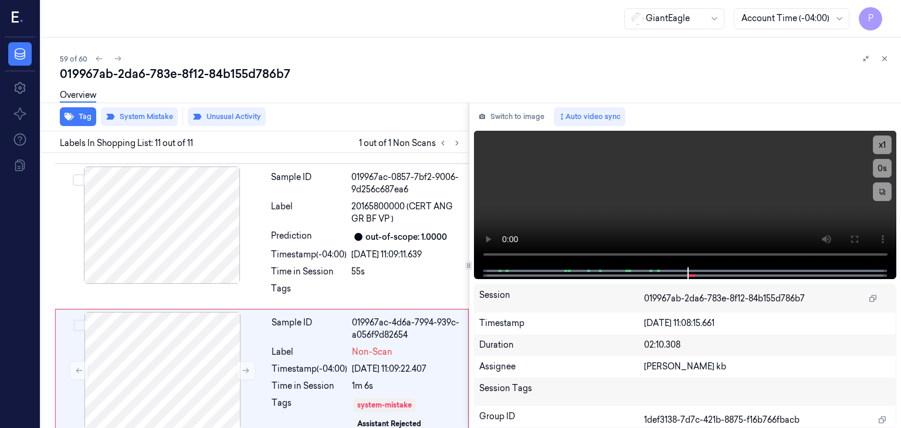
scroll to position [1325, 0]
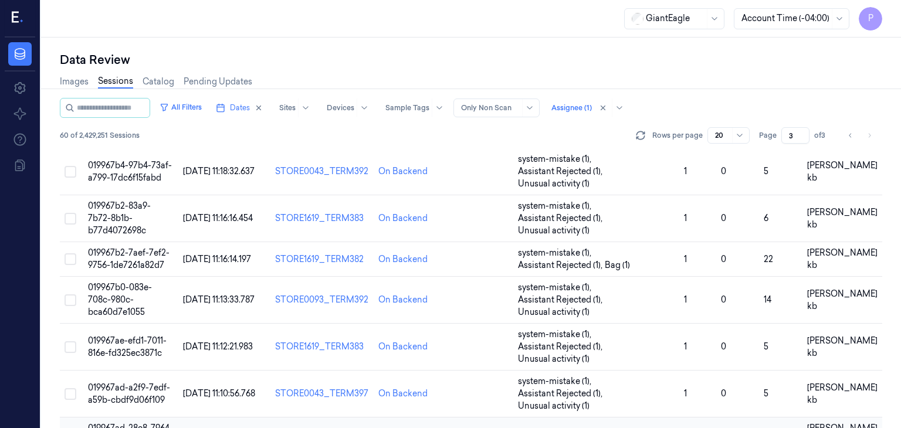
scroll to position [641, 0]
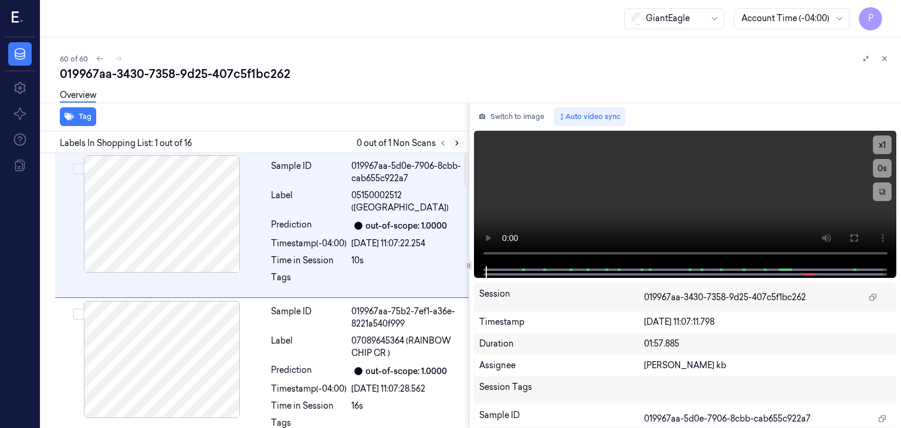
click at [457, 143] on icon at bounding box center [457, 143] width 8 height 8
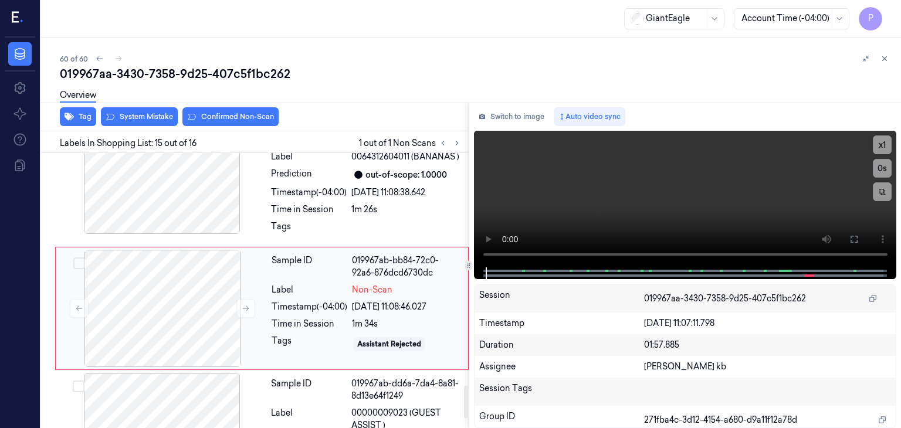
scroll to position [1944, 0]
click at [179, 293] on div at bounding box center [162, 306] width 209 height 117
click at [242, 303] on icon at bounding box center [246, 307] width 8 height 8
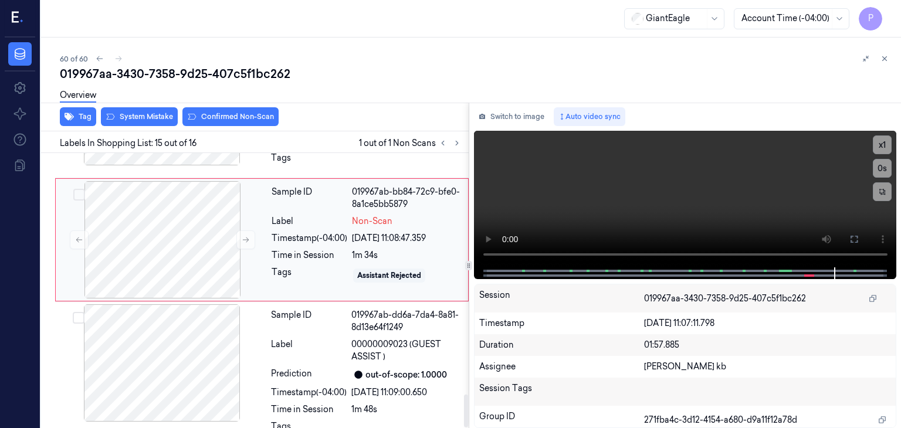
scroll to position [2017, 0]
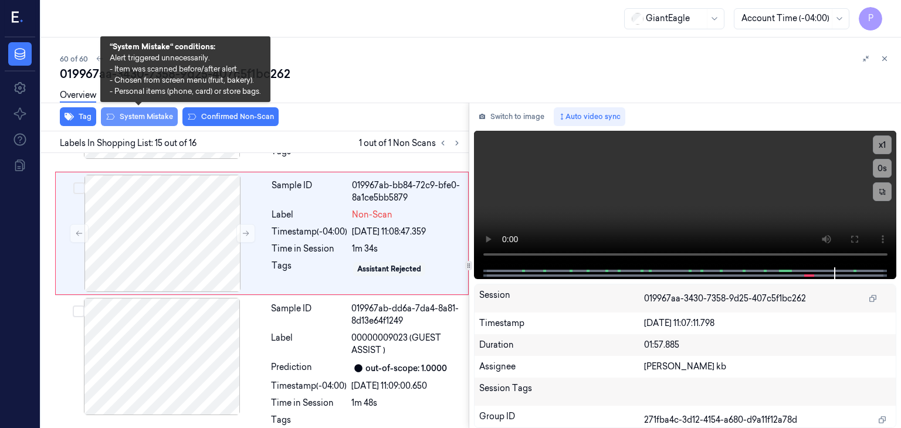
click at [161, 113] on button "System Mistake" at bounding box center [139, 116] width 77 height 19
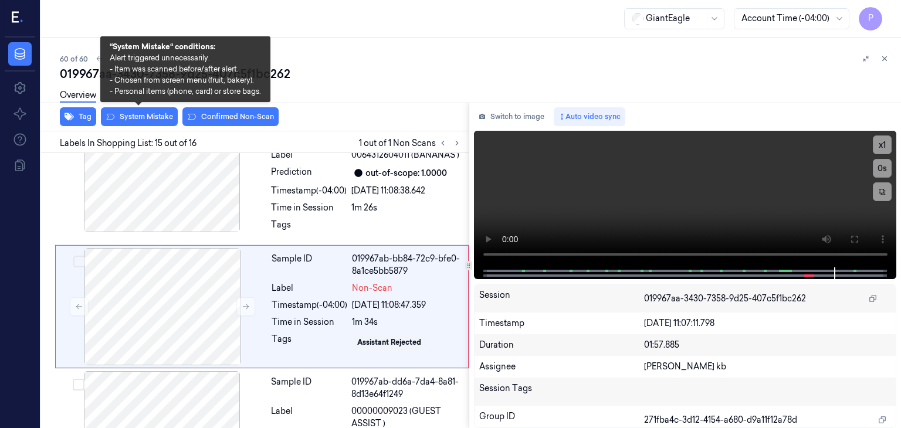
scroll to position [1947, 0]
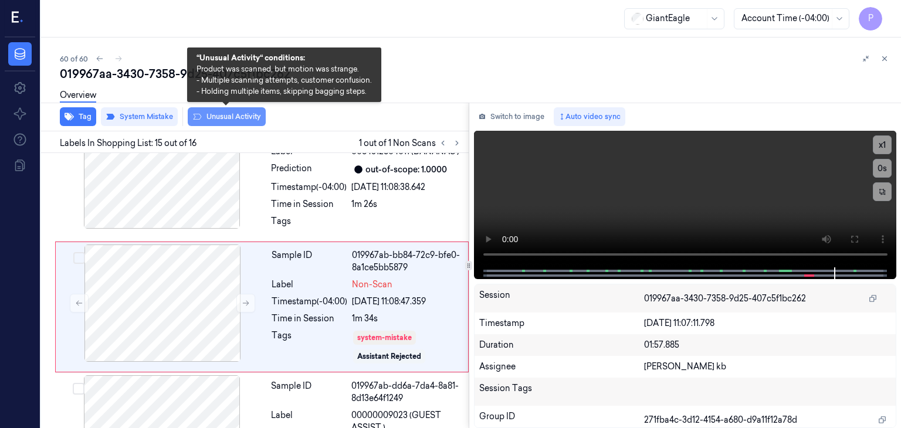
click at [233, 120] on button "Unusual Activity" at bounding box center [227, 116] width 78 height 19
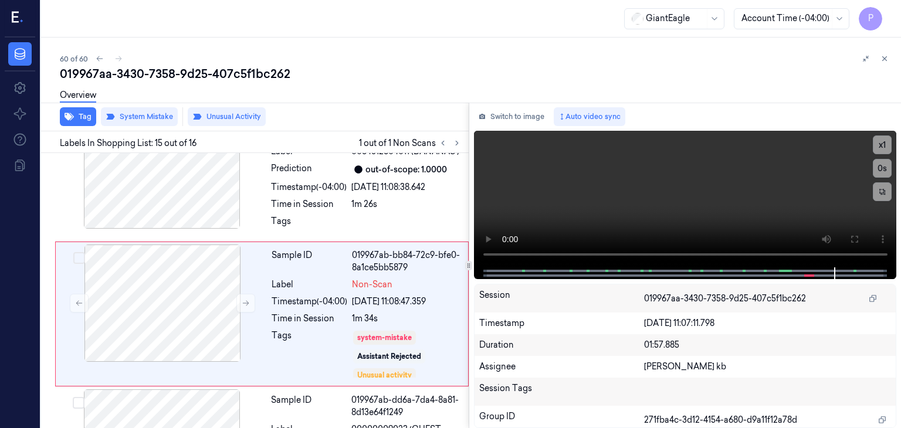
scroll to position [1955, 0]
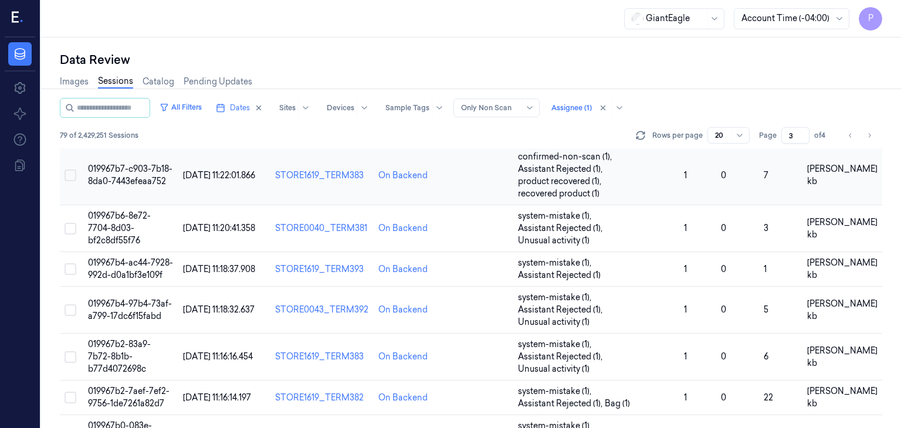
scroll to position [465, 0]
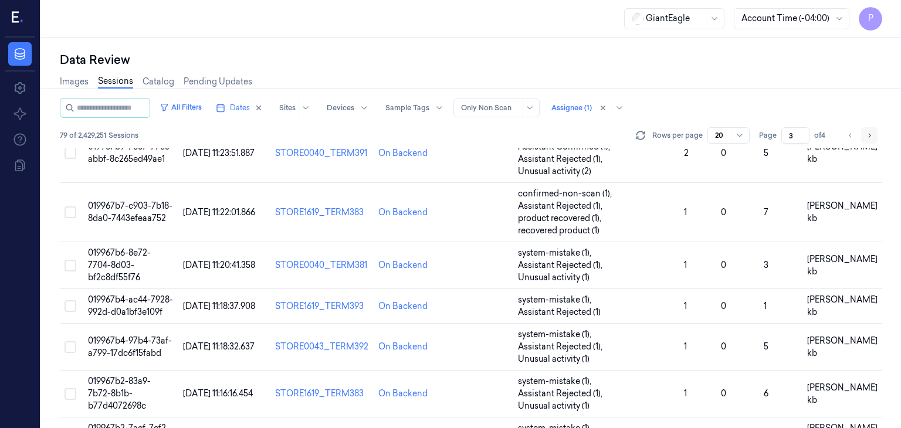
click at [868, 135] on icon "Go to next page" at bounding box center [869, 135] width 7 height 9
type input "4"
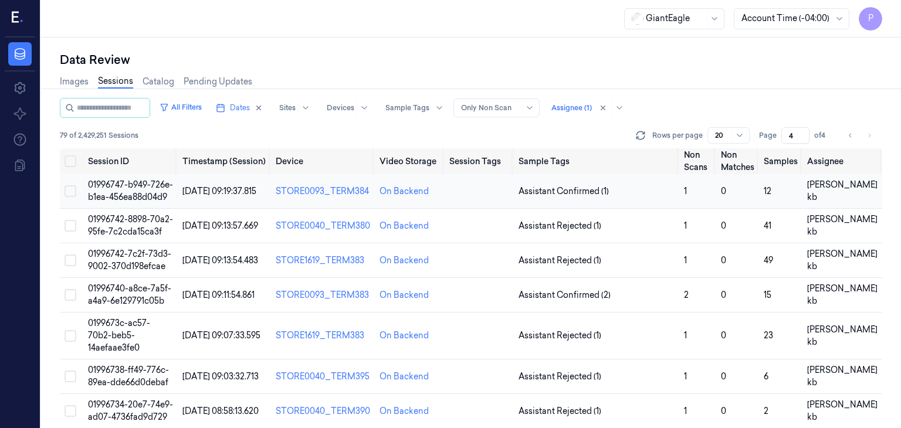
click at [147, 195] on span "01996747-b949-726e-b1ea-456ea88d04d9" at bounding box center [130, 190] width 85 height 23
click at [141, 185] on span "01996747-b949-726e-b1ea-456ea88d04d9" at bounding box center [130, 190] width 85 height 23
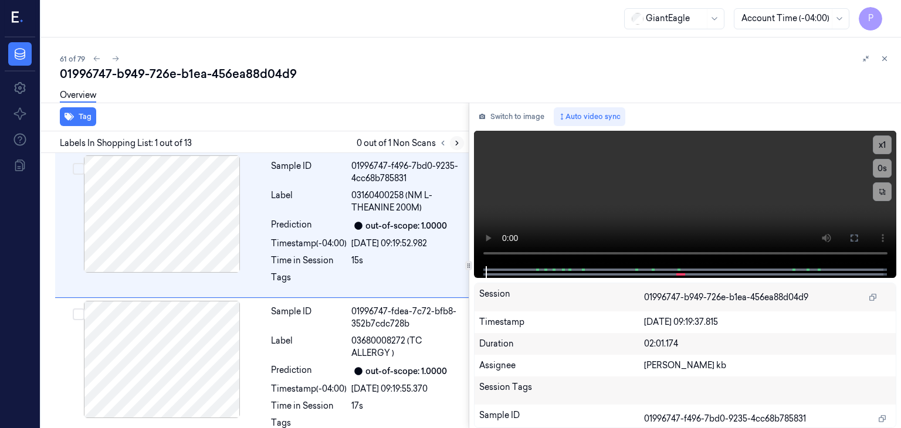
click at [455, 141] on icon at bounding box center [457, 143] width 8 height 8
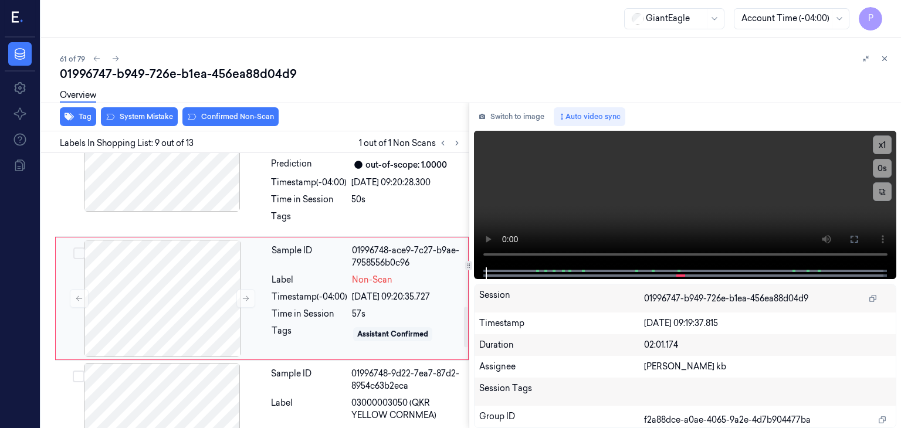
scroll to position [1085, 0]
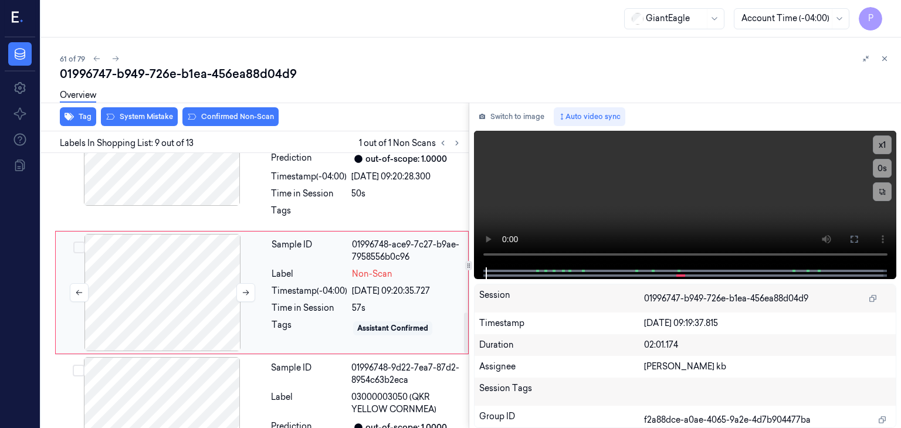
click at [158, 293] on div at bounding box center [162, 292] width 209 height 117
click at [245, 289] on icon at bounding box center [246, 293] width 8 height 8
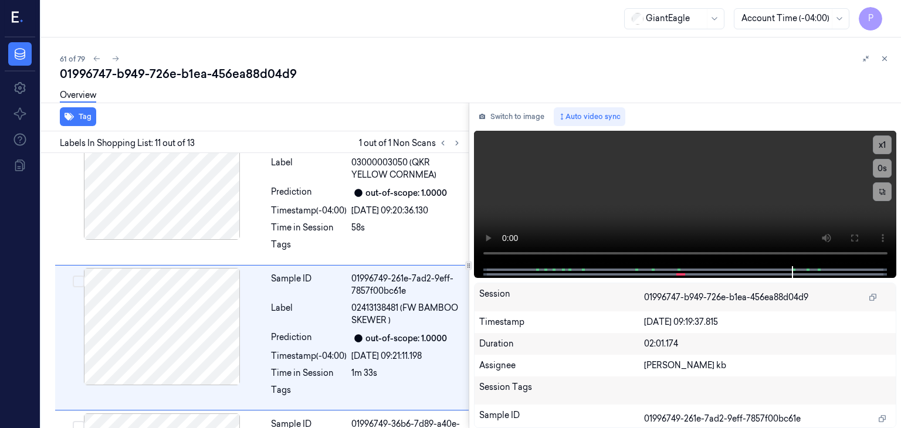
scroll to position [1364, 0]
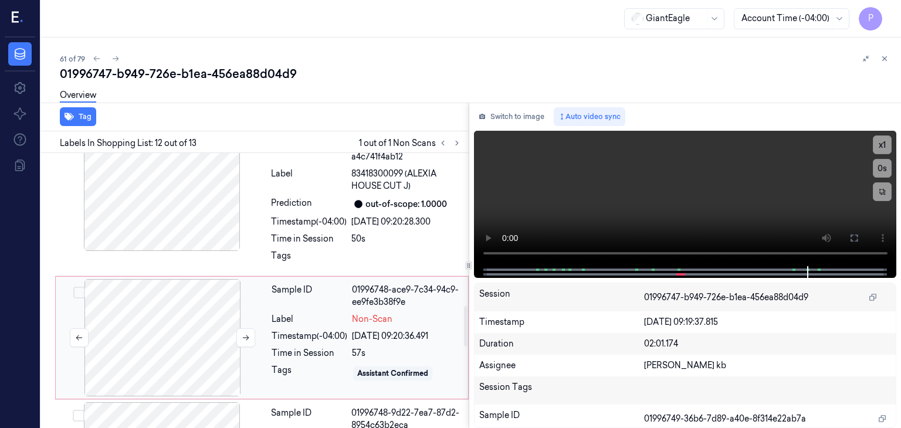
click at [164, 322] on div at bounding box center [162, 337] width 209 height 117
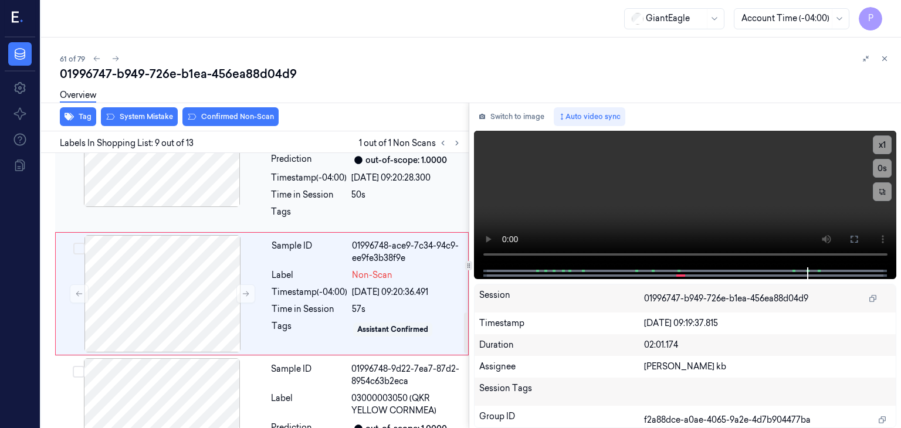
scroll to position [1085, 0]
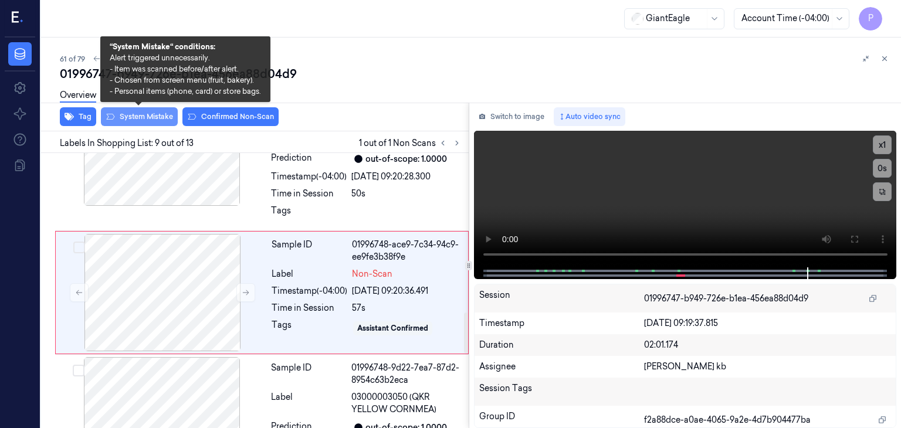
click at [149, 115] on button "System Mistake" at bounding box center [139, 116] width 77 height 19
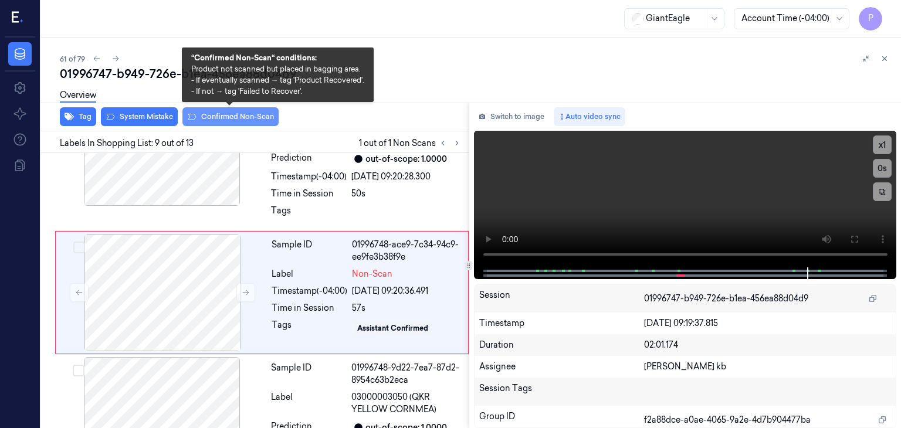
scroll to position [1088, 0]
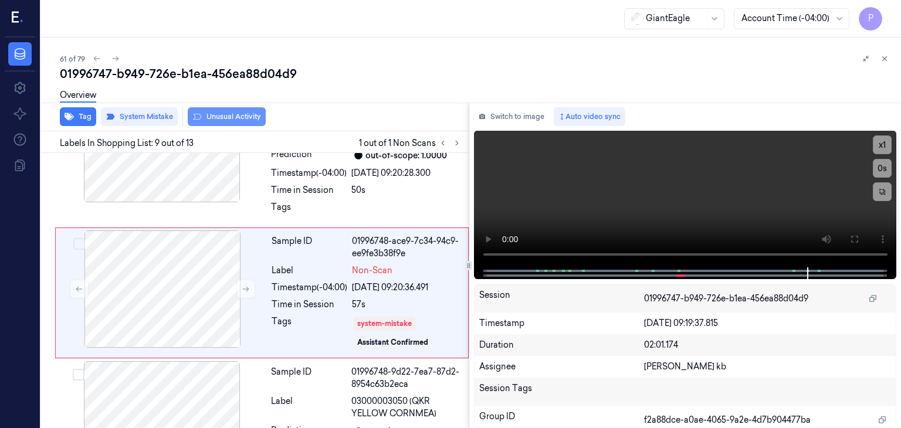
click at [242, 114] on button "Unusual Activity" at bounding box center [227, 116] width 78 height 19
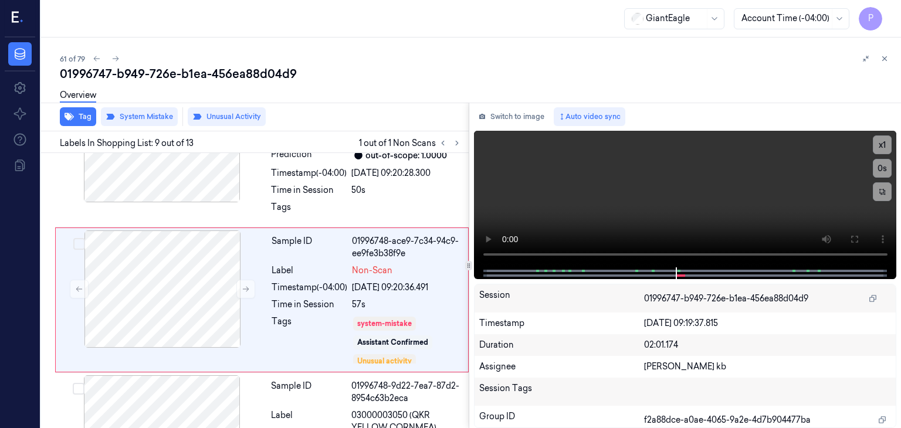
scroll to position [1096, 0]
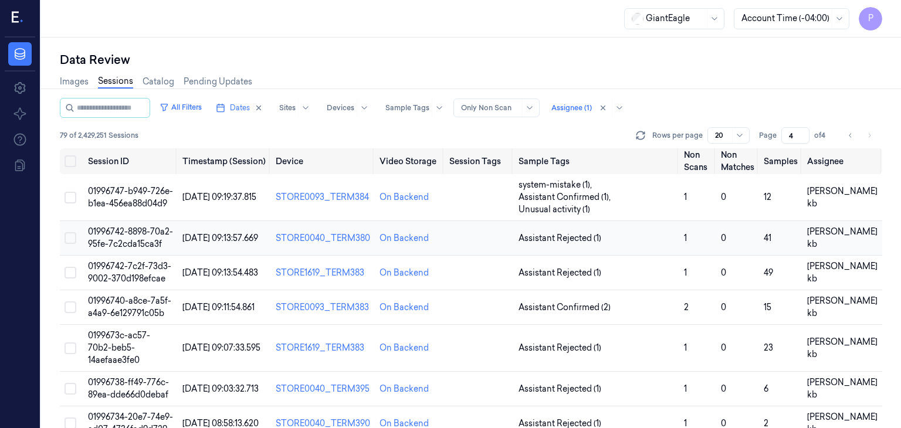
click at [142, 232] on span "01996742-8898-70a2-95fe-7c2cda15ca3f" at bounding box center [130, 237] width 85 height 23
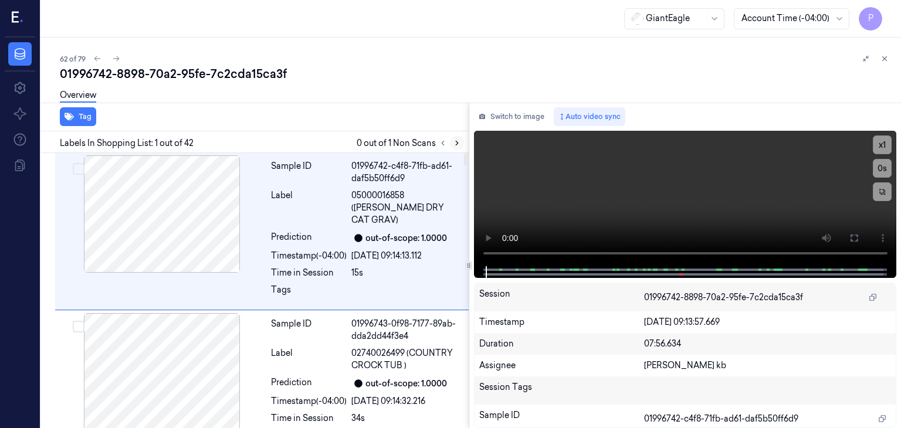
click at [456, 142] on icon at bounding box center [457, 143] width 8 height 8
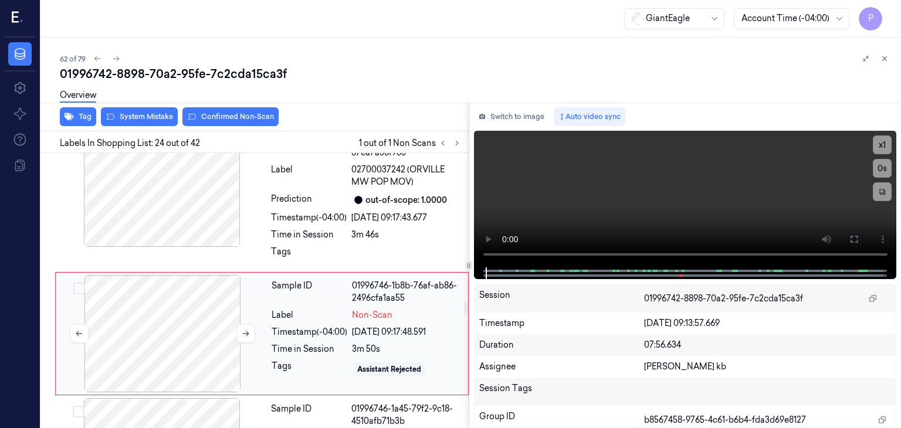
scroll to position [3263, 0]
click at [191, 289] on div at bounding box center [162, 332] width 209 height 117
click at [245, 331] on icon at bounding box center [246, 333] width 6 height 5
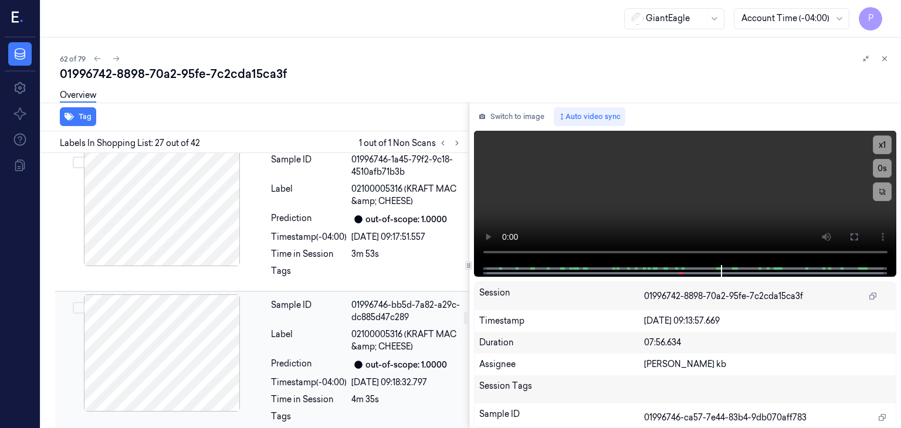
scroll to position [3453, 0]
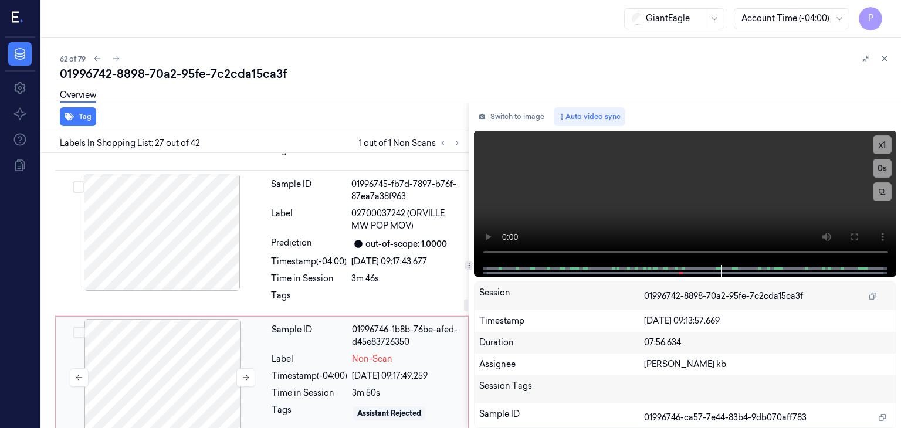
click at [189, 326] on div at bounding box center [162, 377] width 209 height 117
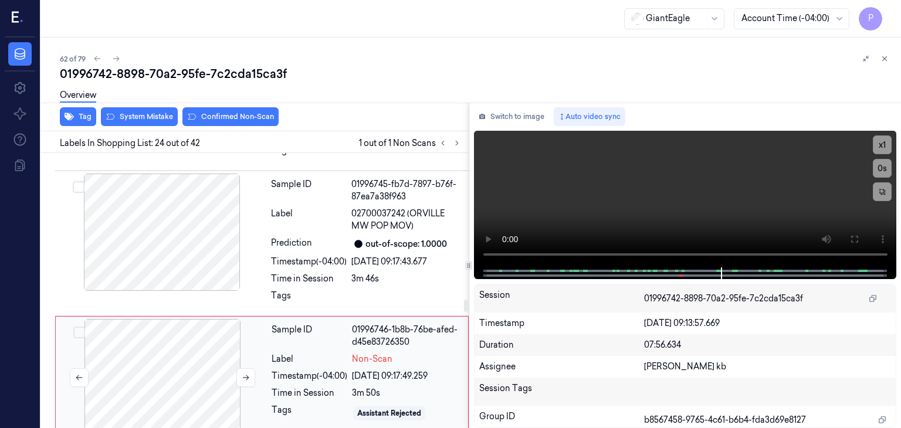
scroll to position [3263, 0]
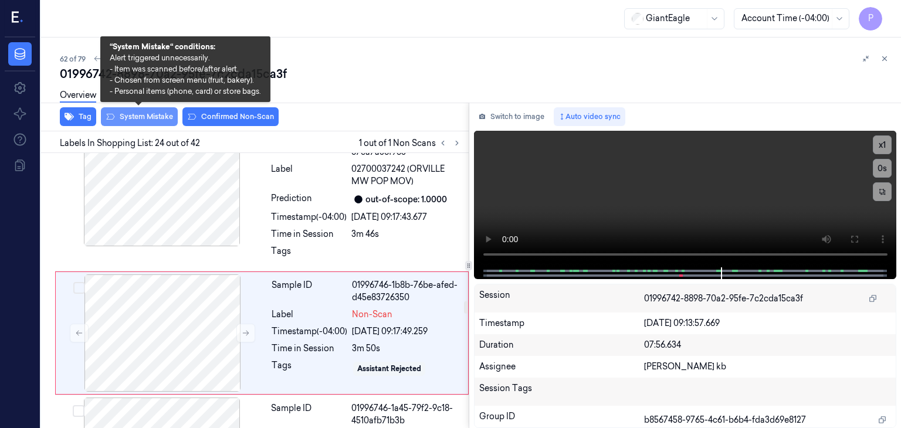
click at [148, 113] on button "System Mistake" at bounding box center [139, 116] width 77 height 19
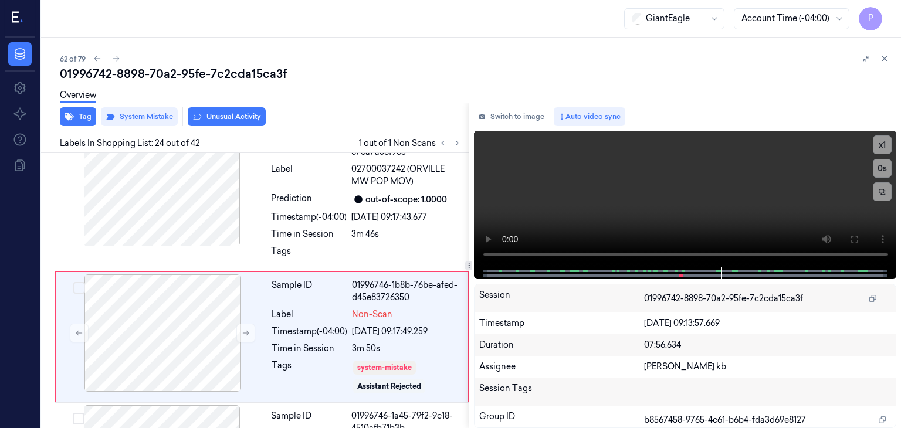
scroll to position [3267, 0]
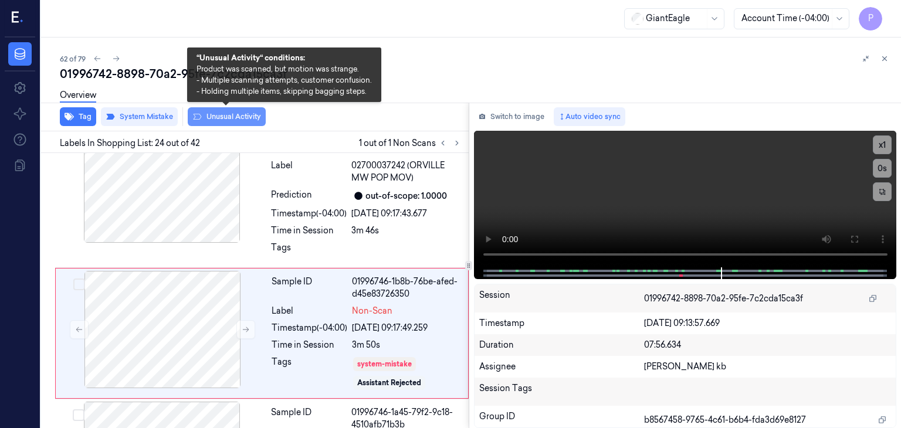
click at [230, 113] on button "Unusual Activity" at bounding box center [227, 116] width 78 height 19
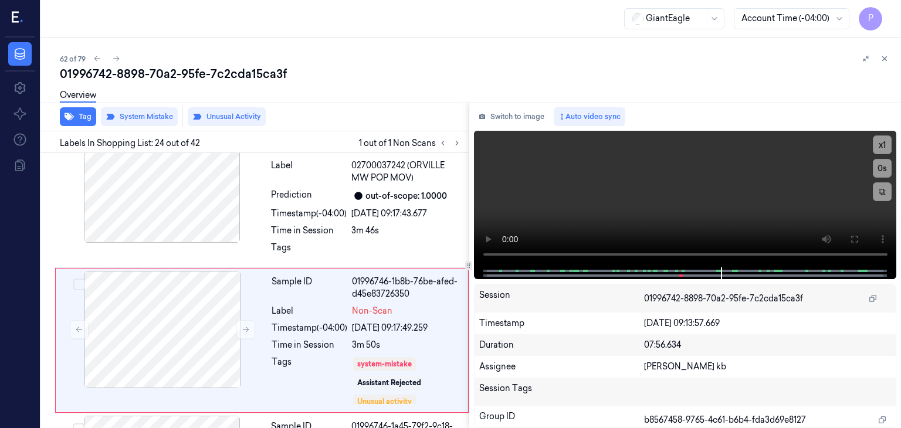
scroll to position [3274, 0]
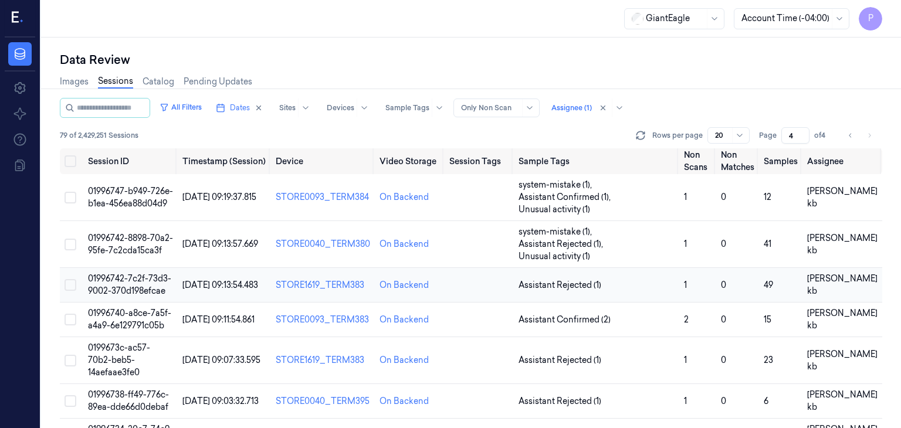
click at [113, 273] on span "01996742-7c2f-73d3-9002-370d198efcae" at bounding box center [129, 284] width 83 height 23
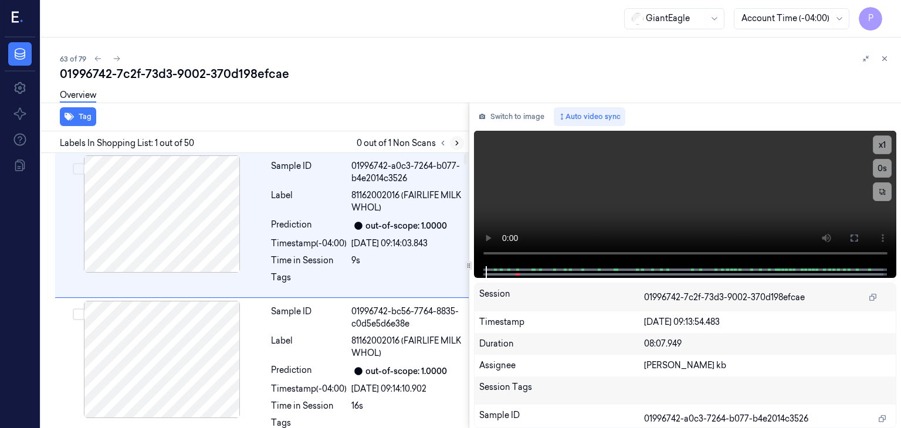
click at [456, 146] on icon at bounding box center [457, 143] width 8 height 8
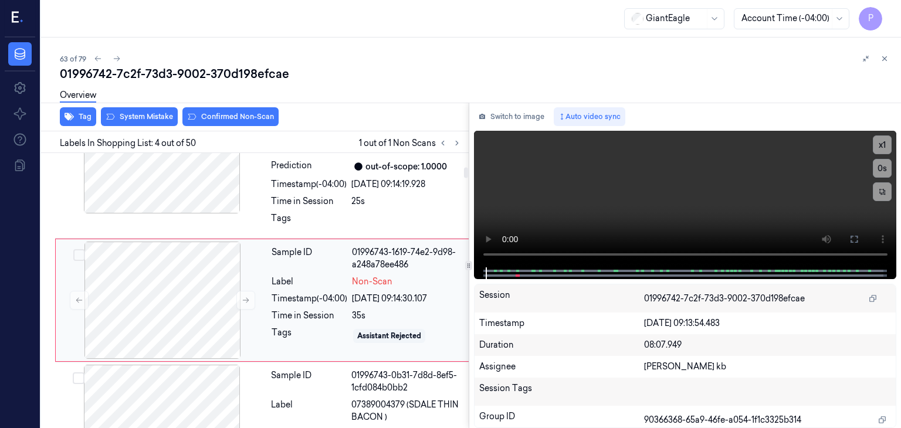
scroll to position [359, 0]
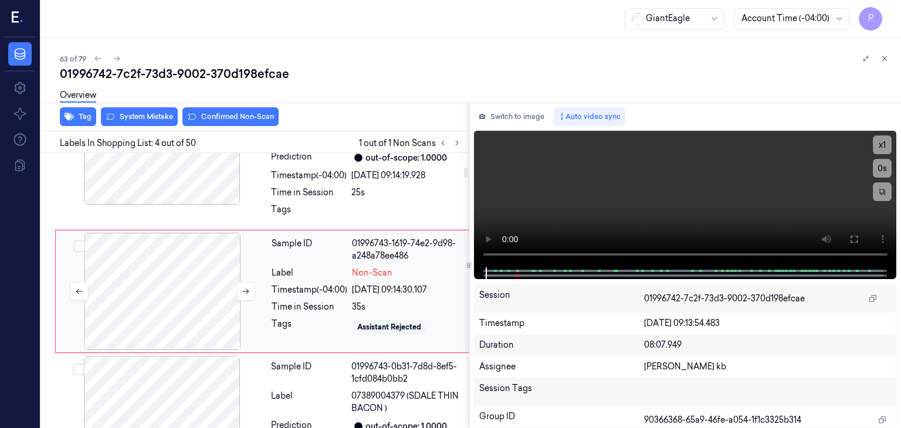
click at [190, 283] on div at bounding box center [162, 291] width 209 height 117
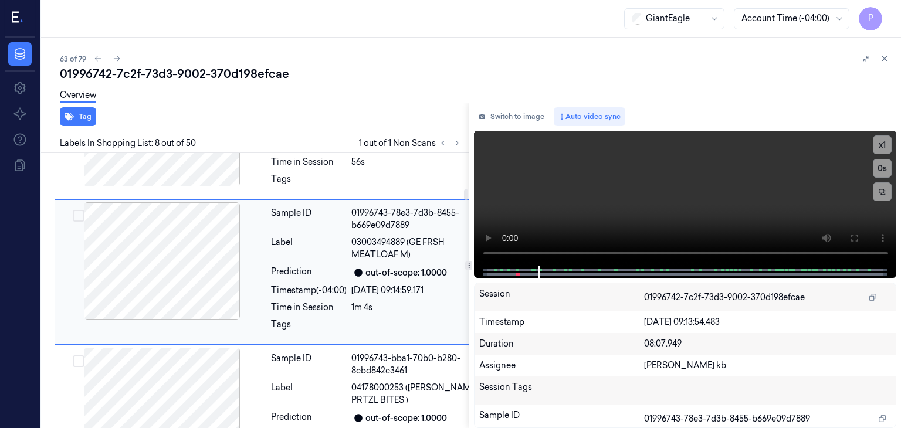
scroll to position [928, 0]
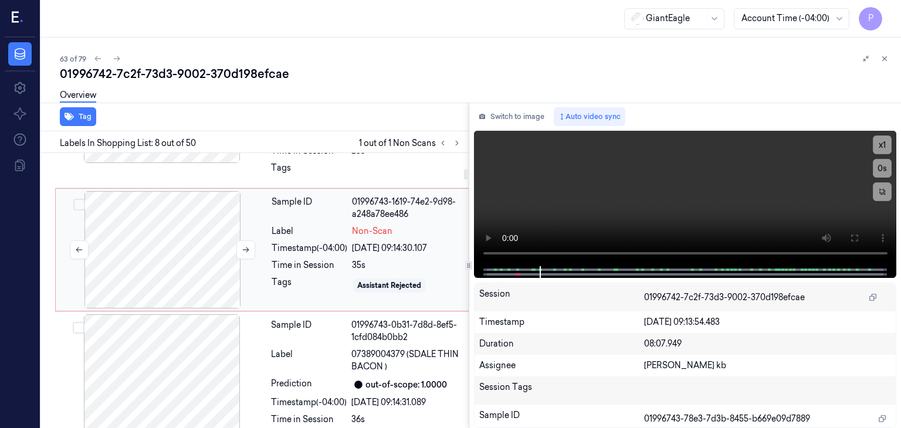
click at [185, 225] on div at bounding box center [162, 249] width 209 height 117
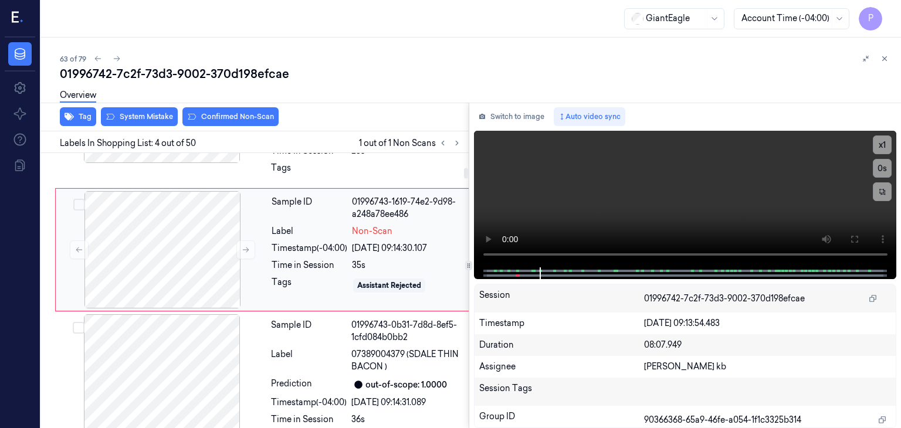
scroll to position [359, 0]
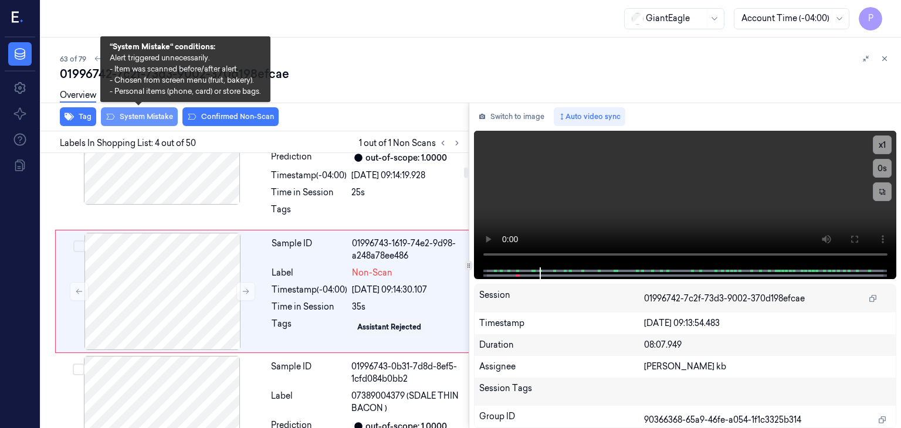
click at [145, 111] on button "System Mistake" at bounding box center [139, 116] width 77 height 19
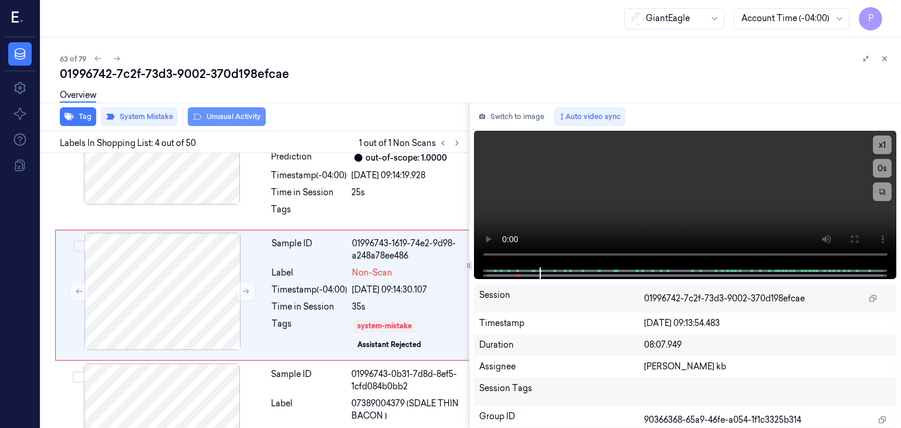
scroll to position [362, 0]
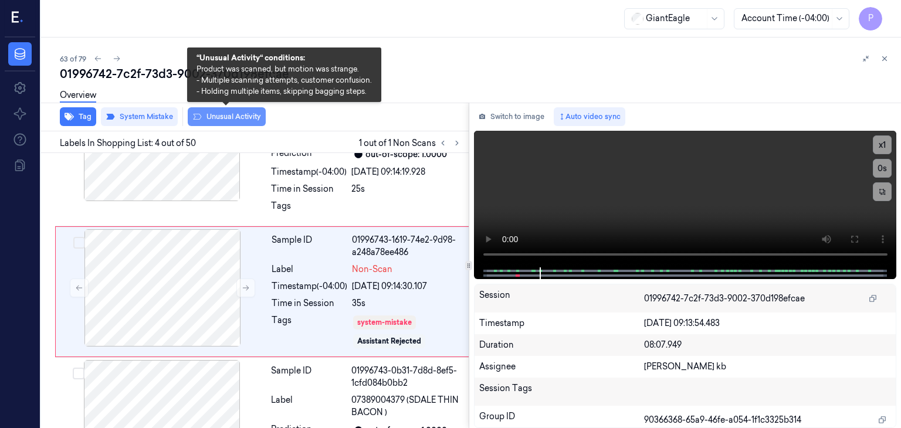
click at [231, 117] on button "Unusual Activity" at bounding box center [227, 116] width 78 height 19
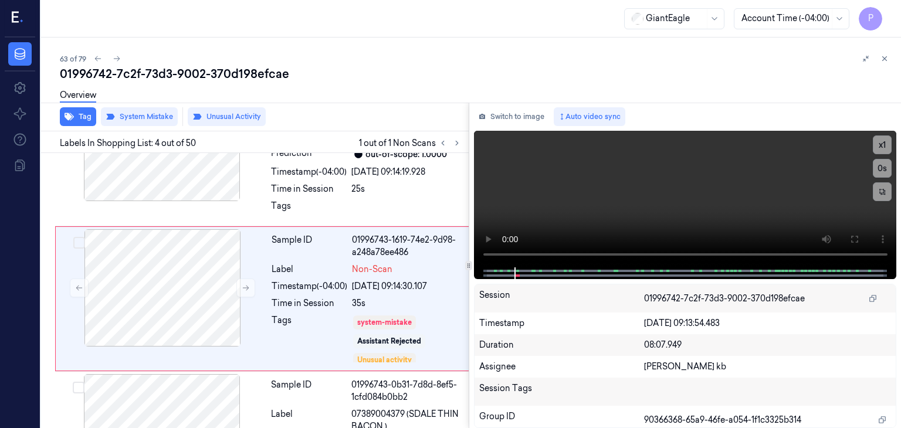
scroll to position [369, 0]
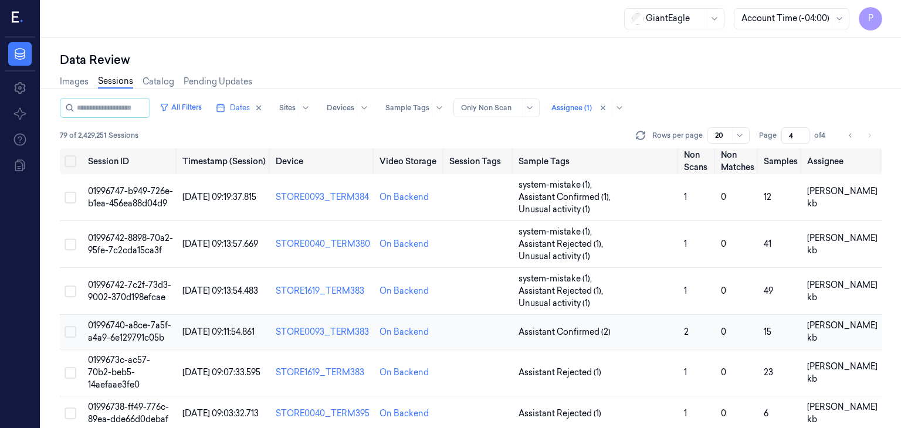
click at [143, 320] on span "01996740-a8ce-7a5f-a4a9-6e129791c05b" at bounding box center [129, 331] width 83 height 23
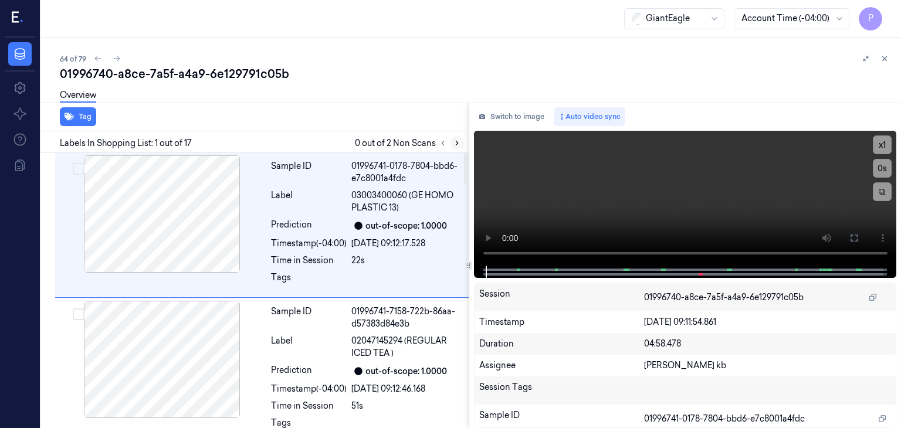
click at [453, 143] on icon at bounding box center [457, 143] width 8 height 8
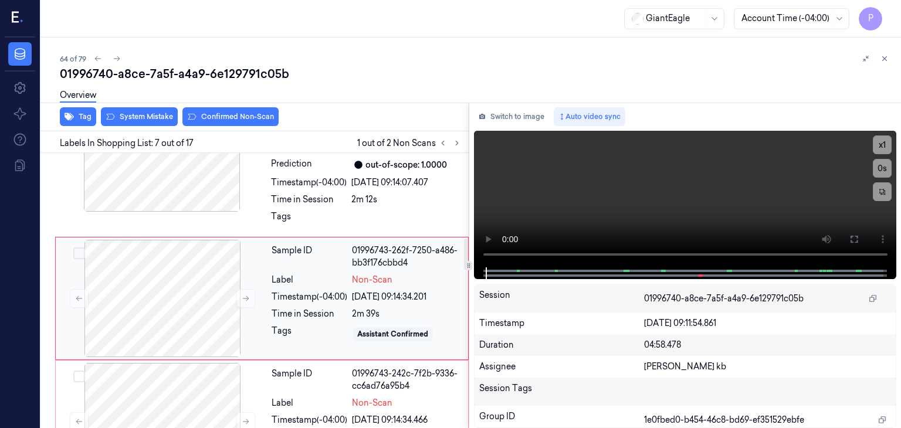
scroll to position [795, 0]
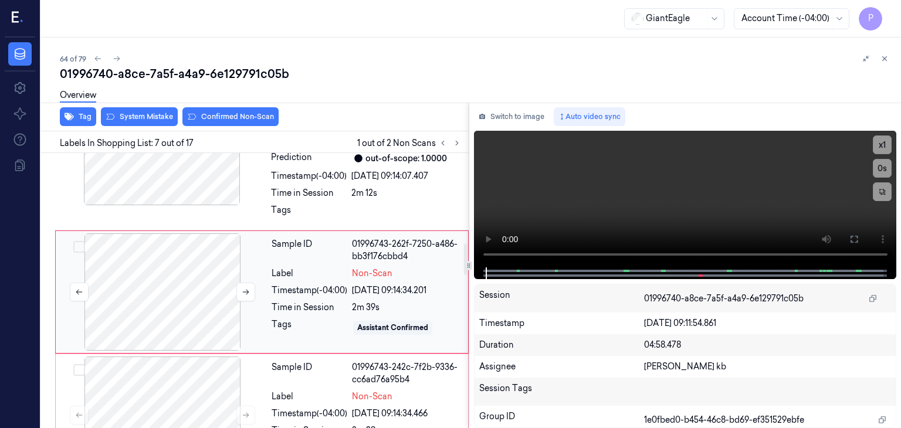
click at [131, 292] on div at bounding box center [162, 291] width 209 height 117
click at [246, 289] on icon at bounding box center [246, 292] width 8 height 8
click at [510, 115] on button "Switch to image" at bounding box center [511, 116] width 75 height 19
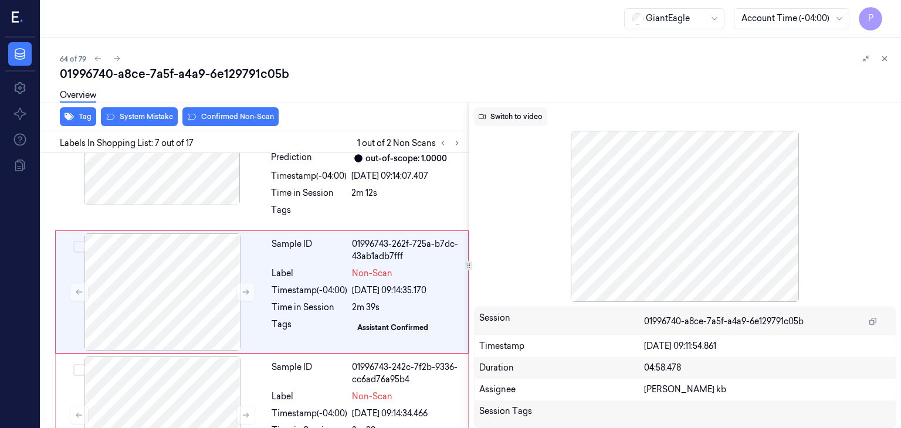
click at [511, 117] on button "Switch to video" at bounding box center [510, 116] width 73 height 19
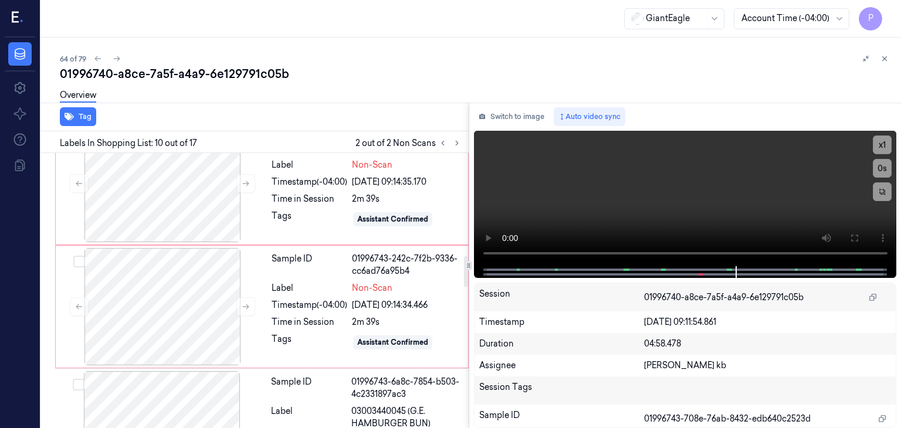
scroll to position [845, 0]
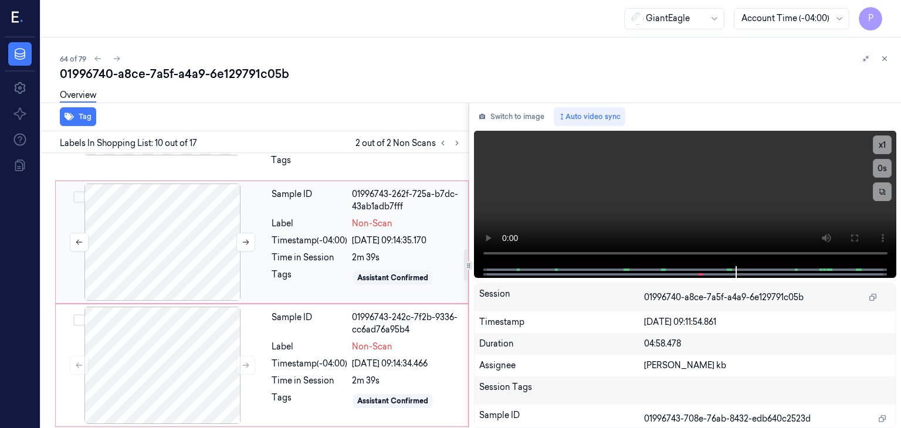
click at [176, 238] on div at bounding box center [162, 242] width 209 height 117
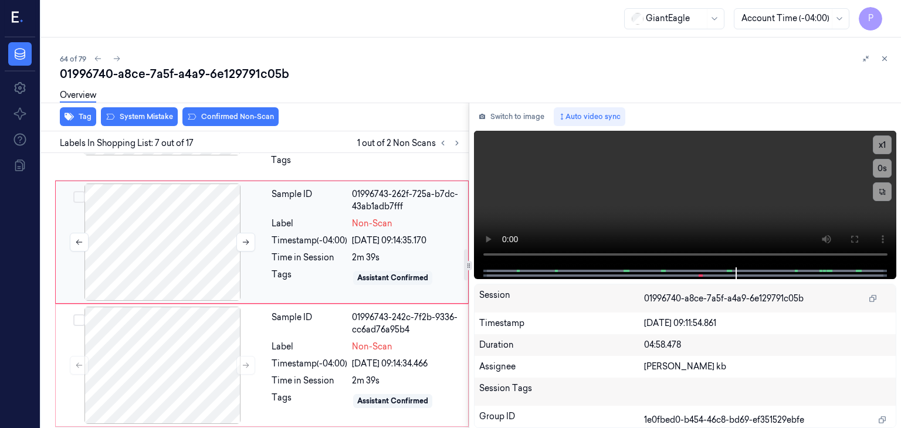
scroll to position [795, 0]
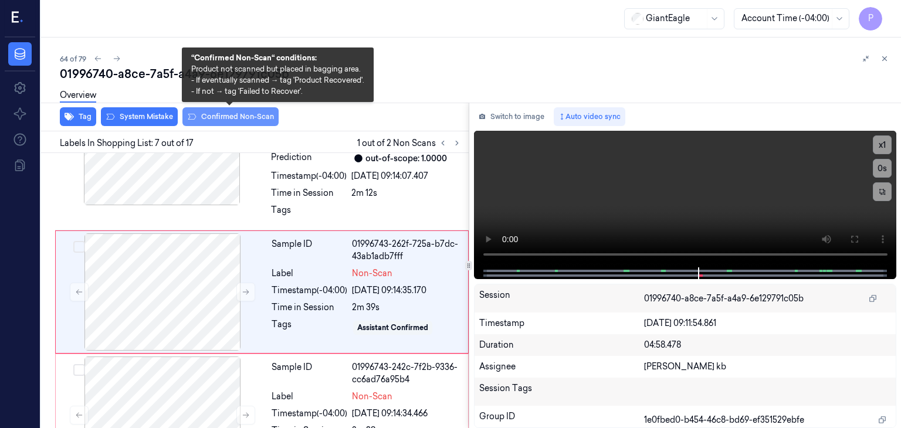
click at [250, 118] on button "Confirmed Non-Scan" at bounding box center [230, 116] width 96 height 19
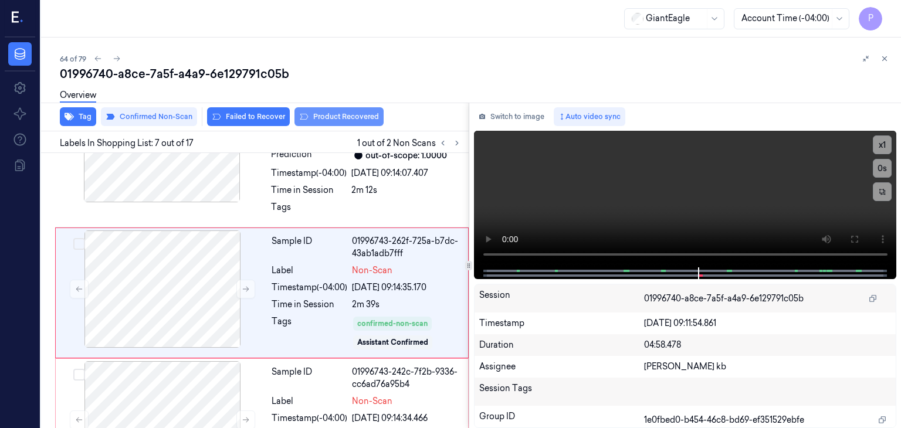
click at [327, 114] on button "Product Recovered" at bounding box center [338, 116] width 89 height 19
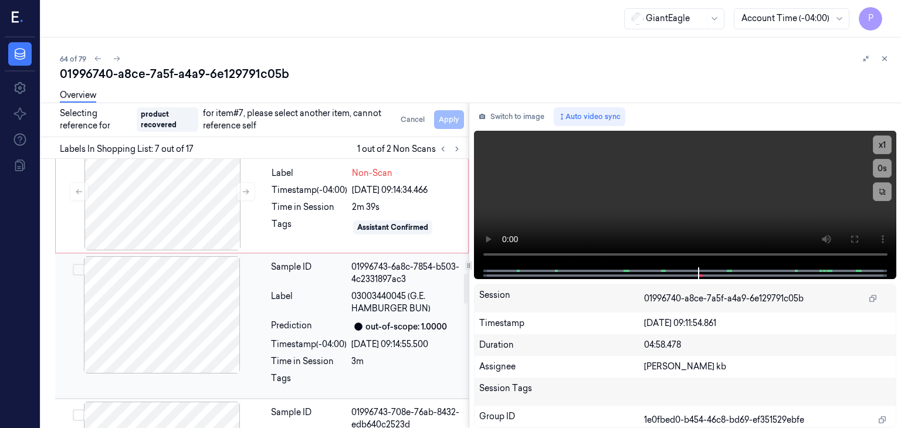
scroll to position [1032, 0]
drag, startPoint x: 145, startPoint y: 286, endPoint x: 134, endPoint y: 285, distance: 11.2
click at [145, 286] on div at bounding box center [161, 314] width 209 height 117
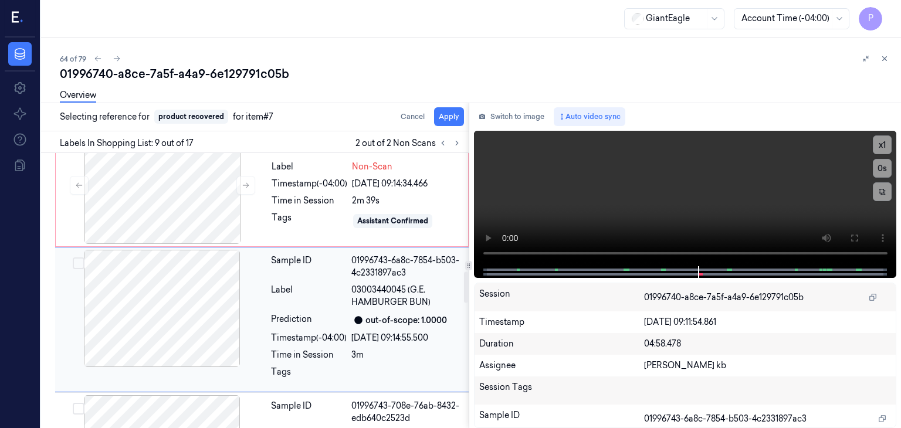
scroll to position [1059, 0]
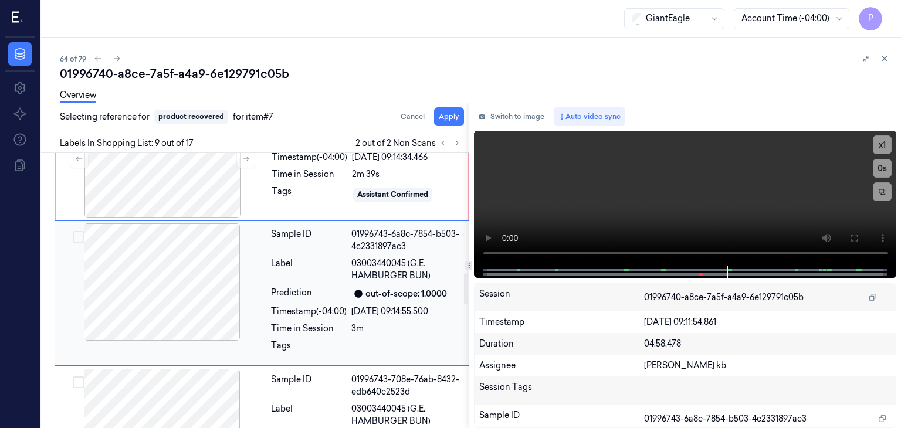
click at [79, 233] on button "Select row" at bounding box center [79, 237] width 12 height 12
click at [450, 121] on button "Apply" at bounding box center [449, 116] width 30 height 19
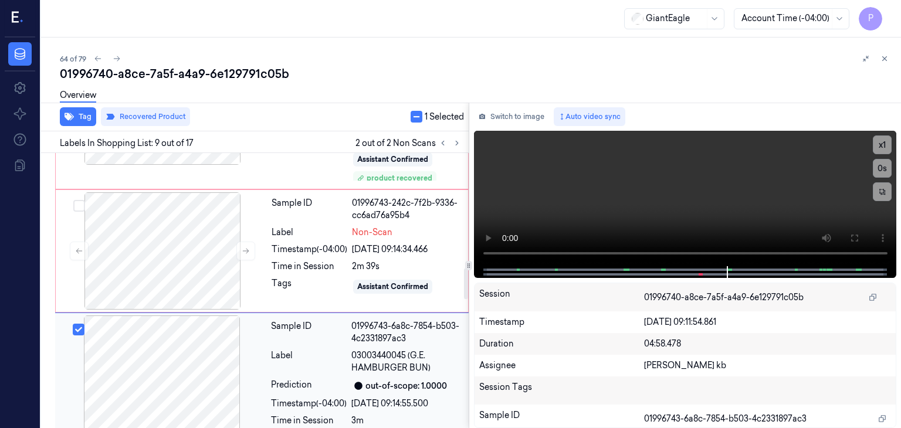
scroll to position [956, 0]
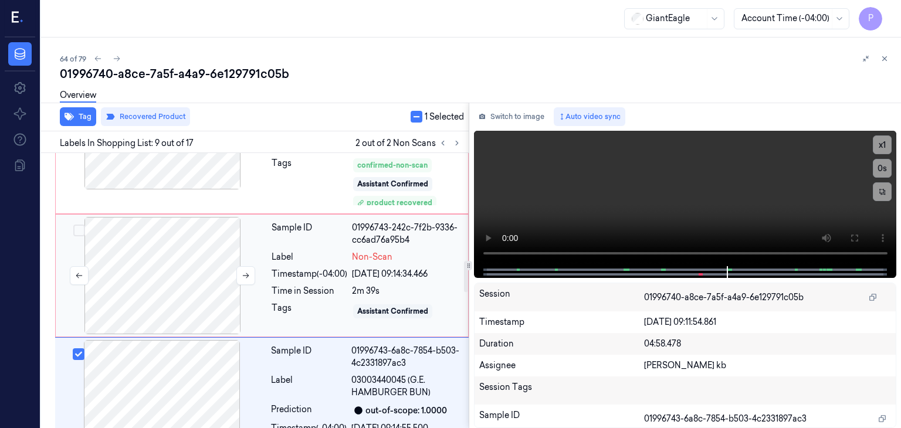
click at [175, 256] on div at bounding box center [162, 275] width 209 height 117
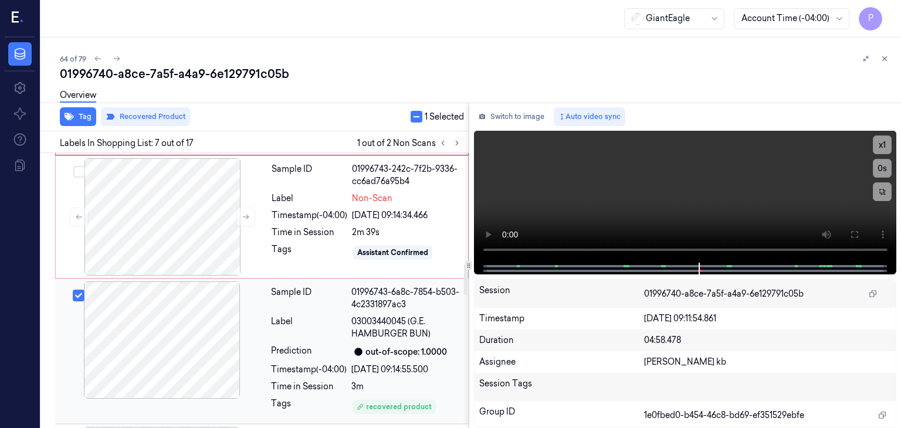
scroll to position [1040, 0]
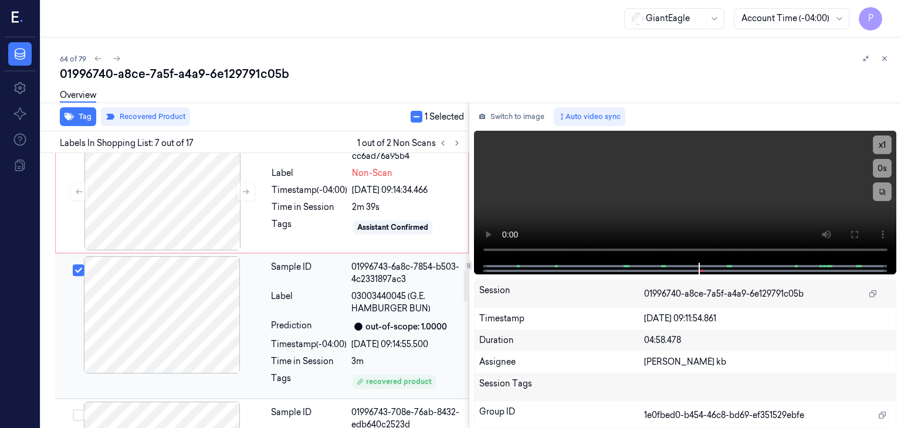
click at [74, 266] on button "Select row" at bounding box center [79, 270] width 12 height 12
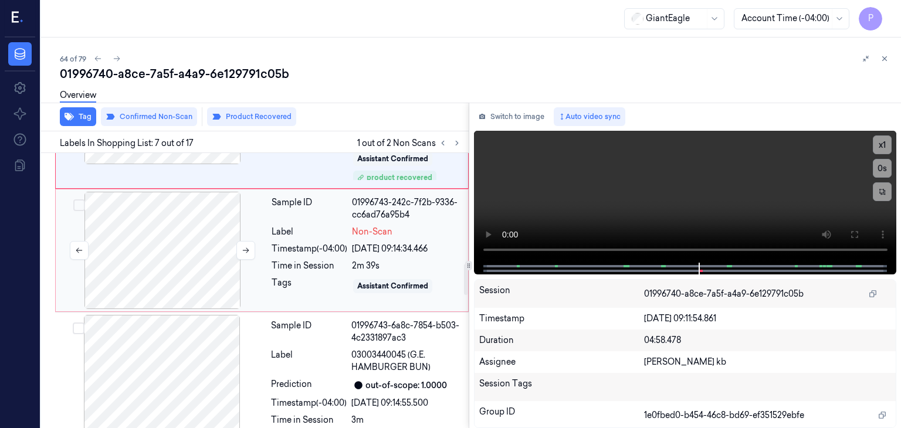
click at [188, 255] on div at bounding box center [162, 250] width 209 height 117
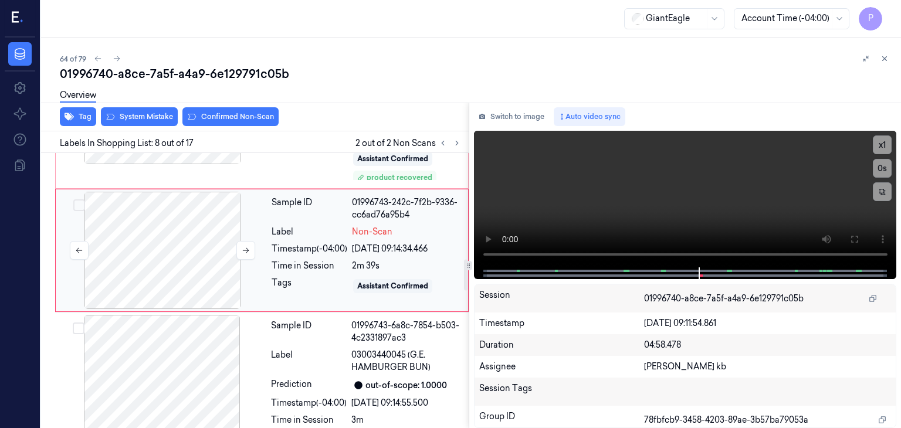
scroll to position [939, 0]
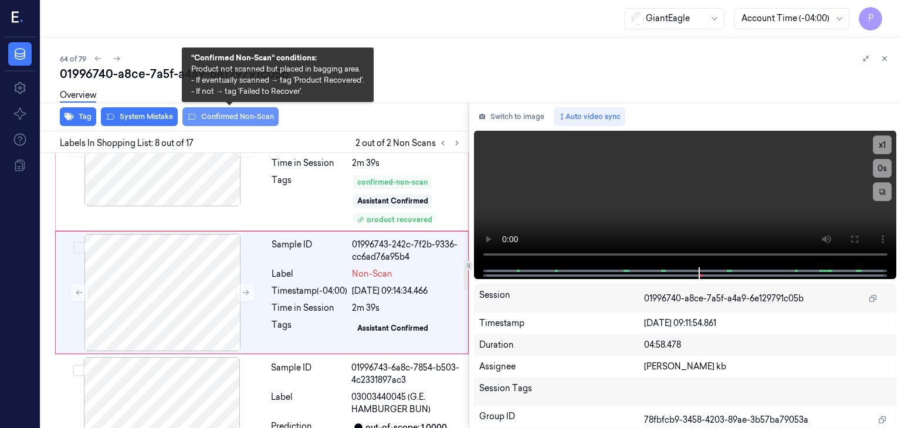
click at [215, 115] on button "Confirmed Non-Scan" at bounding box center [230, 116] width 96 height 19
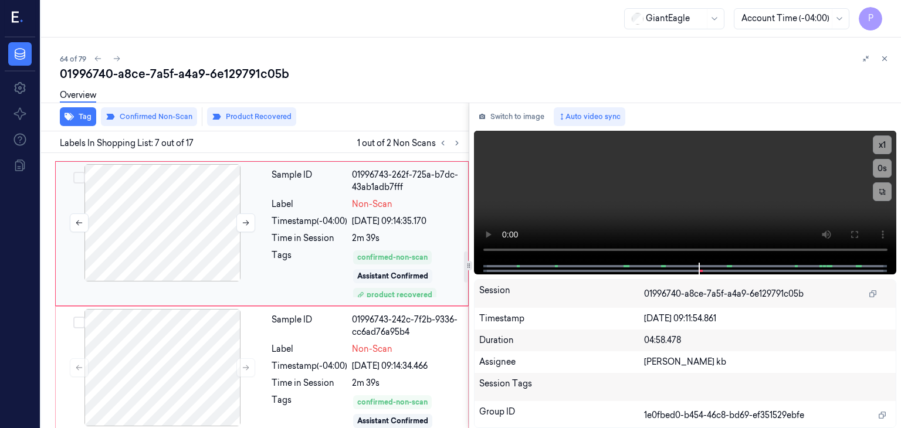
scroll to position [923, 0]
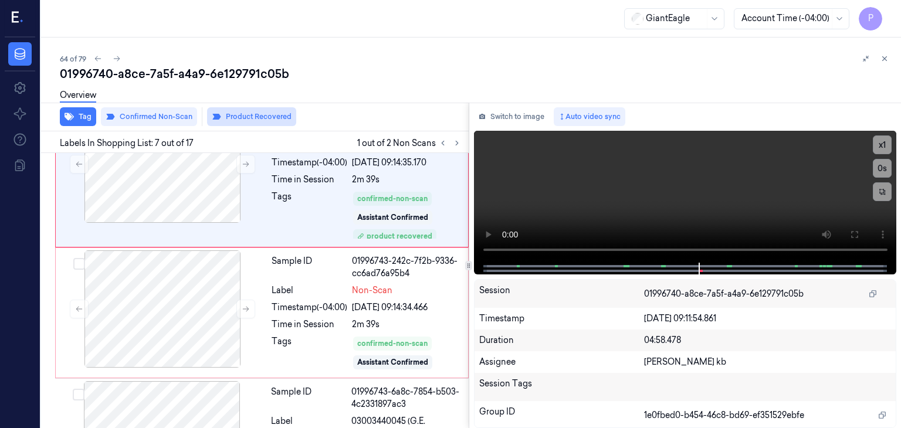
click at [260, 115] on button "Product Recovered" at bounding box center [251, 116] width 89 height 19
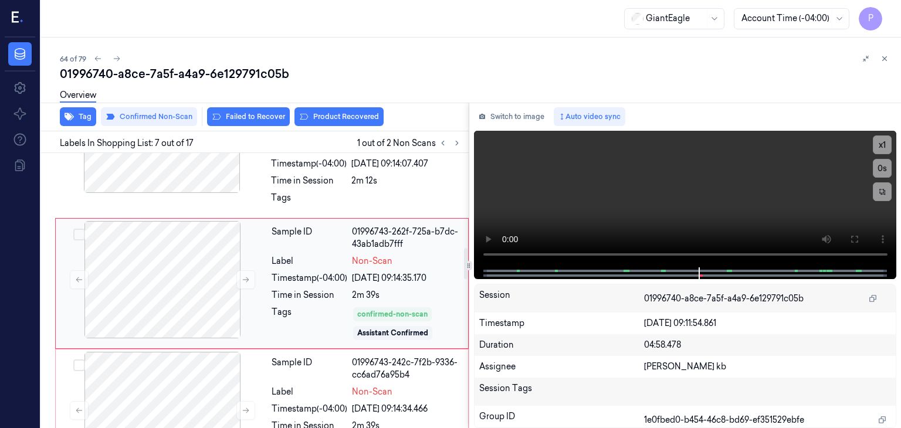
scroll to position [856, 0]
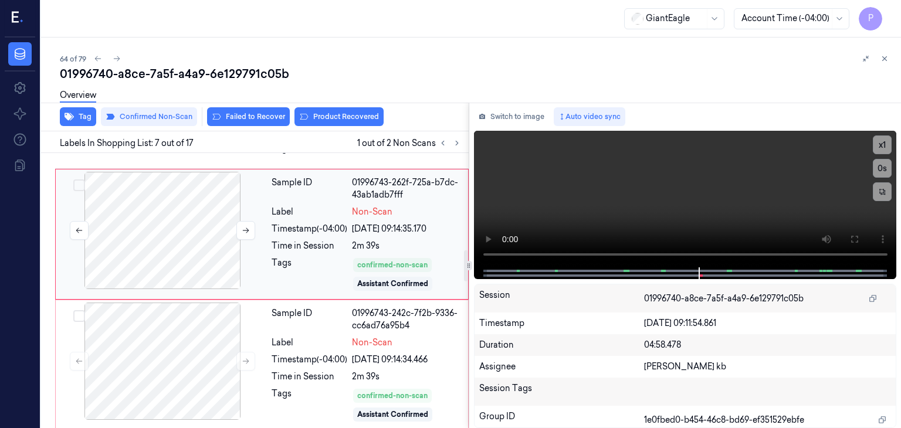
click at [196, 226] on div at bounding box center [162, 230] width 209 height 117
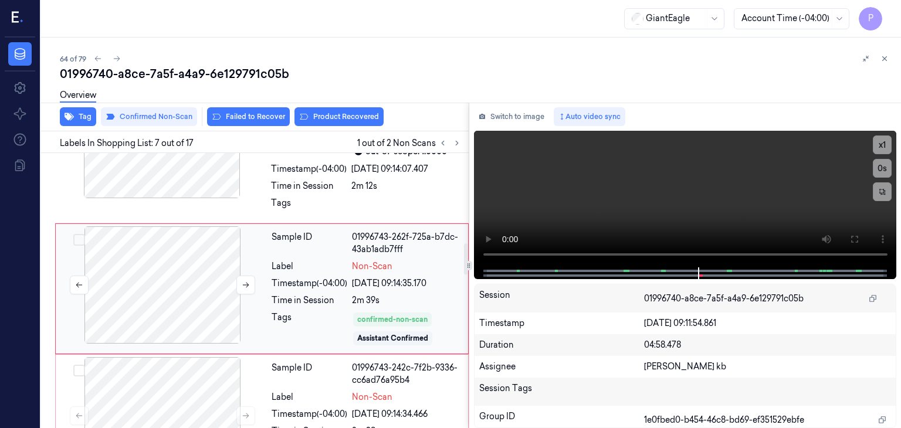
scroll to position [798, 0]
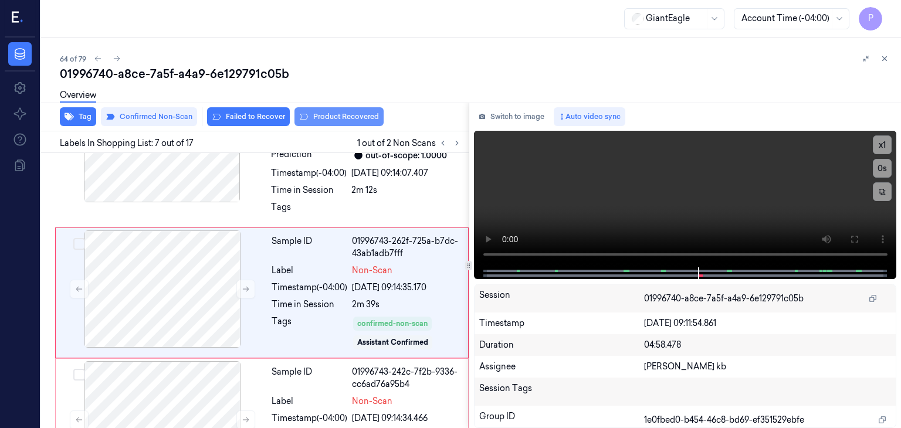
click at [327, 117] on button "Product Recovered" at bounding box center [338, 116] width 89 height 19
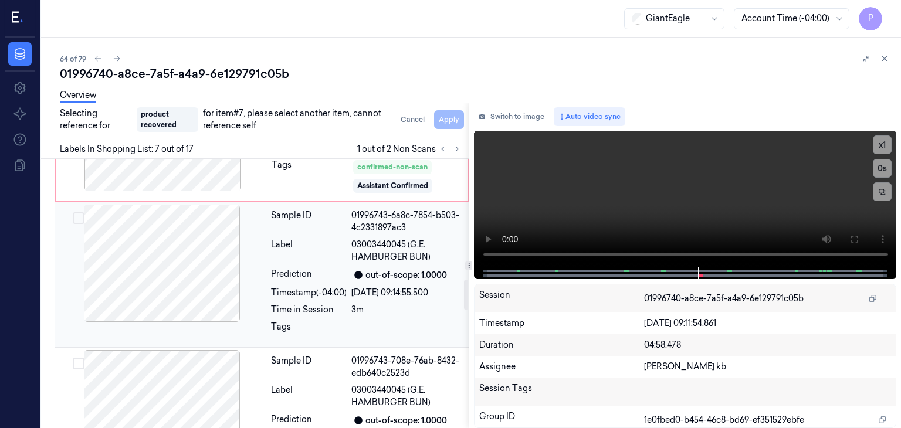
click at [183, 262] on div at bounding box center [161, 263] width 209 height 117
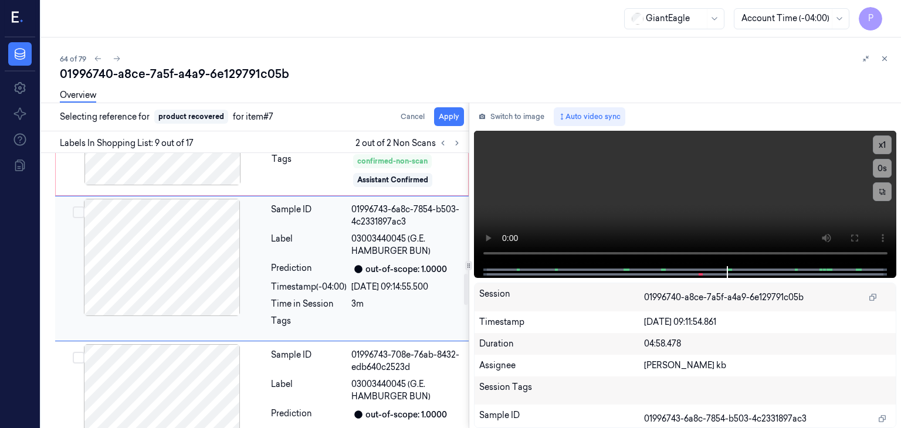
scroll to position [1066, 0]
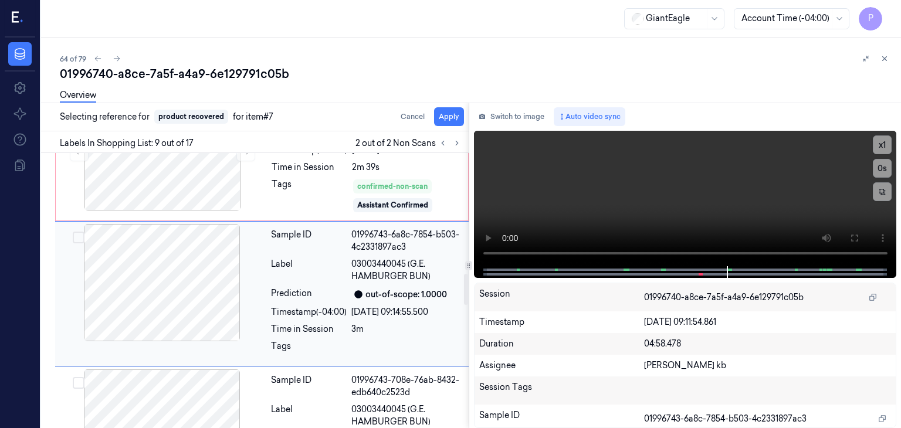
click at [78, 232] on button "Select row" at bounding box center [79, 238] width 12 height 12
click at [449, 116] on button "Apply" at bounding box center [449, 116] width 30 height 19
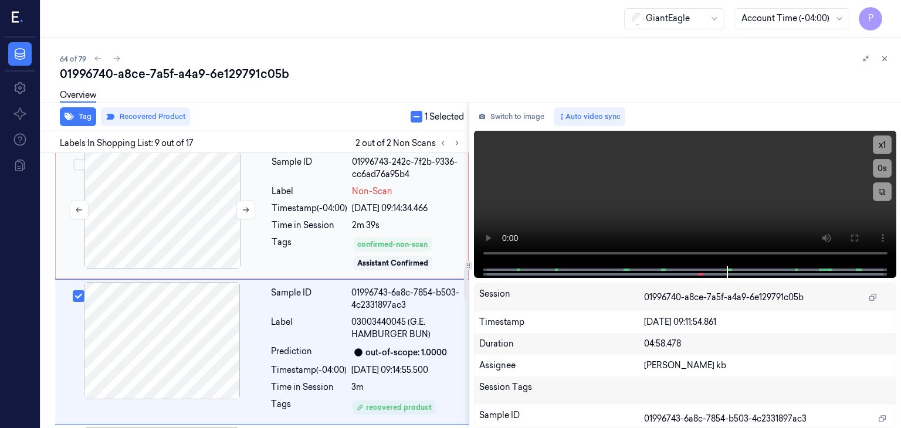
click at [208, 208] on div at bounding box center [162, 209] width 209 height 117
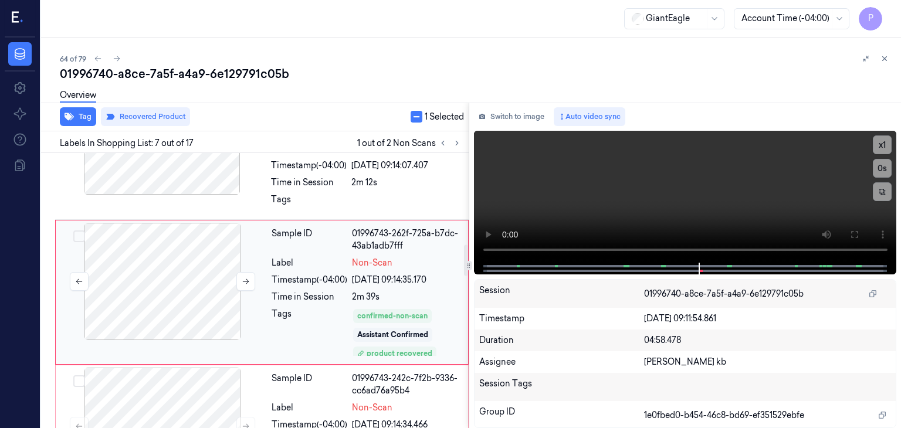
scroll to position [923, 0]
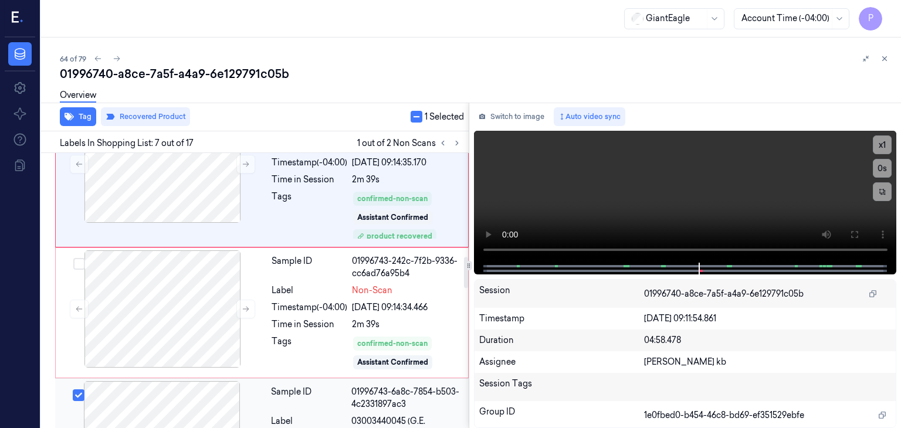
click at [77, 393] on button "Select row" at bounding box center [79, 395] width 12 height 12
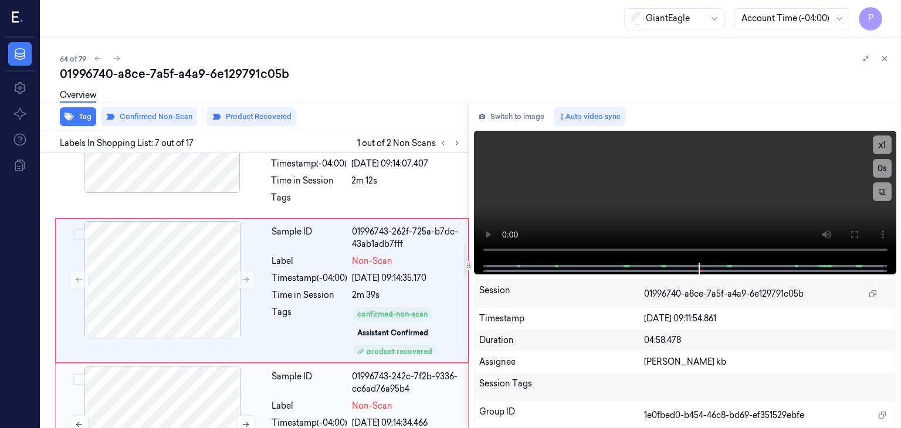
scroll to position [805, 0]
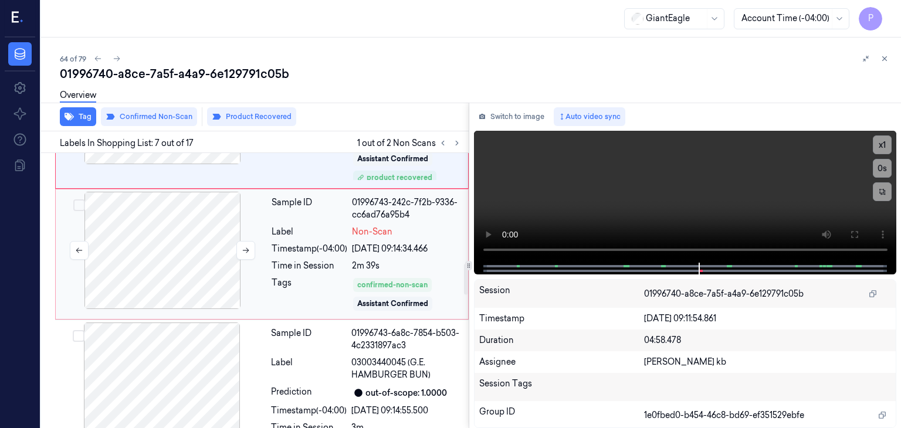
click at [179, 242] on div at bounding box center [162, 250] width 209 height 117
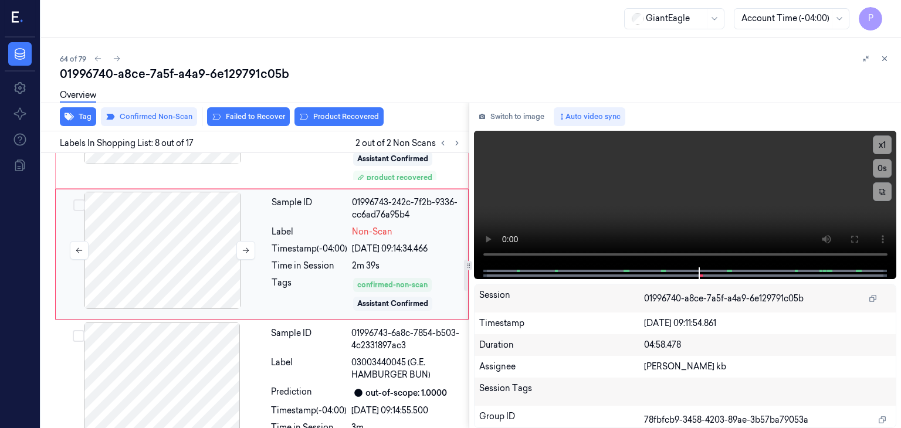
scroll to position [943, 0]
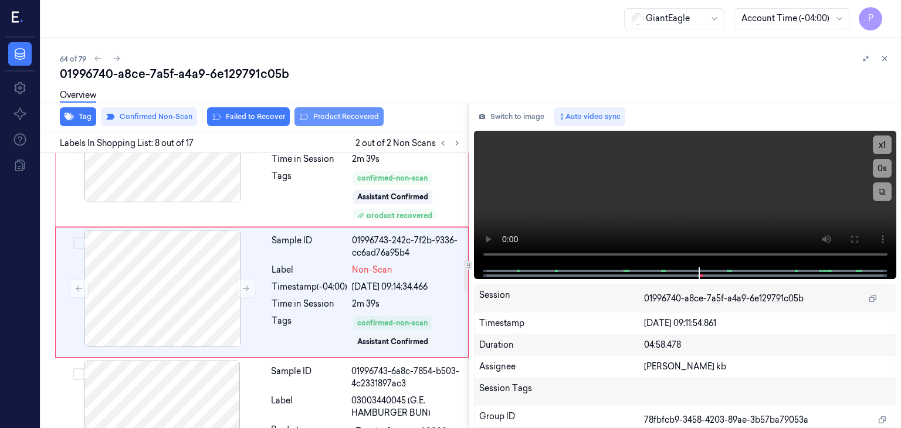
click at [335, 116] on button "Product Recovered" at bounding box center [338, 116] width 89 height 19
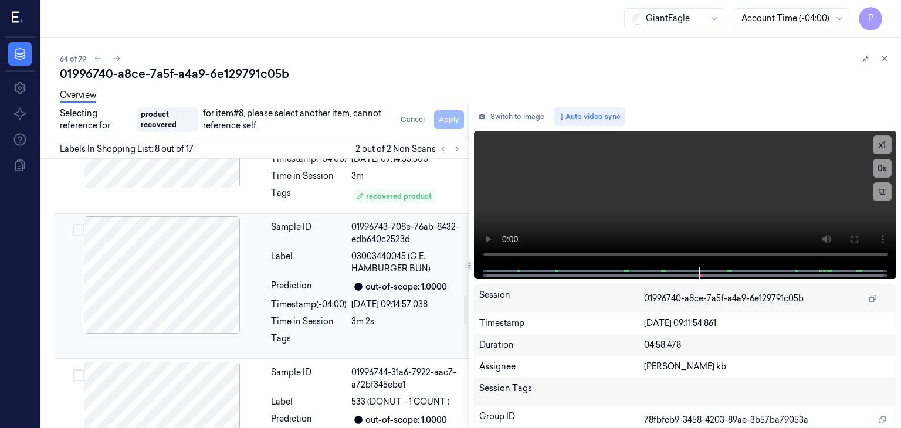
click at [131, 267] on div at bounding box center [161, 274] width 209 height 117
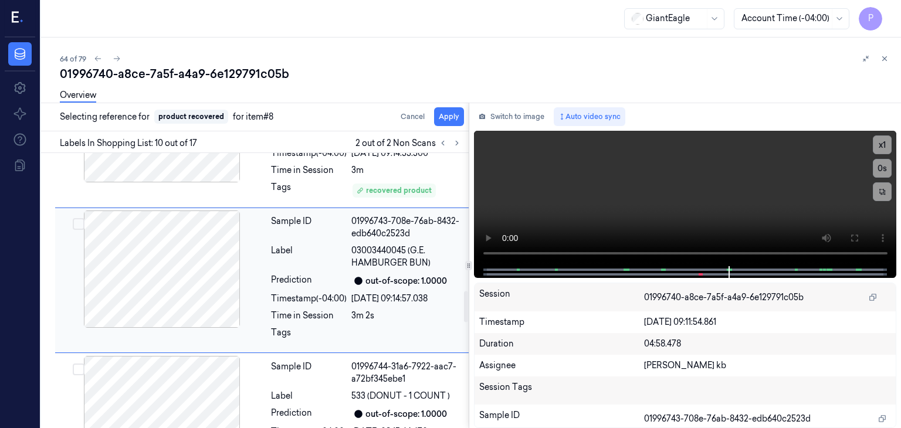
scroll to position [1225, 0]
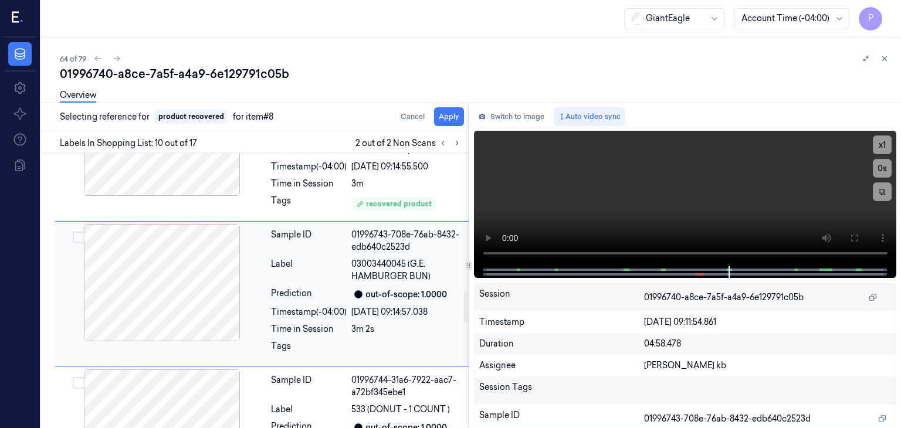
click at [79, 234] on button "Select row" at bounding box center [79, 238] width 12 height 12
click at [446, 117] on button "Apply" at bounding box center [449, 116] width 30 height 19
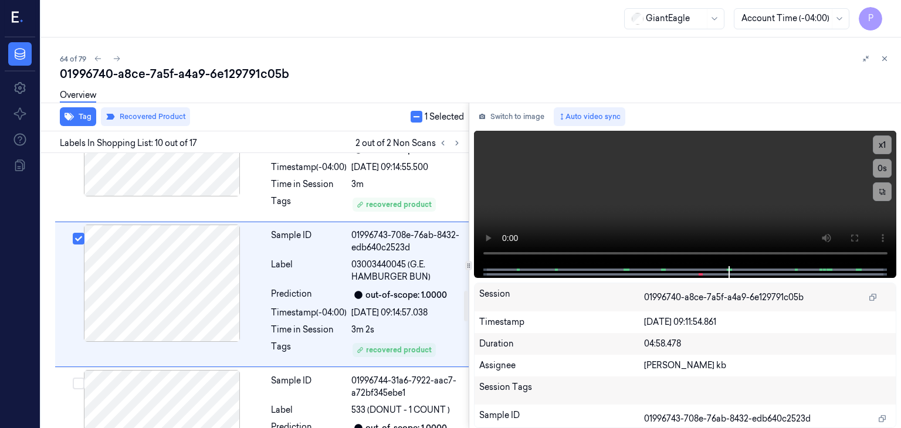
scroll to position [1240, 0]
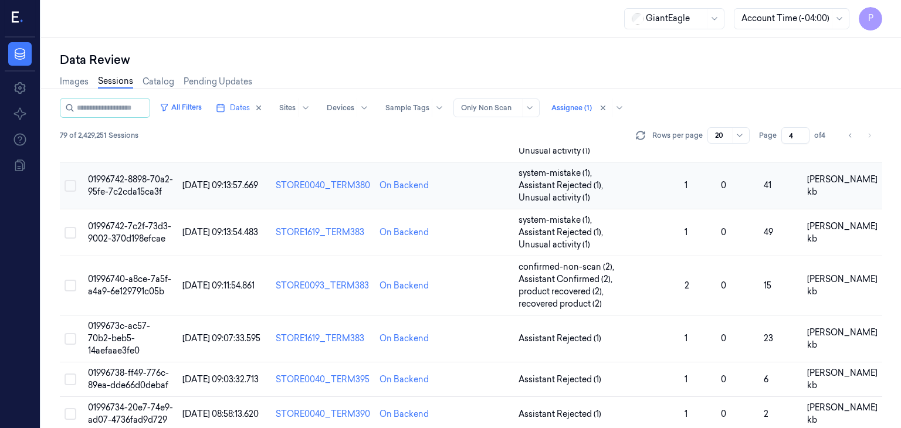
scroll to position [117, 0]
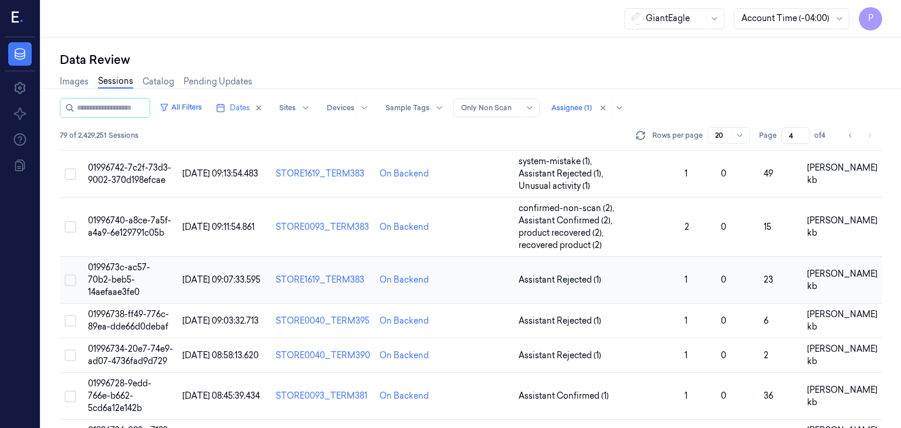
click at [136, 262] on span "0199673c-ac57-70b2-beb5-14aefaae3fe0" at bounding box center [119, 279] width 62 height 35
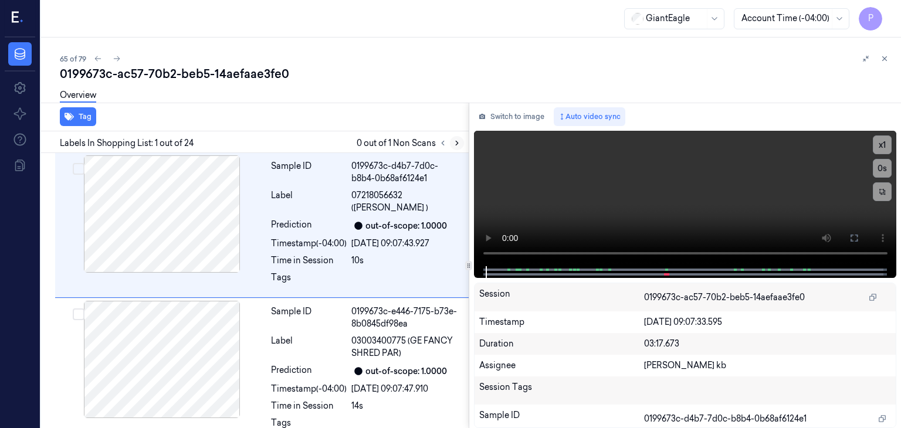
click at [458, 143] on icon at bounding box center [457, 143] width 8 height 8
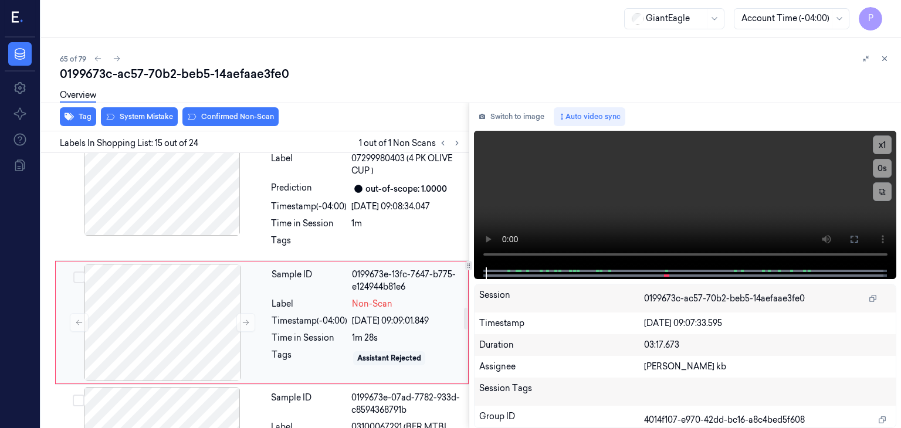
scroll to position [1944, 0]
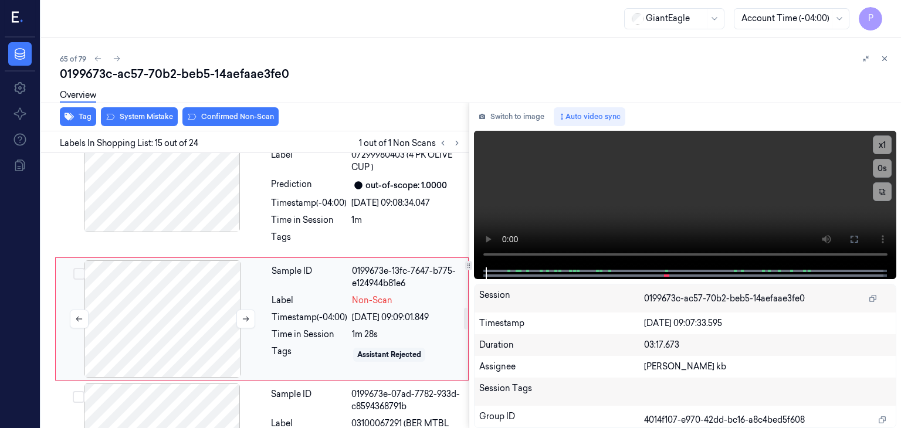
click at [200, 277] on div at bounding box center [162, 318] width 209 height 117
click at [249, 315] on icon at bounding box center [246, 319] width 8 height 8
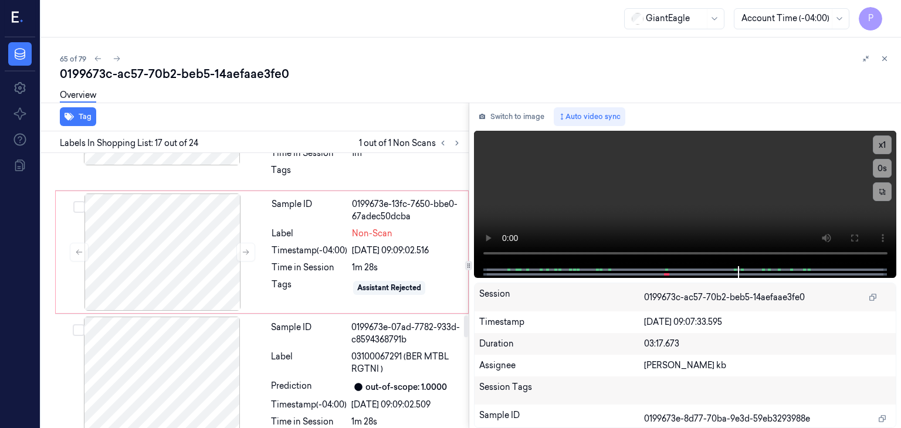
scroll to position [1989, 0]
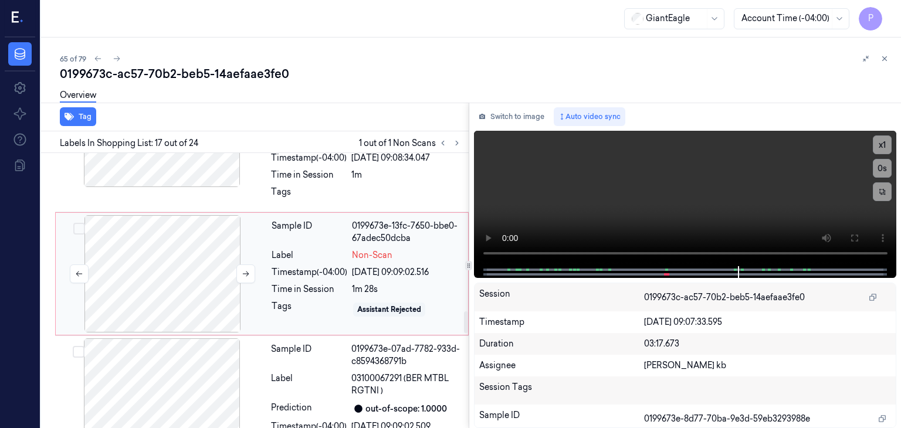
click at [148, 247] on div at bounding box center [162, 273] width 209 height 117
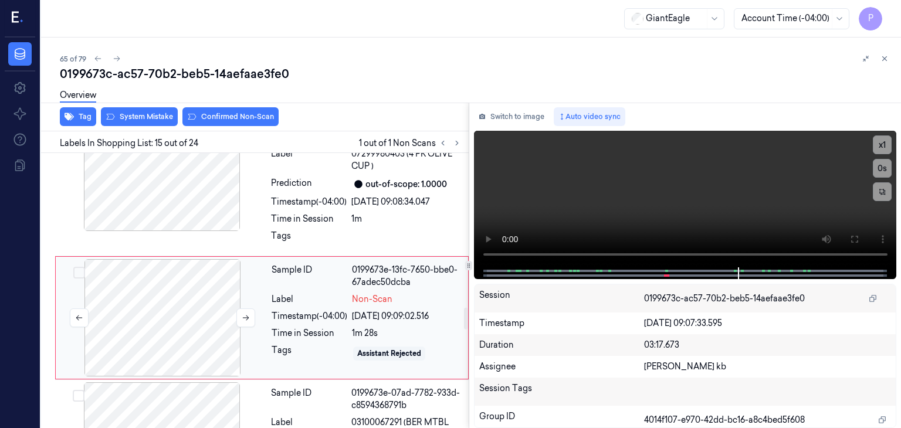
scroll to position [1944, 0]
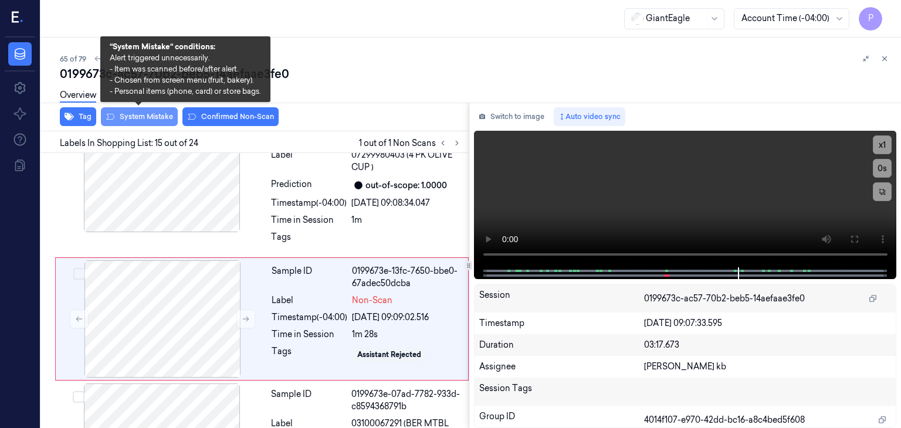
click at [152, 116] on button "System Mistake" at bounding box center [139, 116] width 77 height 19
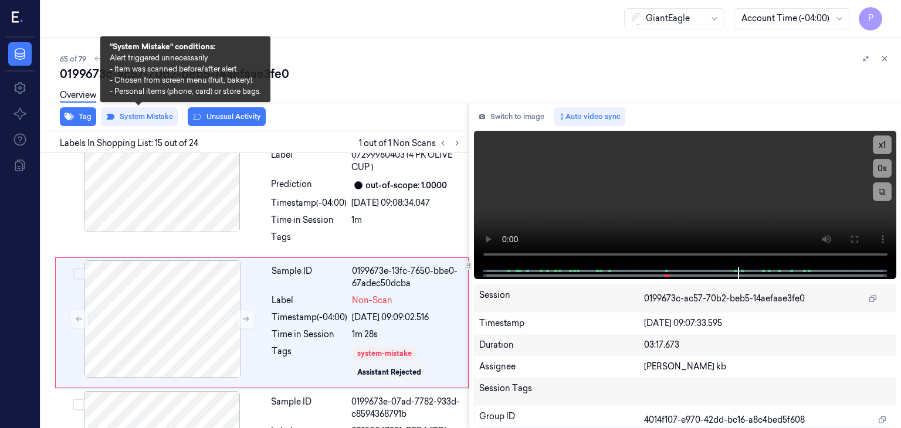
scroll to position [1947, 0]
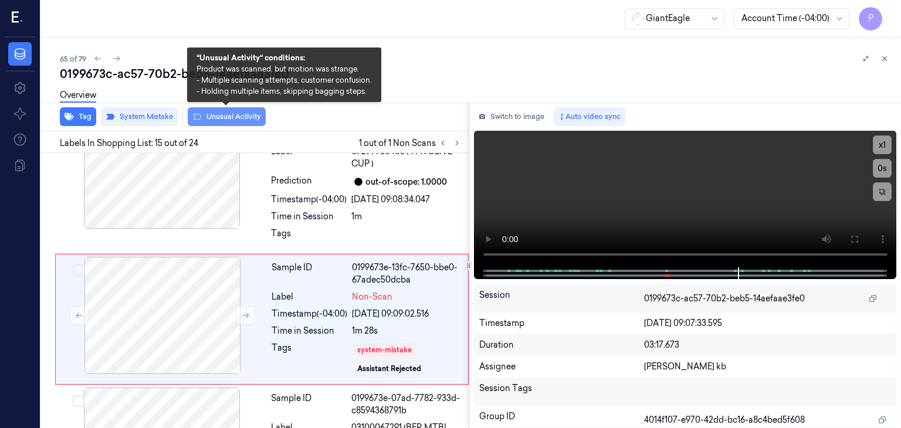
click at [242, 116] on button "Unusual Activity" at bounding box center [227, 116] width 78 height 19
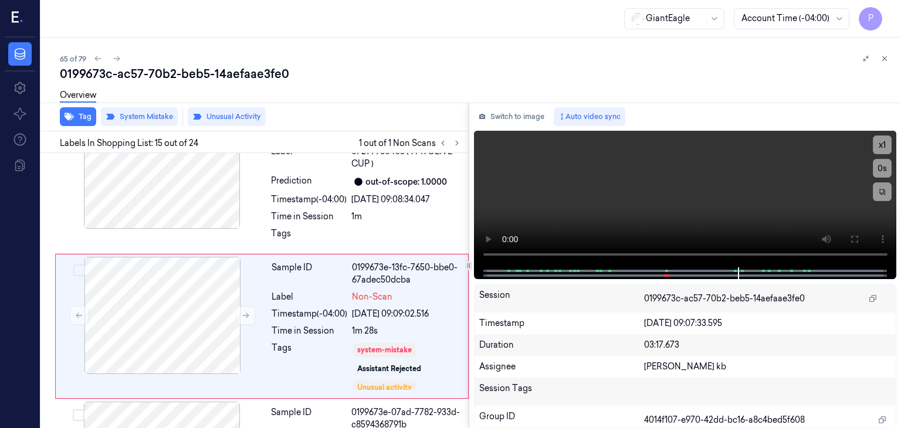
scroll to position [1955, 0]
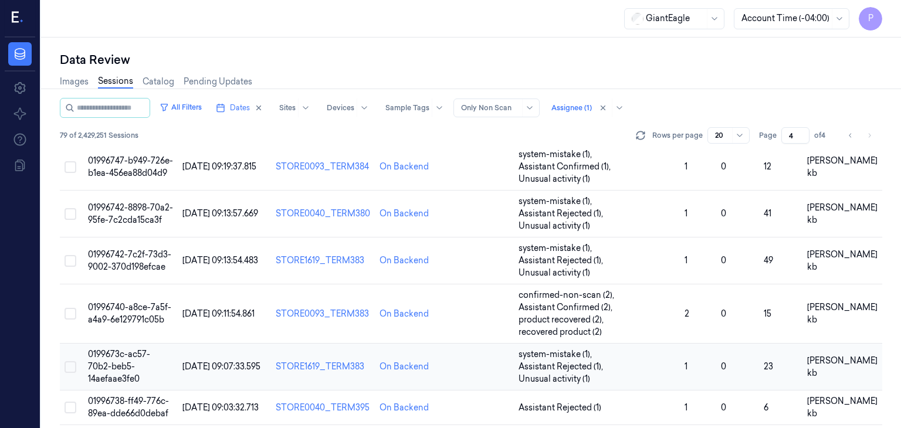
scroll to position [59, 0]
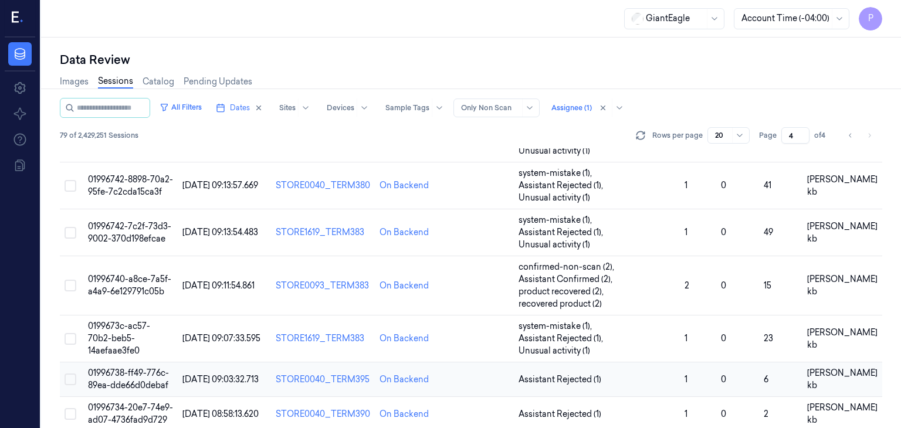
click at [121, 368] on span "01996738-ff49-776c-89ea-dde66d0debaf" at bounding box center [128, 379] width 81 height 23
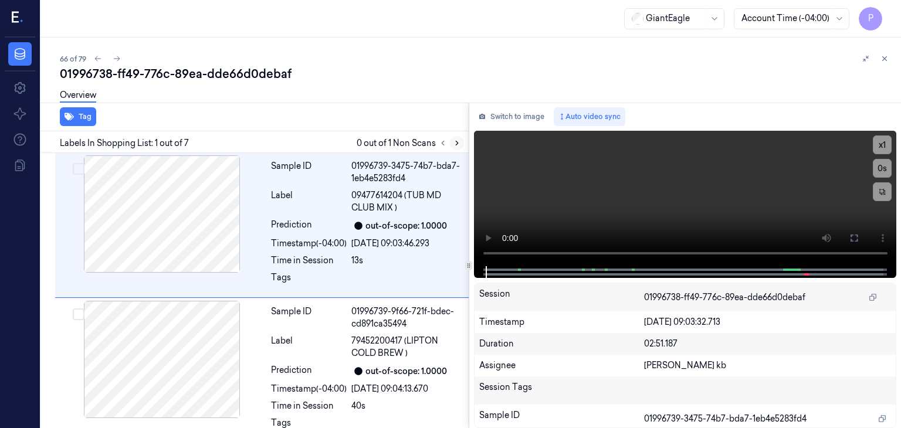
click at [457, 143] on icon at bounding box center [457, 143] width 2 height 4
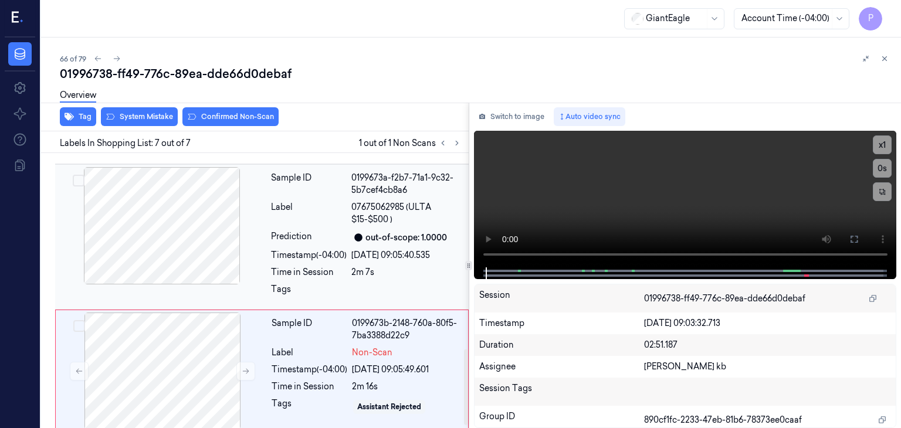
scroll to position [723, 0]
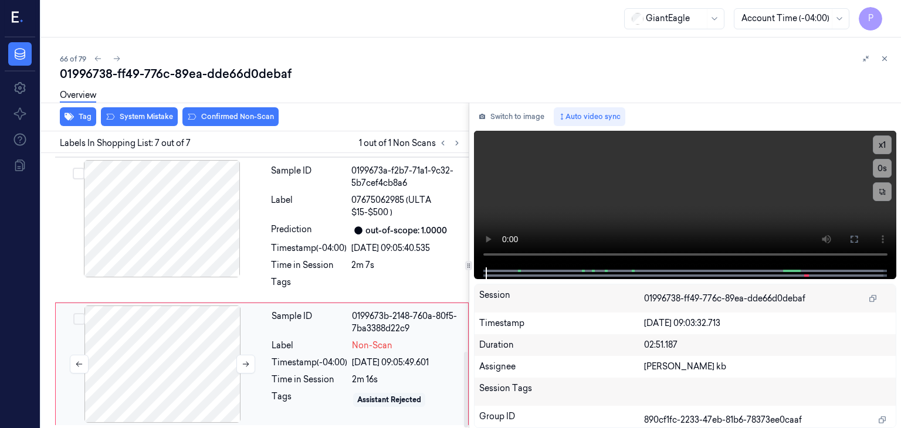
click at [186, 334] on div at bounding box center [162, 364] width 209 height 117
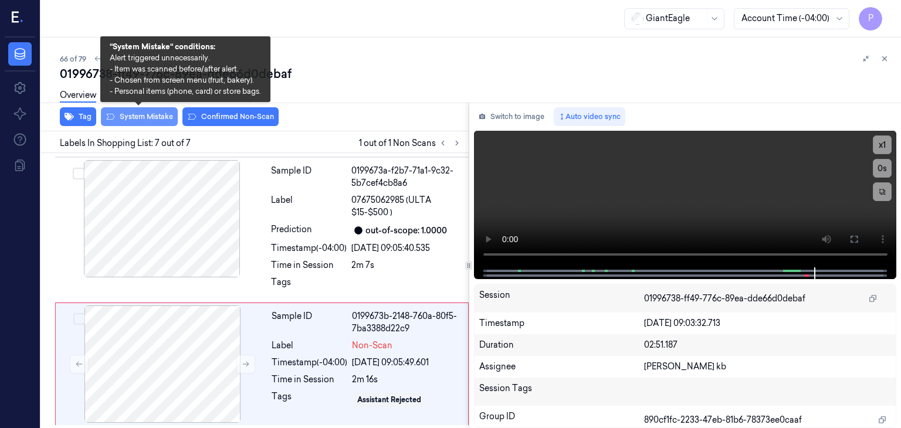
click at [161, 117] on button "System Mistake" at bounding box center [139, 116] width 77 height 19
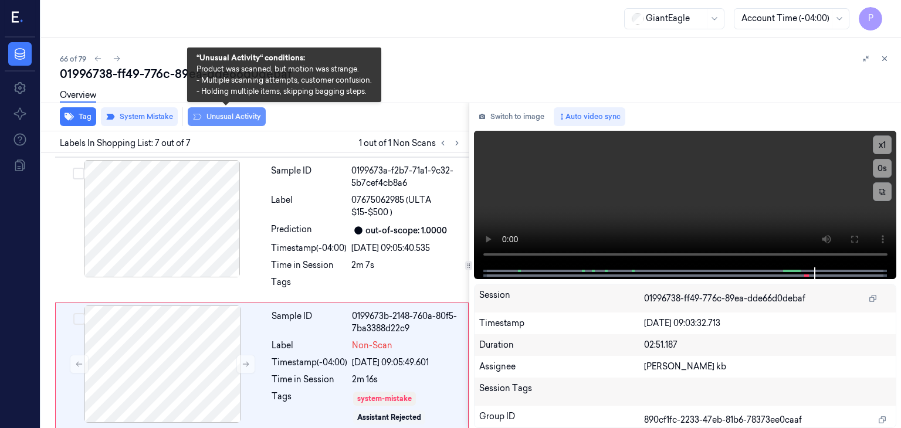
scroll to position [730, 0]
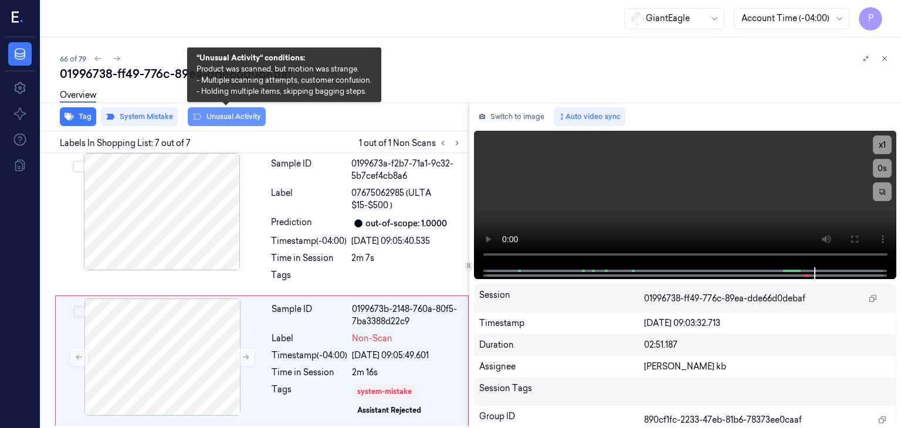
click at [228, 117] on button "Unusual Activity" at bounding box center [227, 116] width 78 height 19
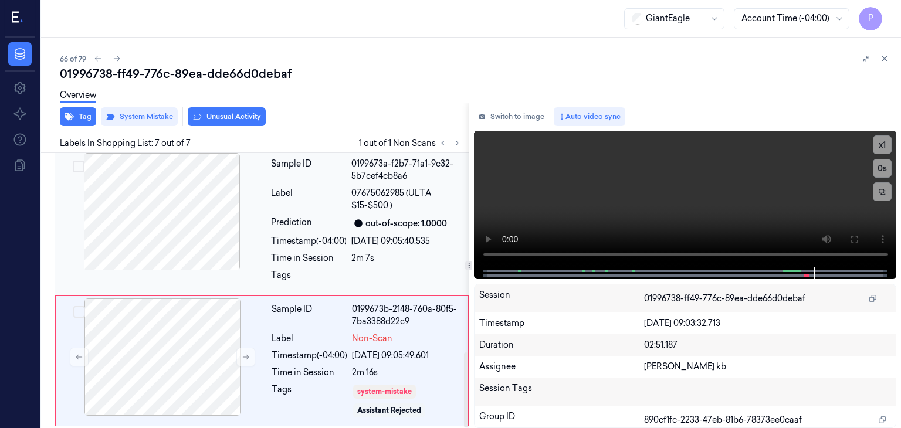
scroll to position [744, 0]
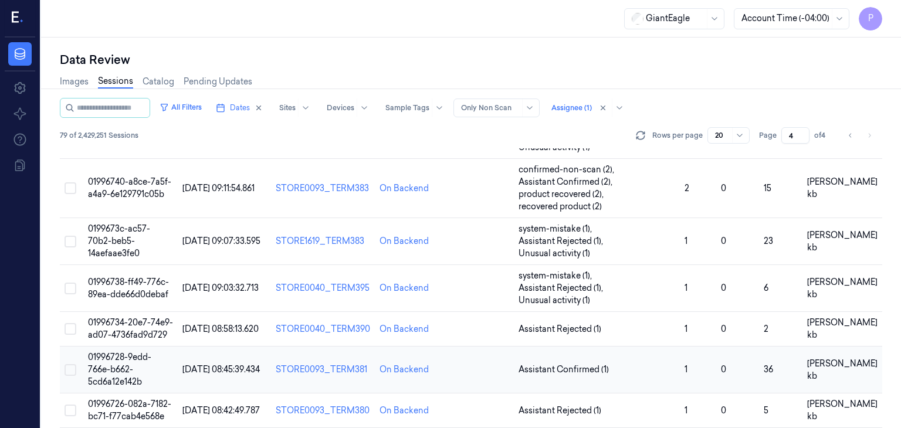
scroll to position [176, 0]
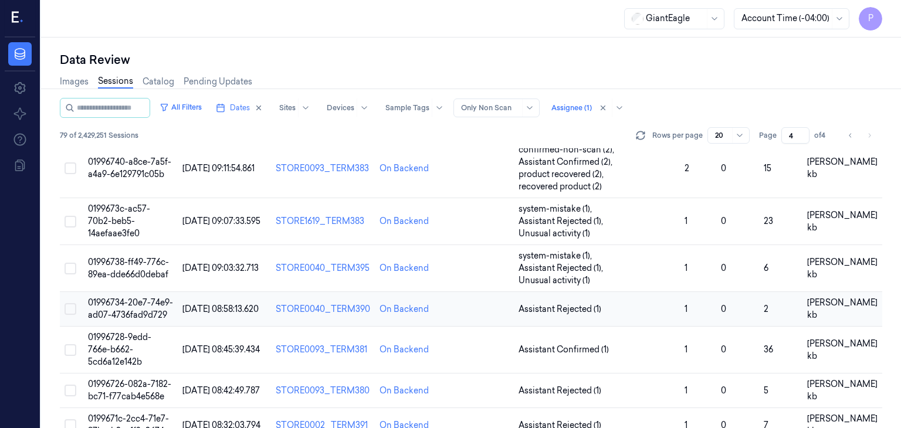
click at [133, 297] on span "01996734-20e7-74e9-ad07-4736fad9d729" at bounding box center [130, 308] width 85 height 23
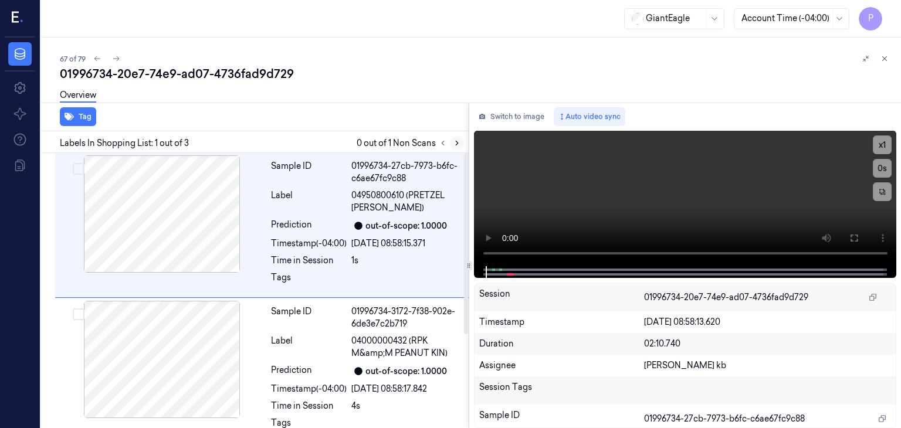
click at [456, 142] on icon at bounding box center [457, 143] width 8 height 8
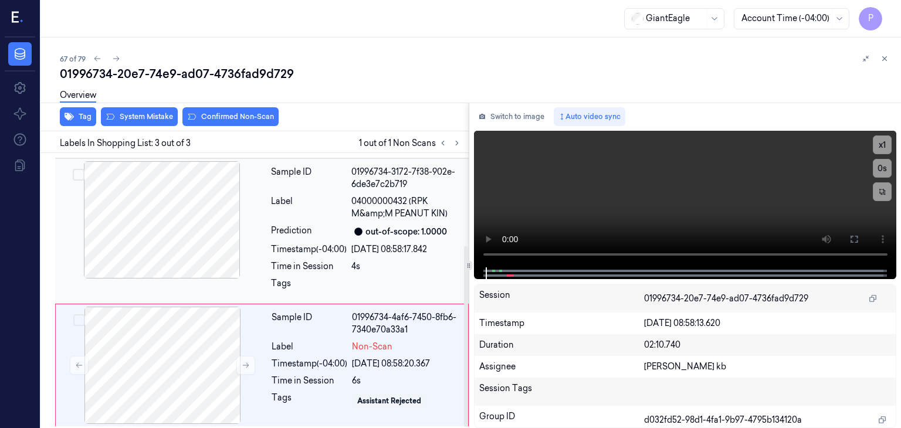
scroll to position [141, 0]
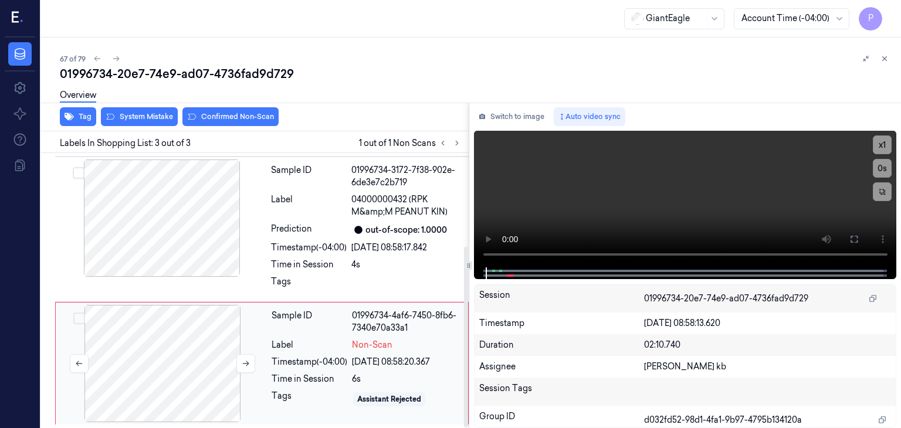
click at [192, 341] on div at bounding box center [162, 363] width 209 height 117
click at [249, 360] on icon at bounding box center [246, 364] width 8 height 8
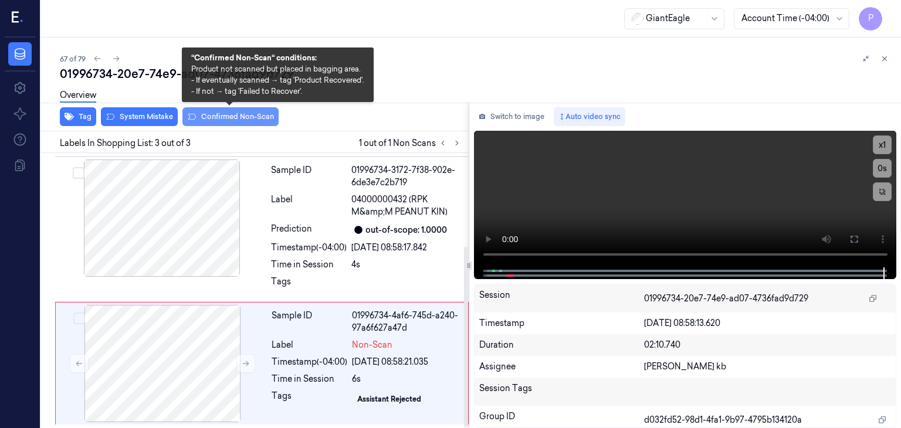
click at [222, 115] on button "Confirmed Non-Scan" at bounding box center [230, 116] width 96 height 19
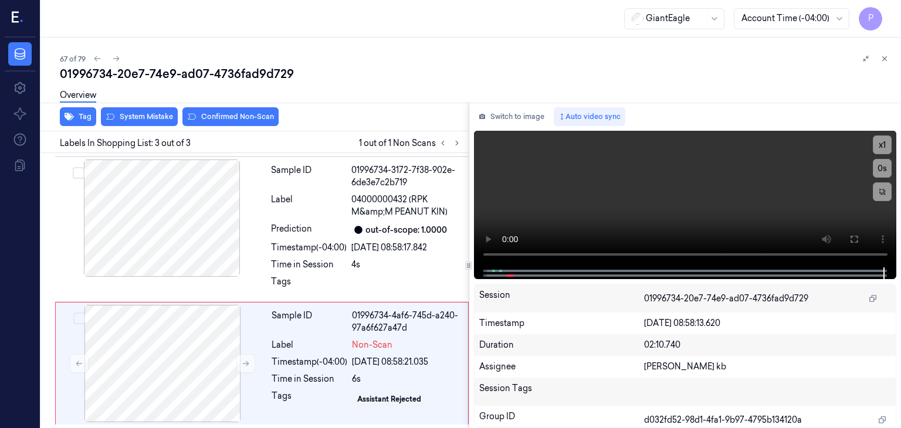
scroll to position [148, 0]
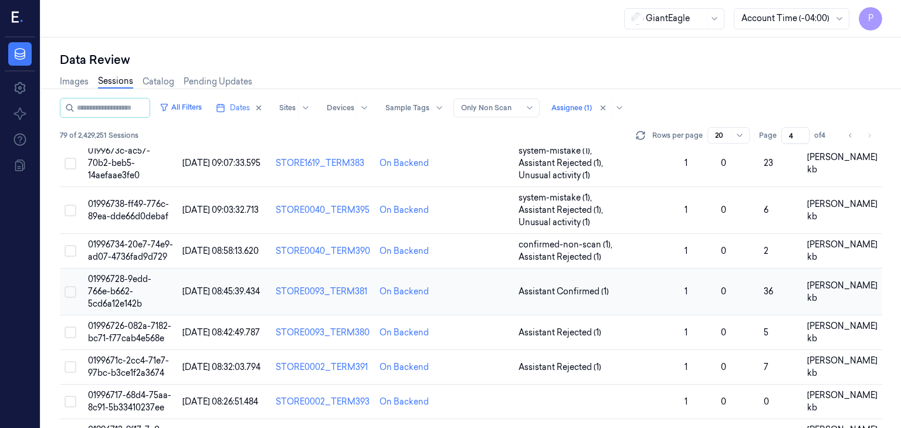
scroll to position [235, 0]
click at [114, 273] on span "01996728-9edd-766e-b662-5cd6a12e142b" at bounding box center [119, 290] width 63 height 35
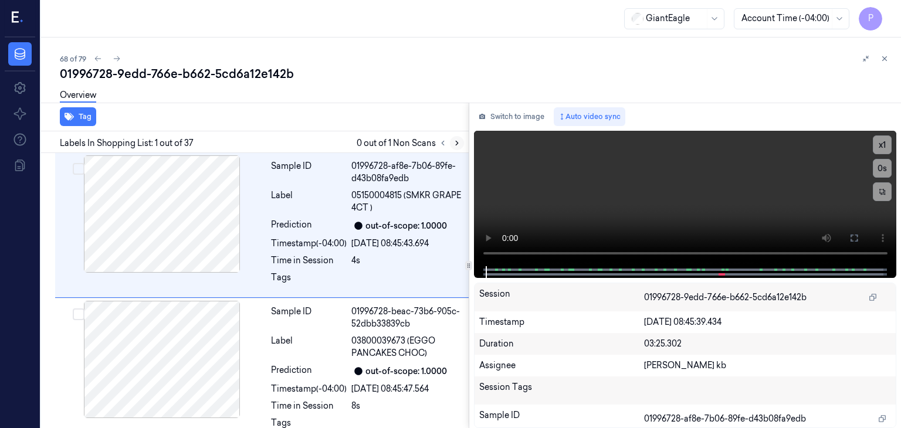
click at [455, 141] on icon at bounding box center [457, 143] width 8 height 8
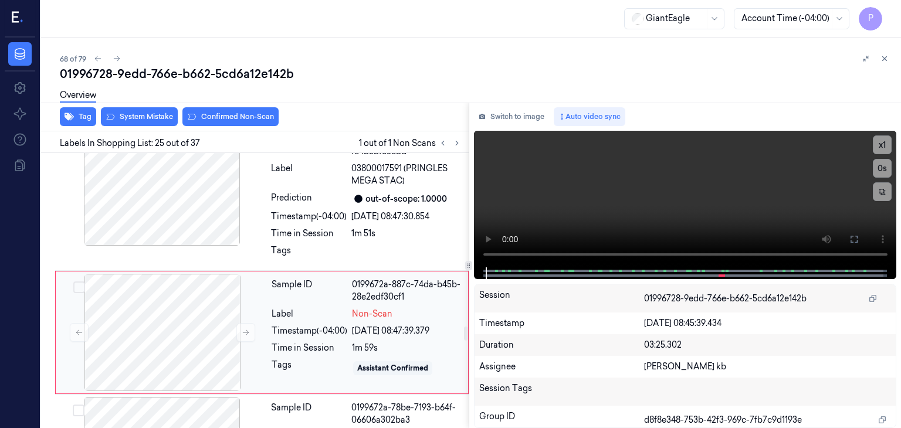
scroll to position [3409, 0]
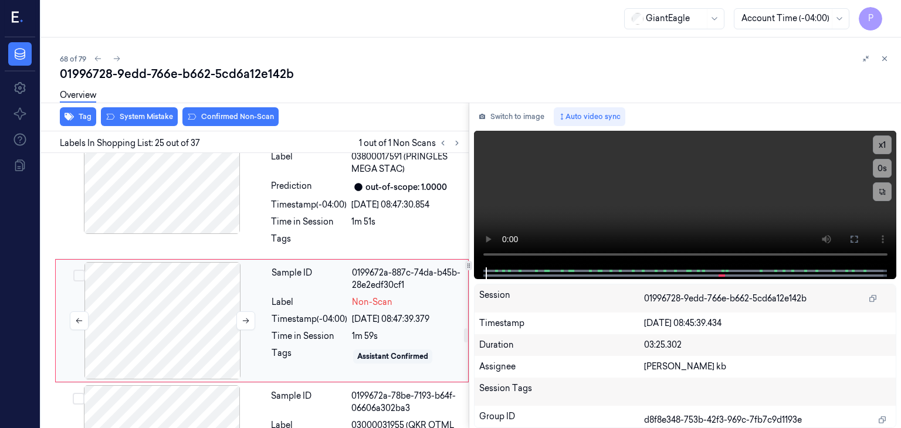
click at [181, 306] on div at bounding box center [162, 320] width 209 height 117
click at [249, 317] on icon at bounding box center [246, 321] width 8 height 8
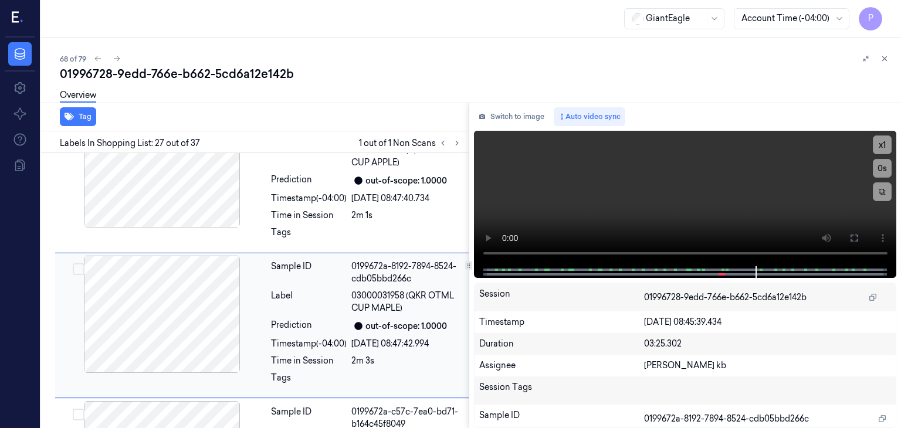
scroll to position [3688, 0]
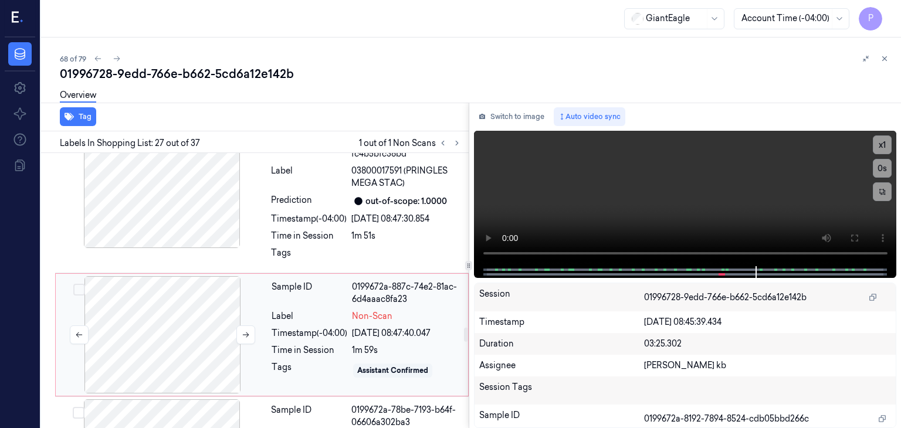
click at [202, 290] on div at bounding box center [162, 334] width 209 height 117
click at [204, 303] on div at bounding box center [162, 334] width 209 height 117
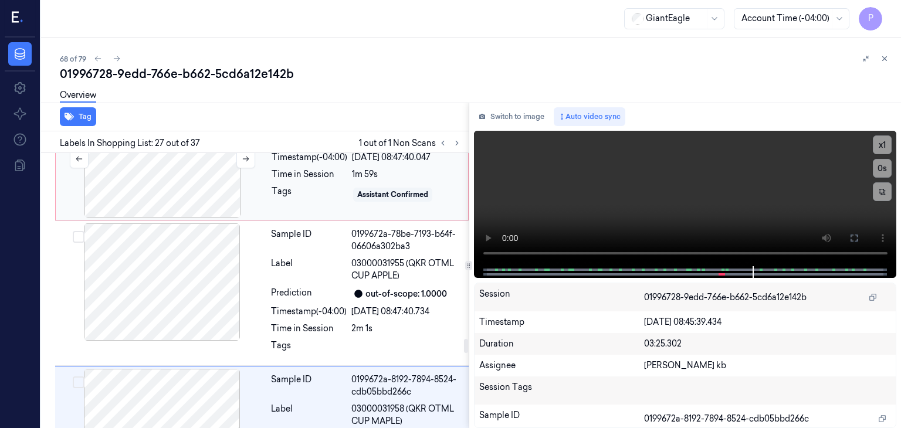
scroll to position [3570, 0]
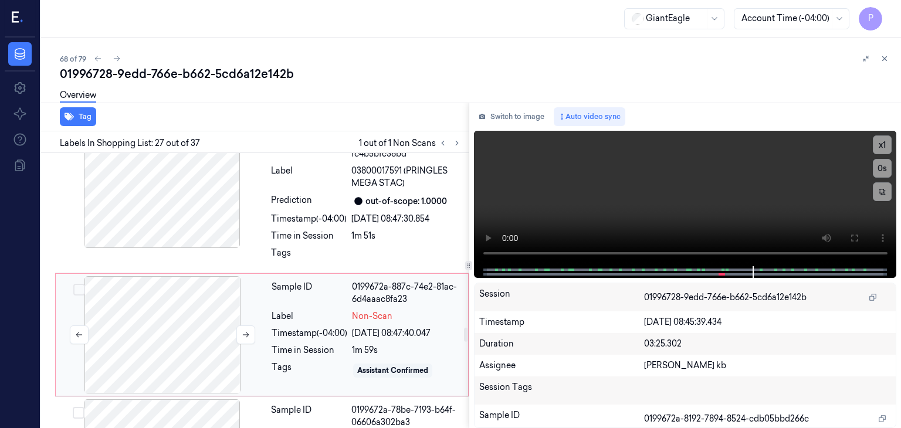
click at [216, 287] on div at bounding box center [162, 334] width 209 height 117
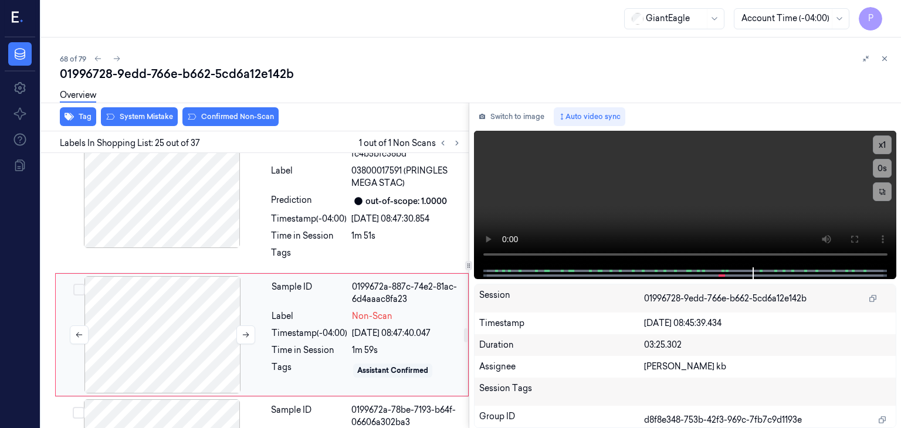
scroll to position [3409, 0]
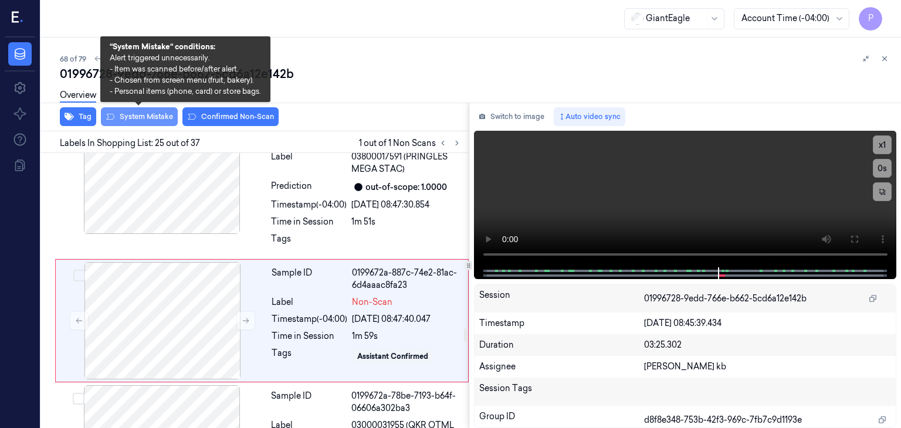
click at [132, 117] on button "System Mistake" at bounding box center [139, 116] width 77 height 19
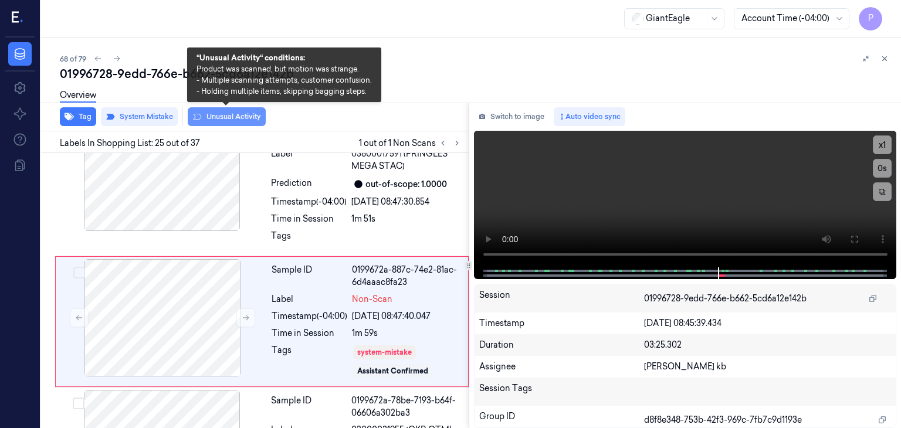
click at [219, 116] on button "Unusual Activity" at bounding box center [227, 116] width 78 height 19
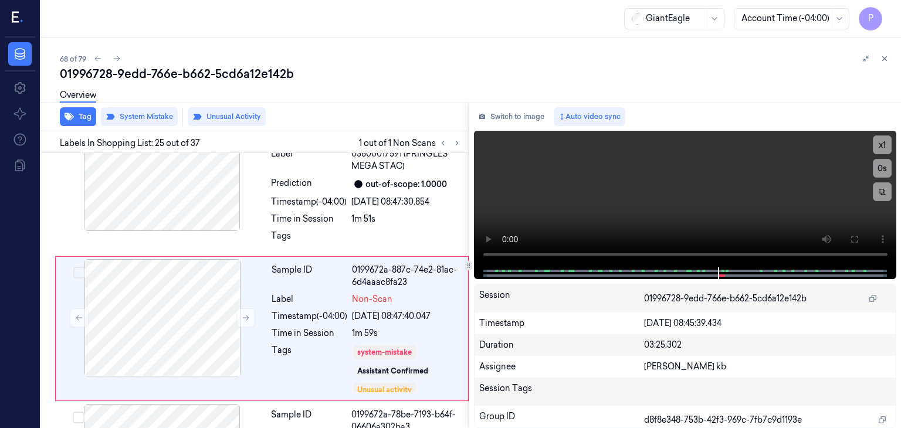
scroll to position [3419, 0]
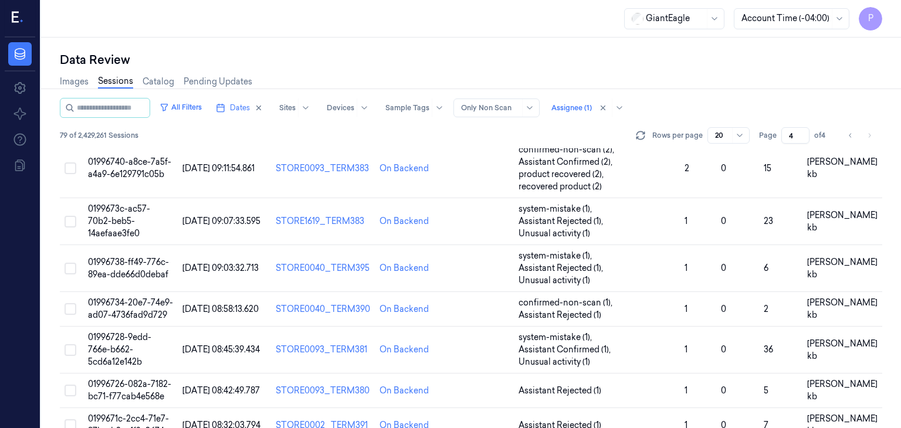
scroll to position [235, 0]
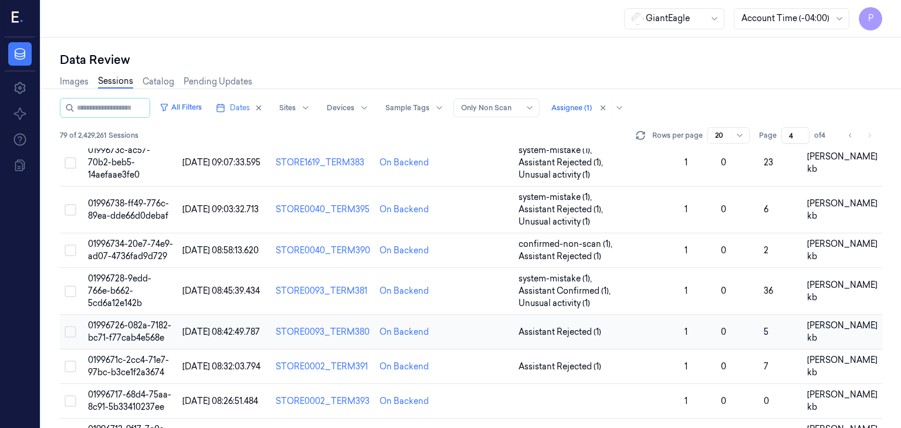
click at [145, 320] on span "01996726-082a-7182-bc71-f77cab4e568e" at bounding box center [129, 331] width 83 height 23
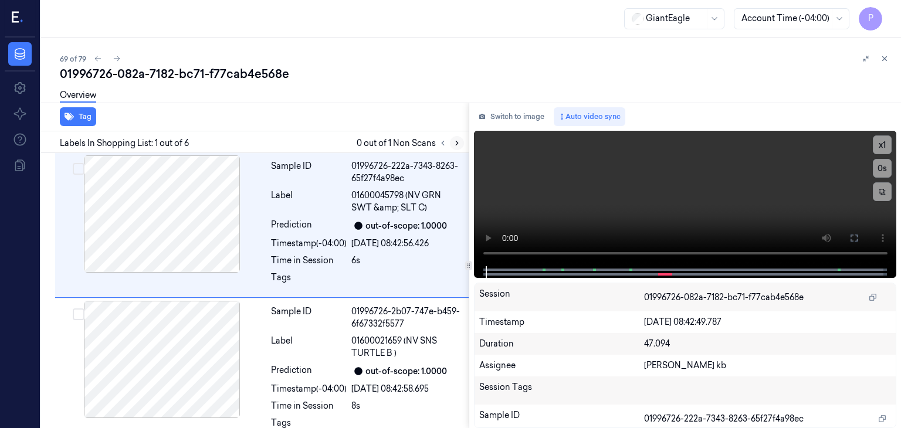
click at [458, 144] on icon at bounding box center [457, 143] width 8 height 8
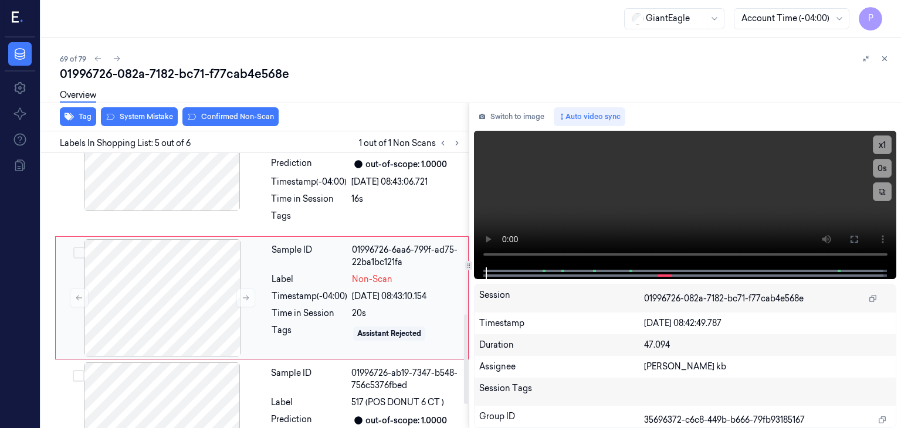
scroll to position [504, 0]
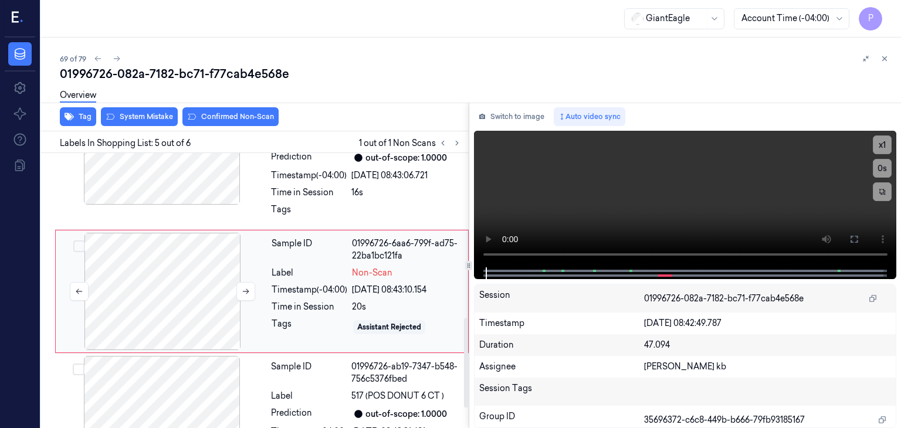
click at [206, 289] on div at bounding box center [162, 291] width 209 height 117
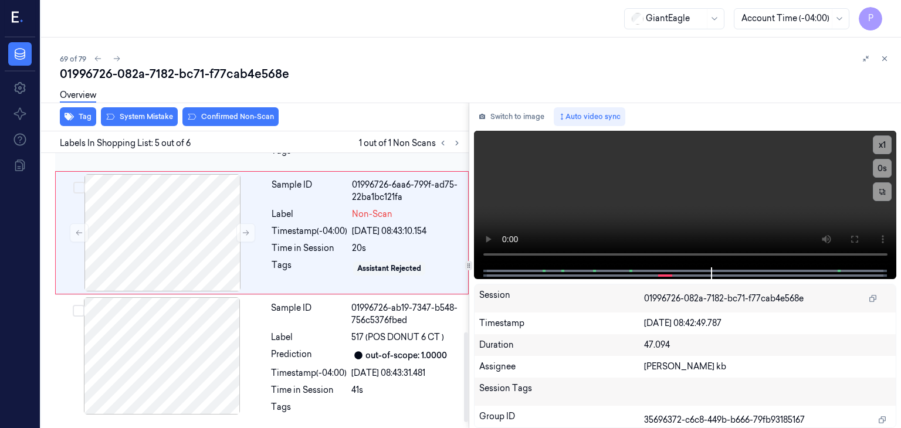
scroll to position [565, 0]
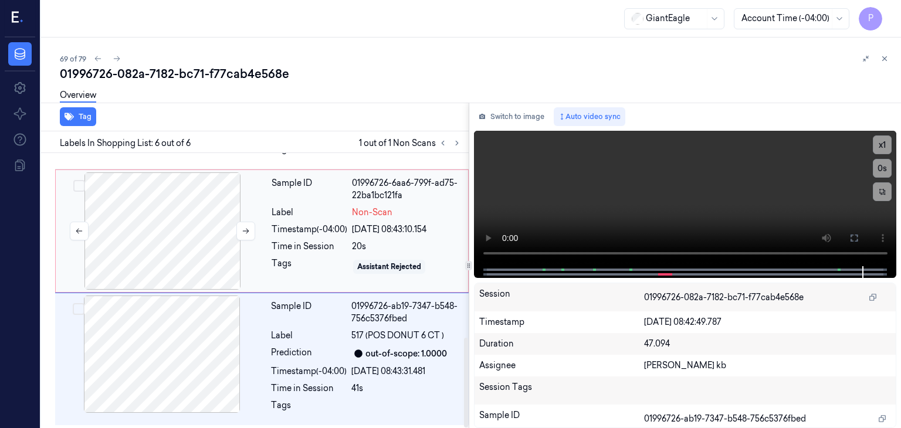
click at [189, 221] on div at bounding box center [162, 230] width 209 height 117
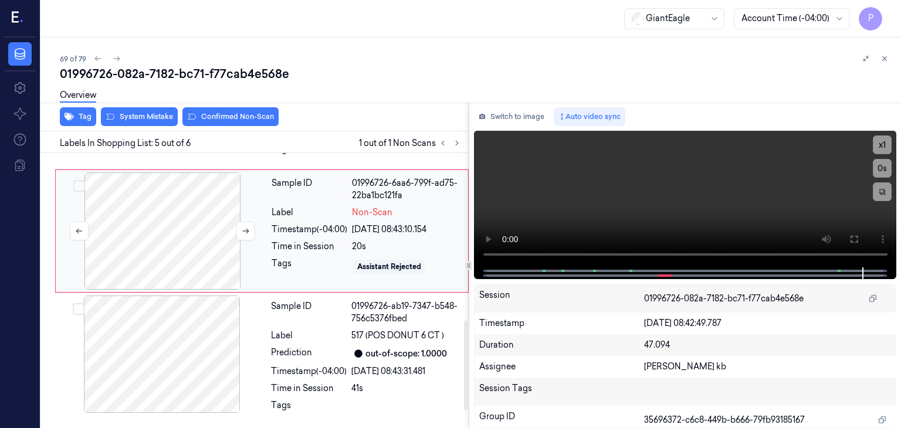
scroll to position [504, 0]
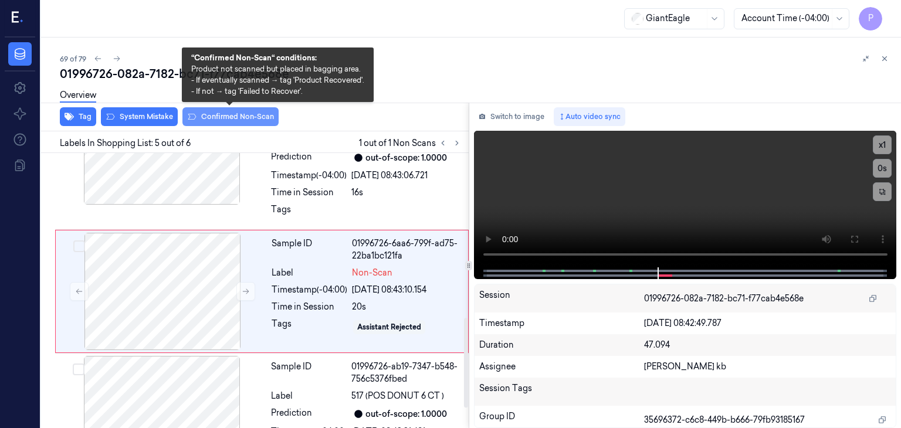
click at [227, 118] on button "Confirmed Non-Scan" at bounding box center [230, 116] width 96 height 19
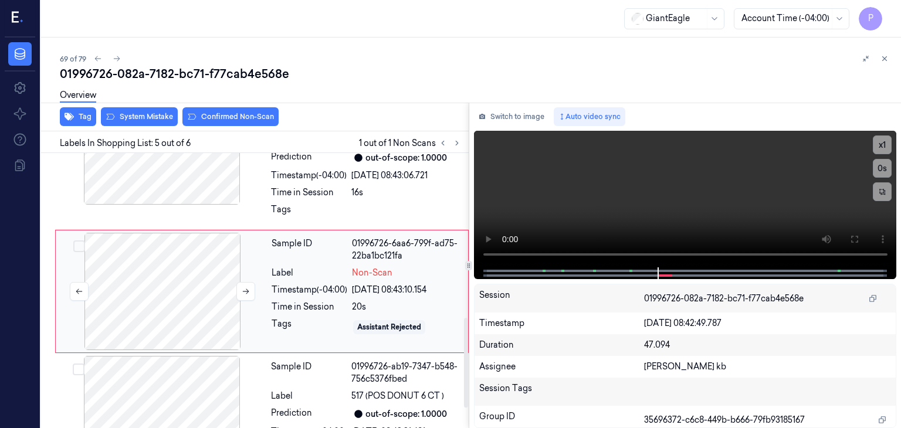
scroll to position [507, 0]
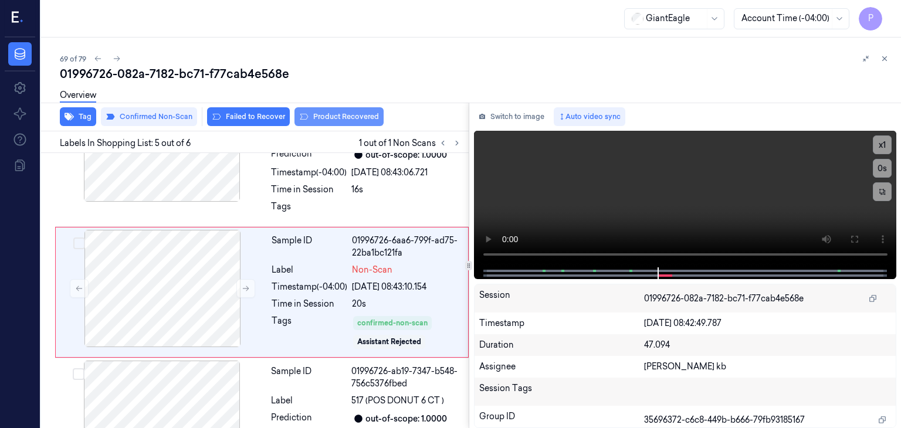
click at [335, 118] on button "Product Recovered" at bounding box center [338, 116] width 89 height 19
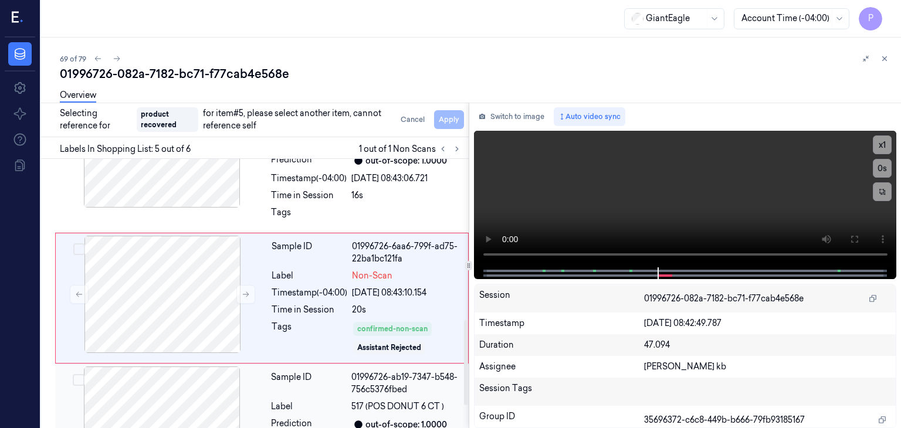
click at [155, 385] on div at bounding box center [161, 425] width 209 height 117
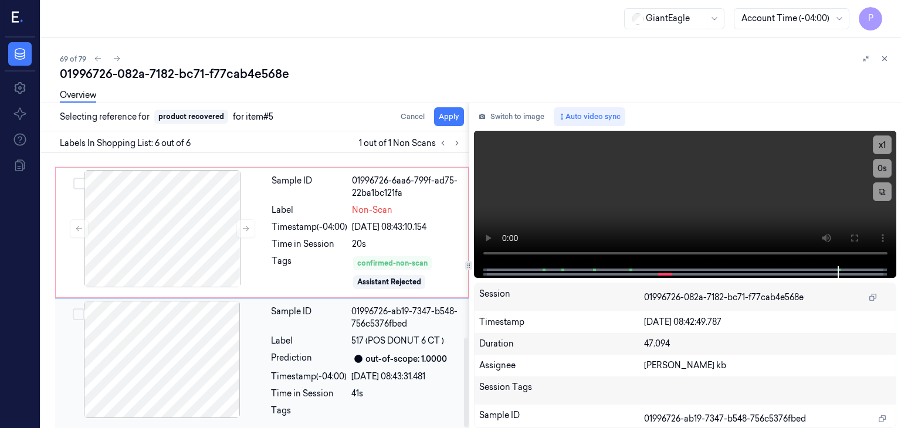
scroll to position [572, 0]
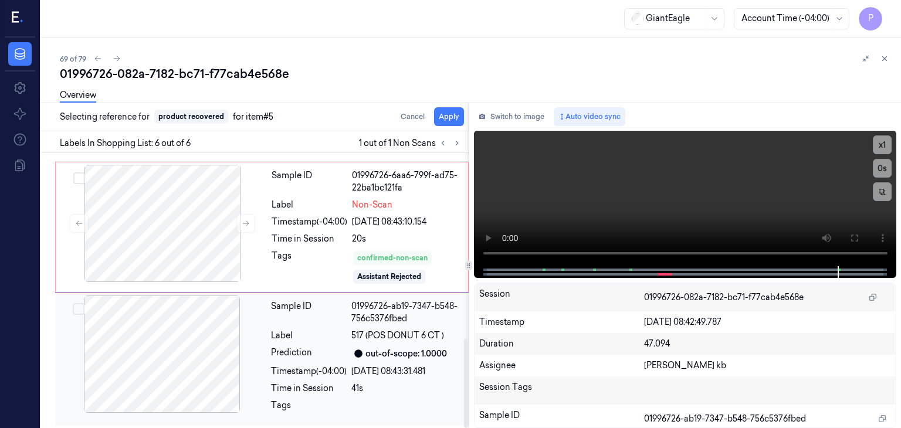
click at [77, 306] on button "Select row" at bounding box center [79, 309] width 12 height 12
click at [445, 118] on button "Apply" at bounding box center [449, 116] width 30 height 19
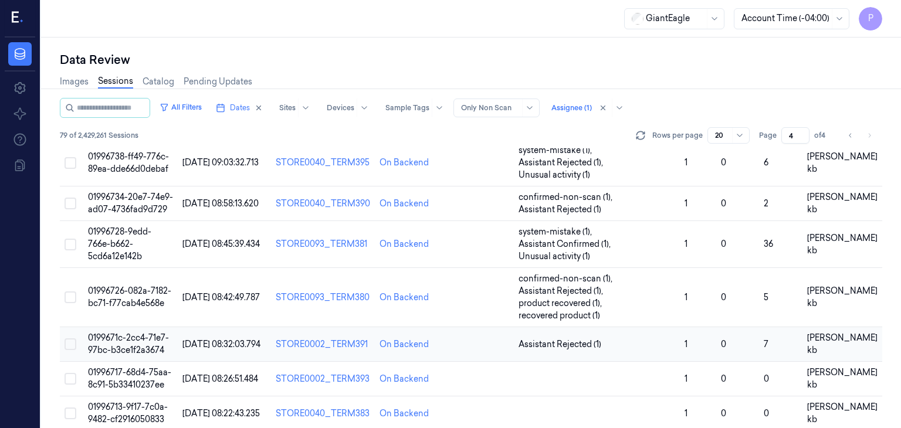
scroll to position [293, 0]
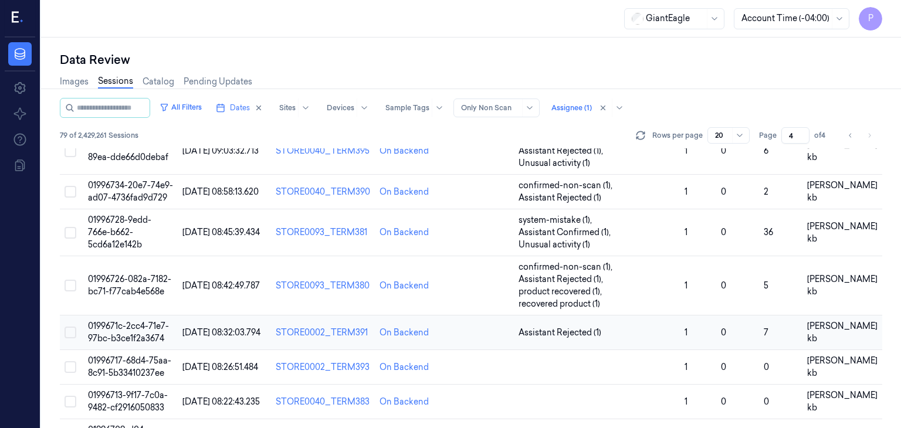
click at [127, 321] on span "0199671c-2cc4-71e7-97bc-b3ce1f2a3674" at bounding box center [128, 332] width 81 height 23
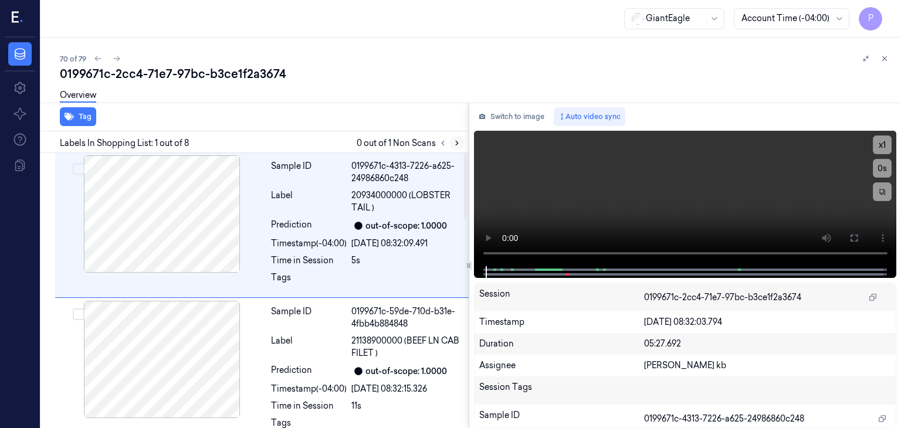
click at [455, 147] on button at bounding box center [457, 143] width 14 height 14
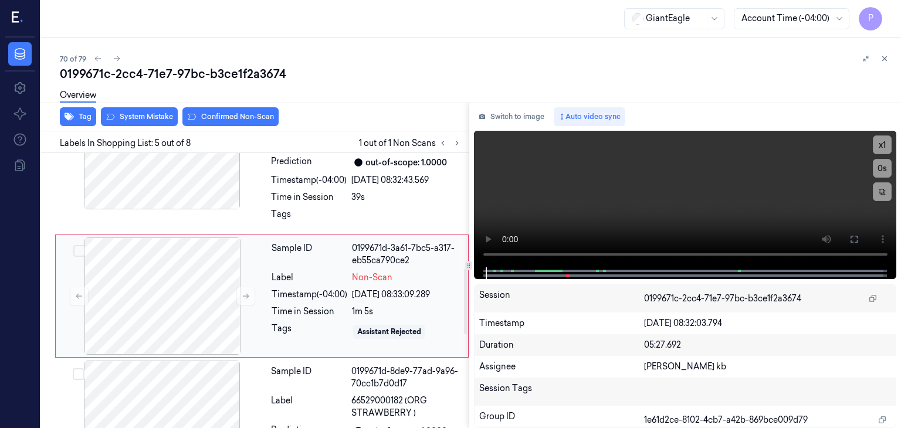
scroll to position [504, 0]
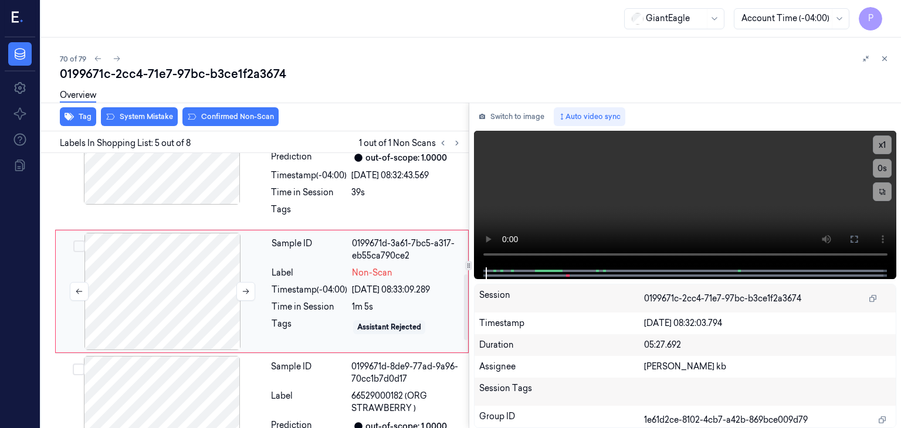
click at [196, 288] on div at bounding box center [162, 291] width 209 height 117
click at [249, 291] on icon at bounding box center [246, 291] width 8 height 8
click at [157, 111] on button "System Mistake" at bounding box center [139, 116] width 77 height 19
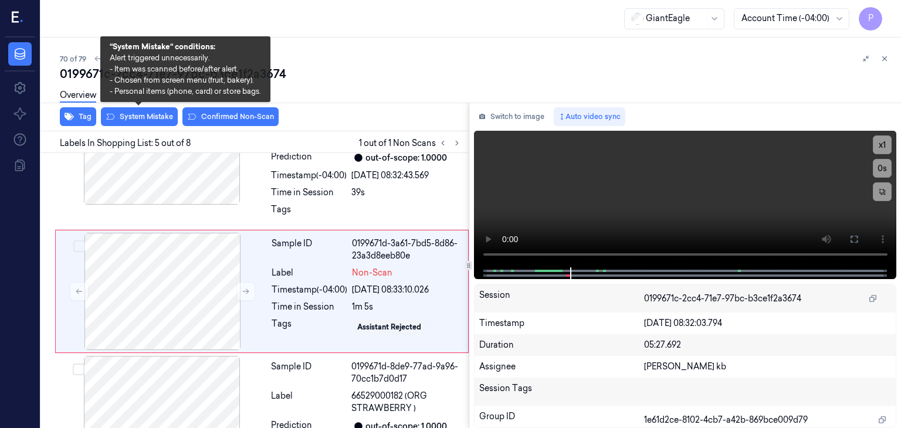
scroll to position [507, 0]
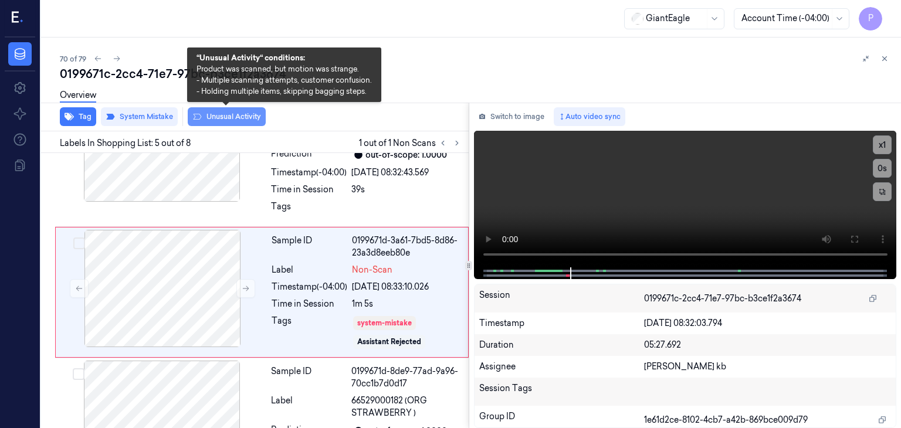
click at [230, 118] on button "Unusual Activity" at bounding box center [227, 116] width 78 height 19
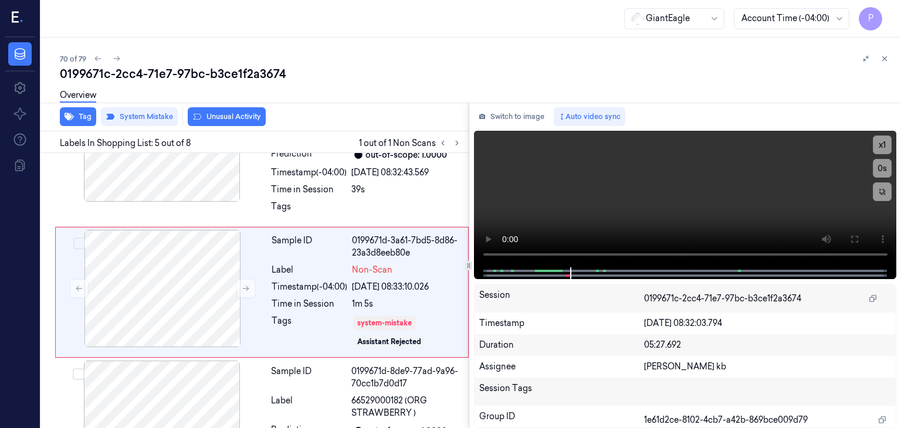
scroll to position [515, 0]
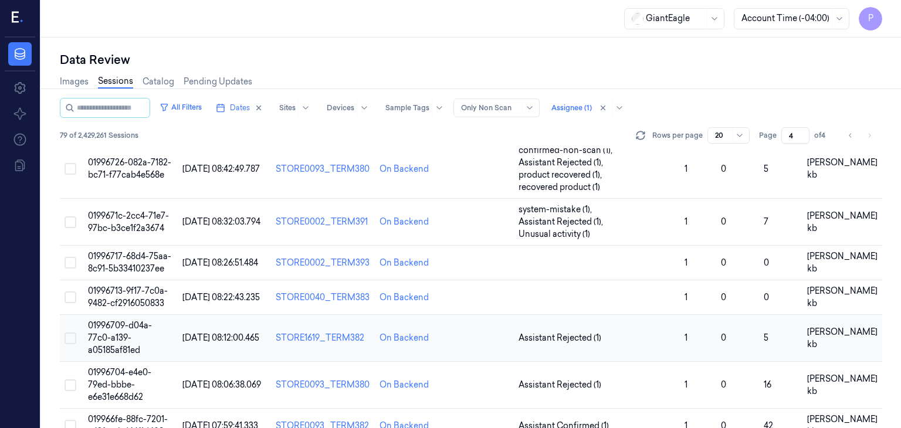
scroll to position [411, 0]
click at [135, 250] on span "01996717-68d4-75aa-8c91-5b33410237ee" at bounding box center [129, 261] width 83 height 23
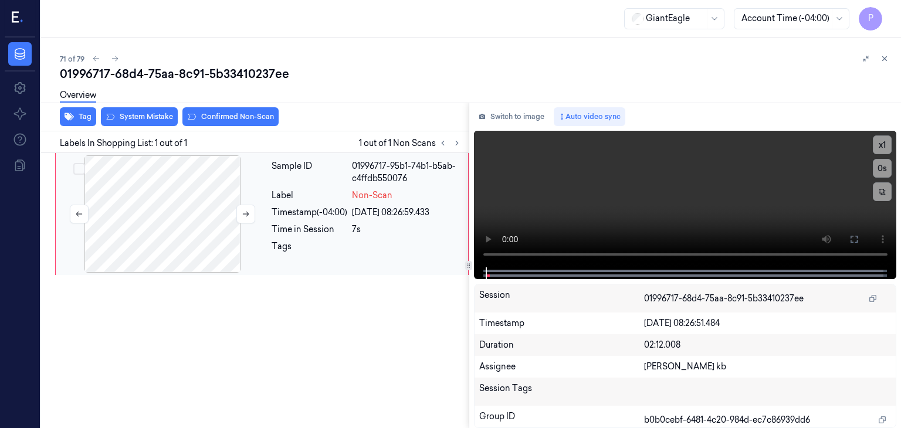
click at [182, 205] on div at bounding box center [162, 213] width 209 height 117
click at [246, 209] on button at bounding box center [245, 214] width 19 height 19
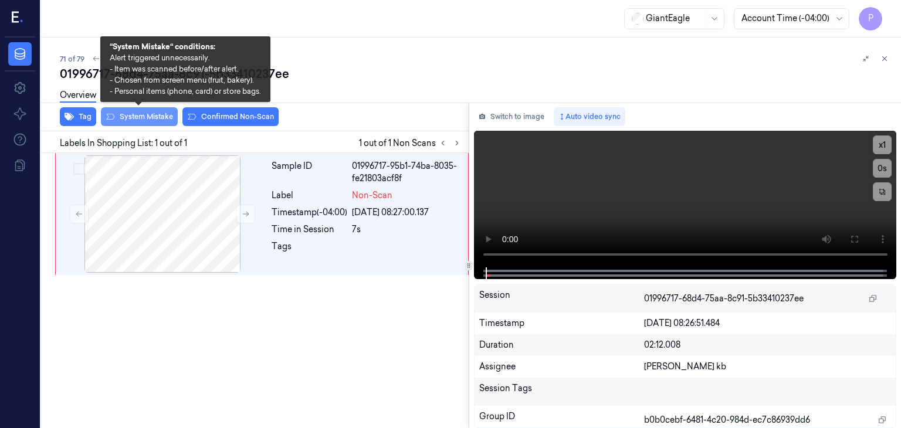
click at [163, 116] on button "System Mistake" at bounding box center [139, 116] width 77 height 19
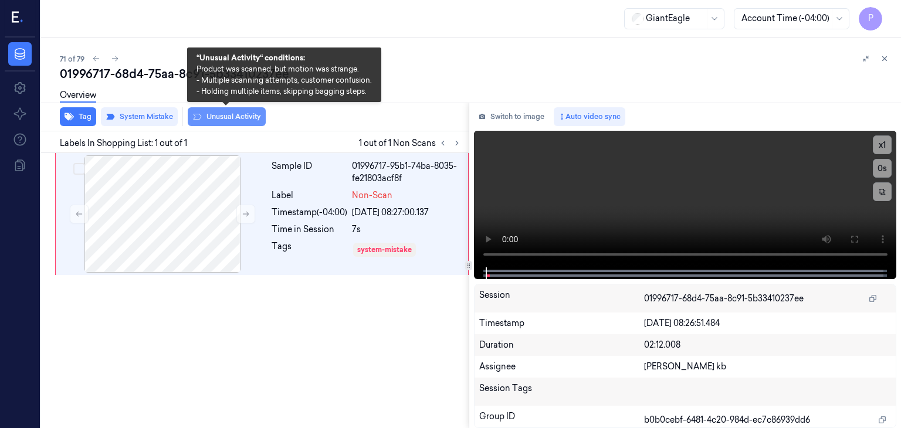
click at [216, 116] on button "Unusual Activity" at bounding box center [227, 116] width 78 height 19
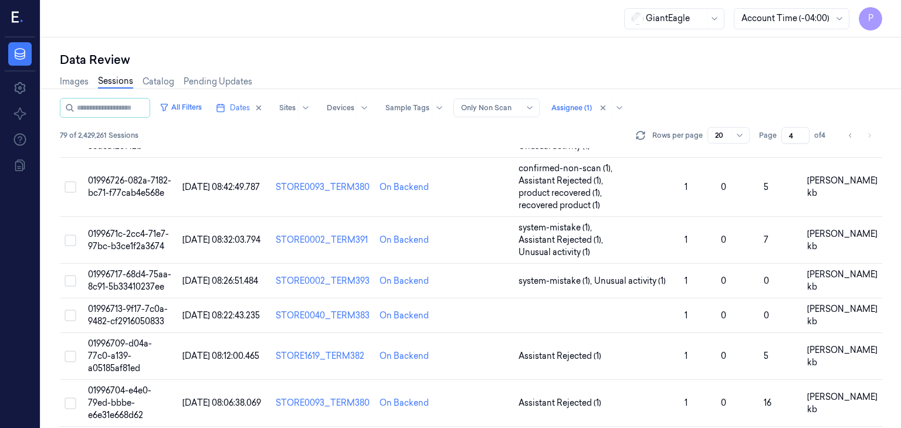
scroll to position [411, 0]
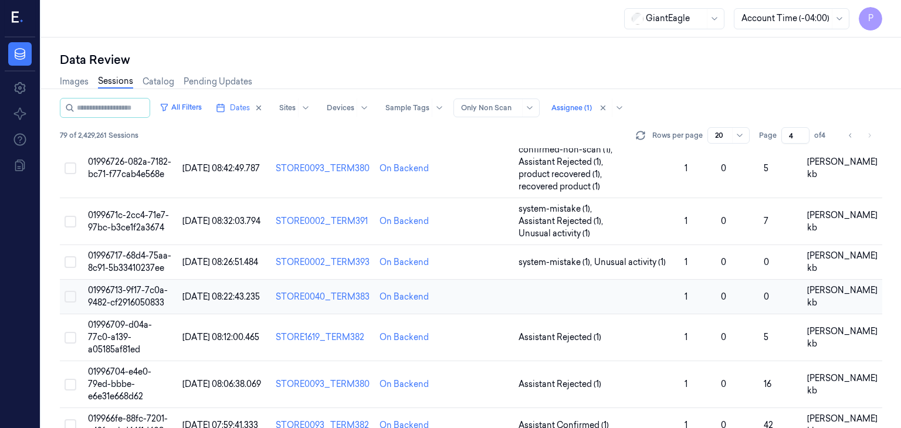
click at [124, 285] on span "01996713-9f17-7c0a-9482-cf2916050833" at bounding box center [128, 296] width 80 height 23
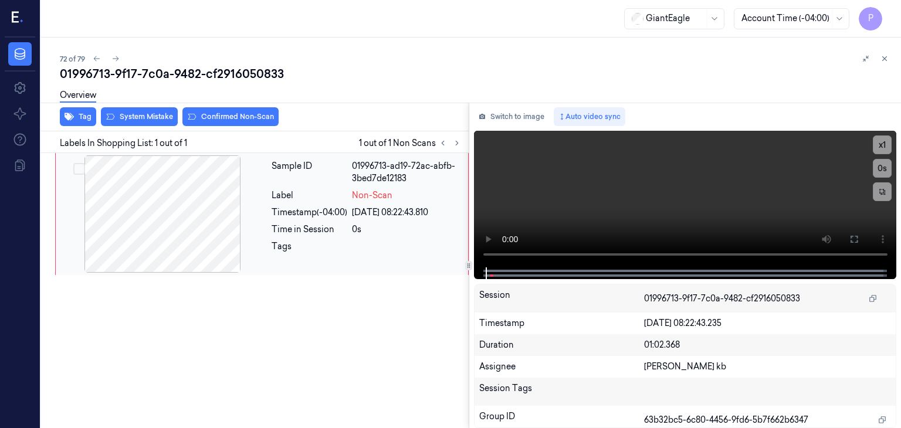
drag, startPoint x: 191, startPoint y: 192, endPoint x: 223, endPoint y: 204, distance: 33.8
click at [191, 191] on div at bounding box center [162, 213] width 209 height 117
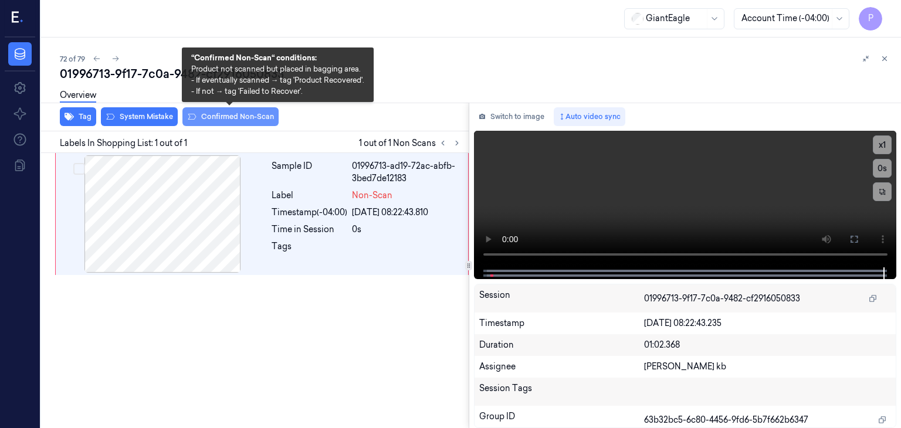
click at [260, 117] on button "Confirmed Non-Scan" at bounding box center [230, 116] width 96 height 19
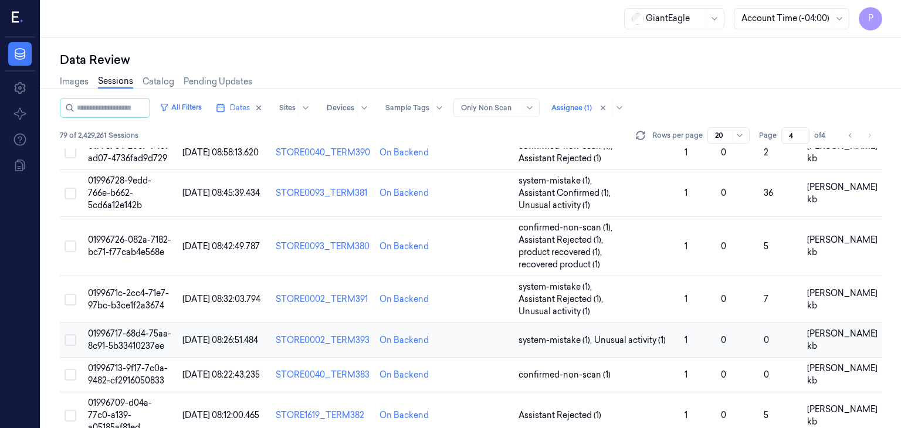
scroll to position [391, 0]
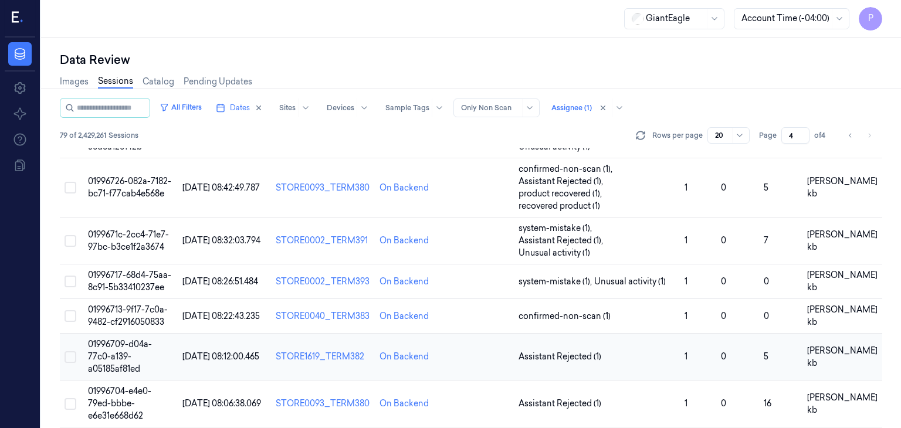
click at [107, 339] on span "01996709-d04a-77c0-a139-a05185af81ed" at bounding box center [120, 356] width 64 height 35
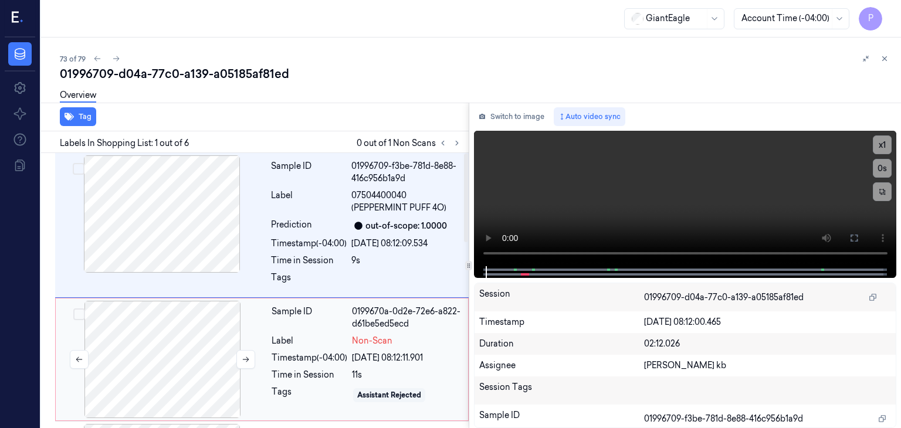
click at [164, 336] on div at bounding box center [162, 359] width 209 height 117
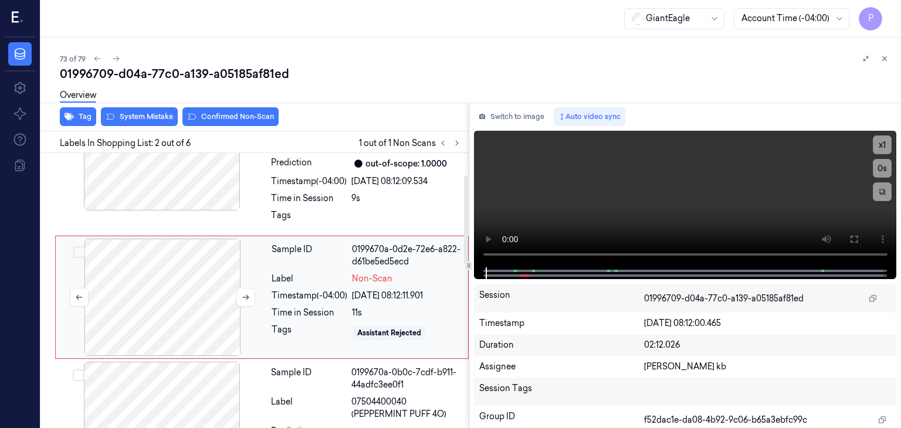
scroll to position [68, 0]
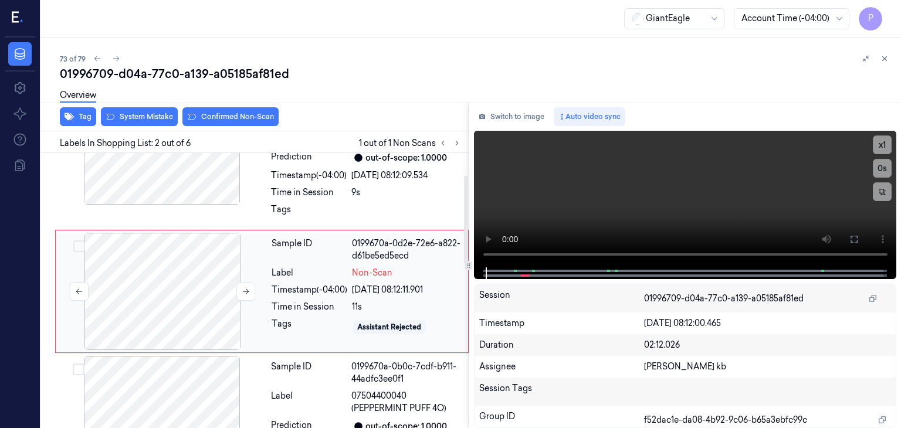
click at [190, 296] on div at bounding box center [162, 291] width 209 height 117
click at [244, 288] on icon at bounding box center [246, 291] width 8 height 8
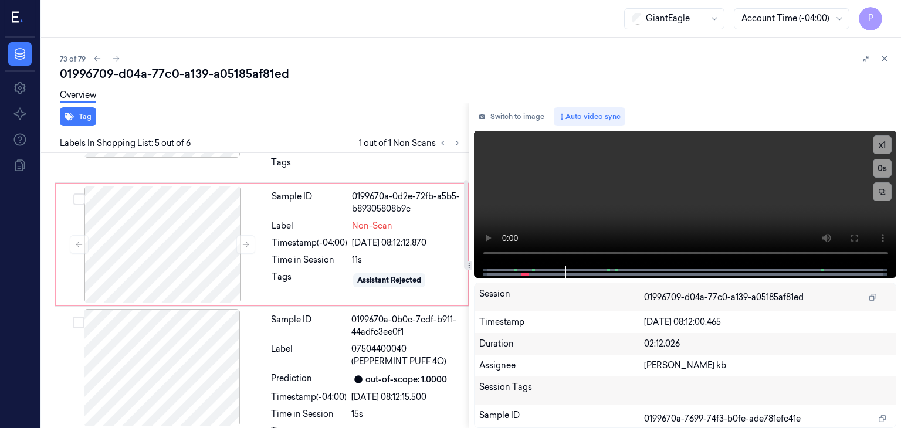
scroll to position [82, 0]
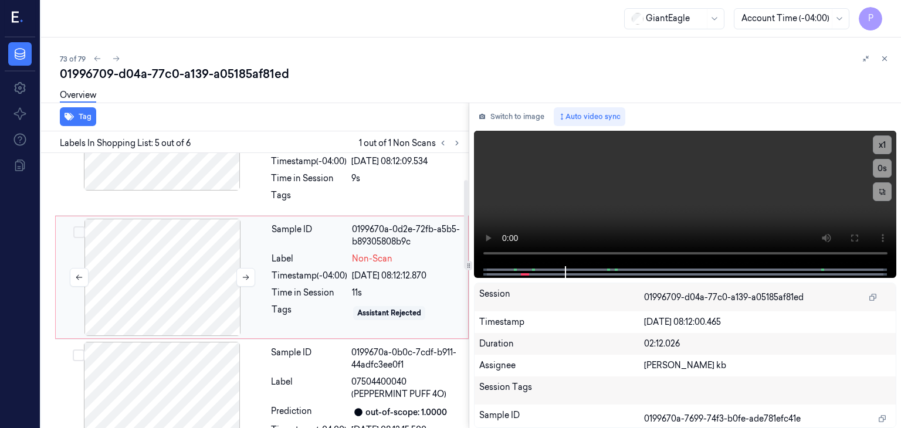
click at [192, 280] on div at bounding box center [162, 277] width 209 height 117
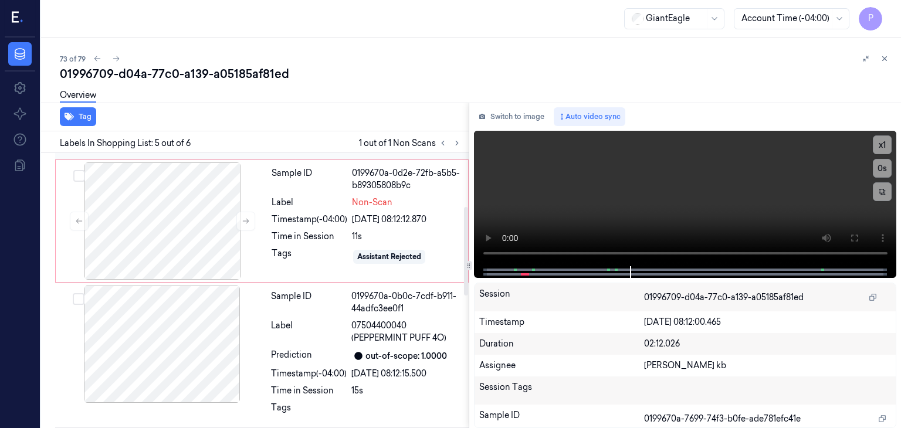
scroll to position [0, 0]
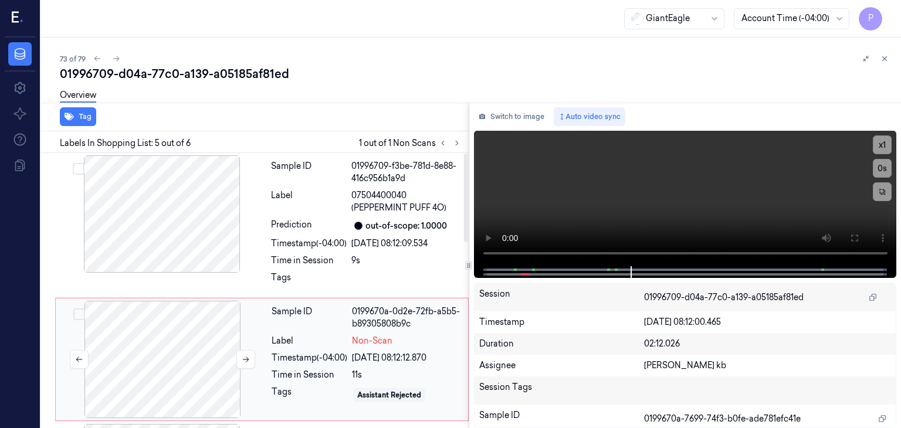
drag, startPoint x: 158, startPoint y: 361, endPoint x: 247, endPoint y: 313, distance: 101.3
click at [158, 360] on div at bounding box center [162, 359] width 209 height 117
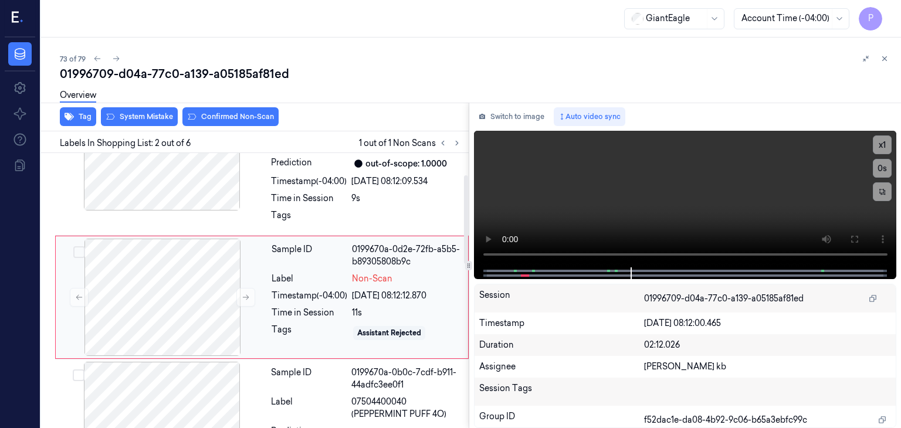
scroll to position [68, 0]
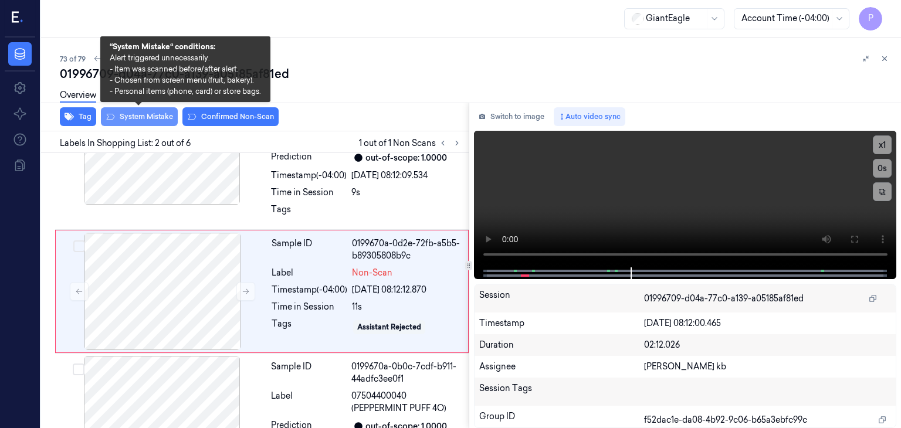
click at [163, 116] on button "System Mistake" at bounding box center [139, 116] width 77 height 19
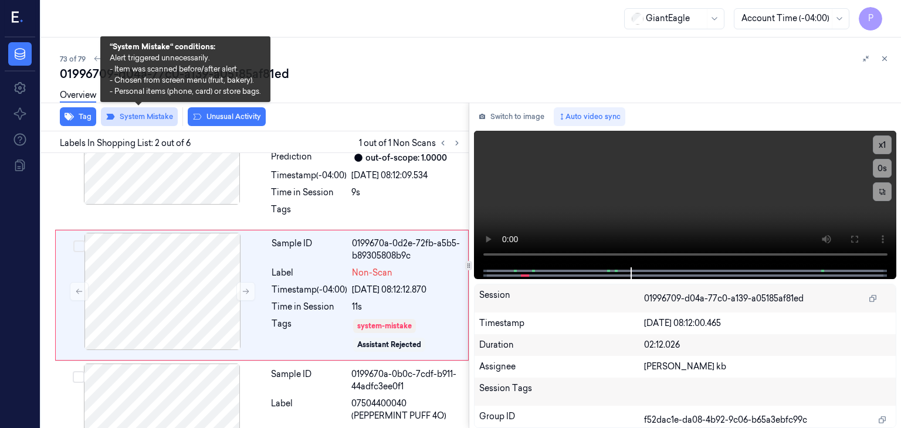
scroll to position [72, 0]
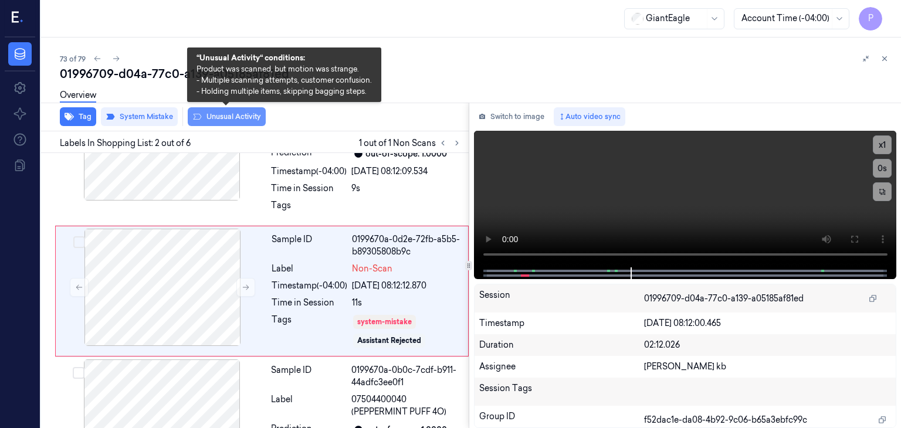
click at [223, 116] on button "Unusual Activity" at bounding box center [227, 116] width 78 height 19
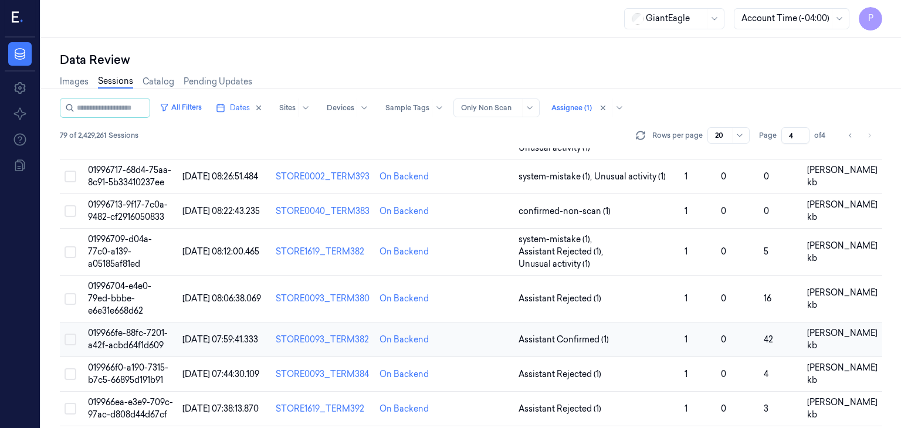
scroll to position [508, 0]
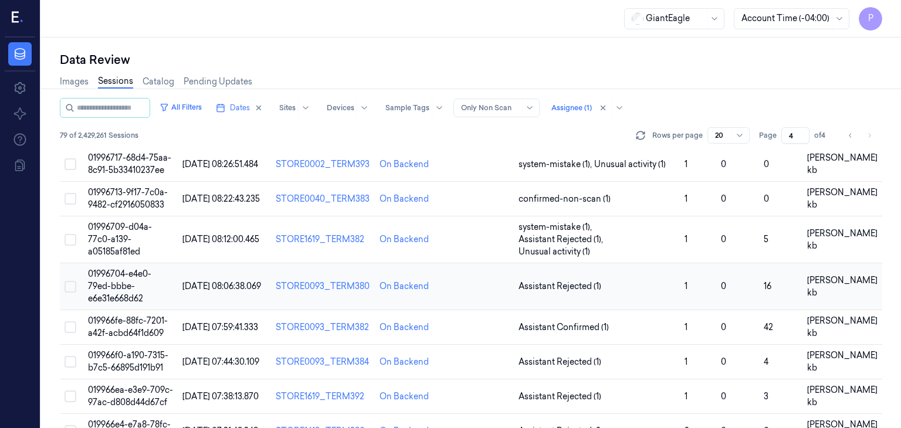
click at [120, 269] on span "01996704-e4e0-79ed-bbbe-e6e31e668d62" at bounding box center [119, 286] width 63 height 35
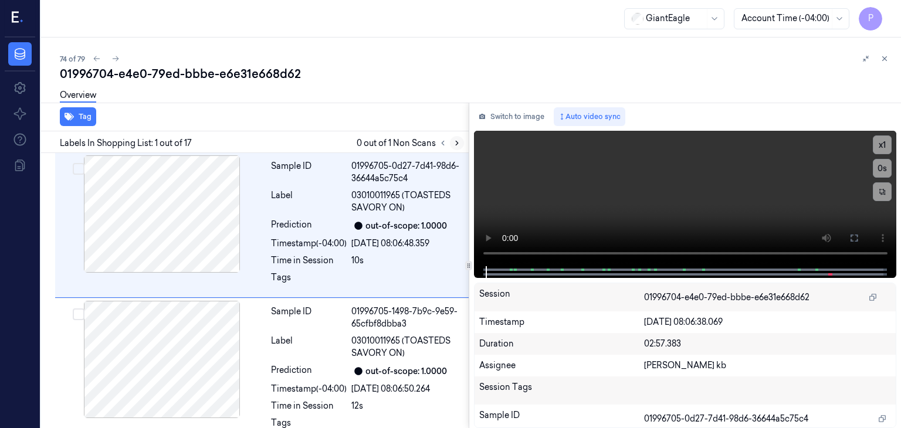
click at [457, 141] on icon at bounding box center [457, 143] width 8 height 8
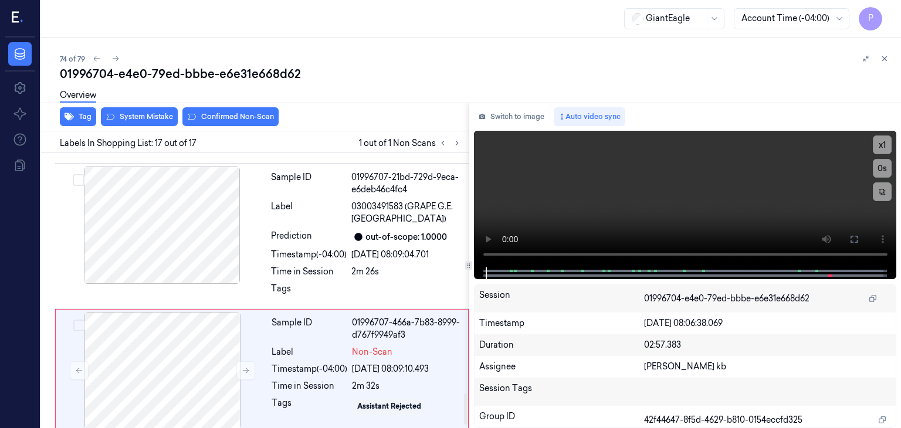
scroll to position [2162, 0]
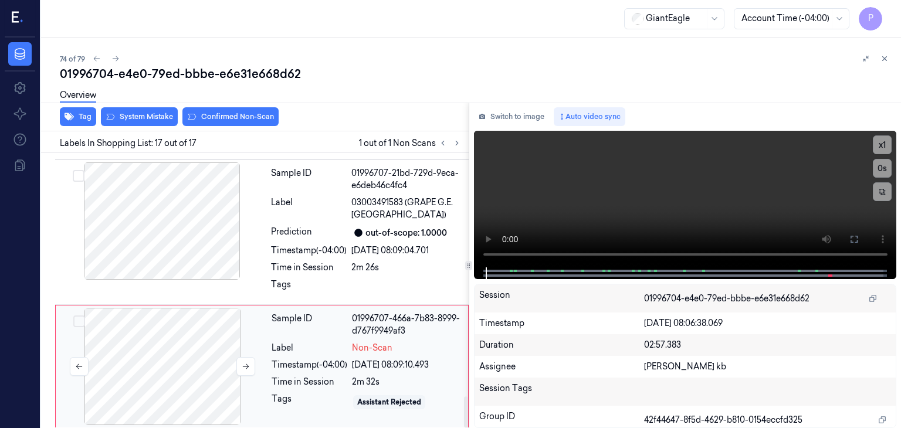
click at [216, 362] on div at bounding box center [162, 366] width 209 height 117
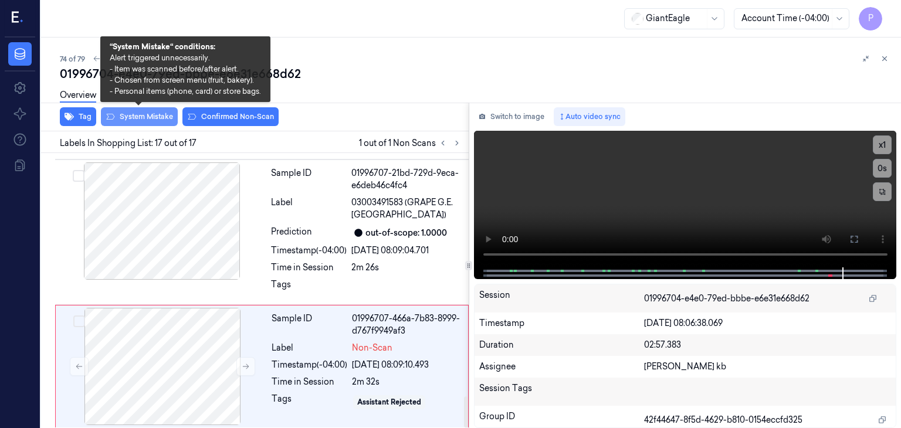
click at [136, 116] on button "System Mistake" at bounding box center [139, 116] width 77 height 19
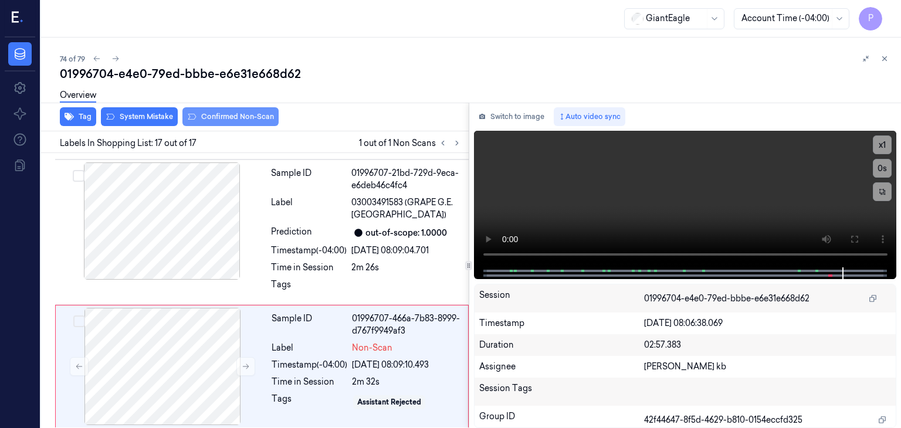
scroll to position [2169, 0]
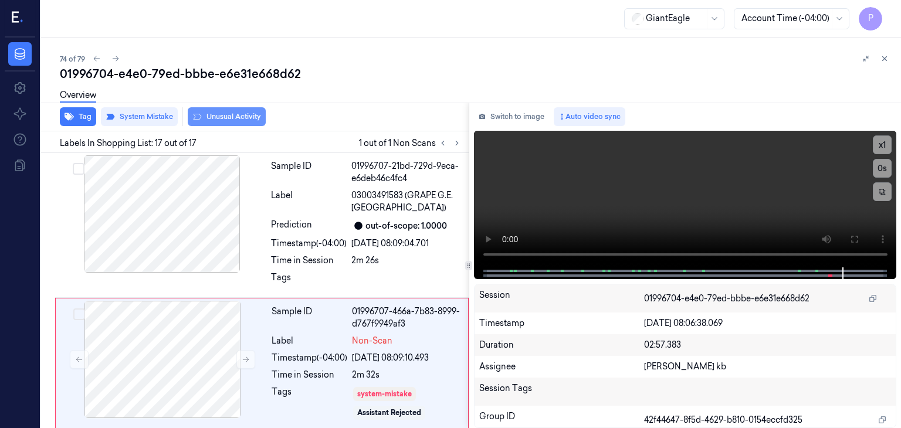
click at [245, 116] on button "Unusual Activity" at bounding box center [227, 116] width 78 height 19
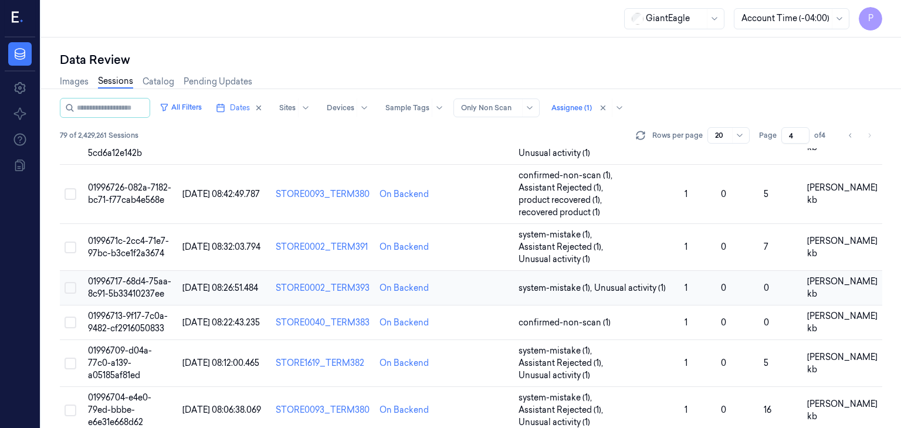
scroll to position [411, 0]
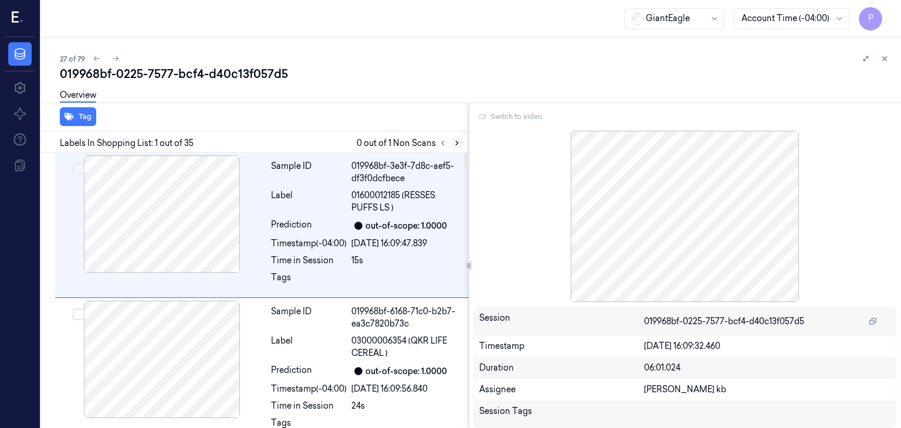
click at [455, 143] on icon at bounding box center [457, 143] width 8 height 8
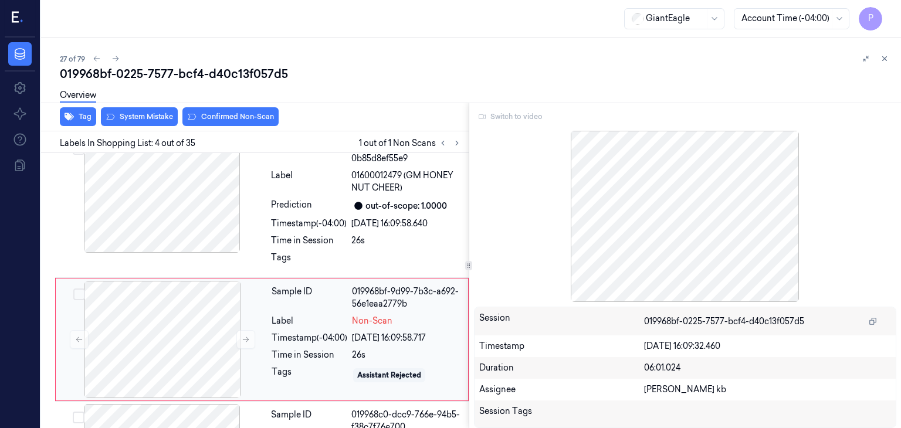
scroll to position [359, 0]
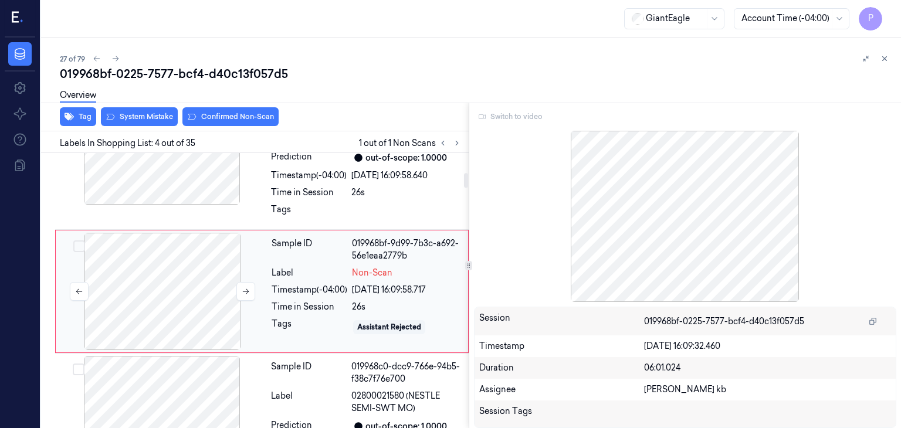
click at [232, 275] on div at bounding box center [162, 291] width 209 height 117
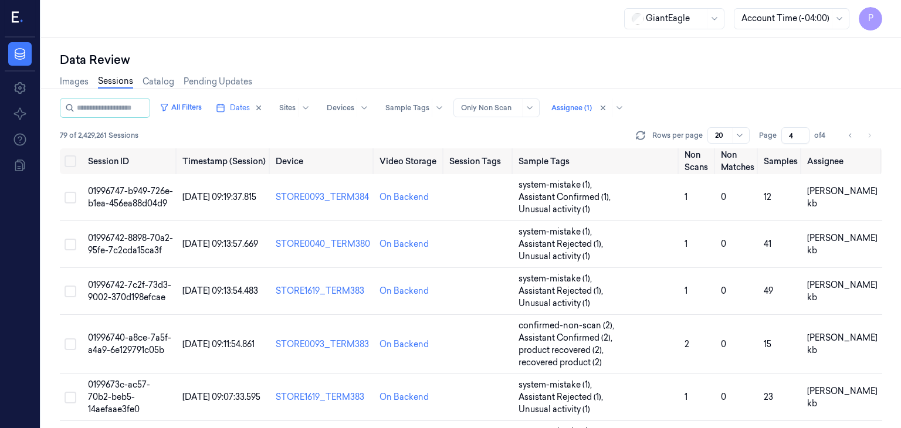
scroll to position [469, 0]
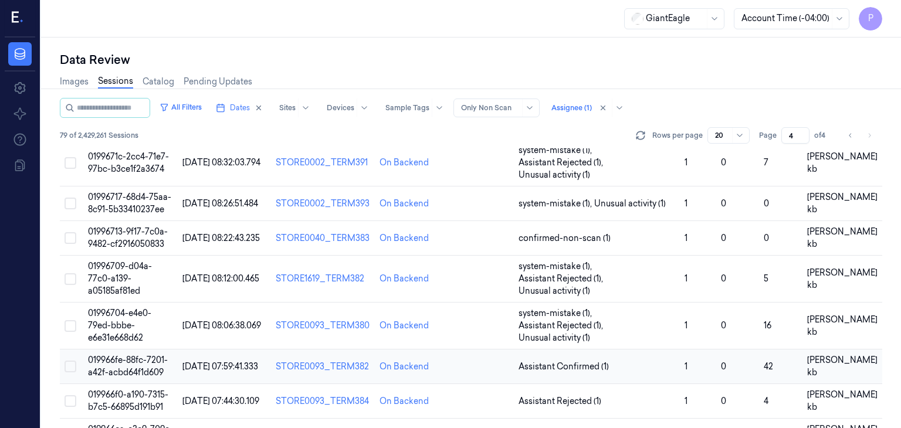
click at [146, 355] on span "019966fe-88fc-7201-a42f-acbd64f1d609" at bounding box center [128, 366] width 80 height 23
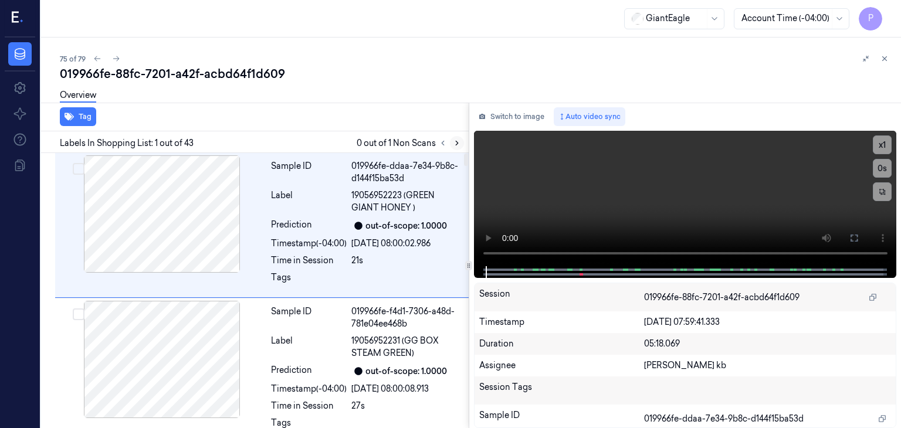
click at [457, 141] on icon at bounding box center [457, 143] width 8 height 8
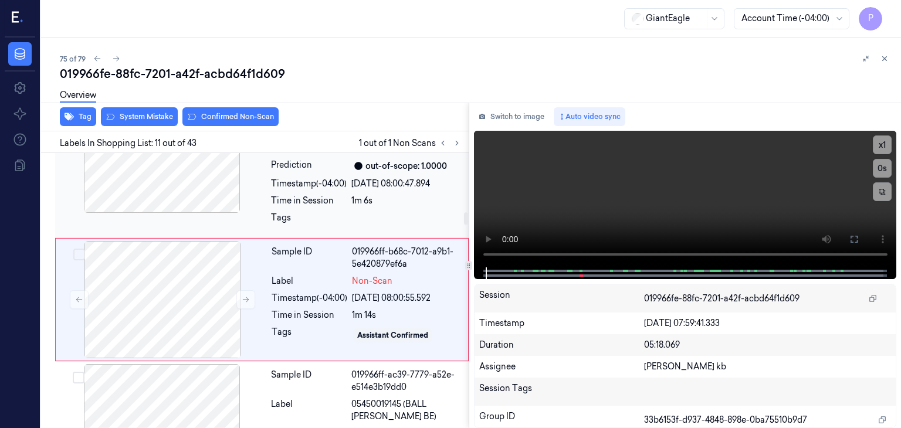
scroll to position [1375, 0]
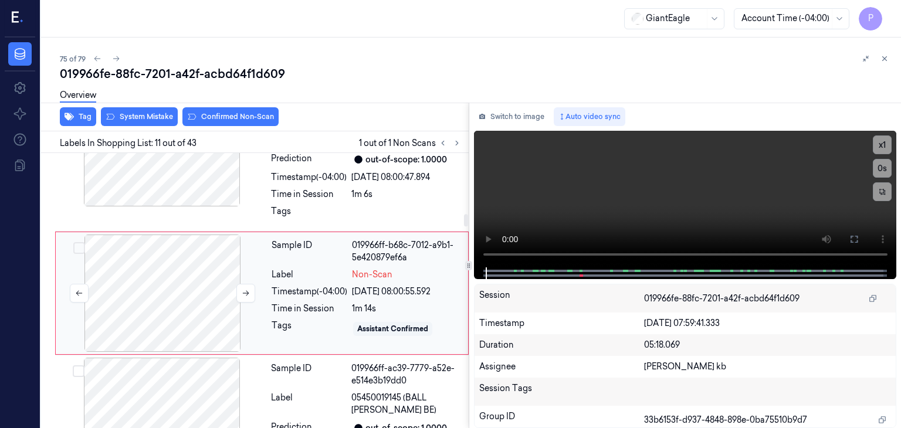
click at [165, 273] on div at bounding box center [162, 293] width 209 height 117
click at [247, 289] on icon at bounding box center [246, 293] width 8 height 8
click at [239, 289] on button at bounding box center [245, 293] width 19 height 19
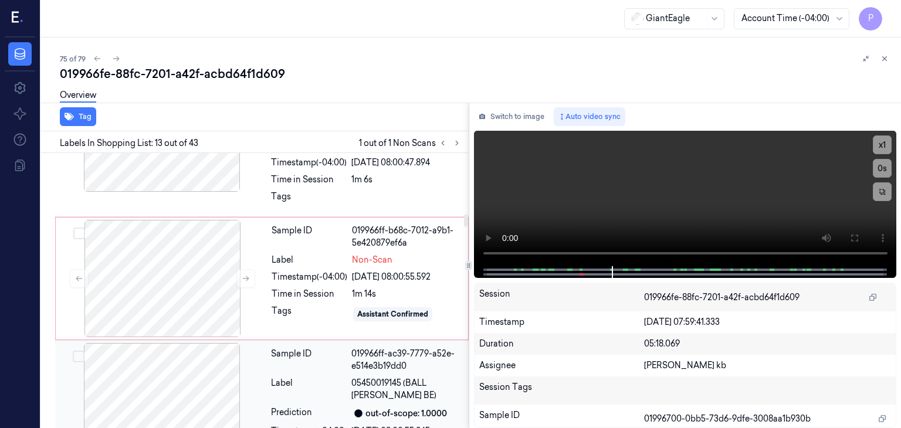
scroll to position [1361, 0]
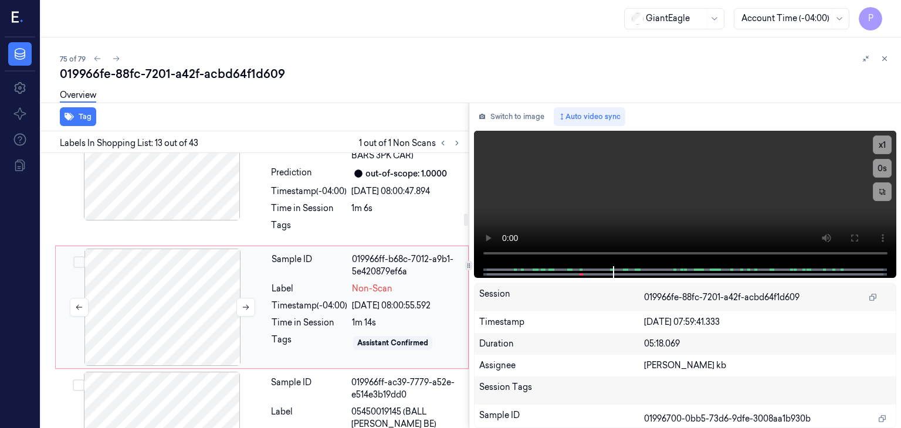
click at [166, 316] on div at bounding box center [162, 307] width 209 height 117
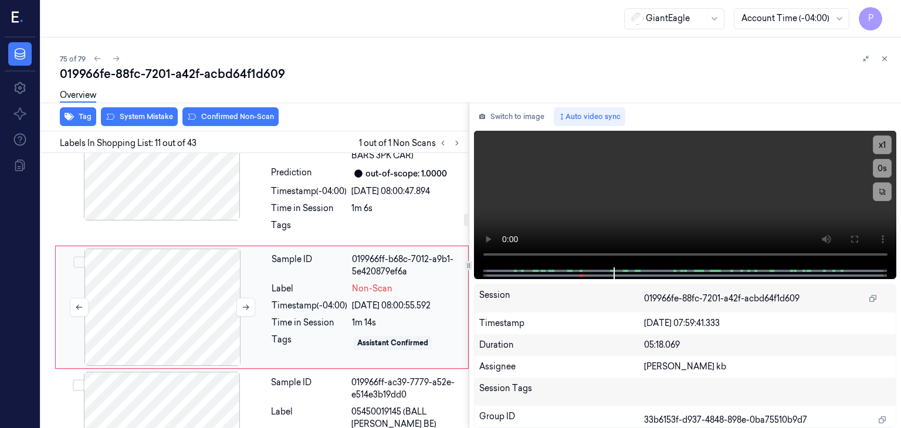
scroll to position [1375, 0]
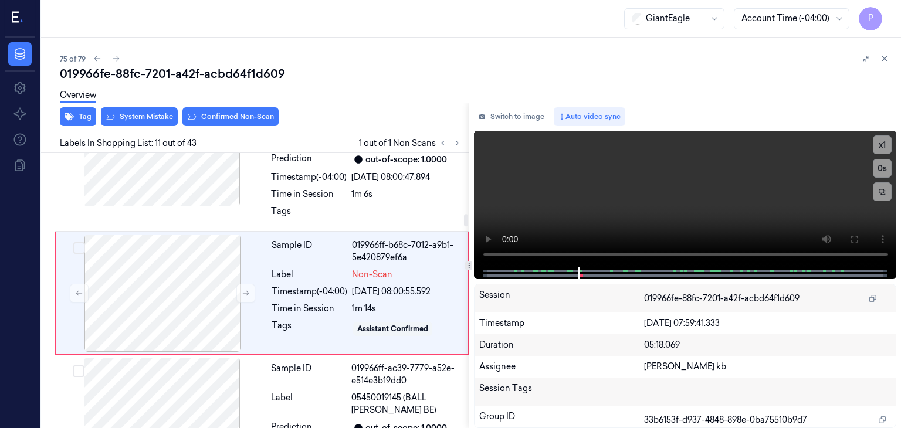
click at [169, 111] on div "Overview" at bounding box center [476, 97] width 832 height 30
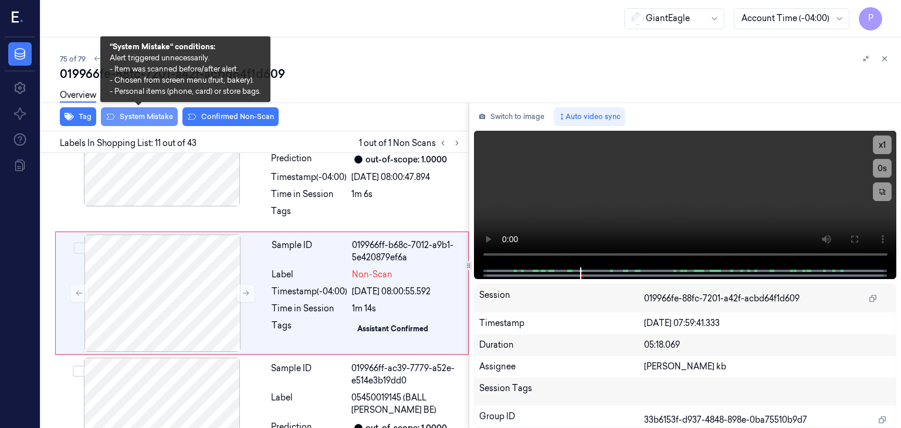
click at [161, 116] on button "System Mistake" at bounding box center [139, 116] width 77 height 19
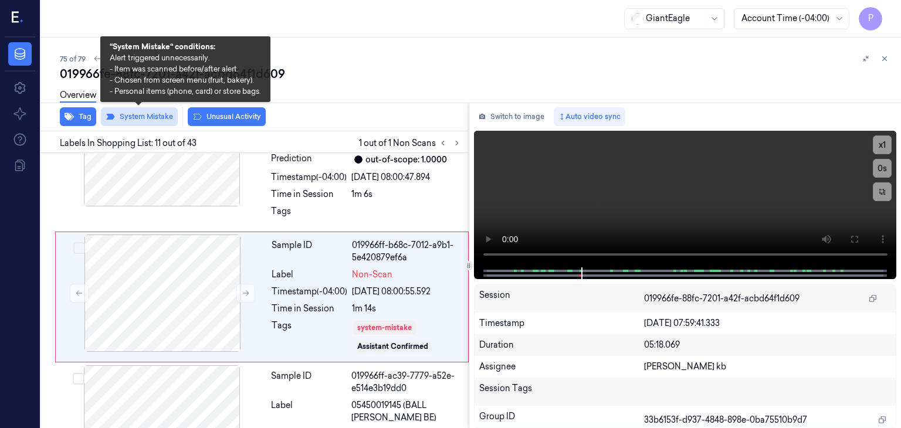
scroll to position [1379, 0]
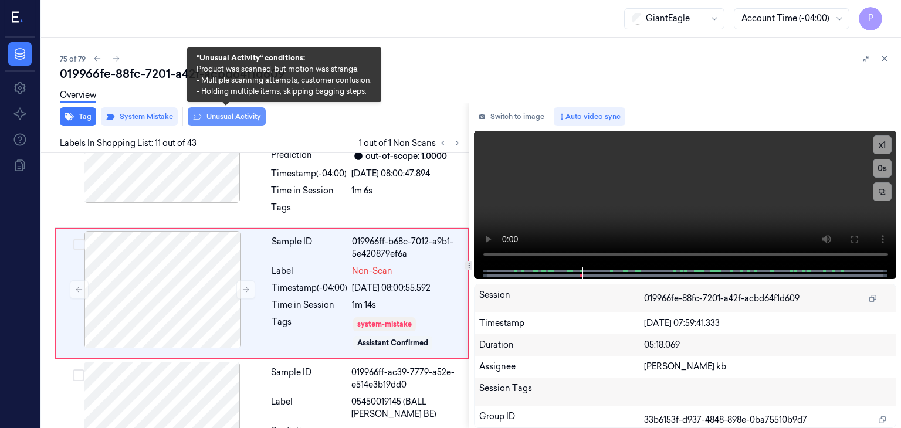
click at [216, 116] on button "Unusual Activity" at bounding box center [227, 116] width 78 height 19
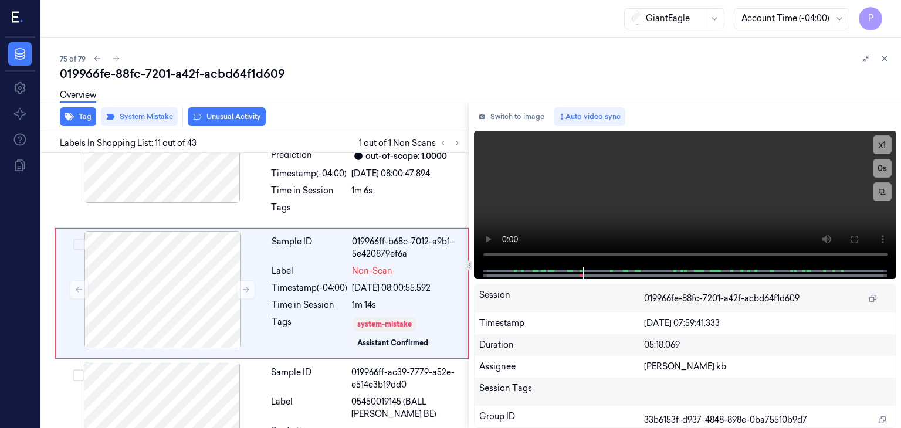
scroll to position [1386, 0]
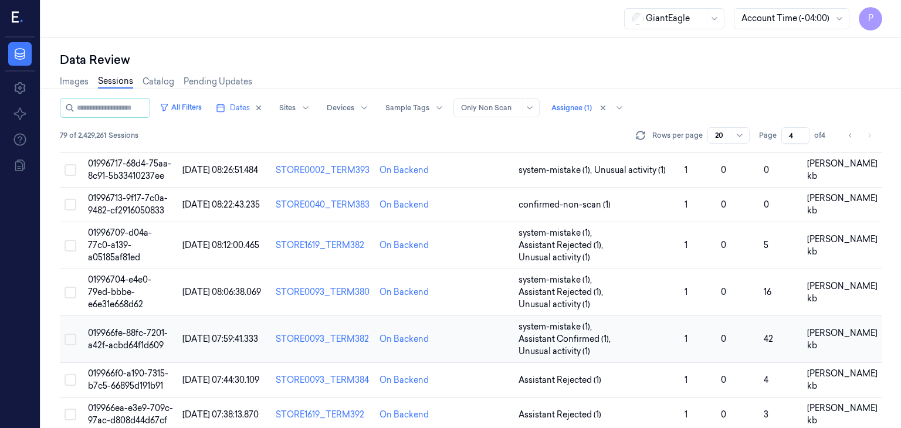
scroll to position [521, 0]
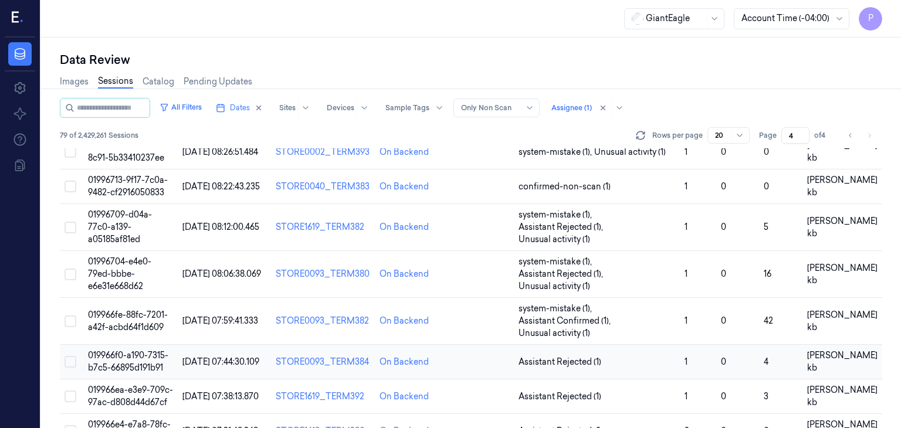
click at [141, 350] on span "019966f0-a190-7315-b7c5-66895d191b91" at bounding box center [128, 361] width 80 height 23
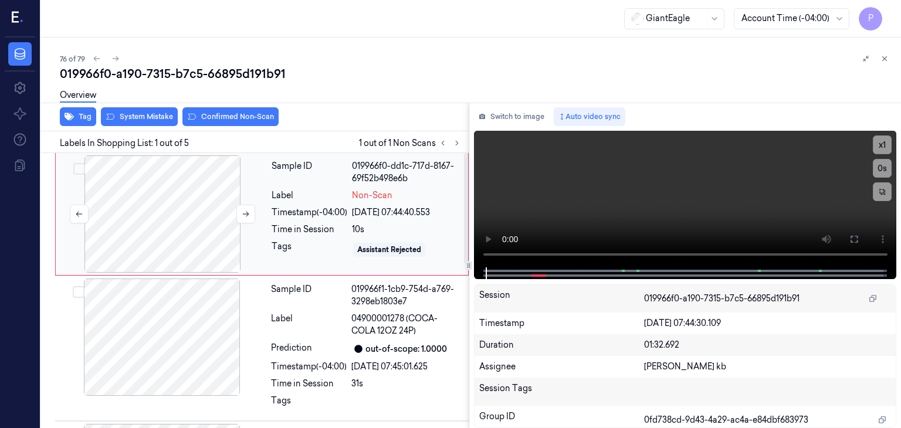
click at [206, 217] on div at bounding box center [162, 213] width 209 height 117
click at [246, 213] on icon at bounding box center [246, 214] width 6 height 5
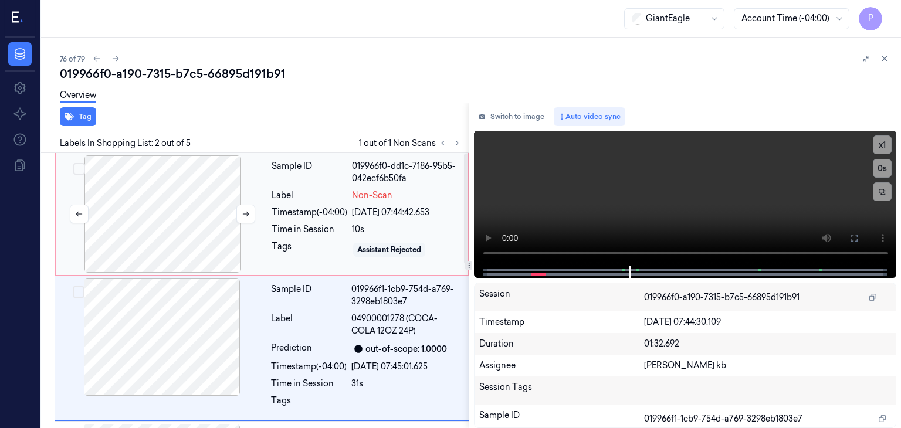
click at [169, 208] on div at bounding box center [162, 213] width 209 height 117
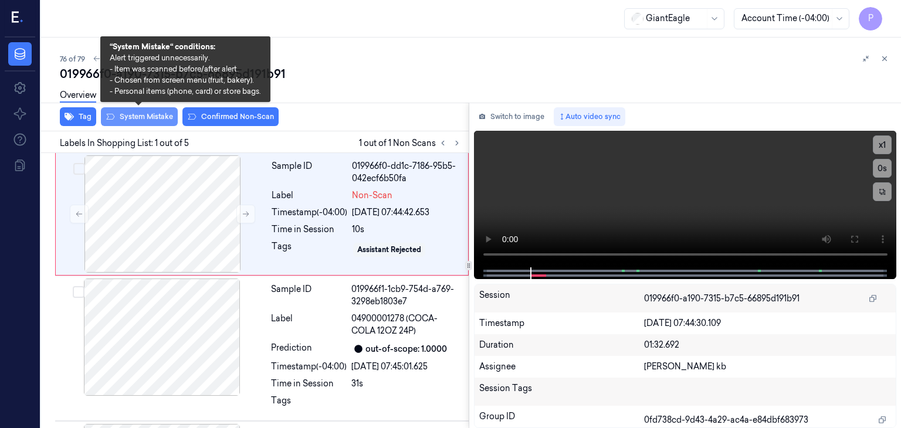
click at [165, 114] on button "System Mistake" at bounding box center [139, 116] width 77 height 19
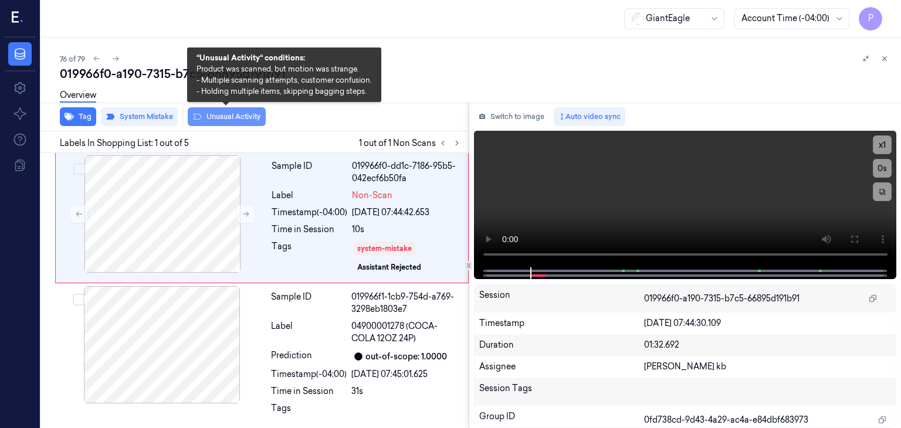
click at [240, 118] on button "Unusual Activity" at bounding box center [227, 116] width 78 height 19
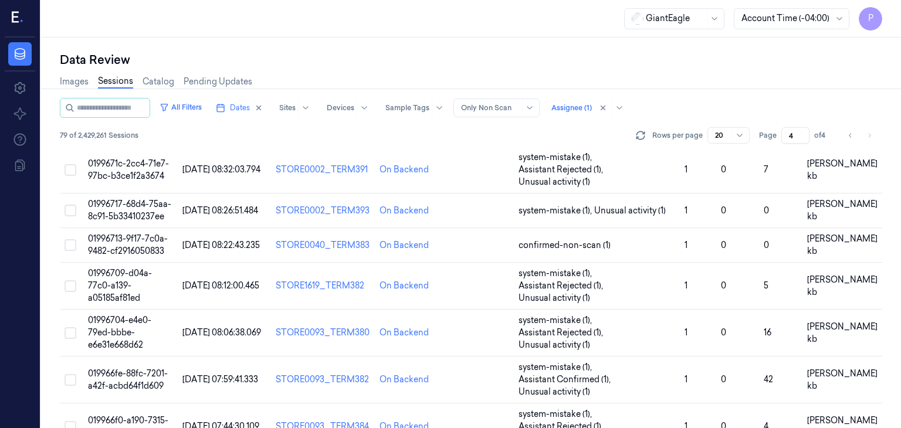
scroll to position [521, 0]
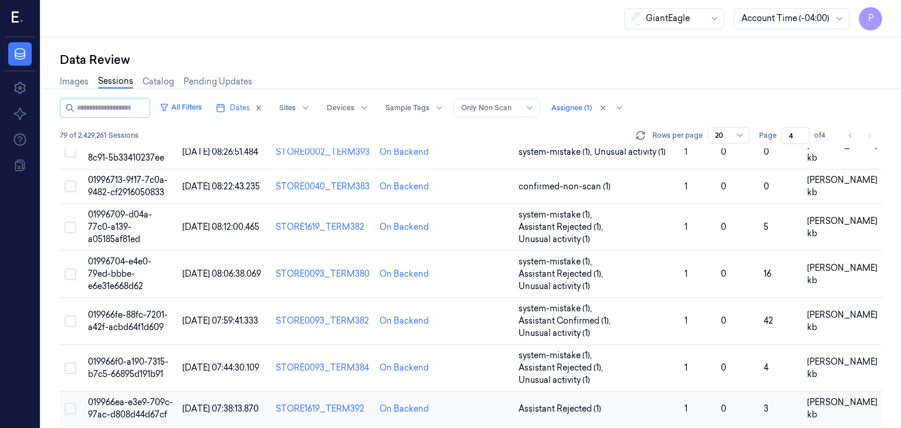
click at [136, 397] on span "019966ea-e3e9-709c-97ac-d808d44d67cf" at bounding box center [130, 408] width 85 height 23
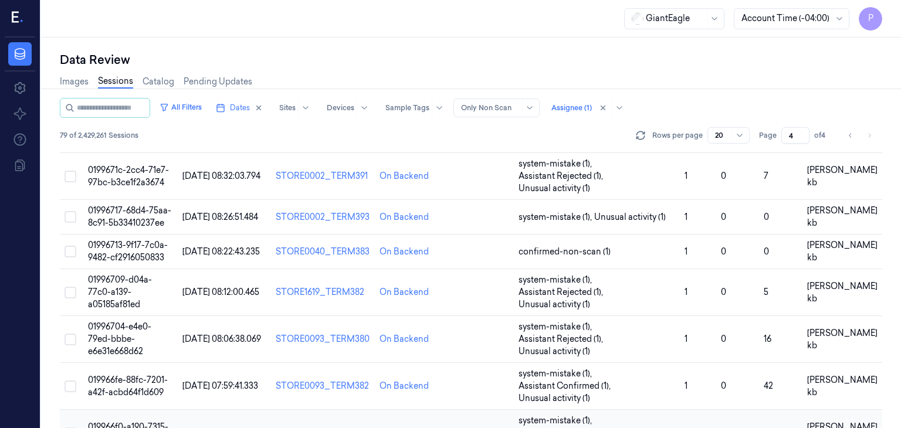
scroll to position [521, 0]
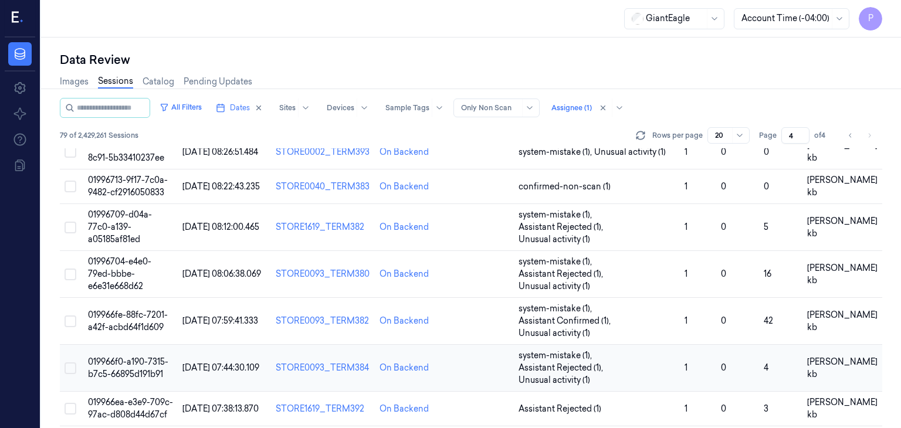
click at [138, 357] on span "019966f0-a190-7315-b7c5-66895d191b91" at bounding box center [128, 368] width 80 height 23
click at [144, 397] on span "019966ea-e3e9-709c-97ac-d808d44d67cf" at bounding box center [130, 408] width 85 height 23
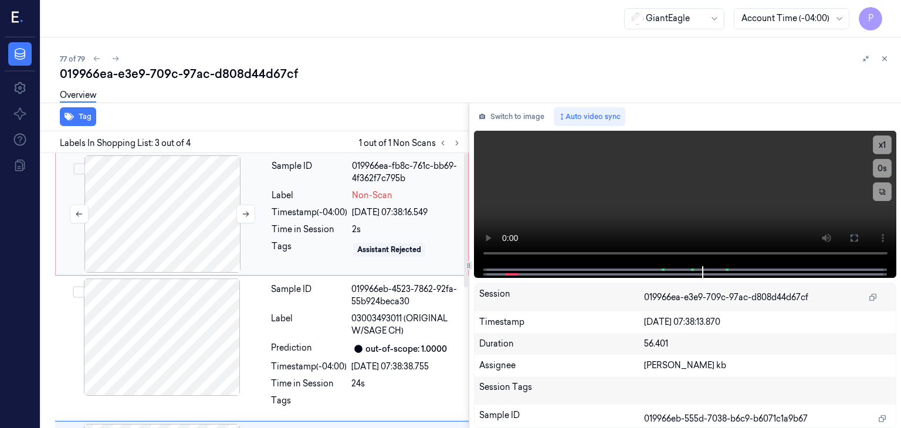
click at [205, 219] on div at bounding box center [162, 213] width 209 height 117
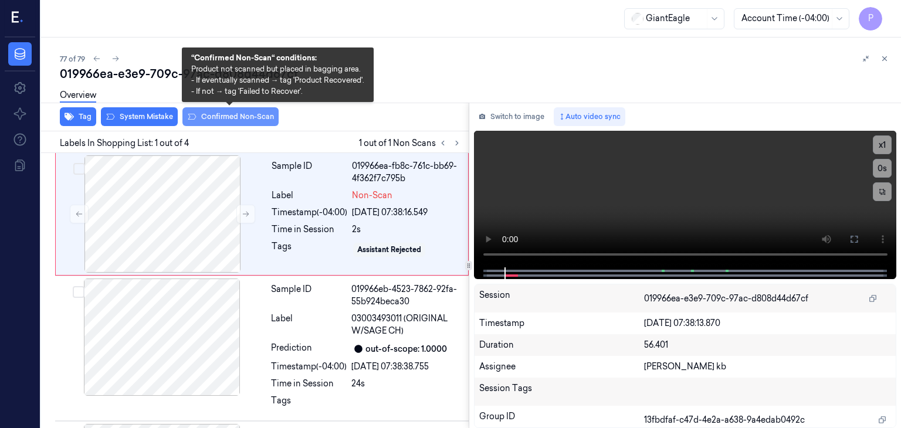
click at [218, 116] on button "Confirmed Non-Scan" at bounding box center [230, 116] width 96 height 19
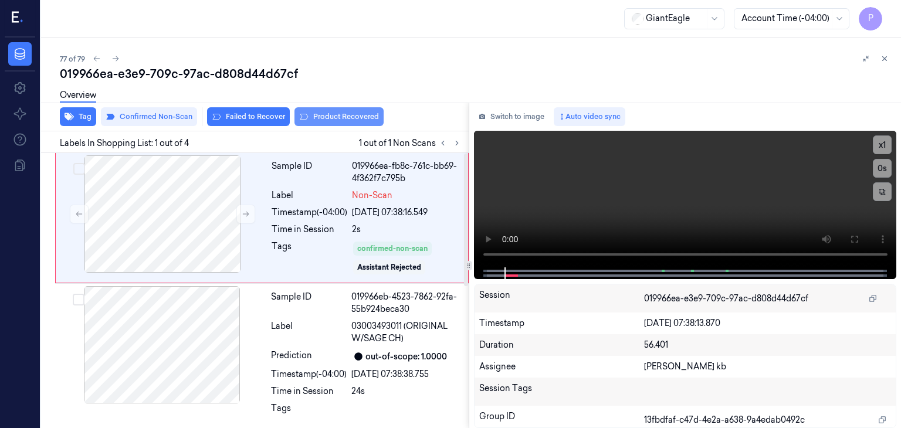
click at [357, 120] on button "Product Recovered" at bounding box center [338, 116] width 89 height 19
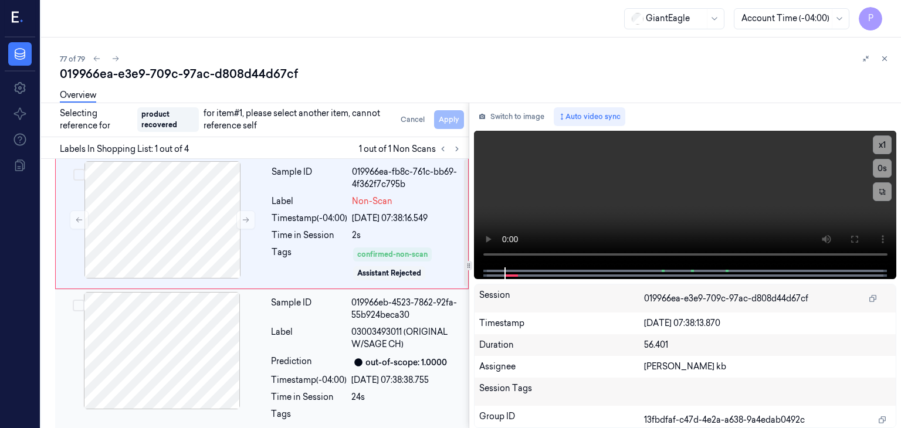
click at [190, 322] on div at bounding box center [161, 350] width 209 height 117
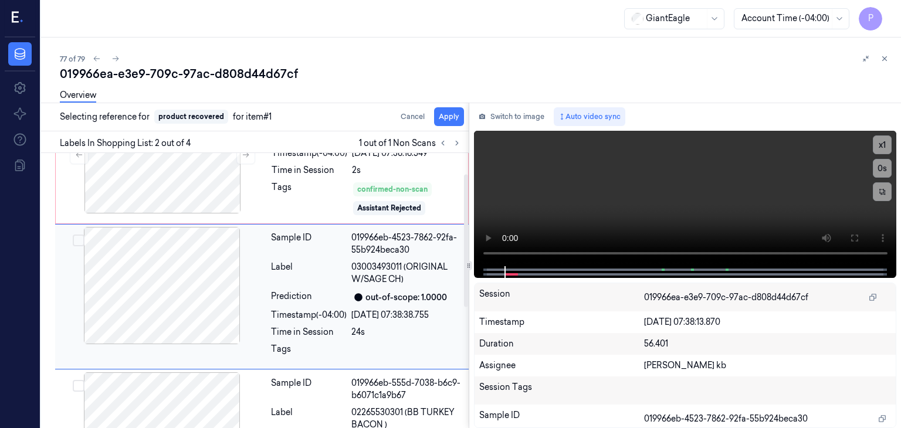
scroll to position [65, 0]
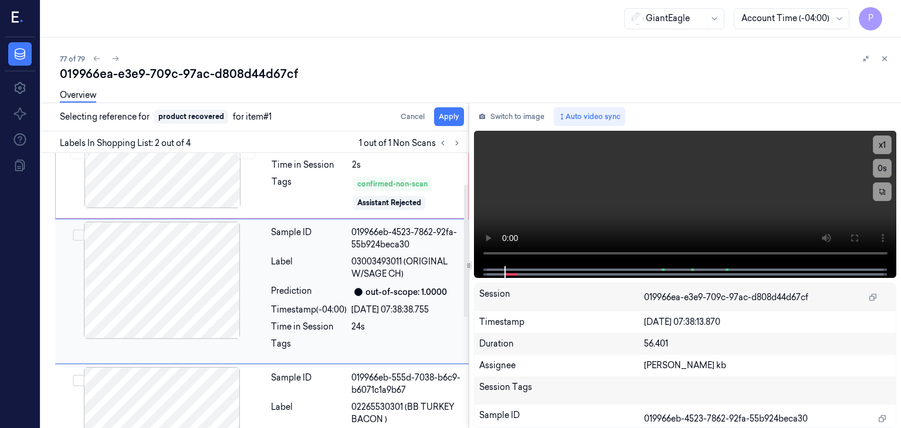
click at [80, 235] on button "Select row" at bounding box center [79, 235] width 12 height 12
click at [446, 116] on button "Apply" at bounding box center [449, 116] width 30 height 19
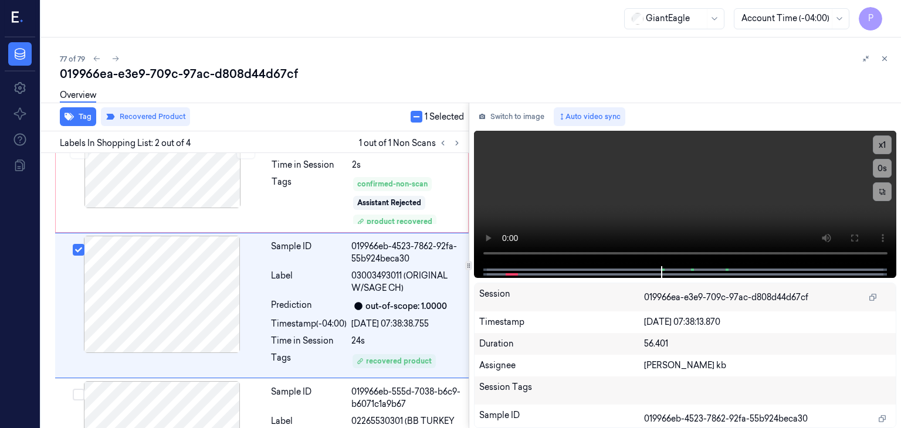
scroll to position [79, 0]
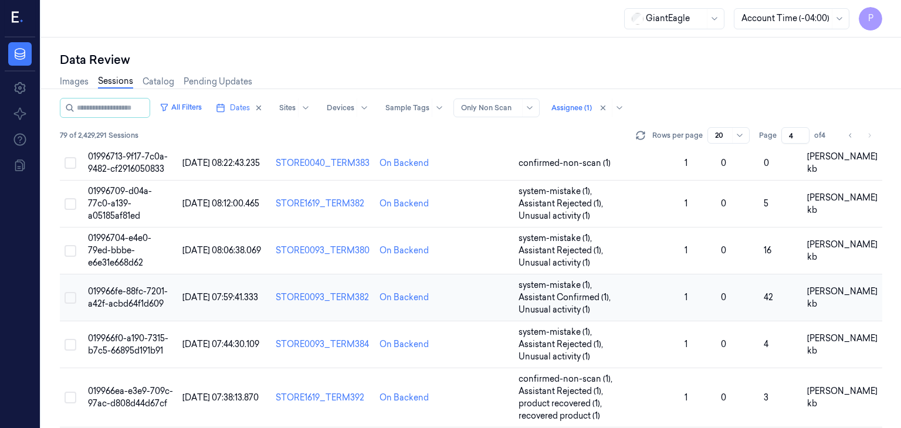
scroll to position [545, 0]
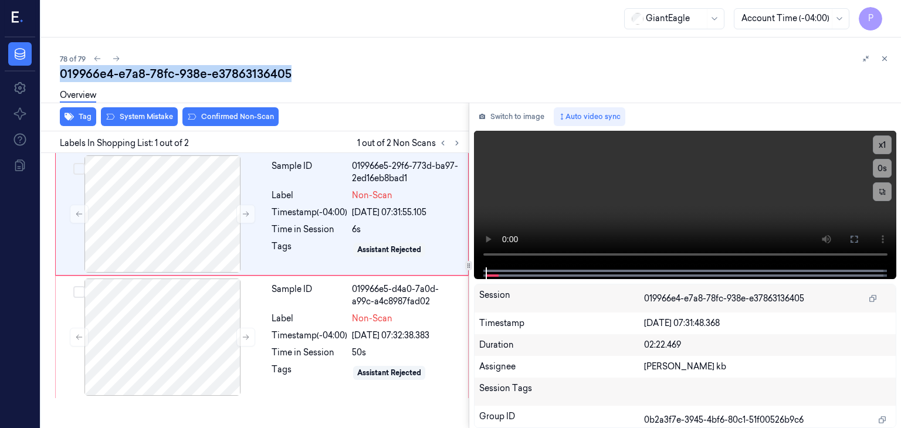
drag, startPoint x: 304, startPoint y: 3, endPoint x: 613, endPoint y: 65, distance: 315.3
click at [613, 65] on div "78 of 79 019966e4-e7a8-78fc-938e-e37863136405 Overview Tag System Mistake Confi…" at bounding box center [471, 233] width 860 height 391
click at [455, 143] on icon at bounding box center [457, 143] width 8 height 8
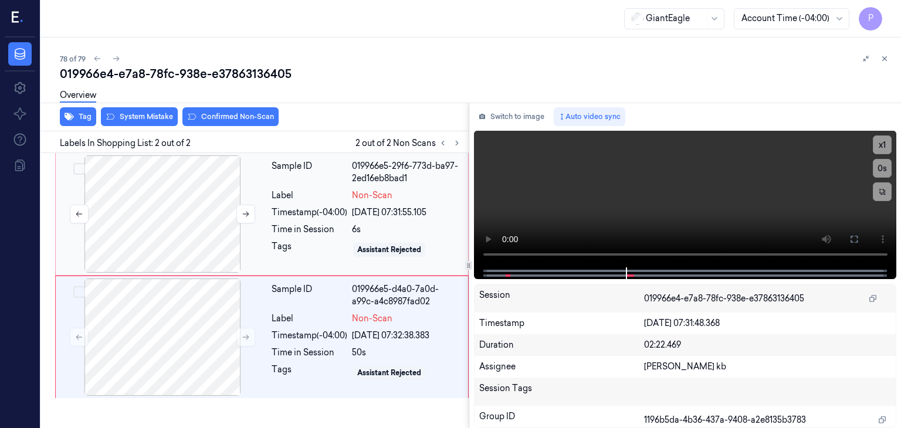
click at [209, 194] on div at bounding box center [162, 213] width 209 height 117
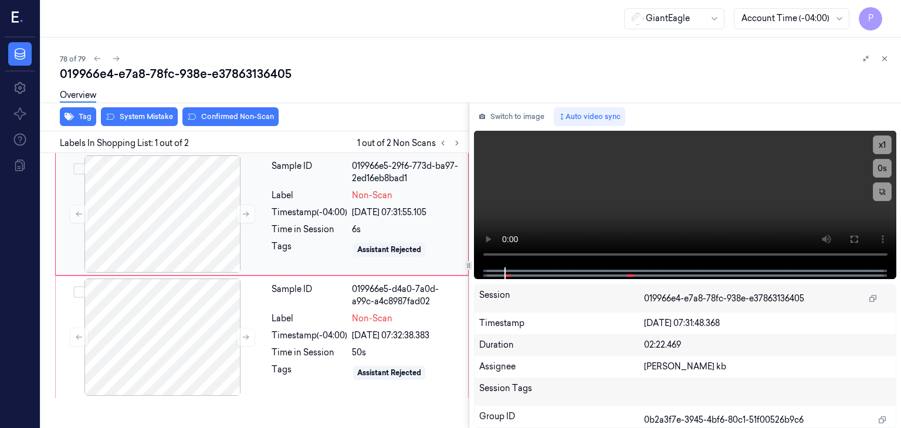
click at [291, 224] on div "Time in Session" at bounding box center [310, 229] width 76 height 12
click at [219, 216] on div at bounding box center [162, 213] width 209 height 117
click at [195, 207] on div at bounding box center [162, 213] width 209 height 117
click at [219, 108] on div "Overview" at bounding box center [476, 97] width 832 height 30
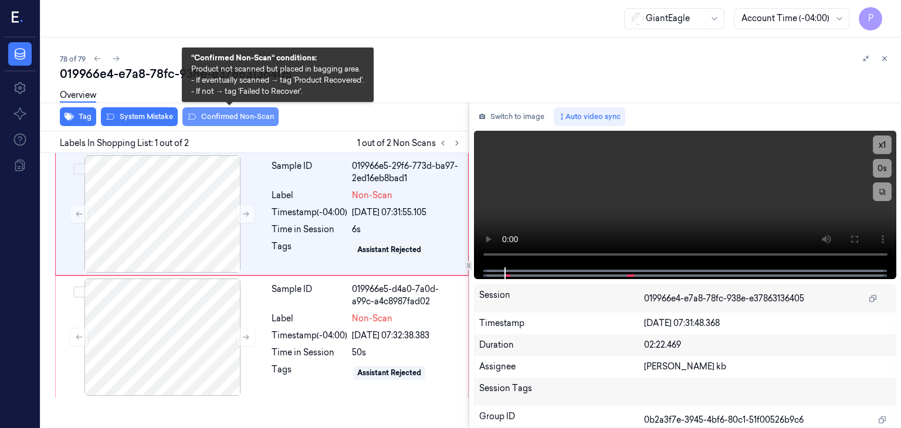
click at [231, 117] on button "Confirmed Non-Scan" at bounding box center [230, 116] width 96 height 19
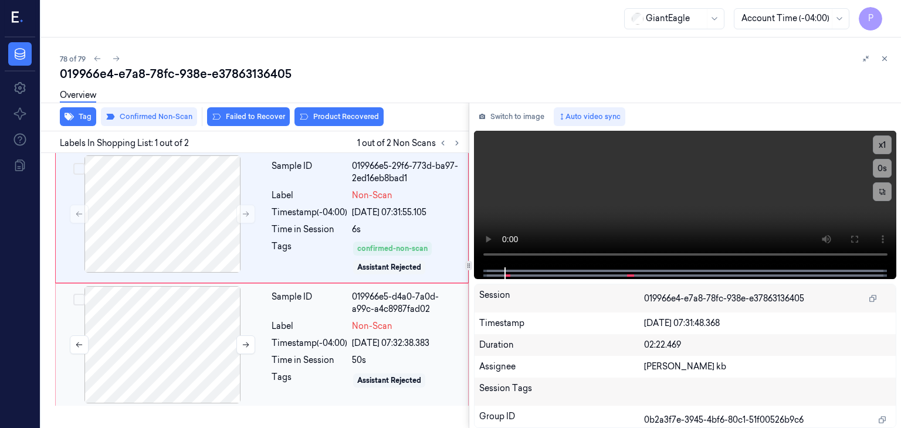
click at [194, 334] on div at bounding box center [162, 344] width 209 height 117
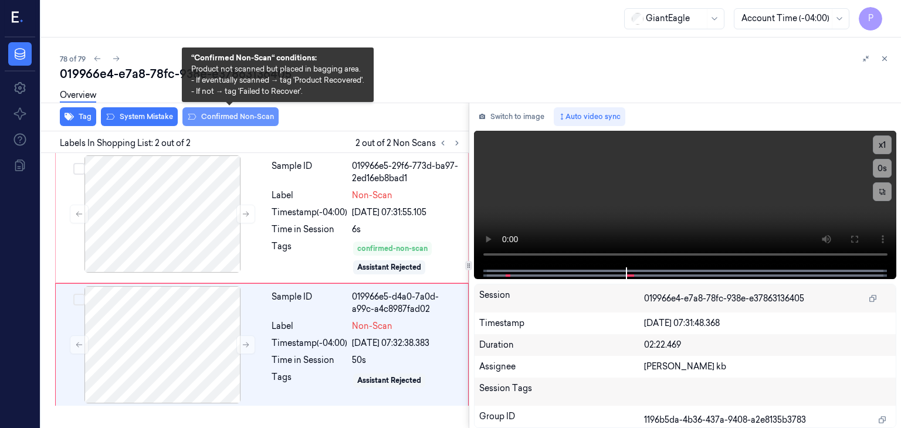
click at [219, 118] on button "Confirmed Non-Scan" at bounding box center [230, 116] width 96 height 19
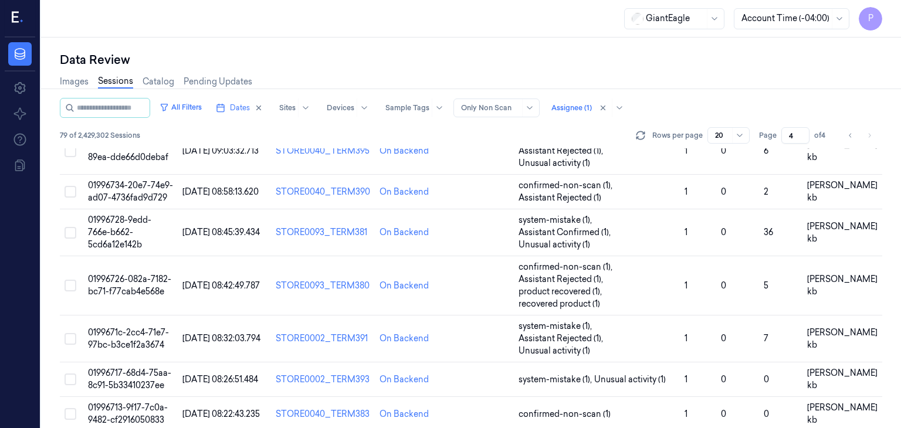
scroll to position [545, 0]
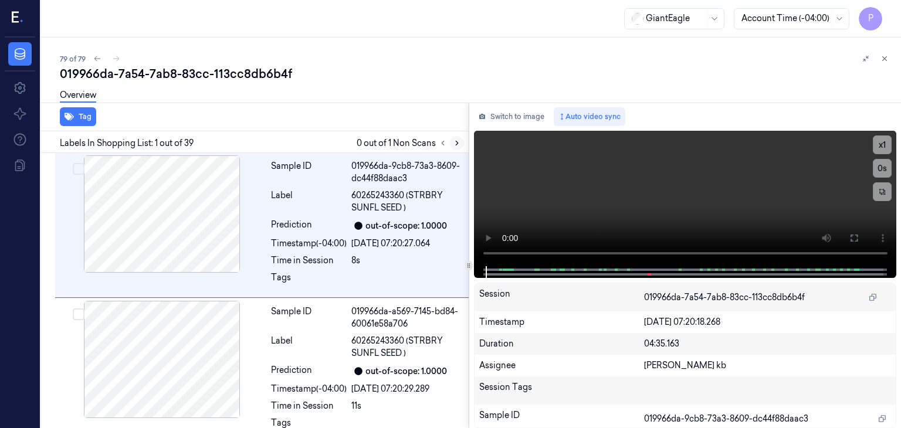
click at [457, 143] on icon at bounding box center [457, 143] width 2 height 4
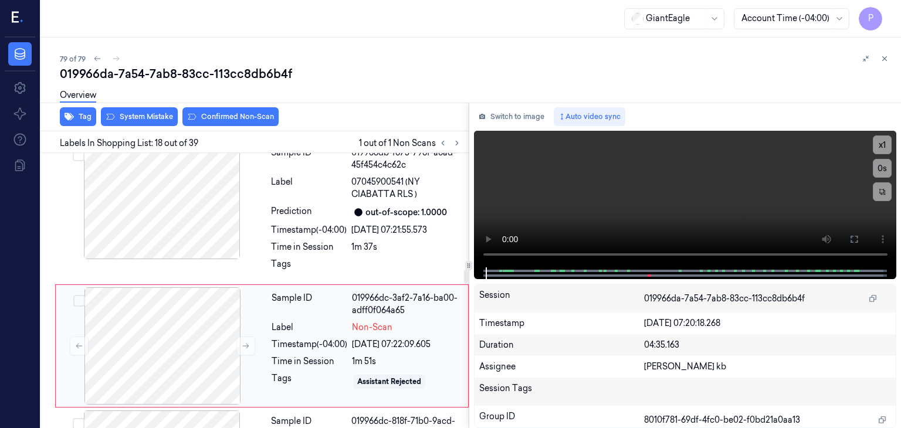
scroll to position [2392, 0]
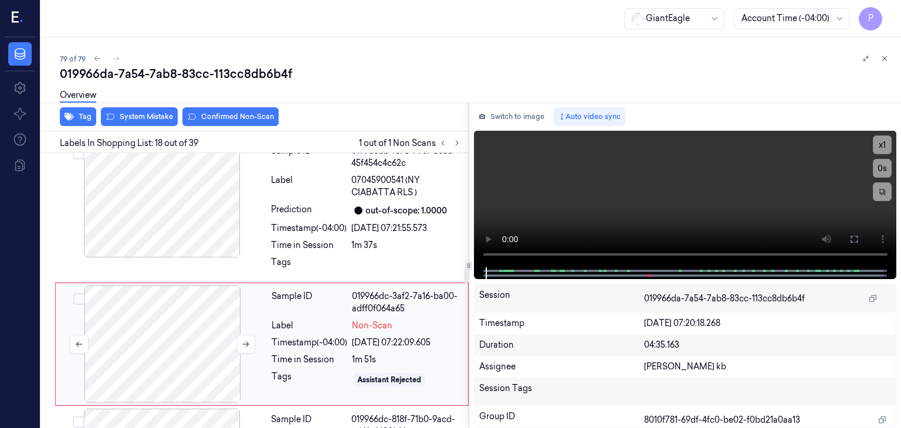
click at [185, 286] on div at bounding box center [162, 344] width 209 height 117
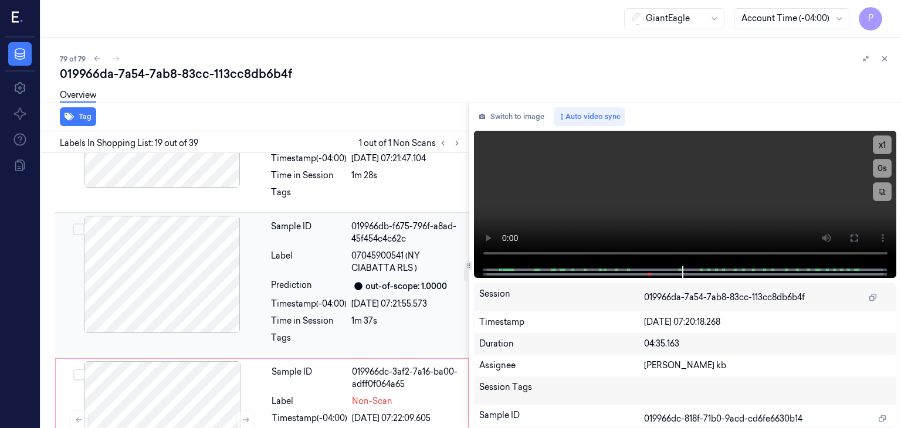
scroll to position [2291, 0]
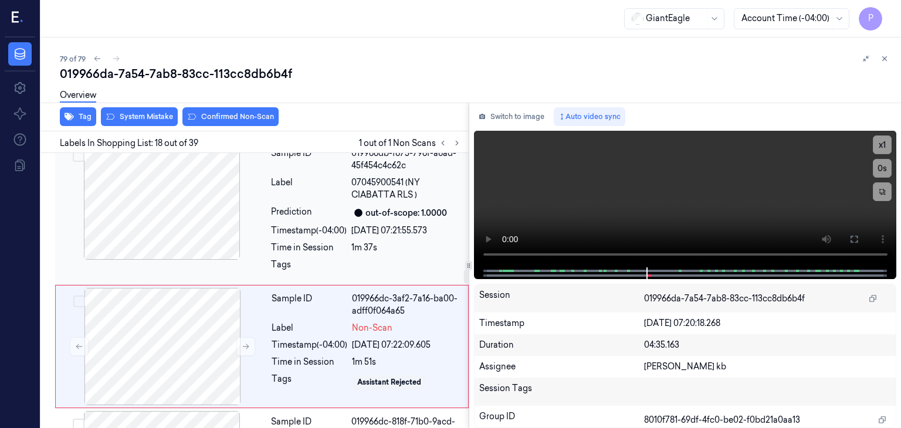
scroll to position [2392, 0]
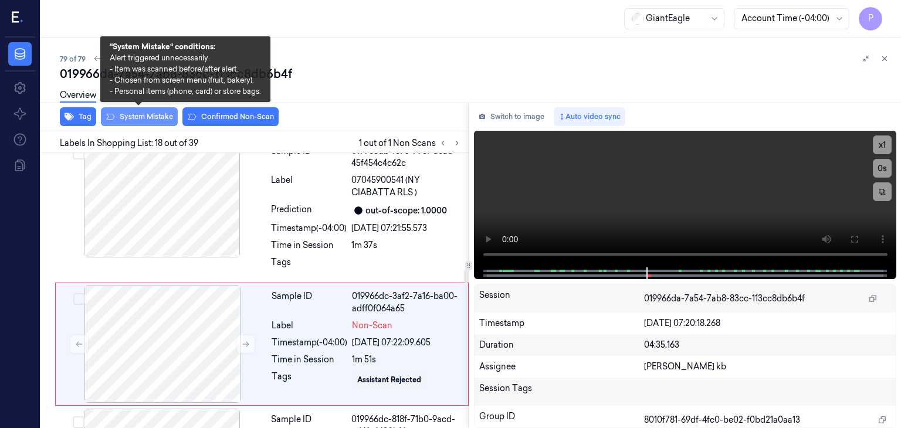
click at [146, 118] on button "System Mistake" at bounding box center [139, 116] width 77 height 19
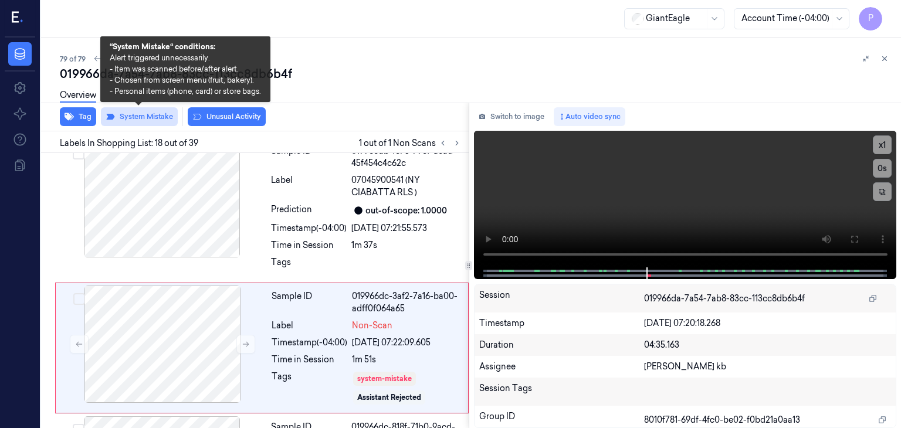
scroll to position [2395, 0]
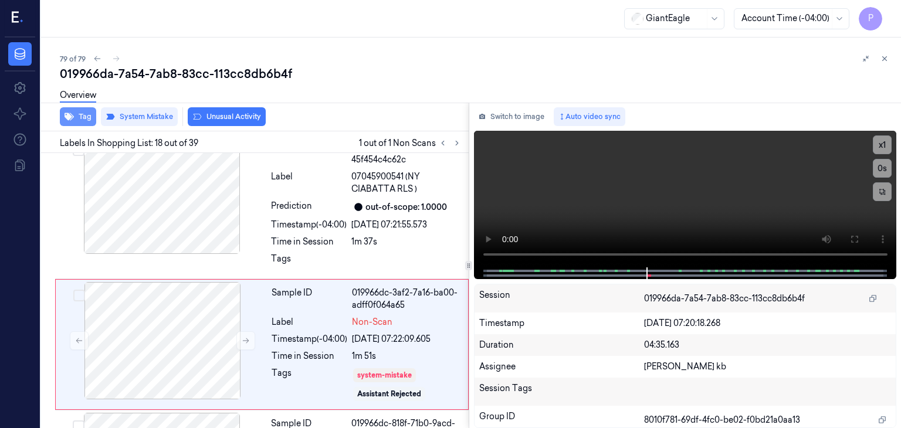
click at [84, 115] on button "Tag" at bounding box center [78, 116] width 36 height 19
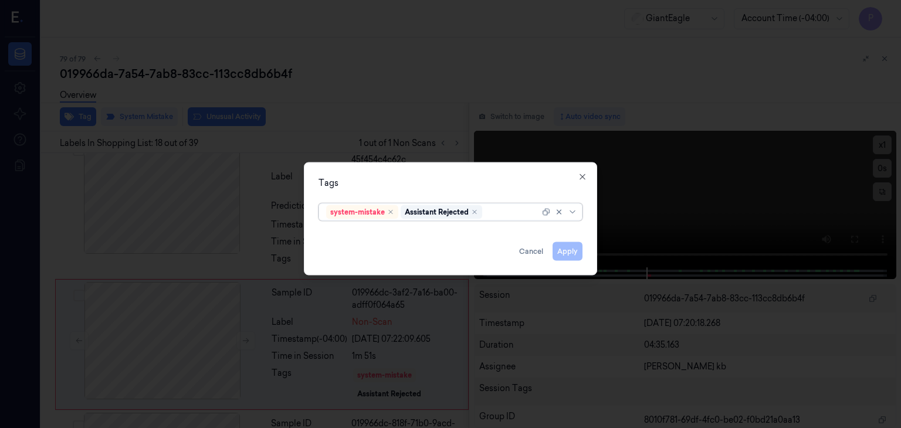
click at [513, 210] on div at bounding box center [511, 212] width 55 height 12
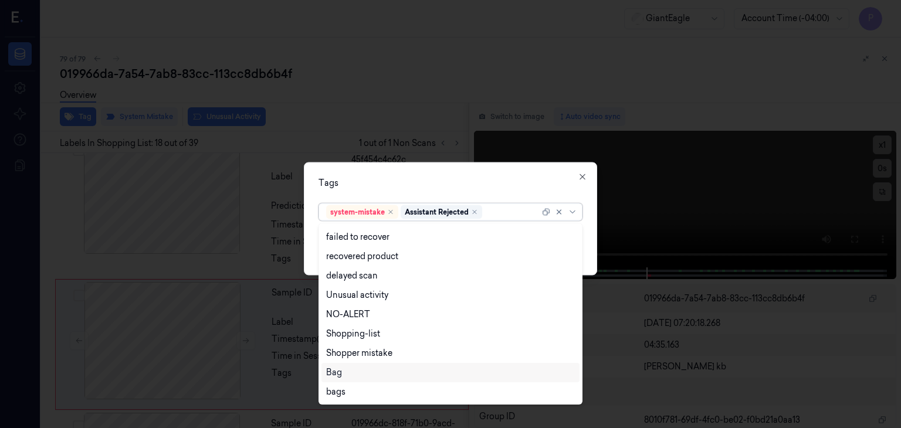
click at [345, 369] on div "Bag" at bounding box center [450, 373] width 249 height 12
drag, startPoint x: 516, startPoint y: 177, endPoint x: 526, endPoint y: 179, distance: 10.4
click at [516, 176] on div "Tags option Bag, selected. 13 results available. Use Up and Down to choose opti…" at bounding box center [450, 218] width 293 height 113
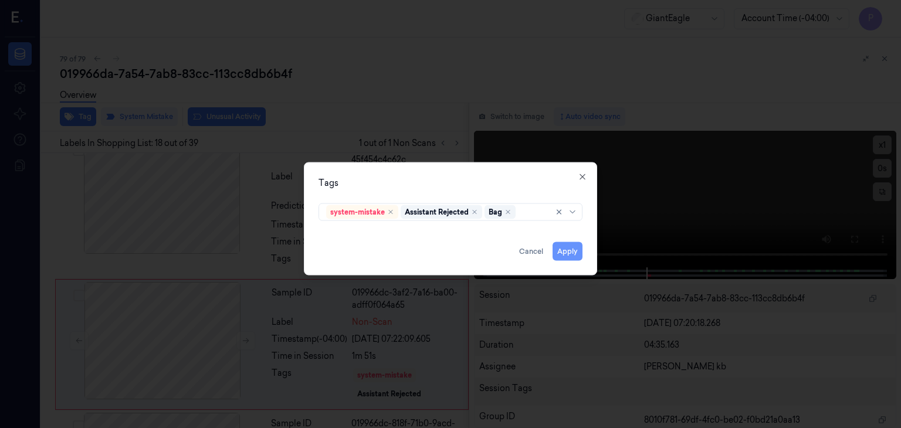
click at [570, 246] on button "Apply" at bounding box center [567, 251] width 30 height 19
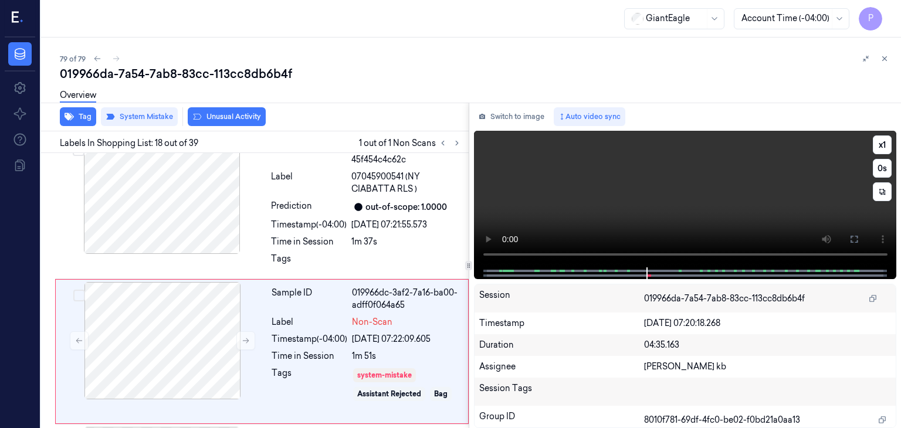
scroll to position [2402, 0]
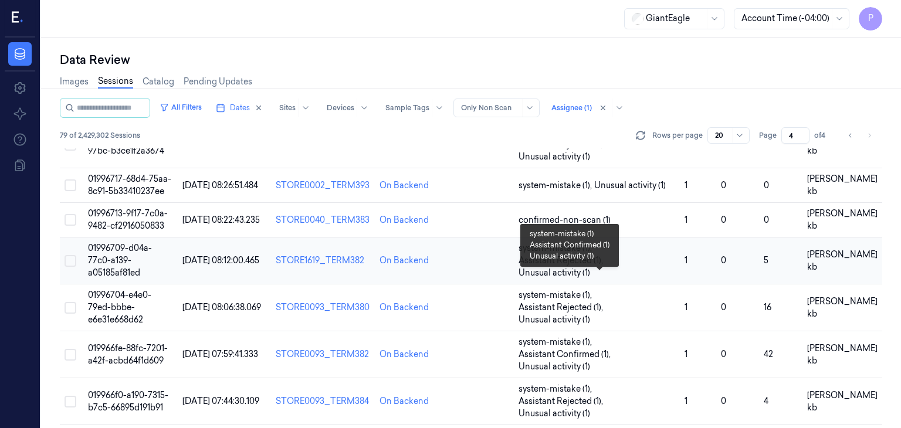
scroll to position [487, 0]
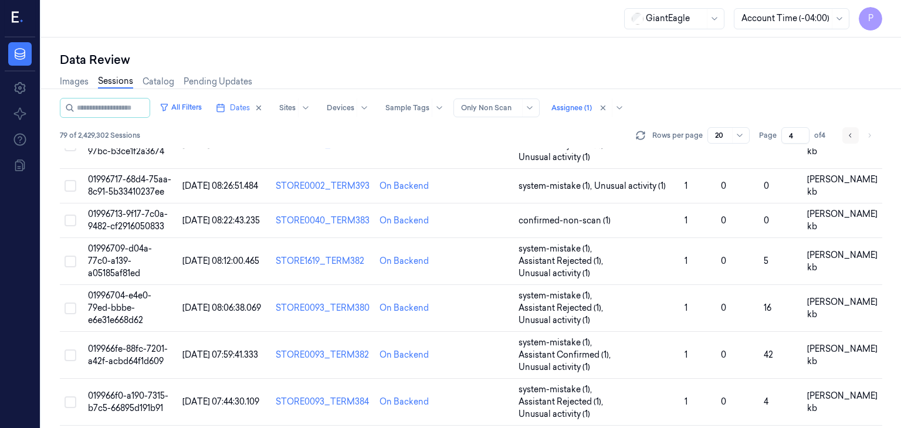
click at [849, 135] on icon "Go to previous page" at bounding box center [850, 135] width 7 height 9
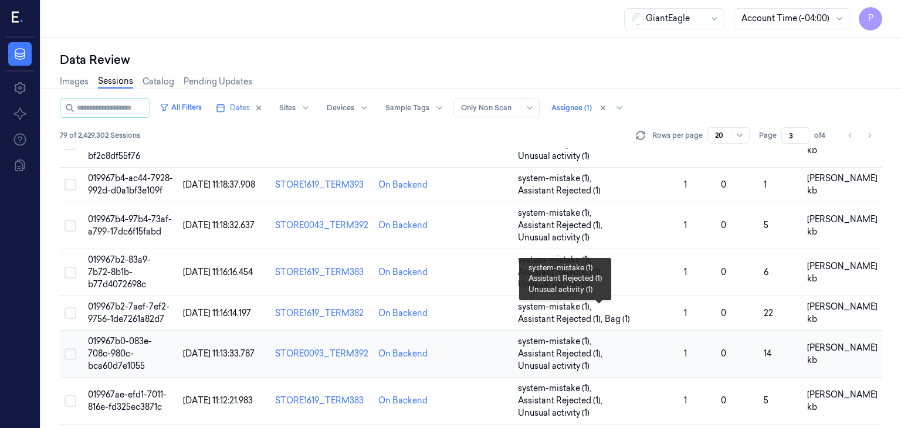
scroll to position [641, 0]
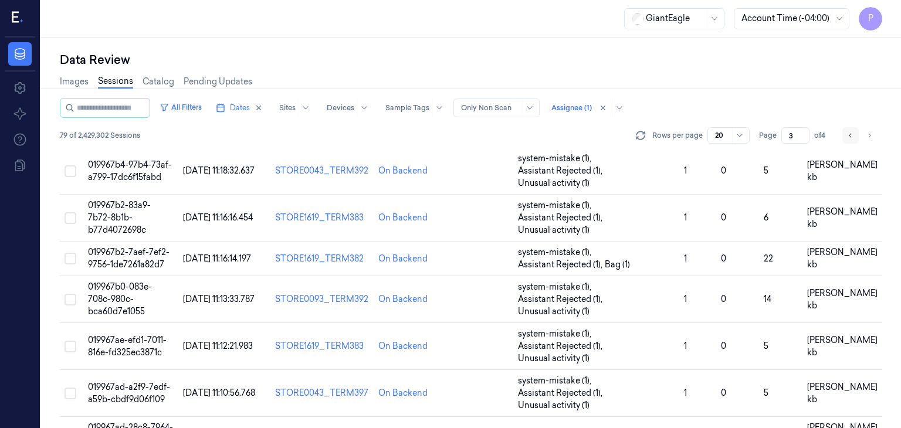
click at [850, 135] on icon "Go to previous page" at bounding box center [850, 135] width 7 height 9
type input "2"
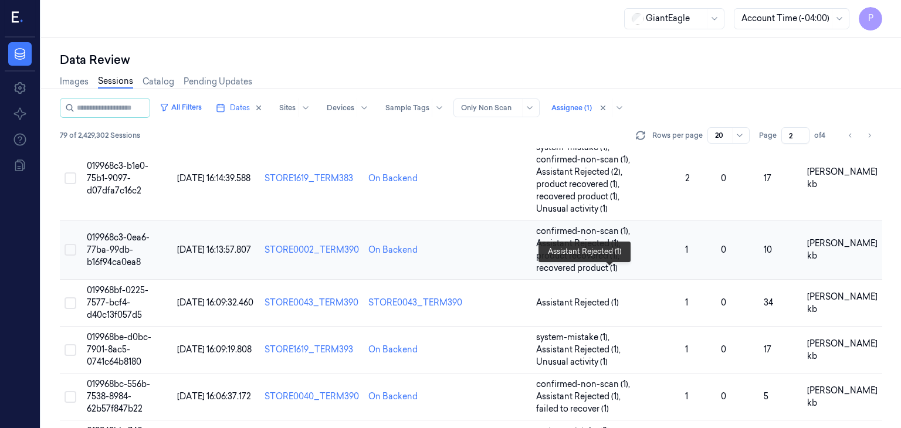
scroll to position [352, 0]
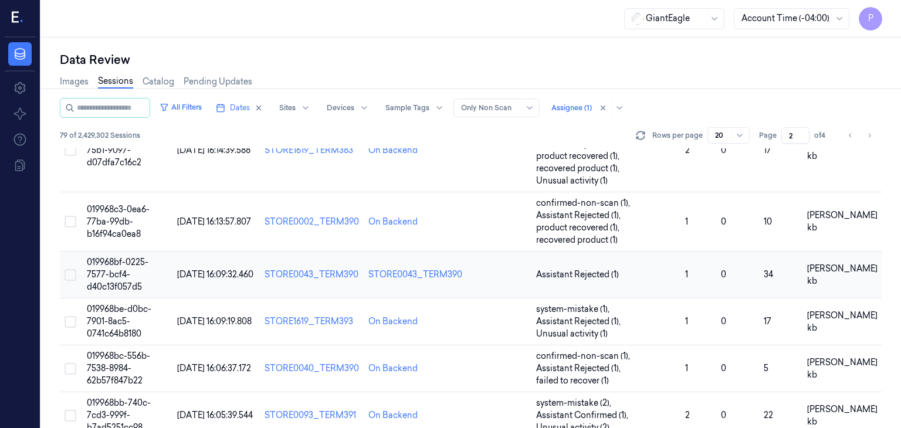
click at [116, 271] on span "019968bf-0225-7577-bcf4-d40c13f057d5" at bounding box center [118, 274] width 62 height 35
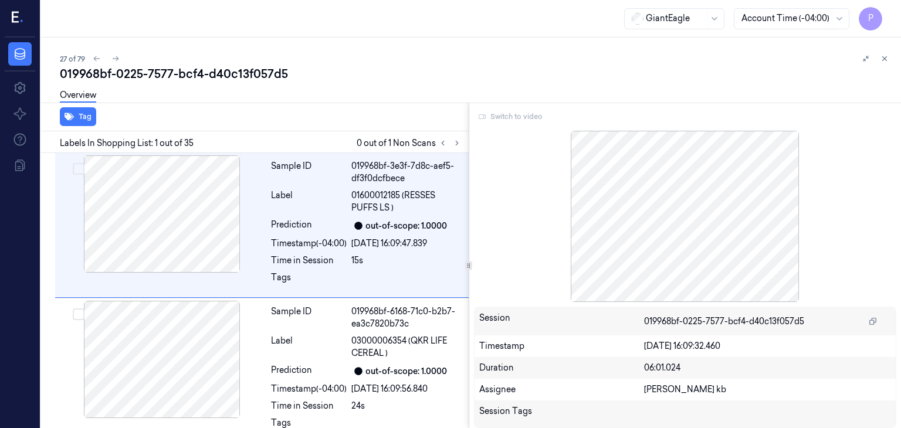
click at [504, 116] on div "Switch to video" at bounding box center [685, 116] width 423 height 19
click at [504, 115] on div "Switch to video" at bounding box center [685, 116] width 423 height 19
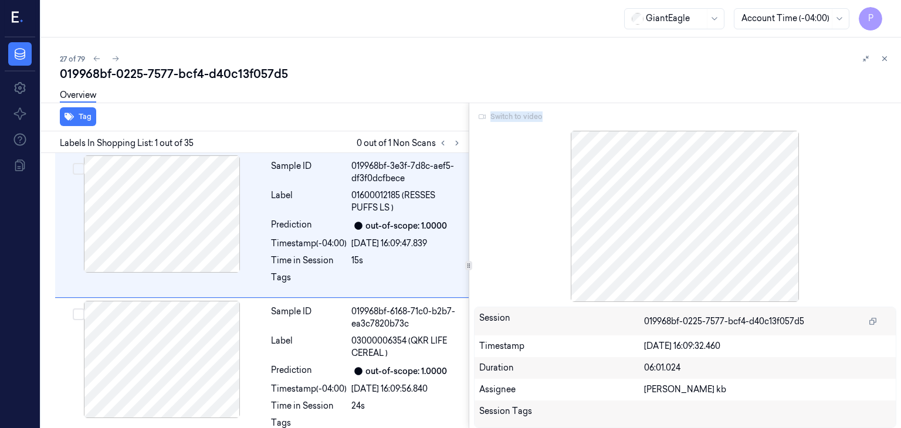
click at [504, 115] on div "Switch to video" at bounding box center [685, 116] width 423 height 19
